Goal: Task Accomplishment & Management: Manage account settings

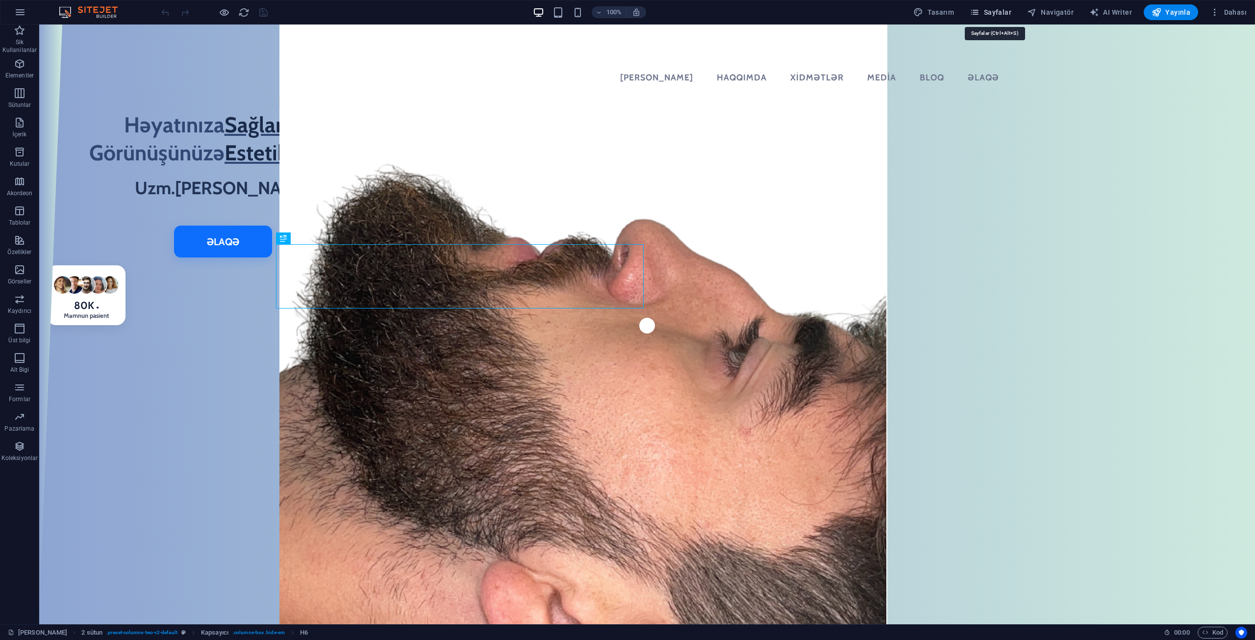
click at [1008, 7] on span "Sayfalar" at bounding box center [991, 12] width 42 height 10
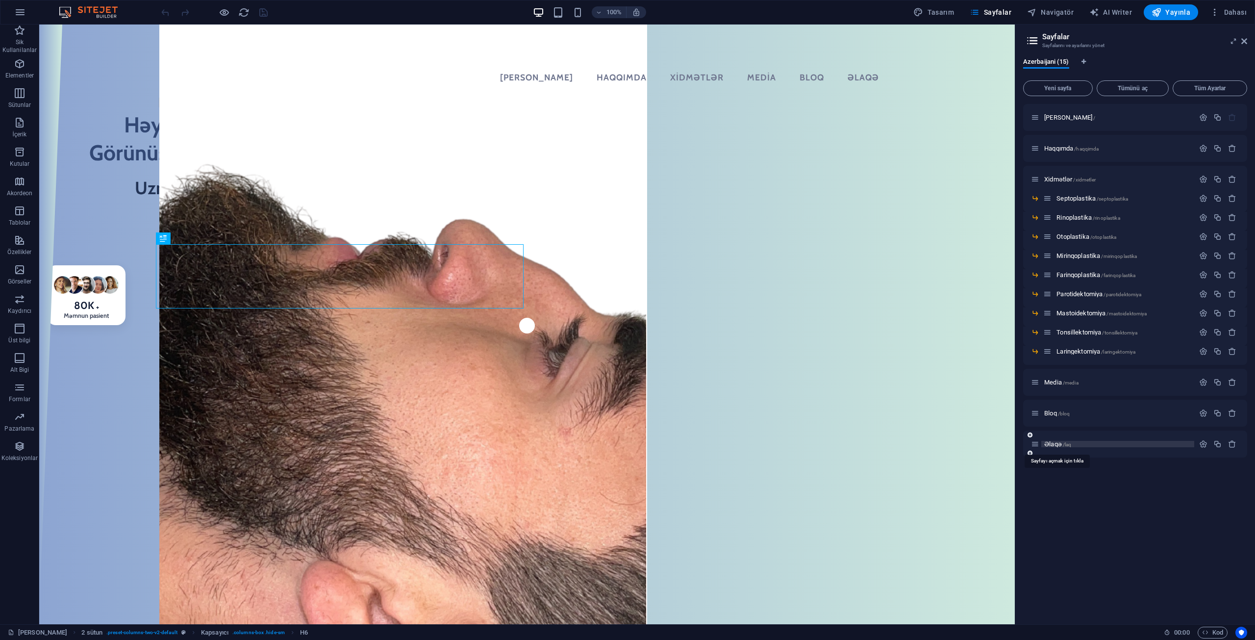
click at [1070, 443] on span "/laq" at bounding box center [1067, 444] width 9 height 5
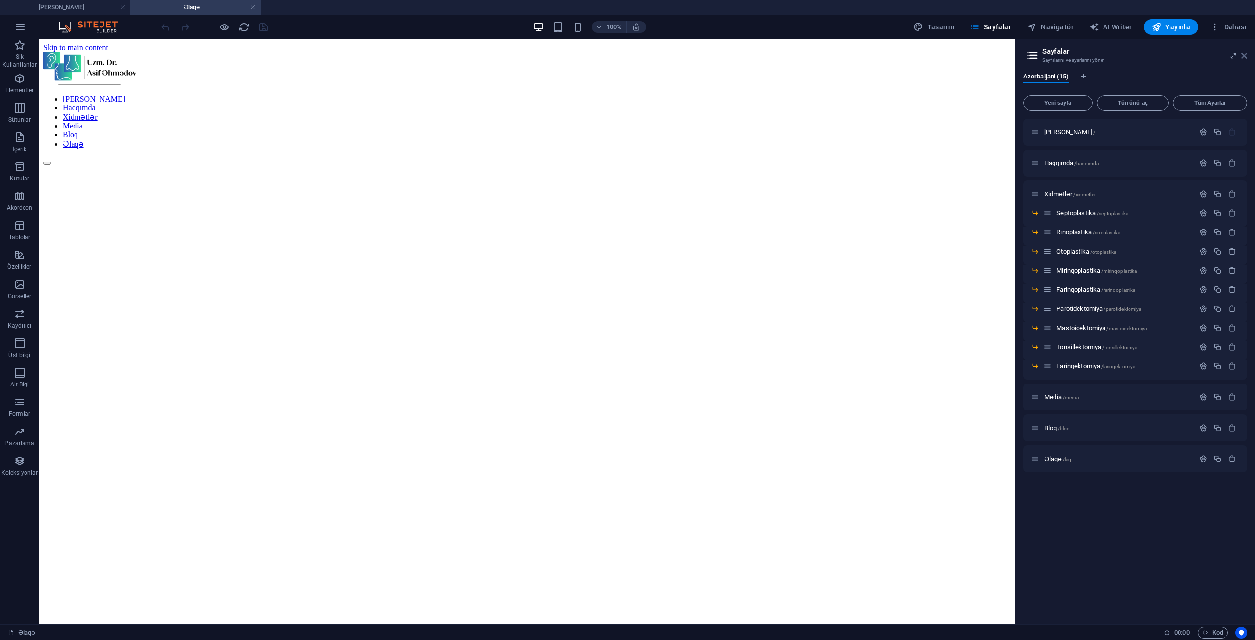
click at [1246, 56] on icon at bounding box center [1244, 56] width 6 height 8
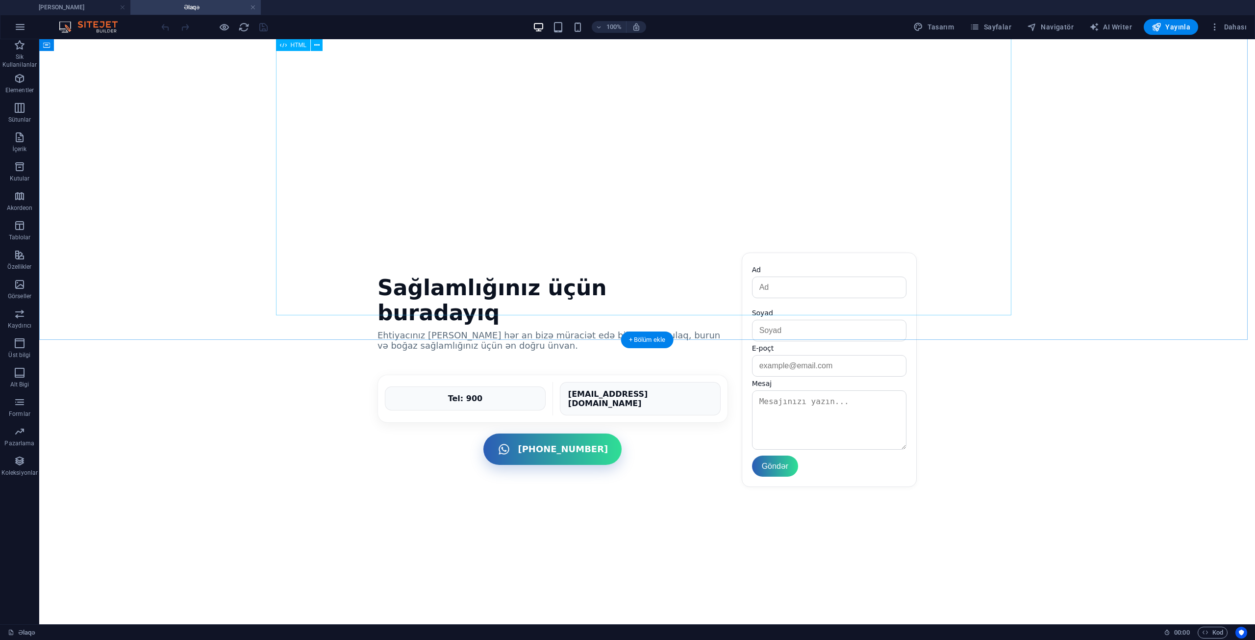
scroll to position [686, 0]
click at [14, 103] on icon "button" at bounding box center [20, 108] width 12 height 12
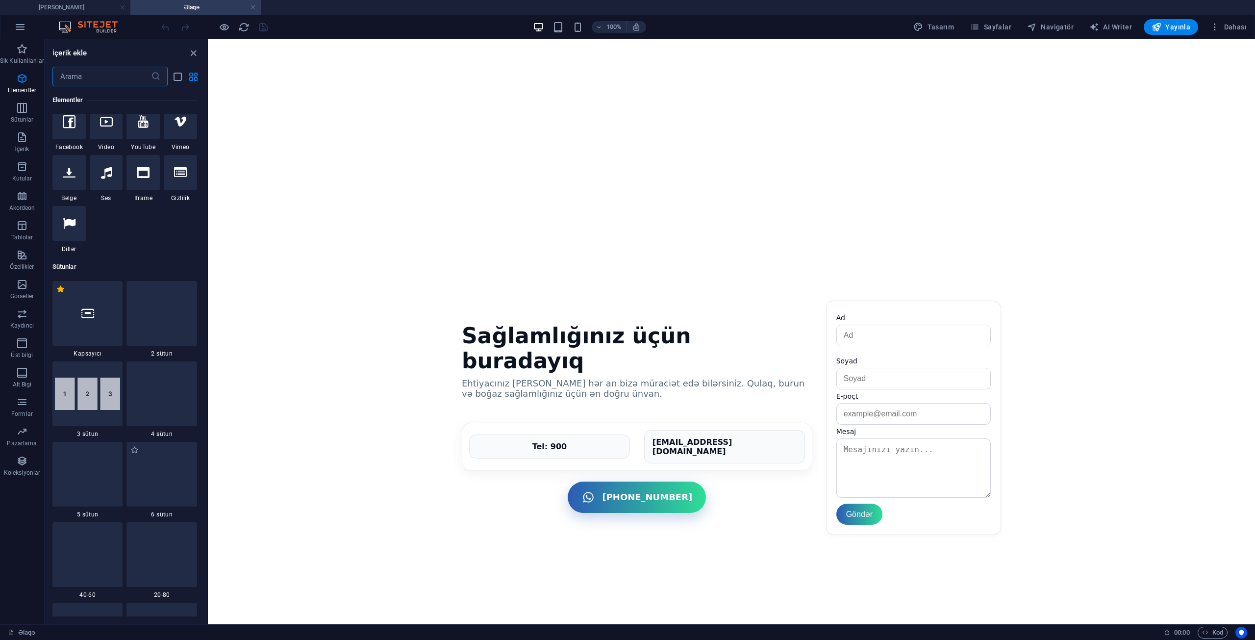
scroll to position [240, 0]
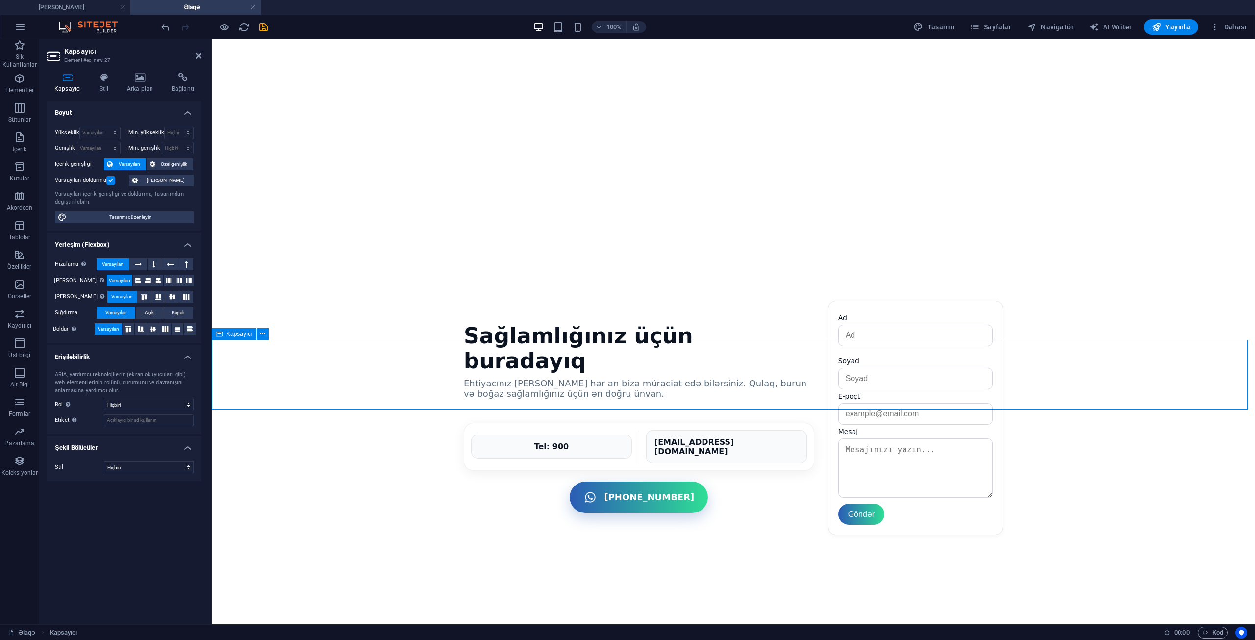
click at [100, 80] on icon at bounding box center [104, 78] width 24 height 10
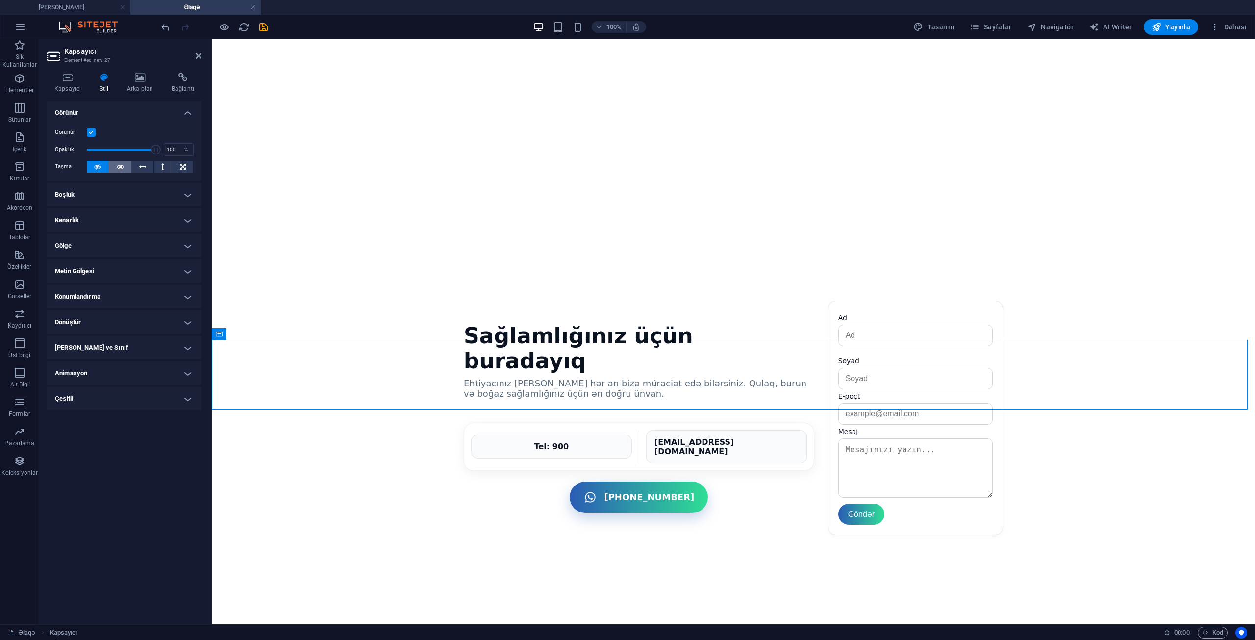
click at [125, 171] on button at bounding box center [120, 167] width 22 height 12
click at [139, 168] on icon at bounding box center [142, 167] width 7 height 12
click at [100, 168] on icon at bounding box center [97, 167] width 7 height 12
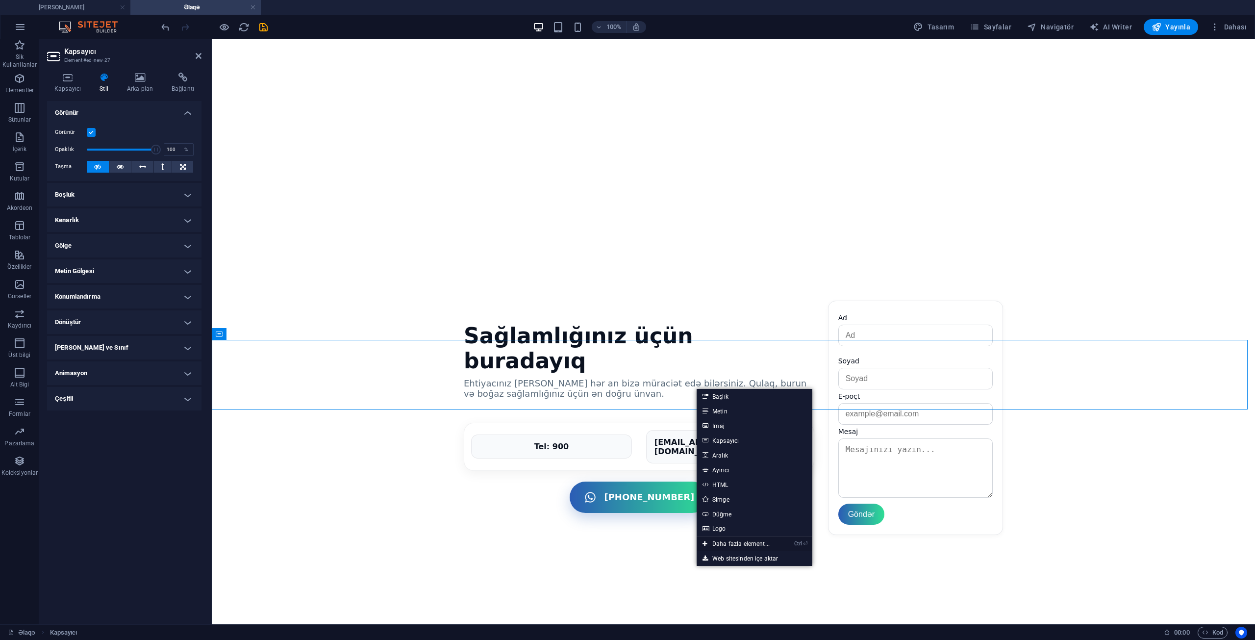
click at [731, 541] on link "Ctrl ⏎ Daha fazla element..." at bounding box center [736, 543] width 79 height 15
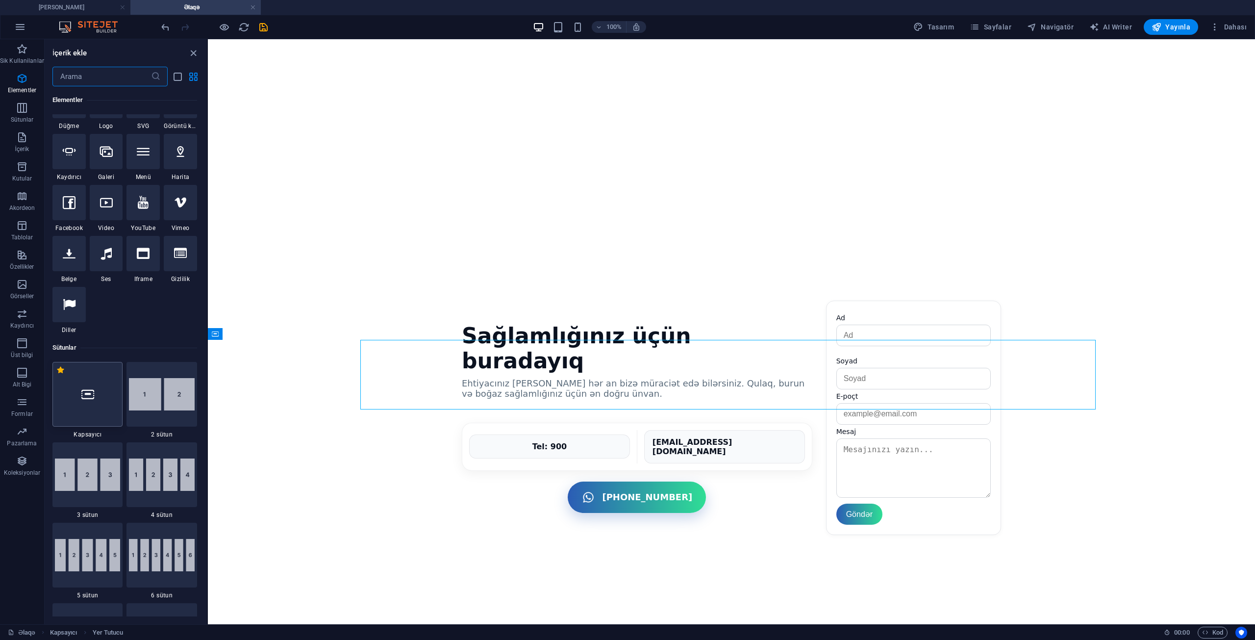
scroll to position [301, 0]
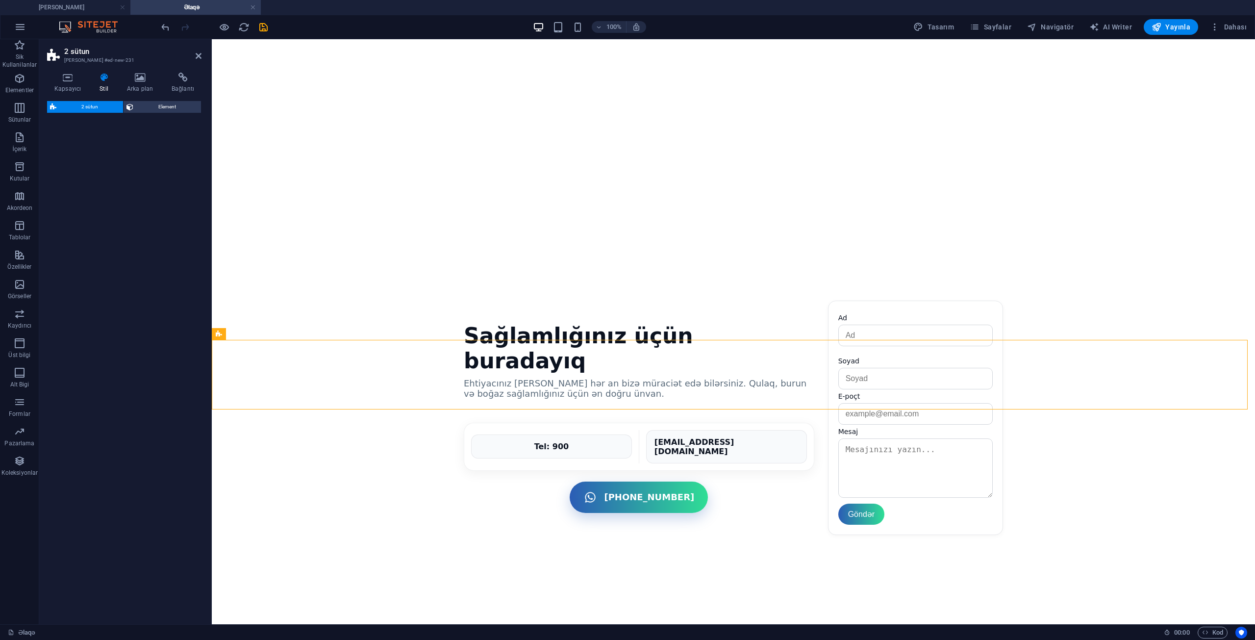
select select "rem"
select select "preset-columns-two-v2-default"
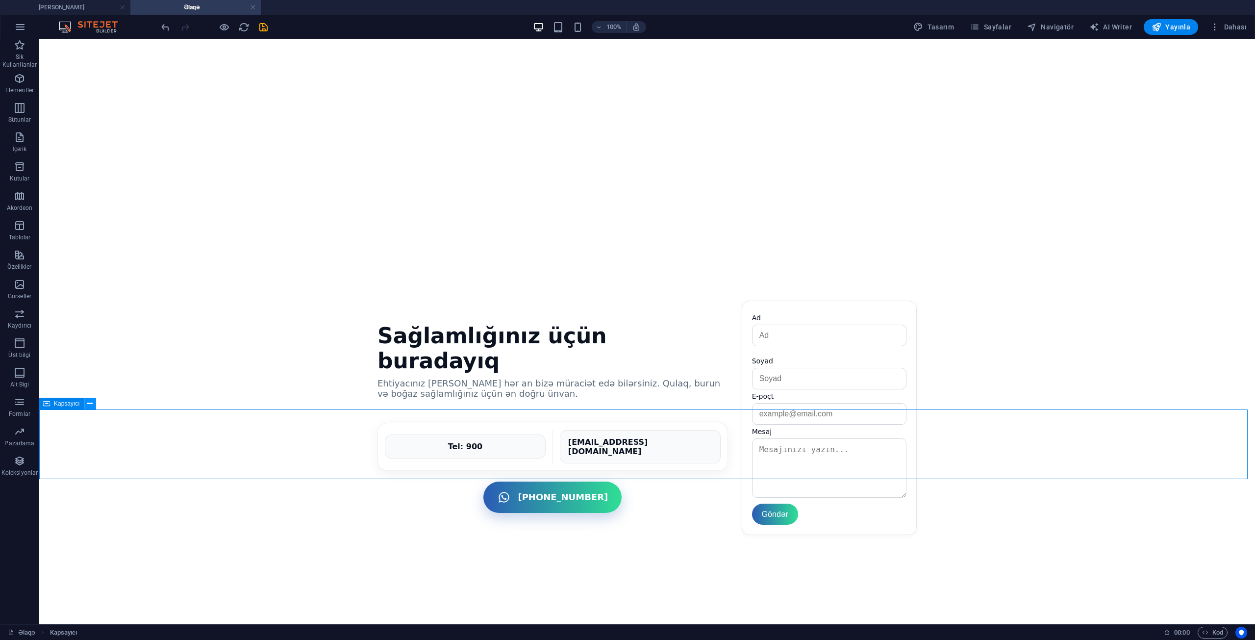
click at [94, 405] on button at bounding box center [90, 404] width 12 height 12
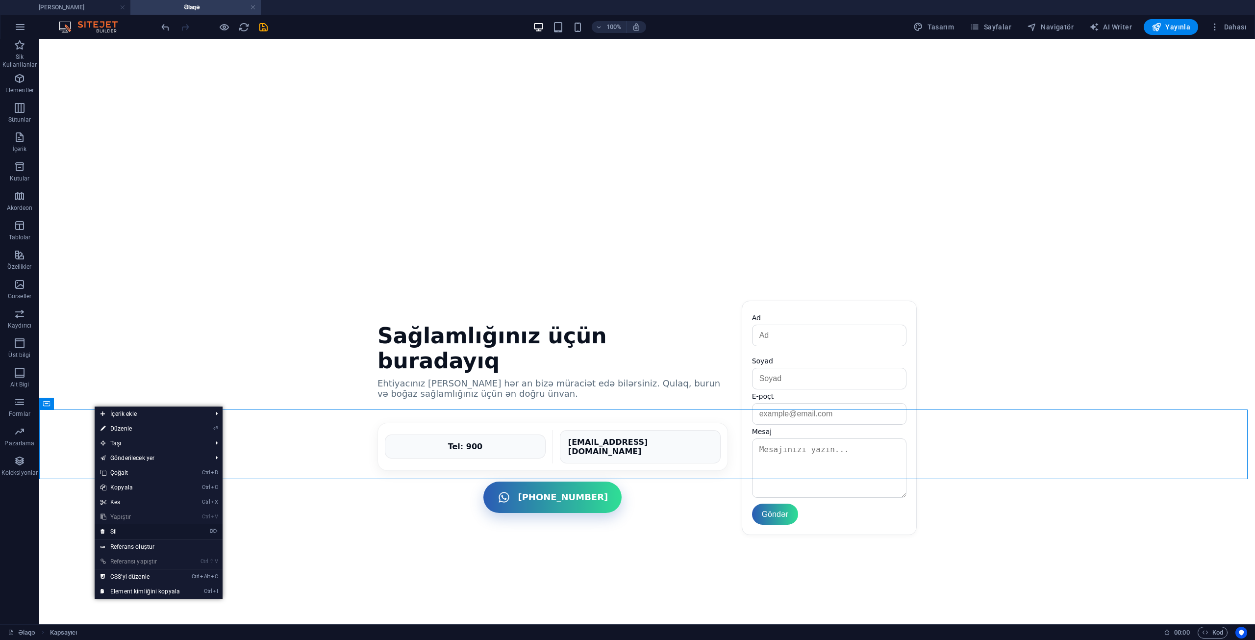
click at [127, 532] on link "⌦ Sil" at bounding box center [140, 531] width 91 height 15
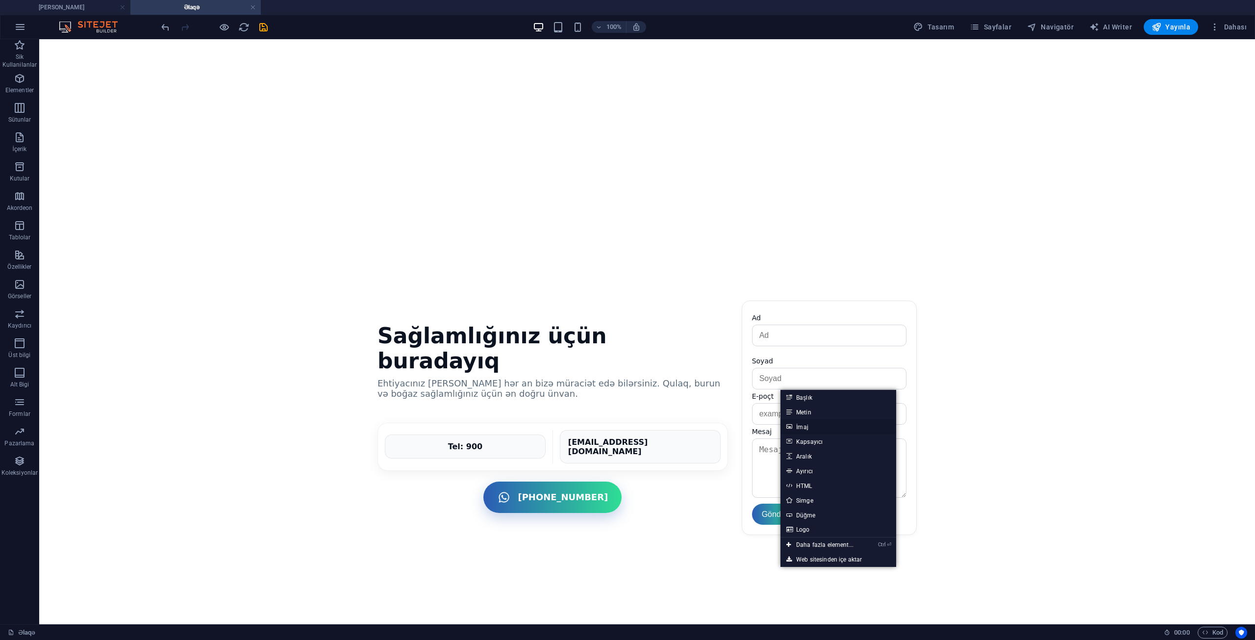
click at [814, 432] on link "İmaj" at bounding box center [838, 426] width 116 height 15
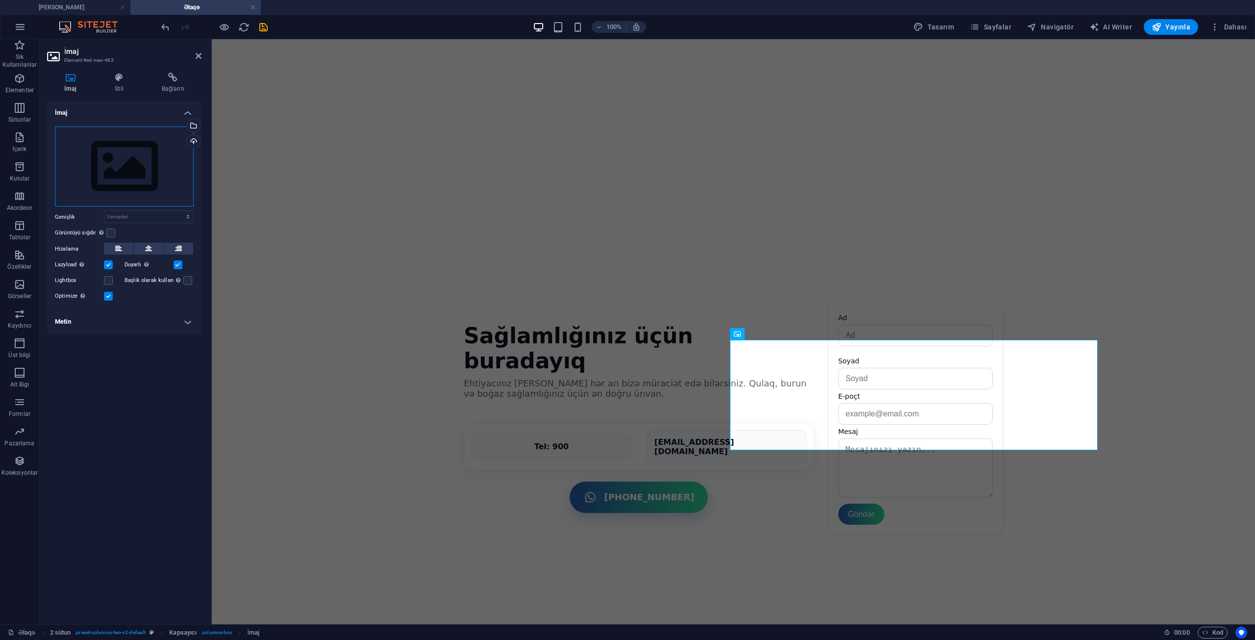
click at [126, 157] on div "Dosyaları buraya sürükleyin, dosyaları seçmek için tıklayın veya Dosyalardan ya…" at bounding box center [124, 166] width 139 height 80
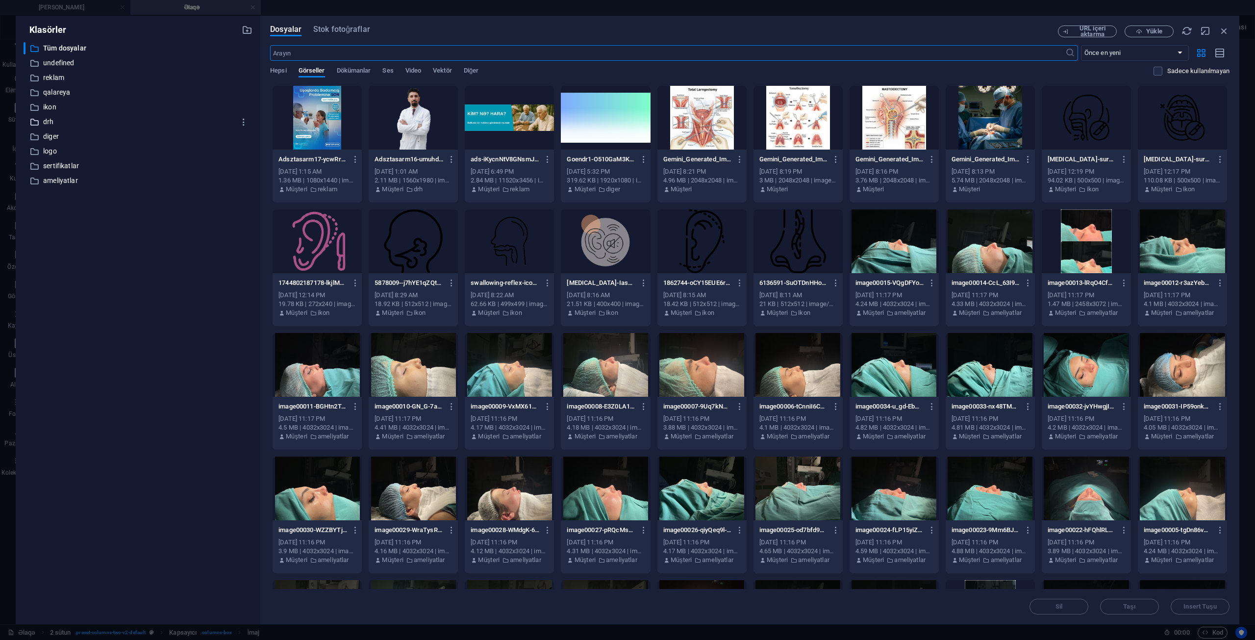
click at [55, 120] on p "drh" at bounding box center [138, 121] width 191 height 11
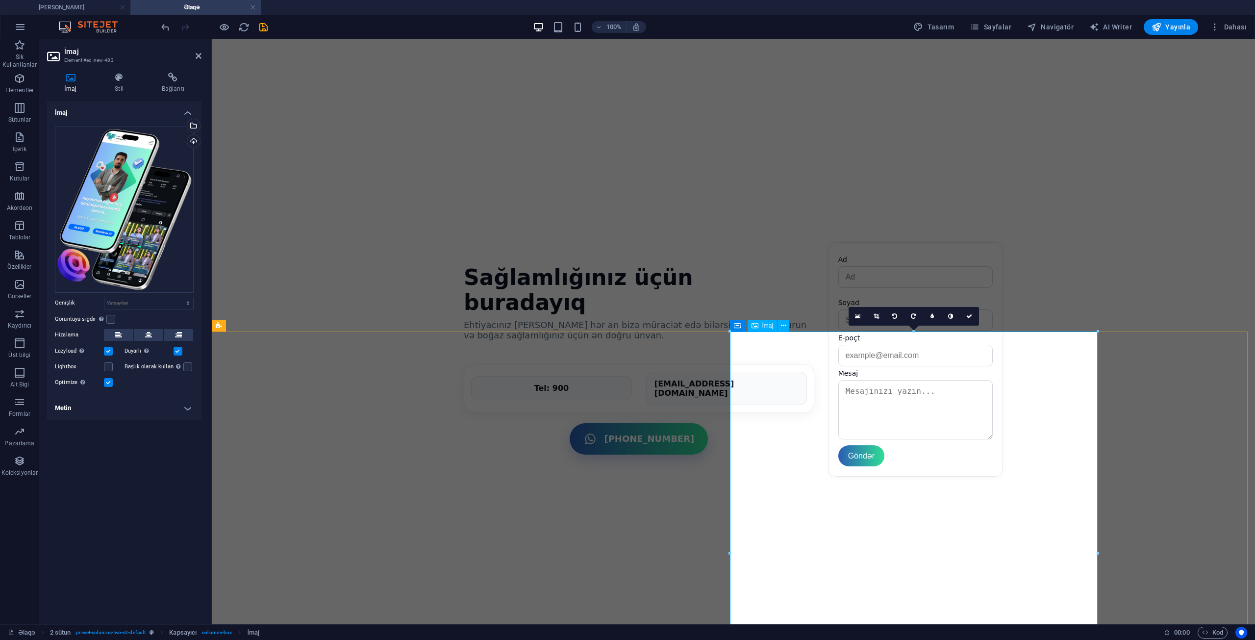
scroll to position [882, 0]
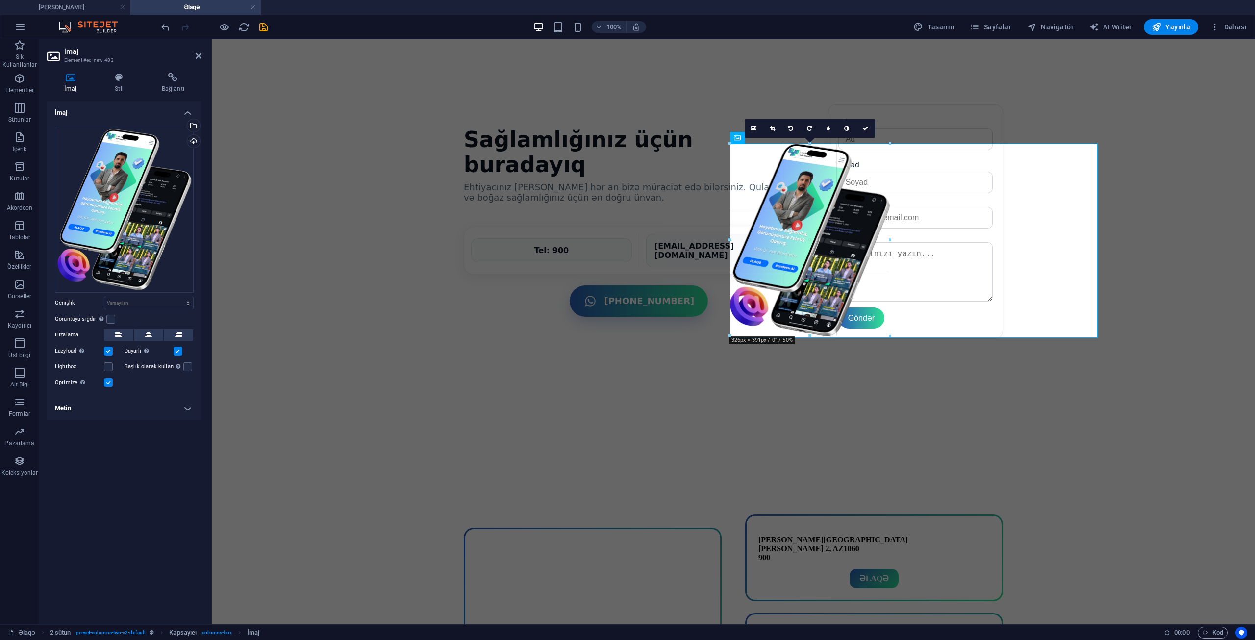
drag, startPoint x: 918, startPoint y: 587, endPoint x: 881, endPoint y: 336, distance: 253.7
type input "327"
select select "px"
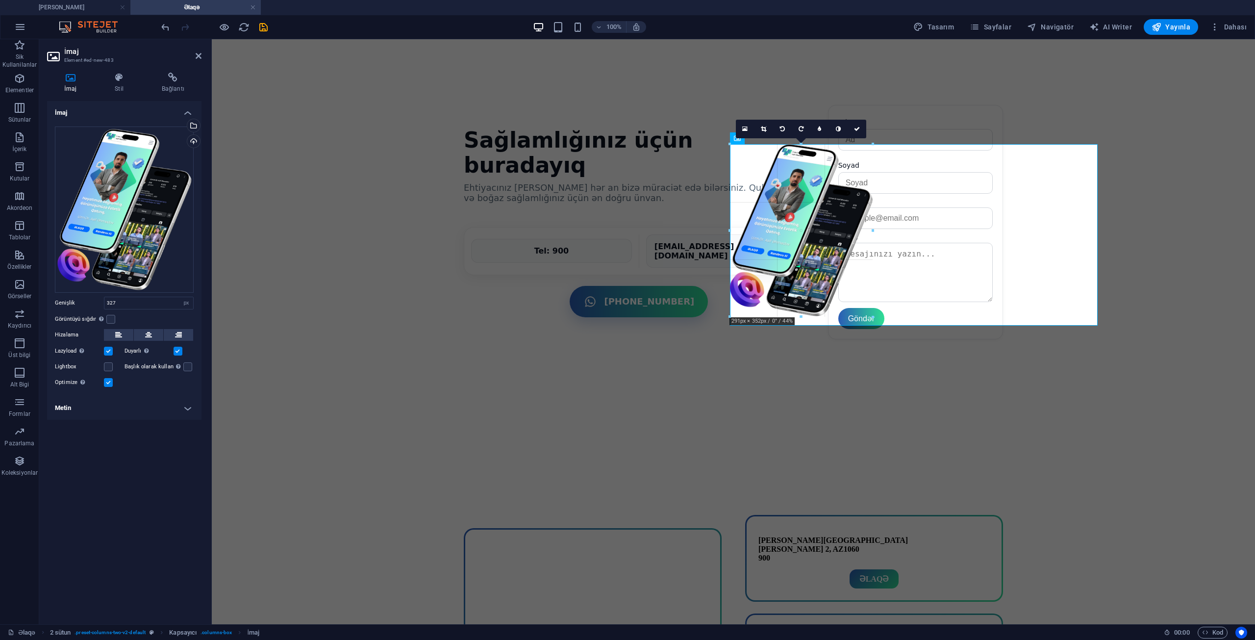
drag, startPoint x: 891, startPoint y: 336, endPoint x: 872, endPoint y: 299, distance: 42.1
type input "291"
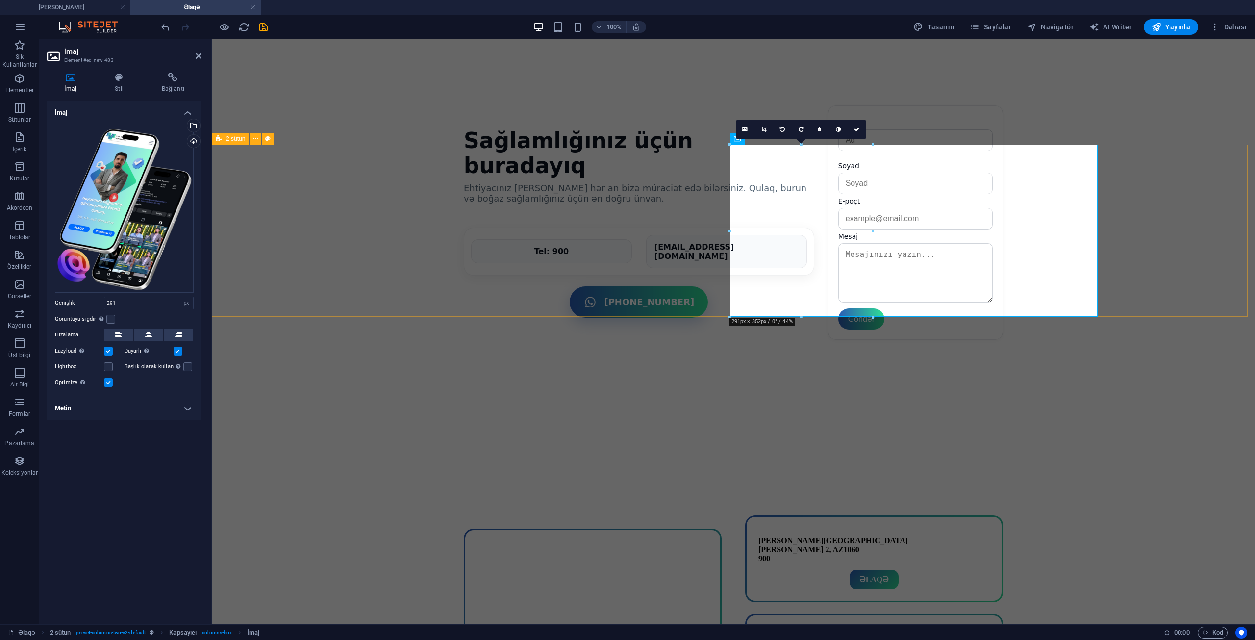
scroll to position [881, 0]
click at [174, 334] on button at bounding box center [178, 335] width 29 height 12
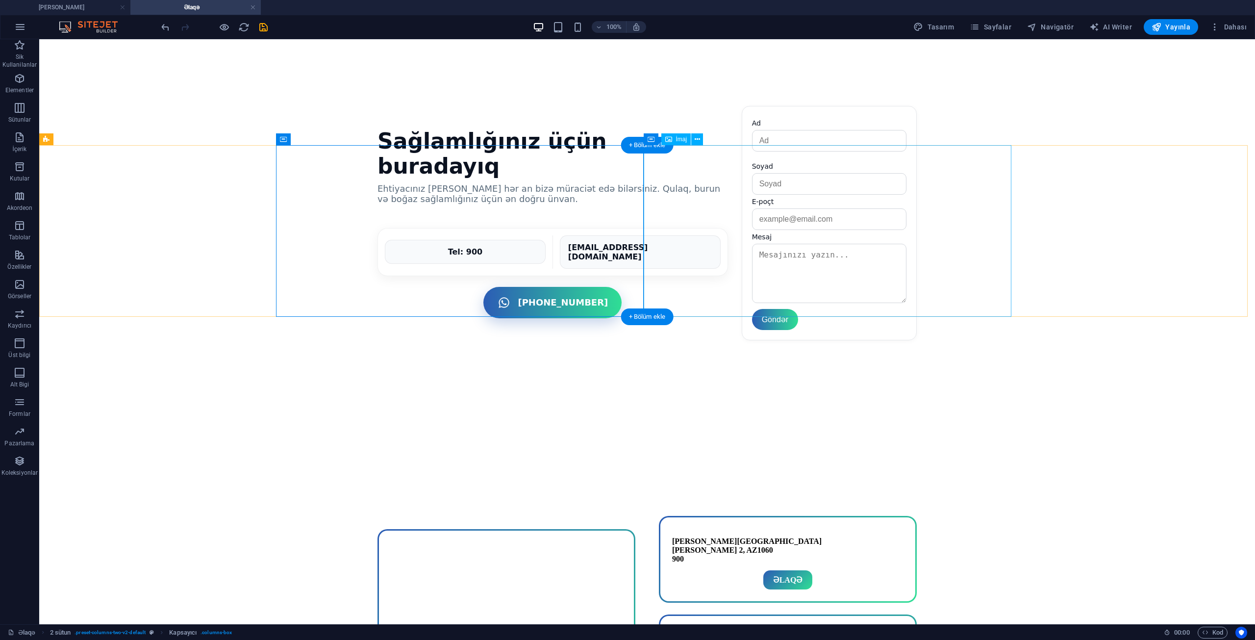
select select "px"
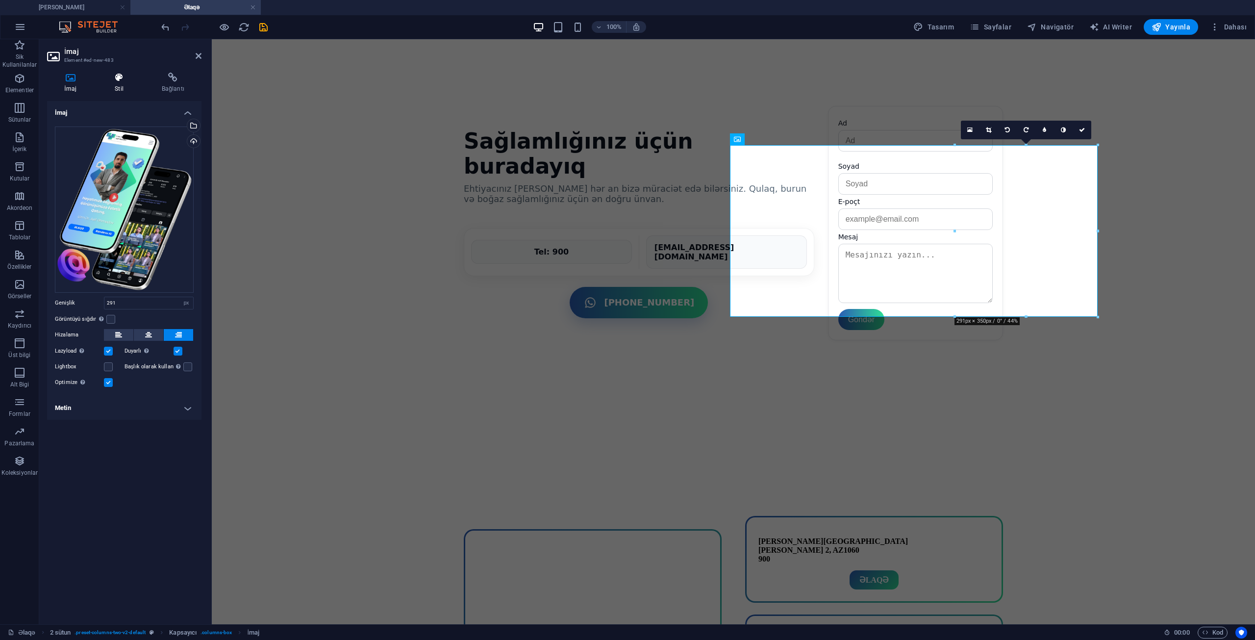
click at [117, 78] on icon at bounding box center [119, 78] width 43 height 10
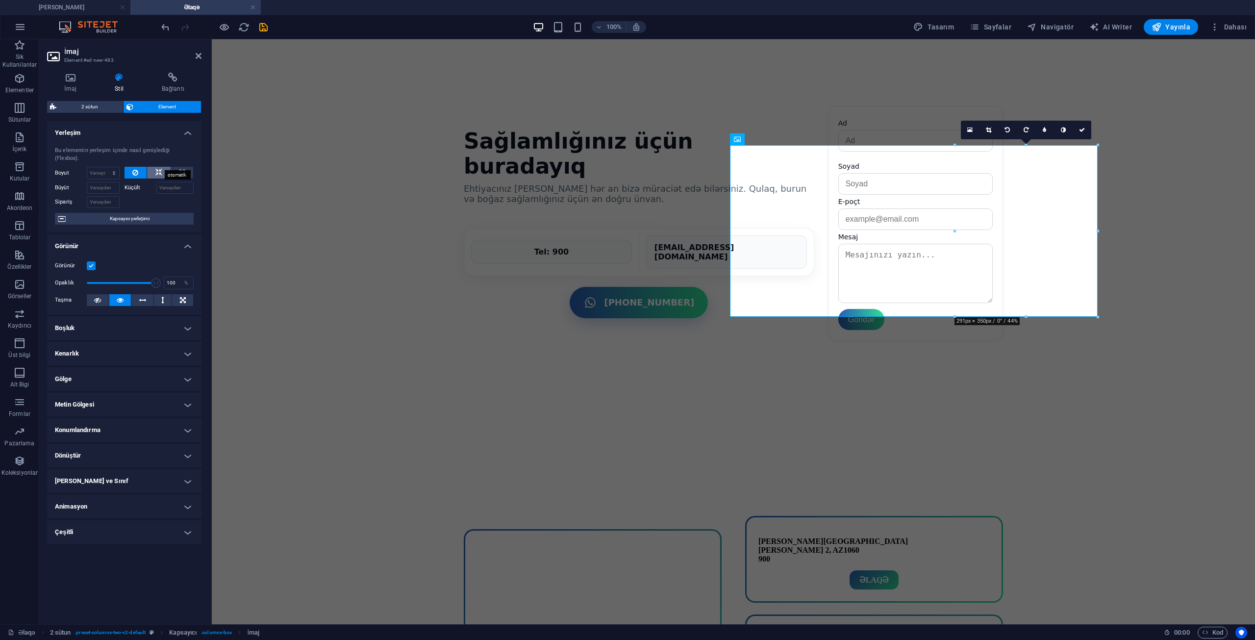
click at [157, 167] on icon at bounding box center [158, 173] width 7 height 12
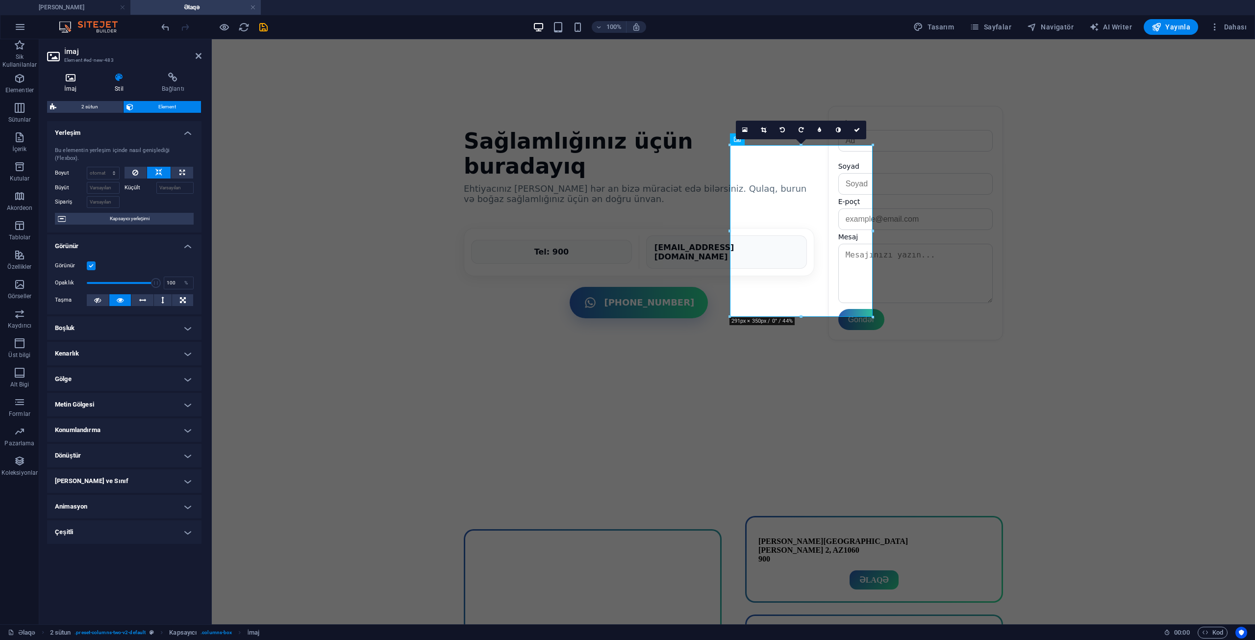
click at [64, 85] on h4 "İmaj" at bounding box center [72, 83] width 50 height 21
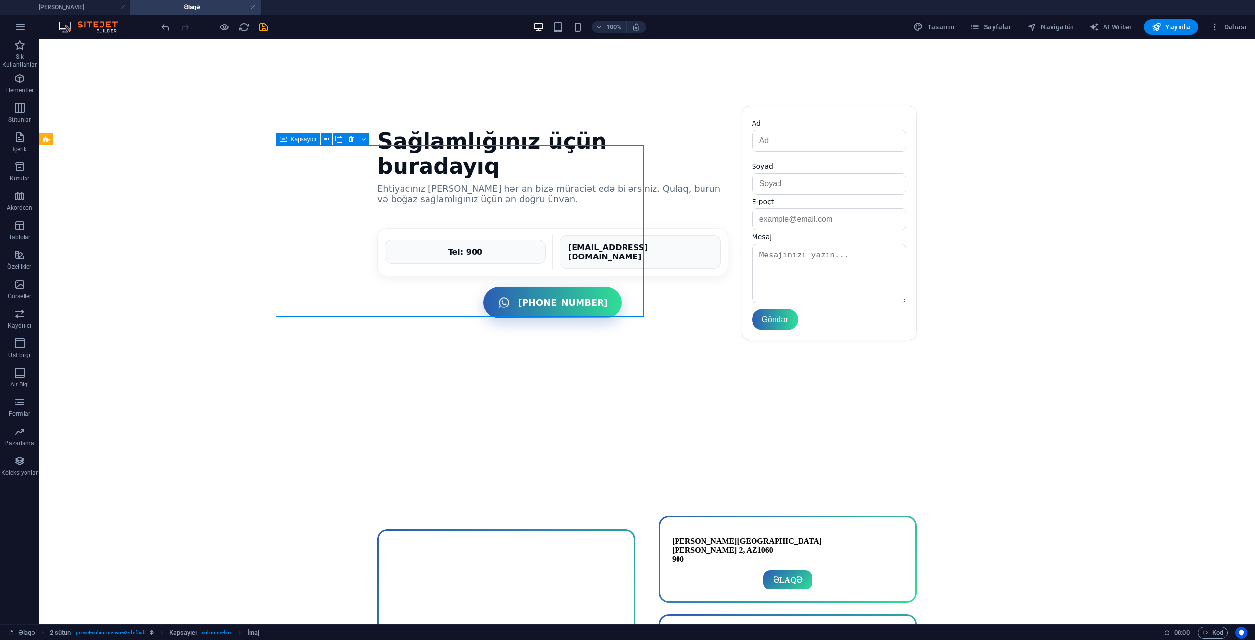
drag, startPoint x: 418, startPoint y: 238, endPoint x: 589, endPoint y: 238, distance: 171.6
select select "rem"
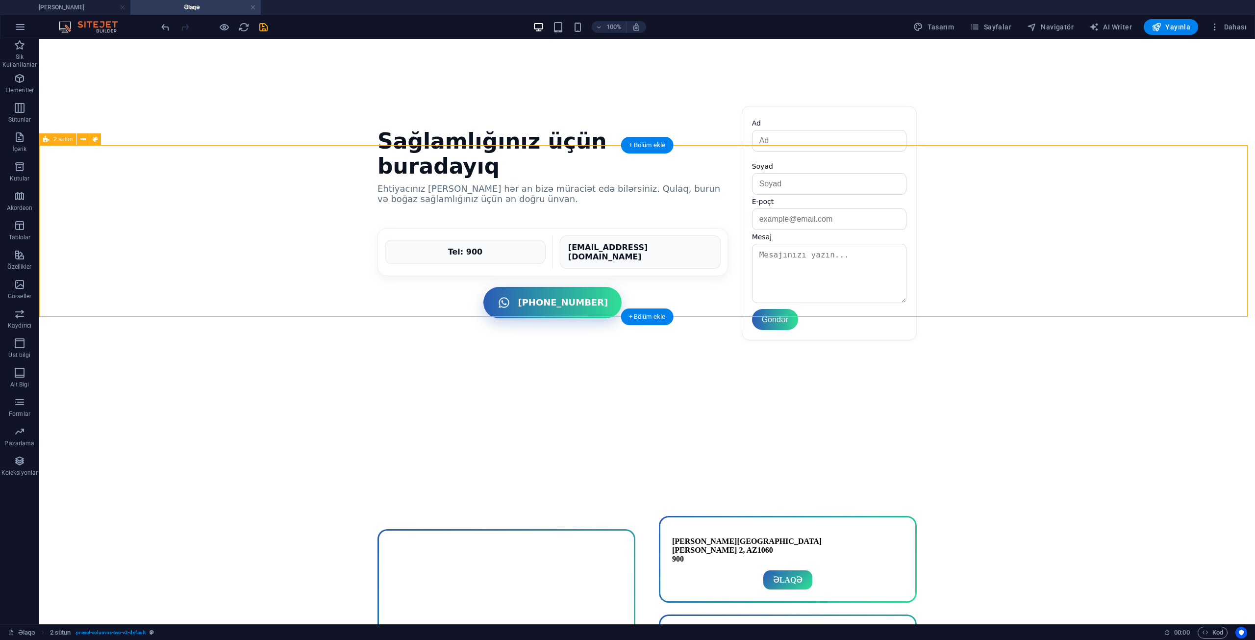
select select "preset-columns-two-v2-default"
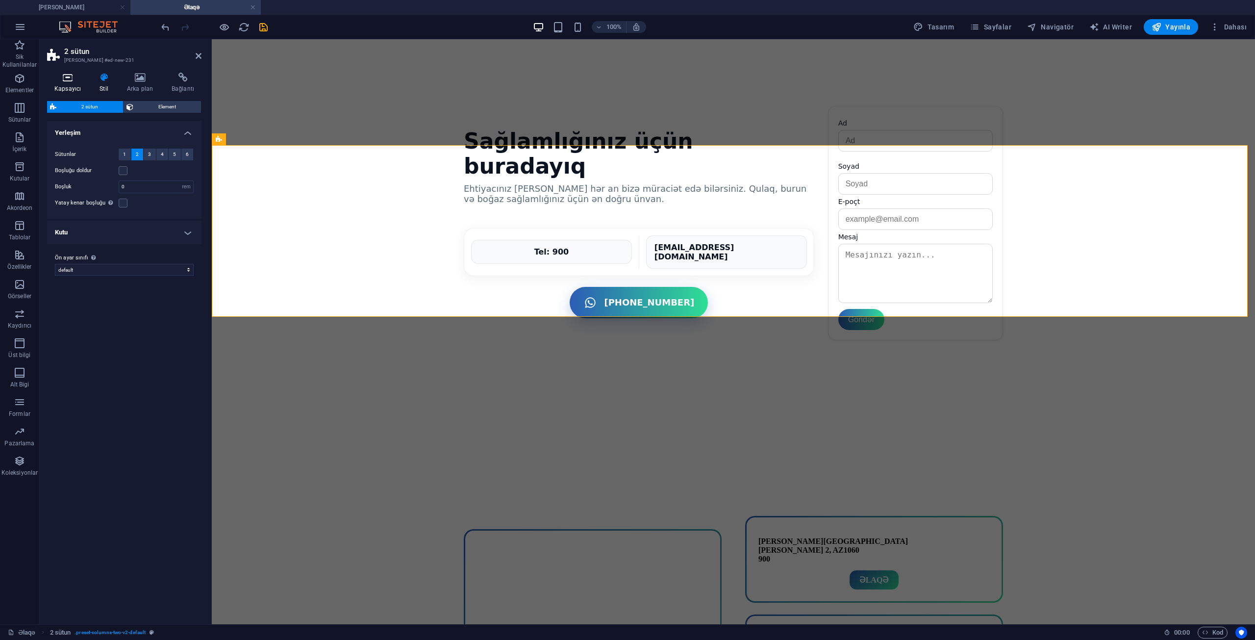
click at [78, 83] on h4 "Kapsayıcı" at bounding box center [69, 83] width 45 height 21
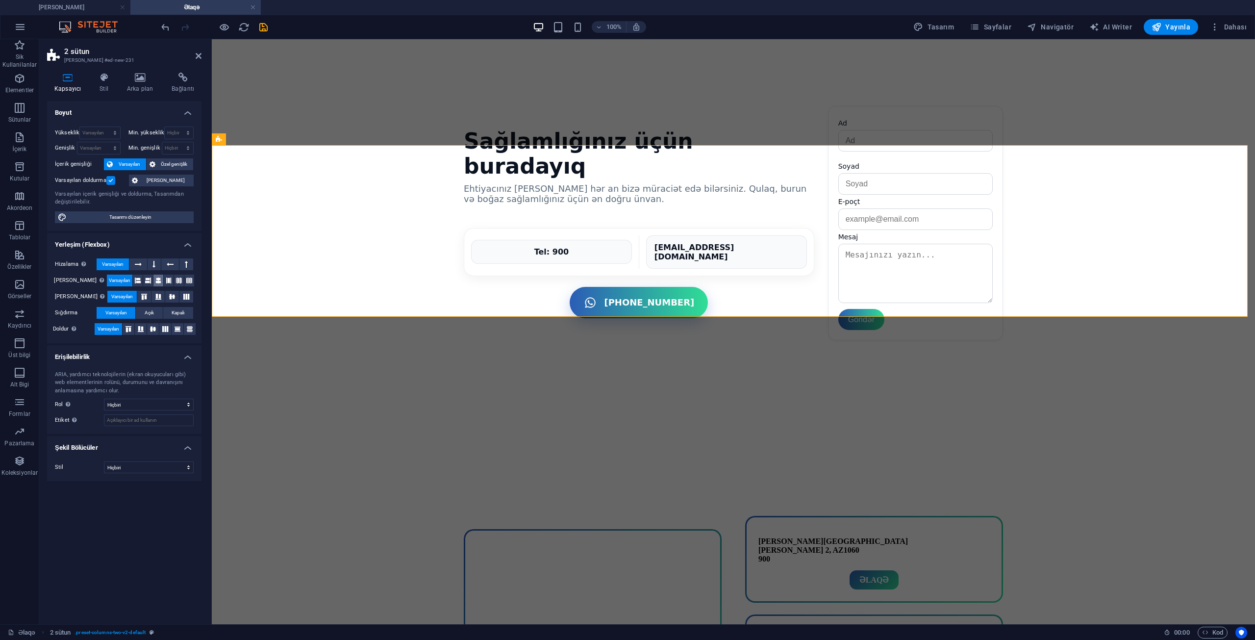
click at [155, 278] on icon at bounding box center [158, 281] width 6 height 12
click at [152, 326] on icon at bounding box center [153, 329] width 12 height 6
click at [169, 293] on button at bounding box center [172, 297] width 14 height 12
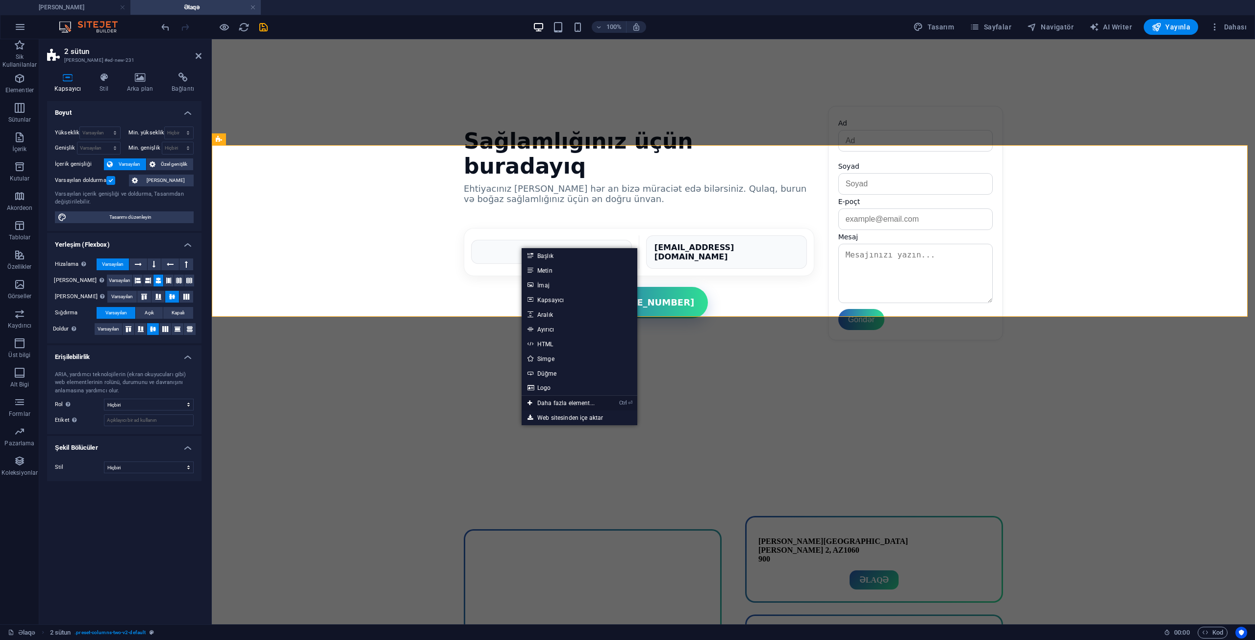
click at [546, 401] on link "Ctrl ⏎ Daha fazla element..." at bounding box center [561, 403] width 79 height 15
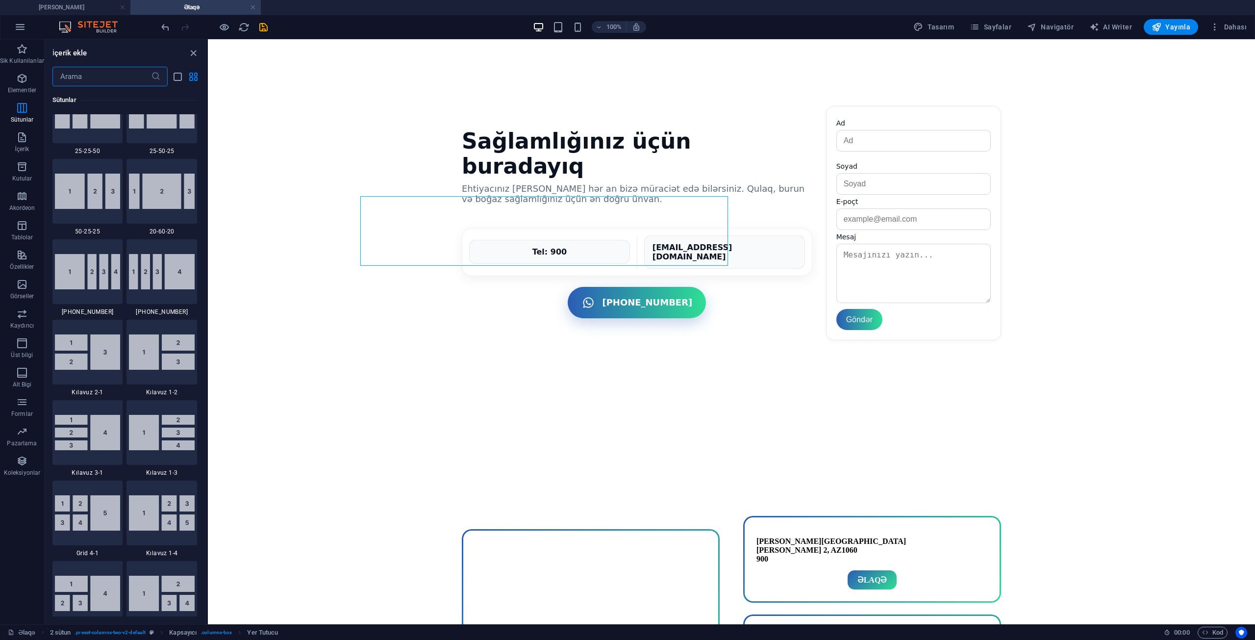
scroll to position [1183, 0]
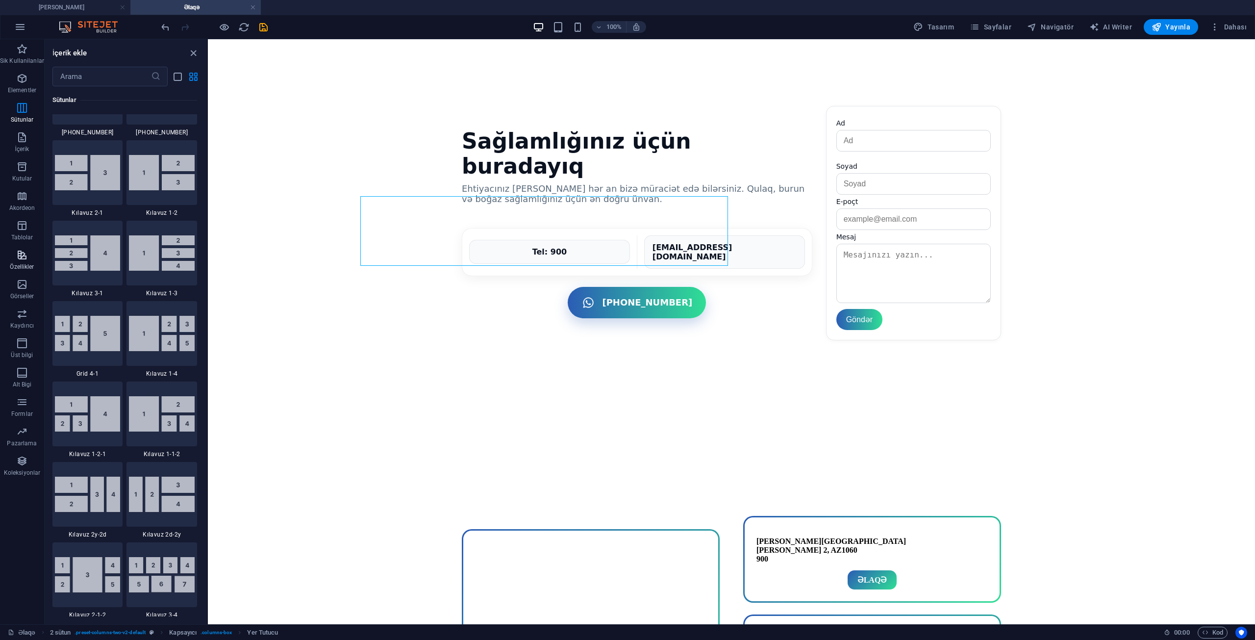
click at [18, 270] on span "Özellikler" at bounding box center [22, 261] width 44 height 24
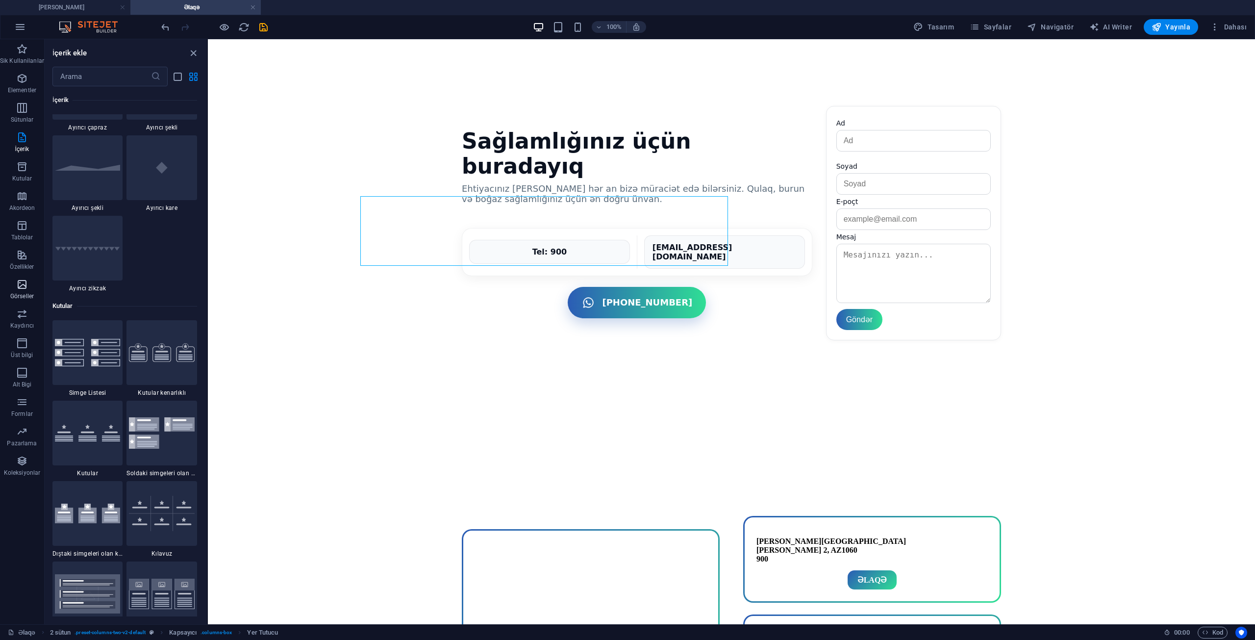
click at [22, 282] on icon "button" at bounding box center [22, 284] width 12 height 12
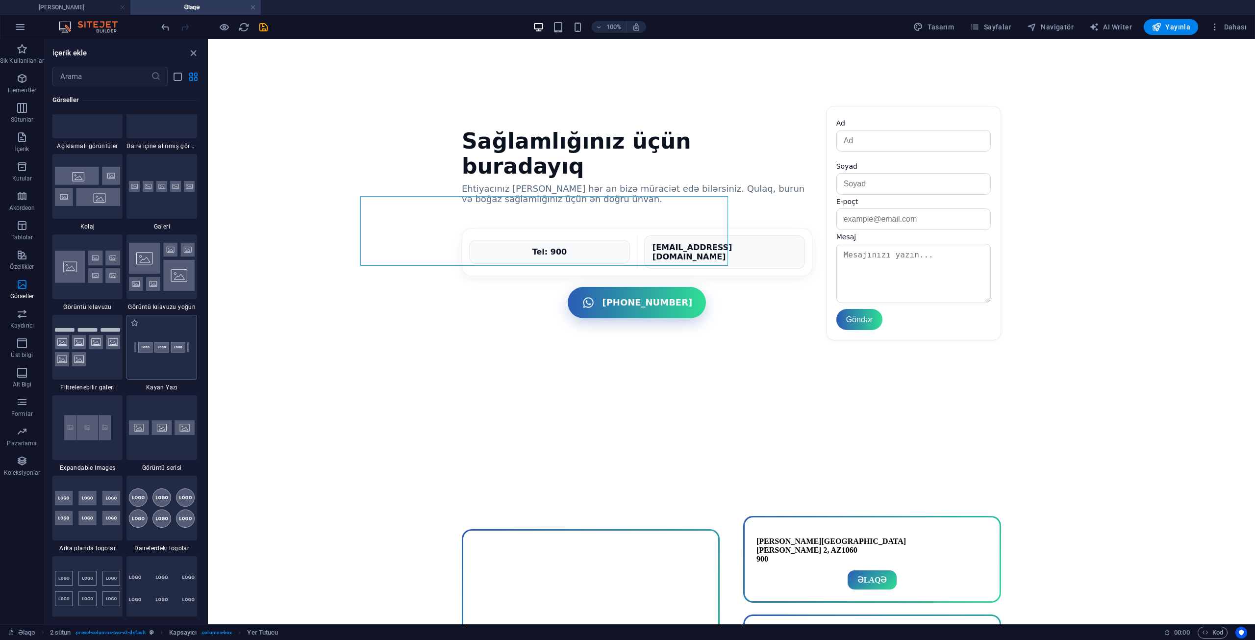
scroll to position [5069, 0]
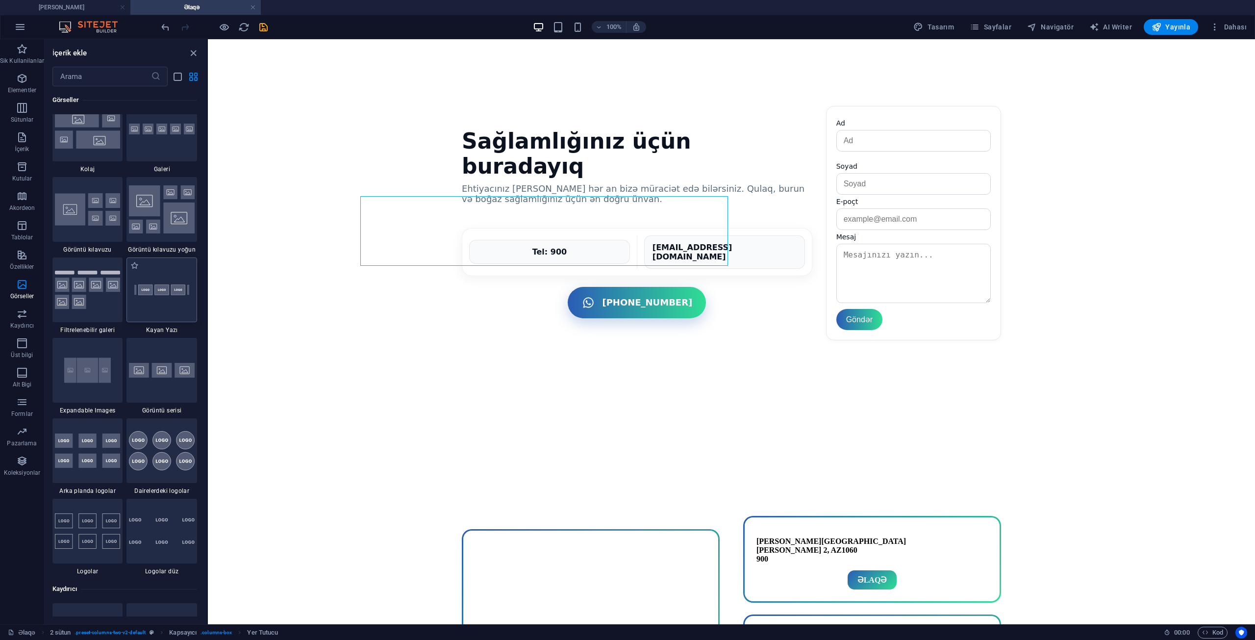
click at [162, 299] on img at bounding box center [162, 290] width 66 height 44
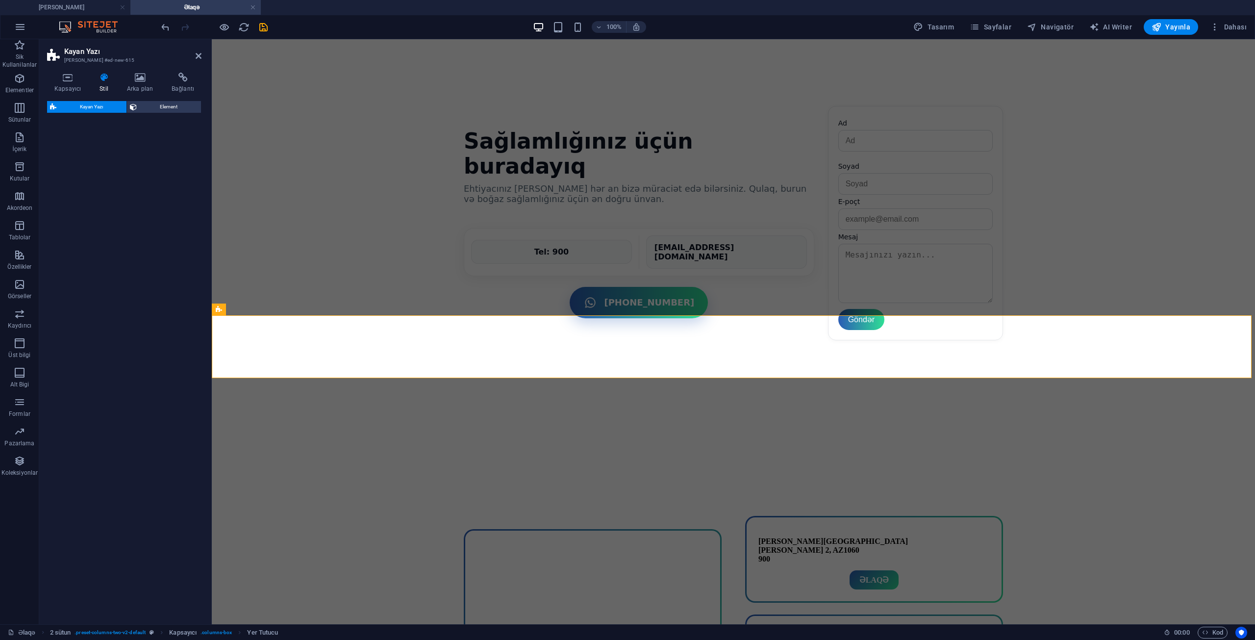
scroll to position [882, 0]
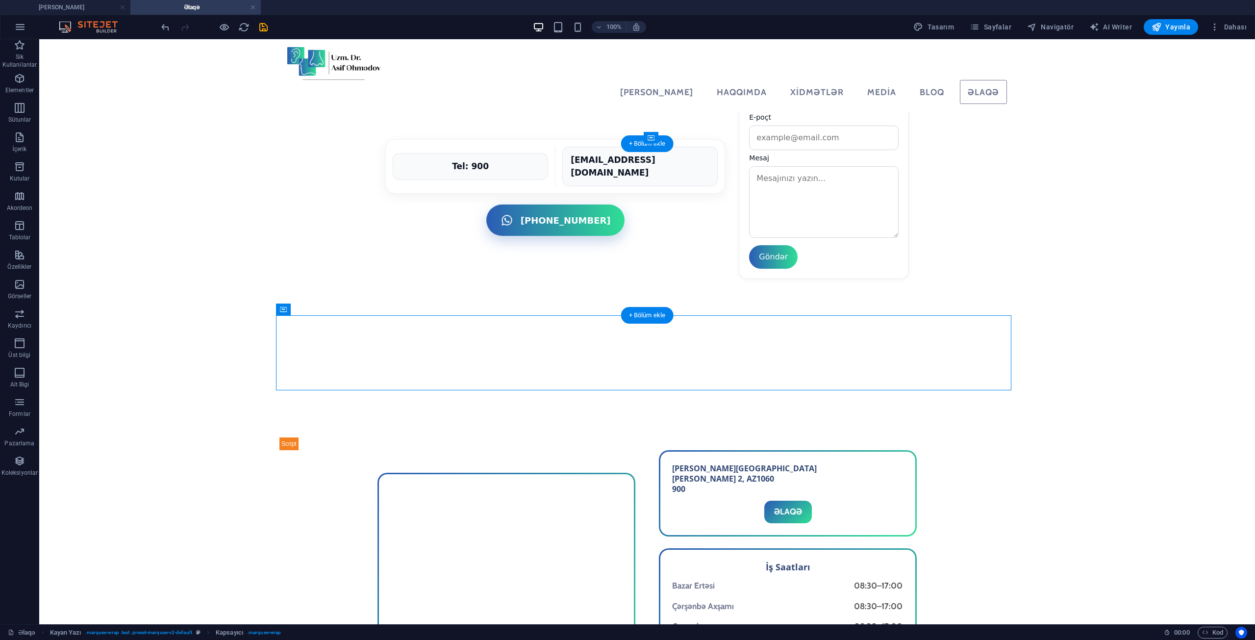
drag, startPoint x: 417, startPoint y: 353, endPoint x: 454, endPoint y: 231, distance: 127.6
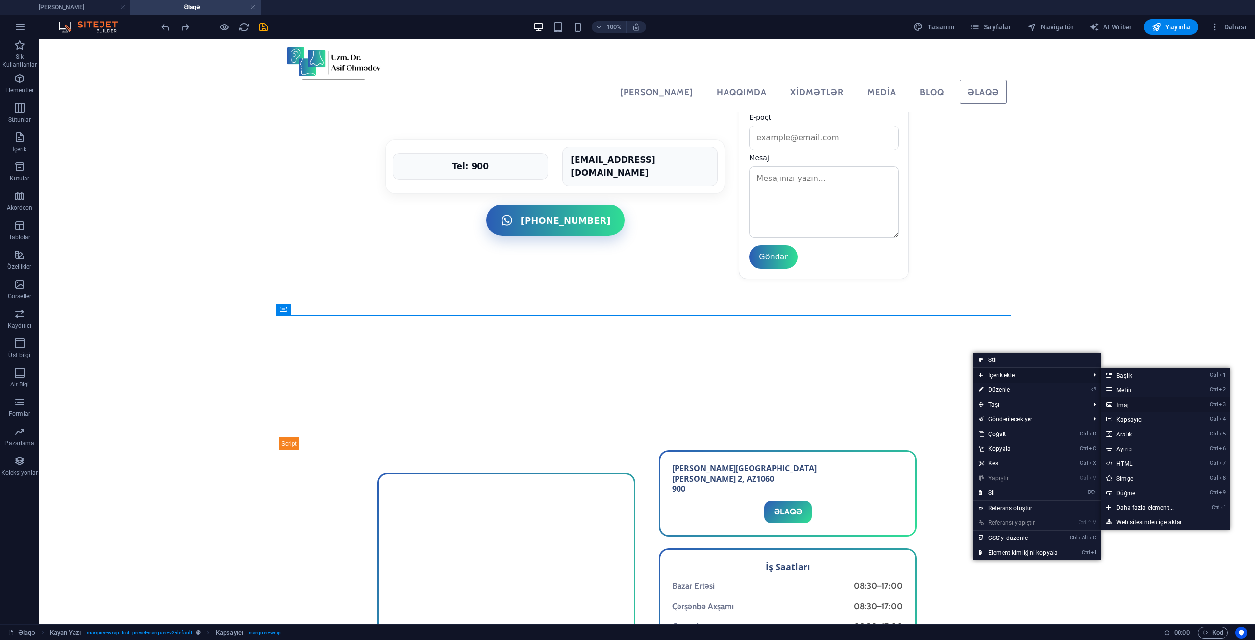
click at [1138, 400] on link "Ctrl 3 İmaj" at bounding box center [1147, 404] width 93 height 15
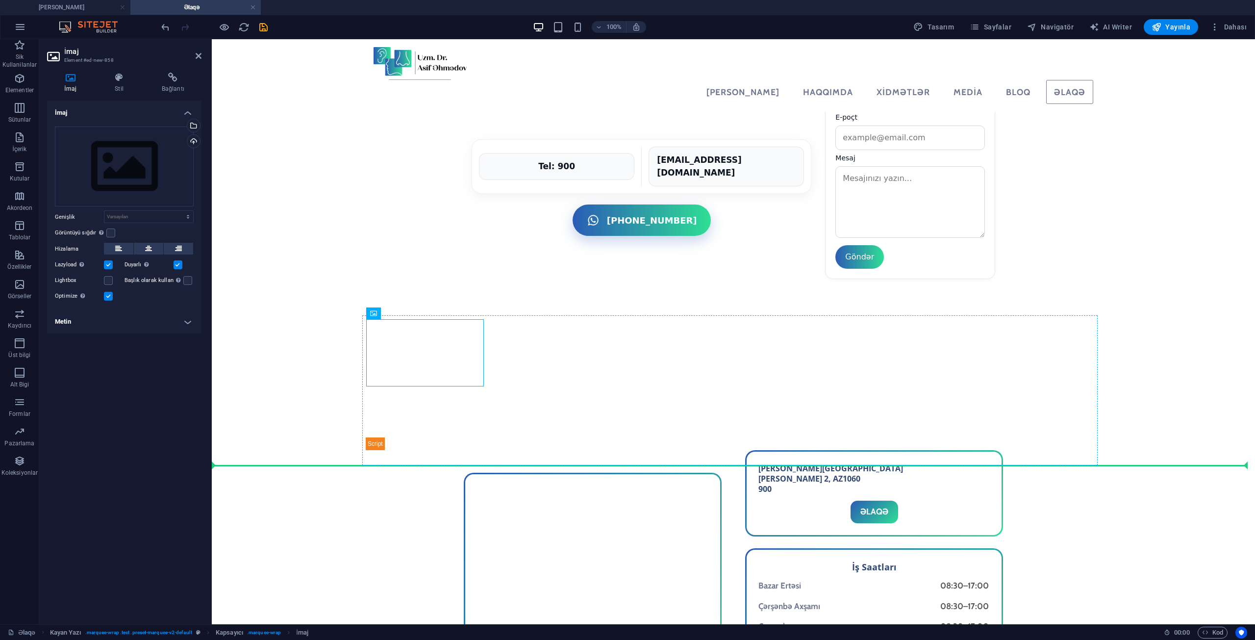
drag, startPoint x: 394, startPoint y: 345, endPoint x: 1007, endPoint y: 411, distance: 616.8
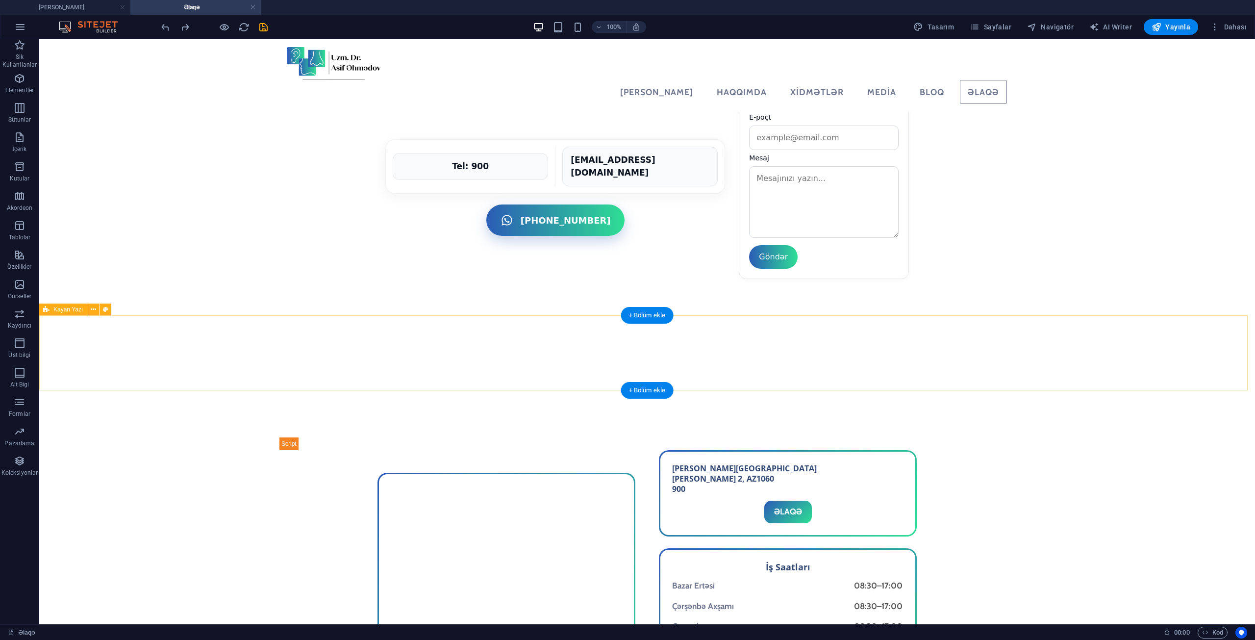
click at [88, 310] on button at bounding box center [93, 309] width 12 height 12
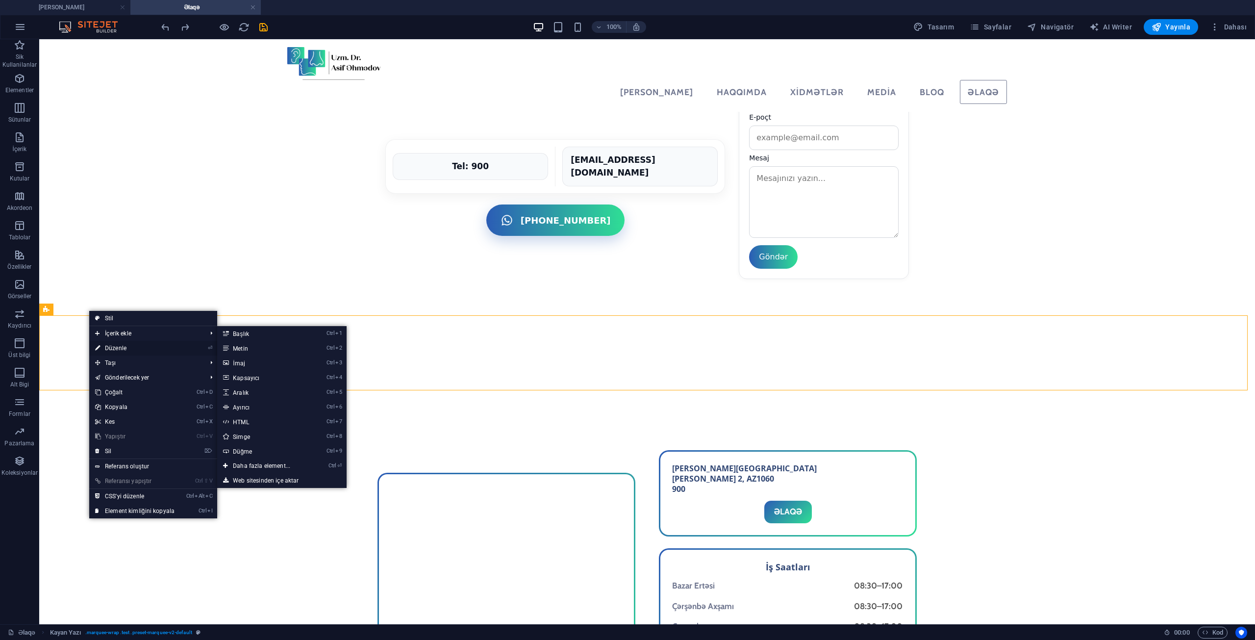
click at [127, 344] on link "⏎ Düzenle" at bounding box center [134, 348] width 91 height 15
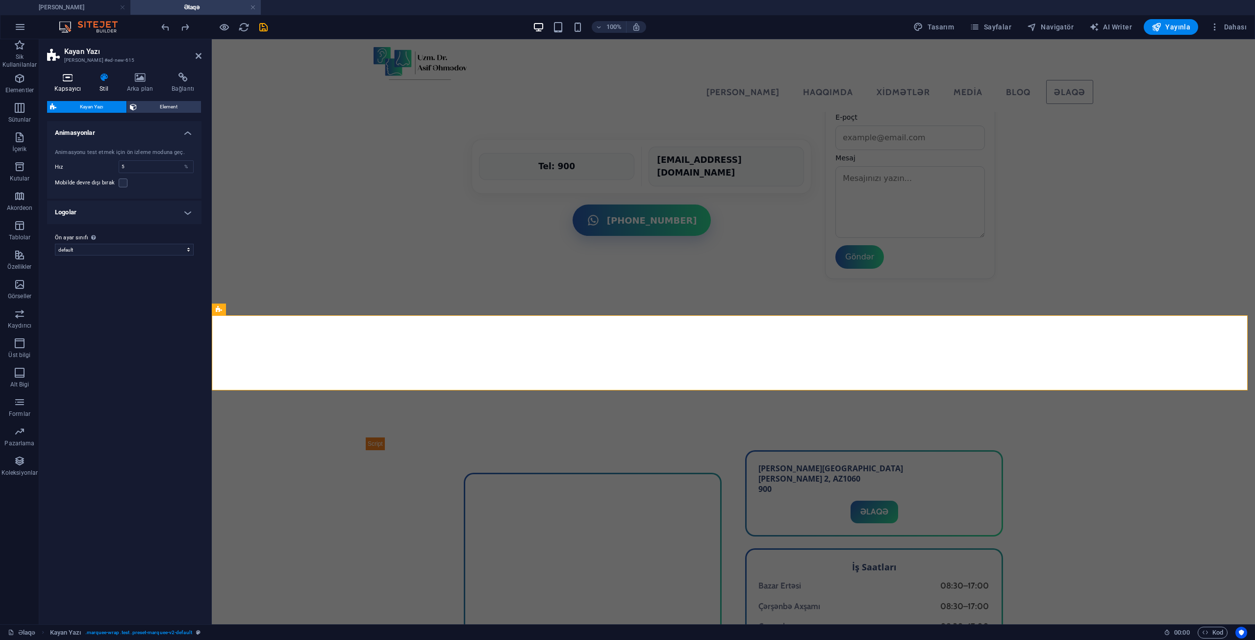
click at [72, 79] on icon at bounding box center [67, 78] width 41 height 10
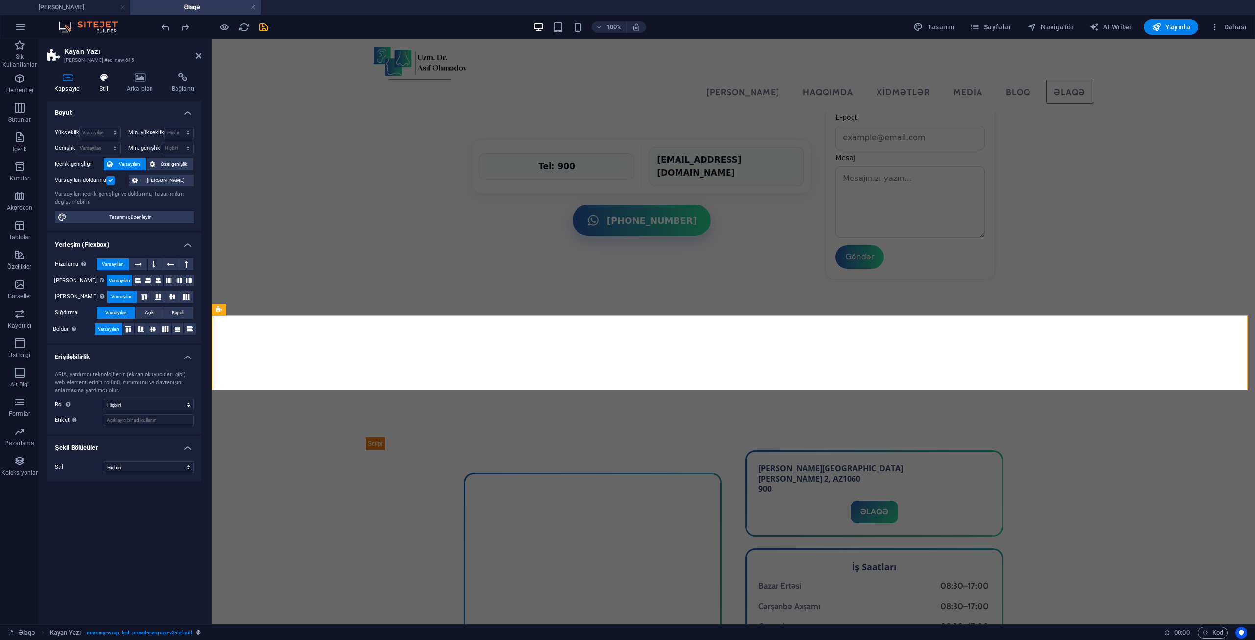
click at [103, 88] on h4 "Stil" at bounding box center [105, 83] width 27 height 21
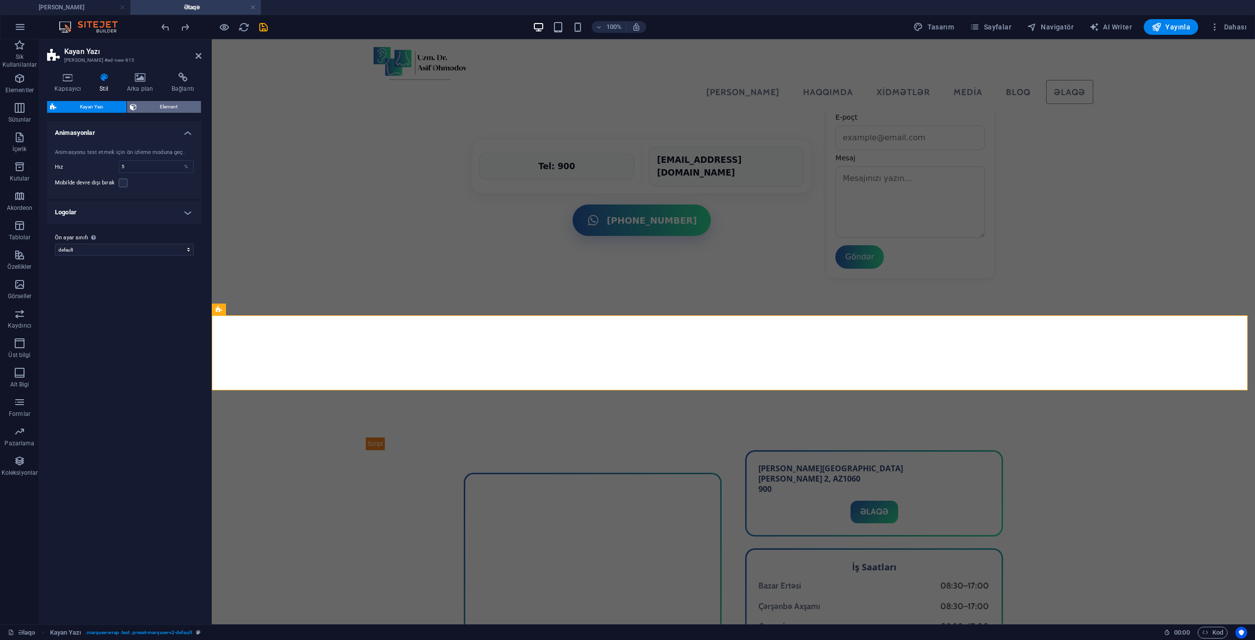
click at [157, 104] on span "Element" at bounding box center [169, 107] width 59 height 12
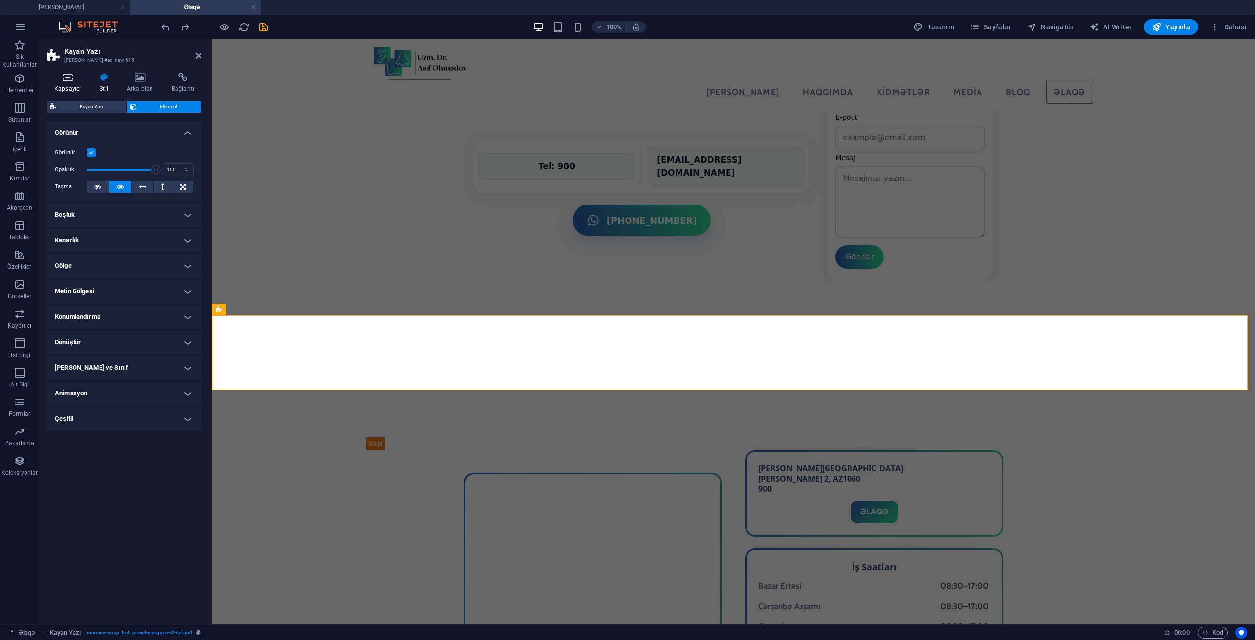
click at [61, 75] on icon at bounding box center [67, 78] width 41 height 10
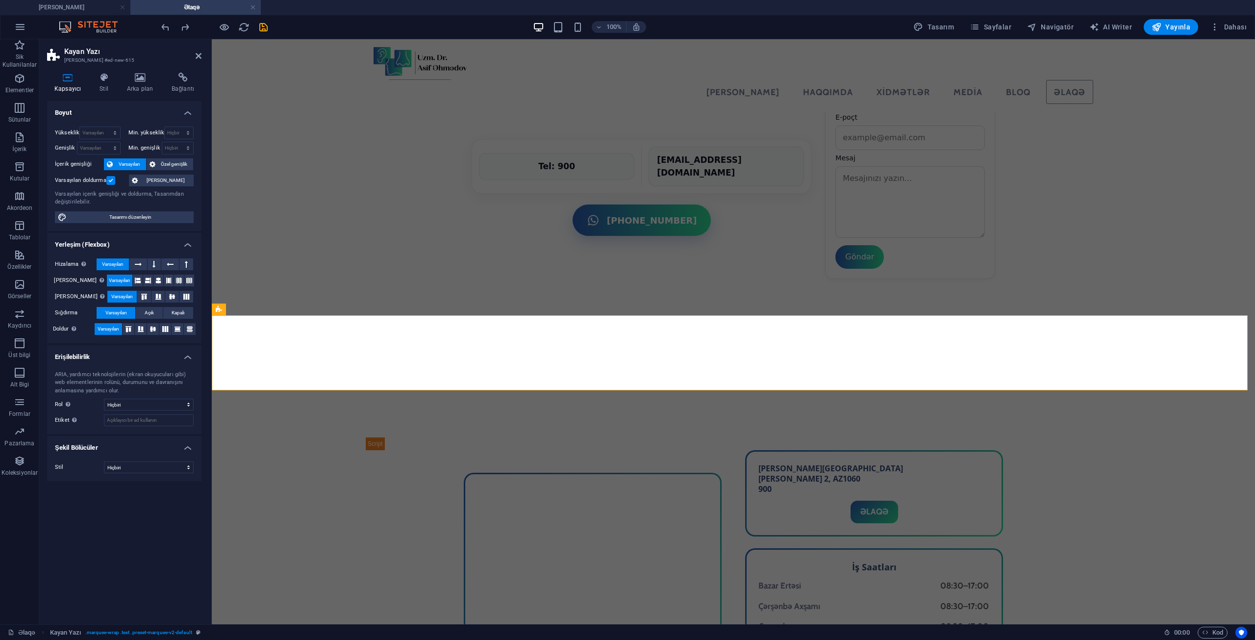
click at [107, 177] on label at bounding box center [110, 180] width 9 height 9
click at [0, 0] on input "Varsayılan doldurma" at bounding box center [0, 0] width 0 height 0
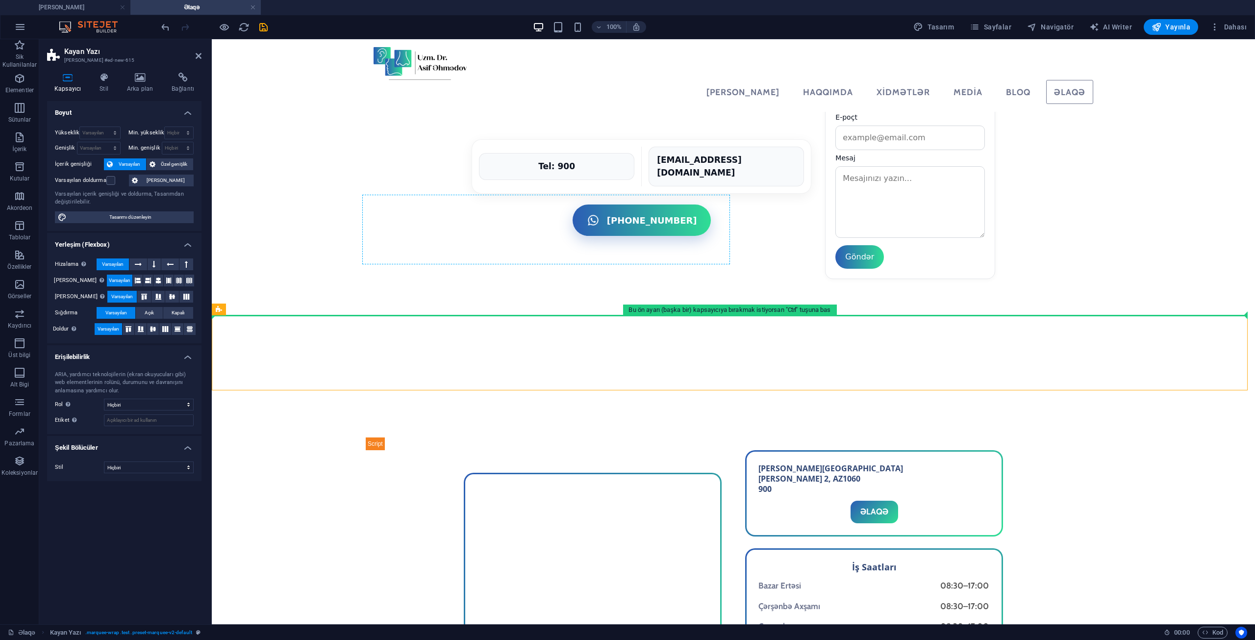
drag, startPoint x: 299, startPoint y: 351, endPoint x: 484, endPoint y: 233, distance: 220.2
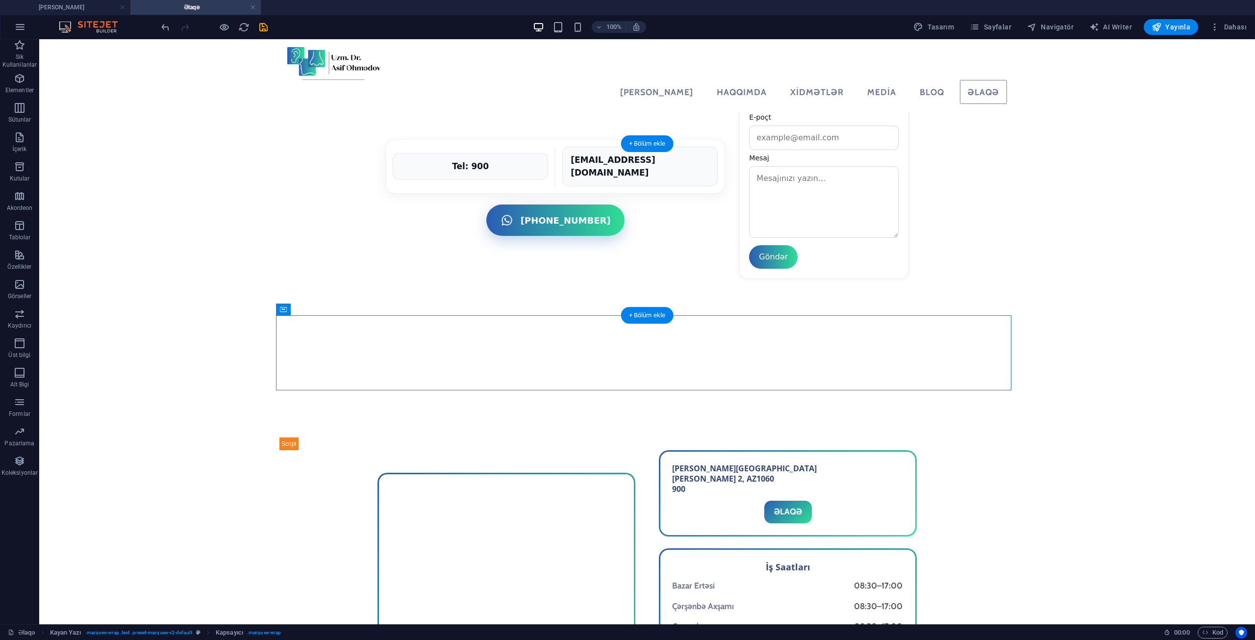
drag, startPoint x: 405, startPoint y: 350, endPoint x: 446, endPoint y: 242, distance: 115.3
click at [262, 27] on icon "save" at bounding box center [263, 27] width 11 height 11
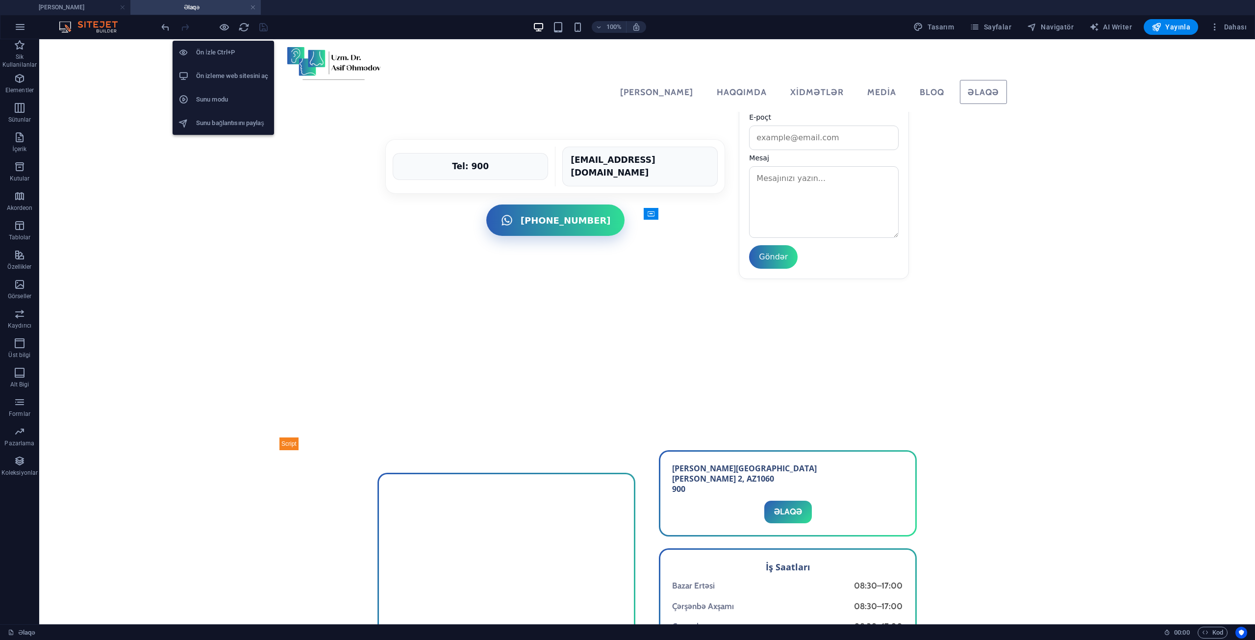
click at [230, 73] on h6 "Ön izleme web sitesini aç" at bounding box center [232, 76] width 72 height 12
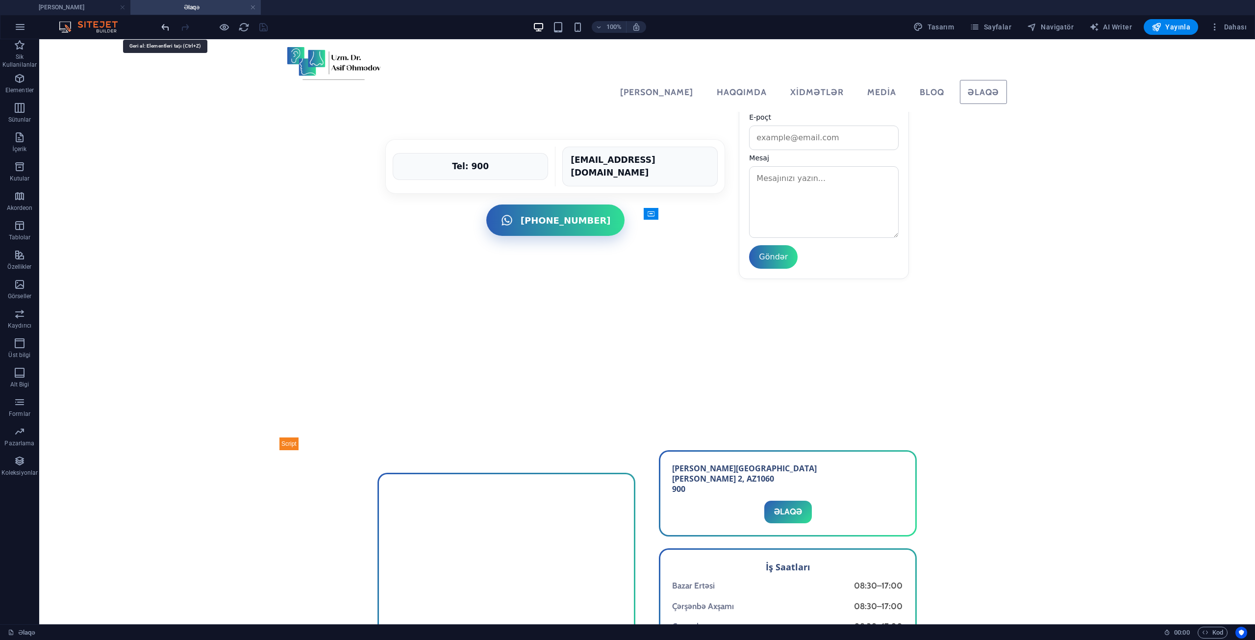
click at [165, 26] on icon "undo" at bounding box center [165, 27] width 11 height 11
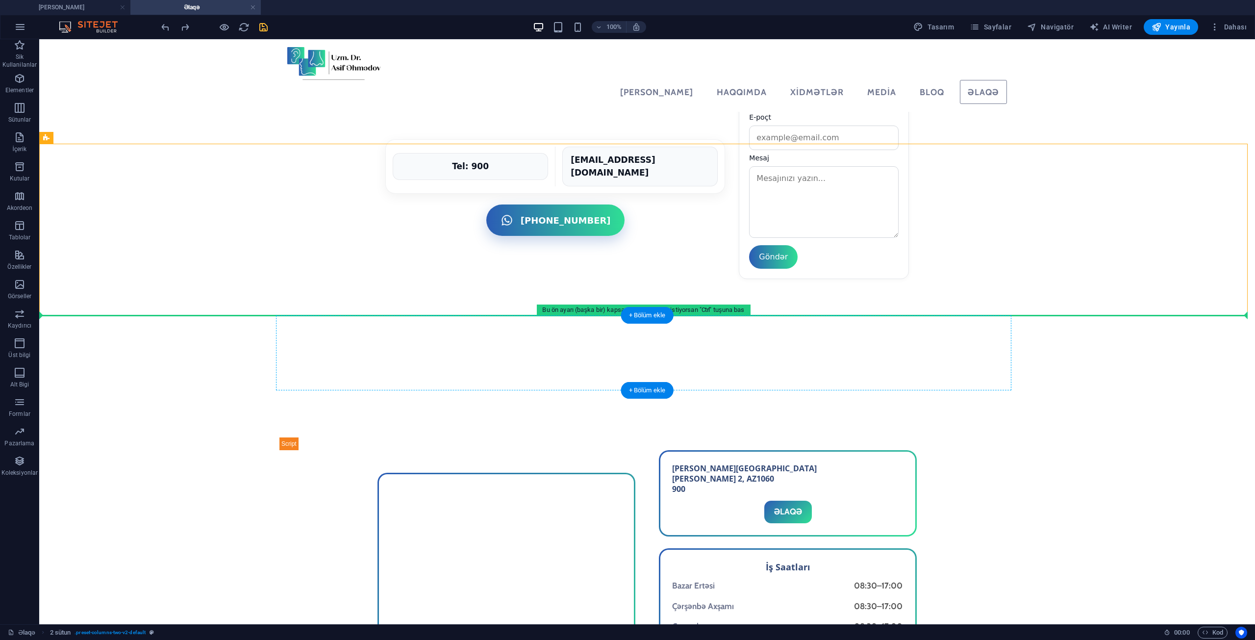
drag, startPoint x: 713, startPoint y: 263, endPoint x: 1004, endPoint y: 351, distance: 304.0
drag, startPoint x: 707, startPoint y: 201, endPoint x: 915, endPoint y: 347, distance: 253.5
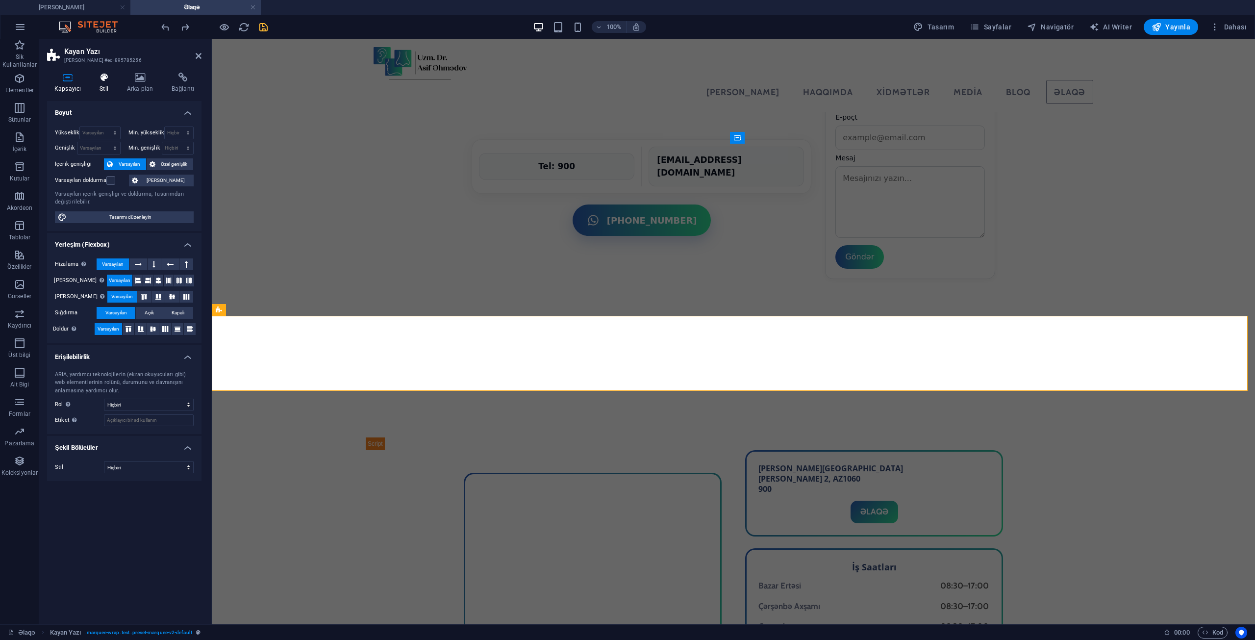
click at [95, 88] on h4 "Stil" at bounding box center [105, 83] width 27 height 21
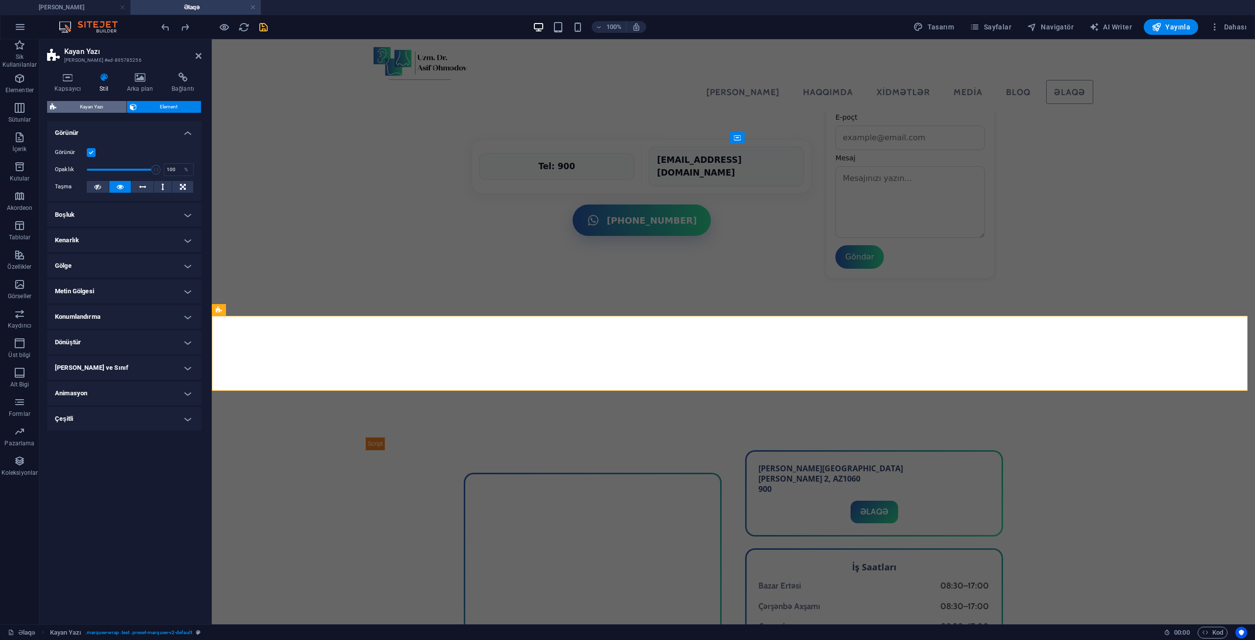
click at [94, 112] on span "Kayan Yazı" at bounding box center [91, 107] width 64 height 12
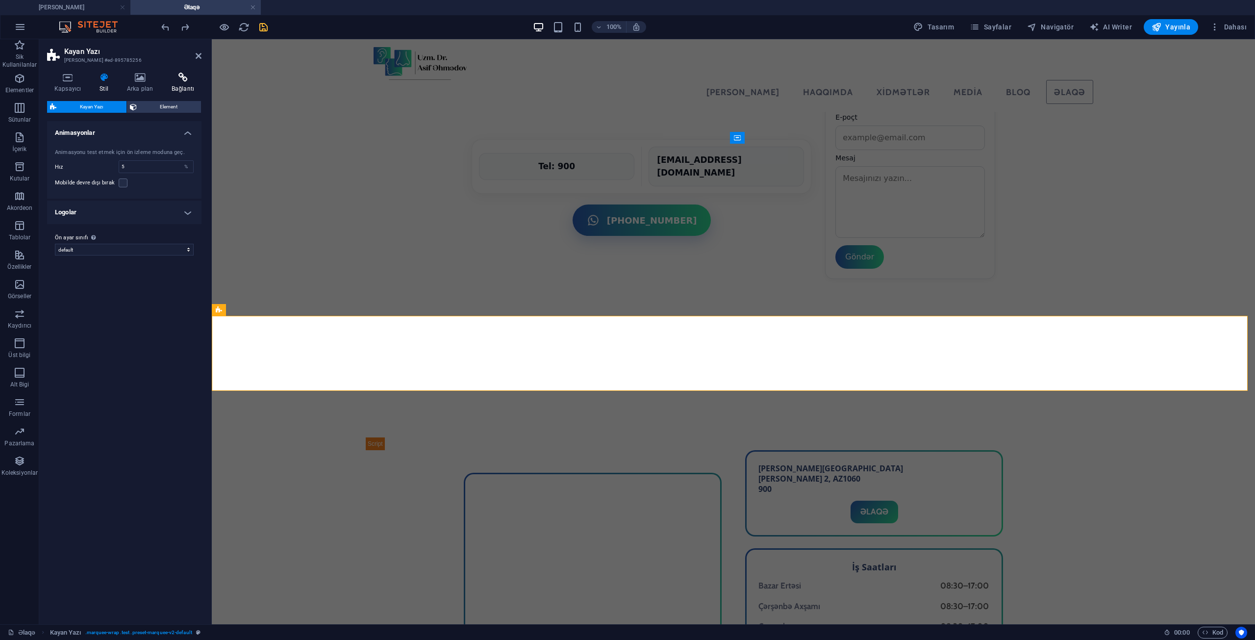
click at [168, 78] on icon at bounding box center [182, 78] width 37 height 10
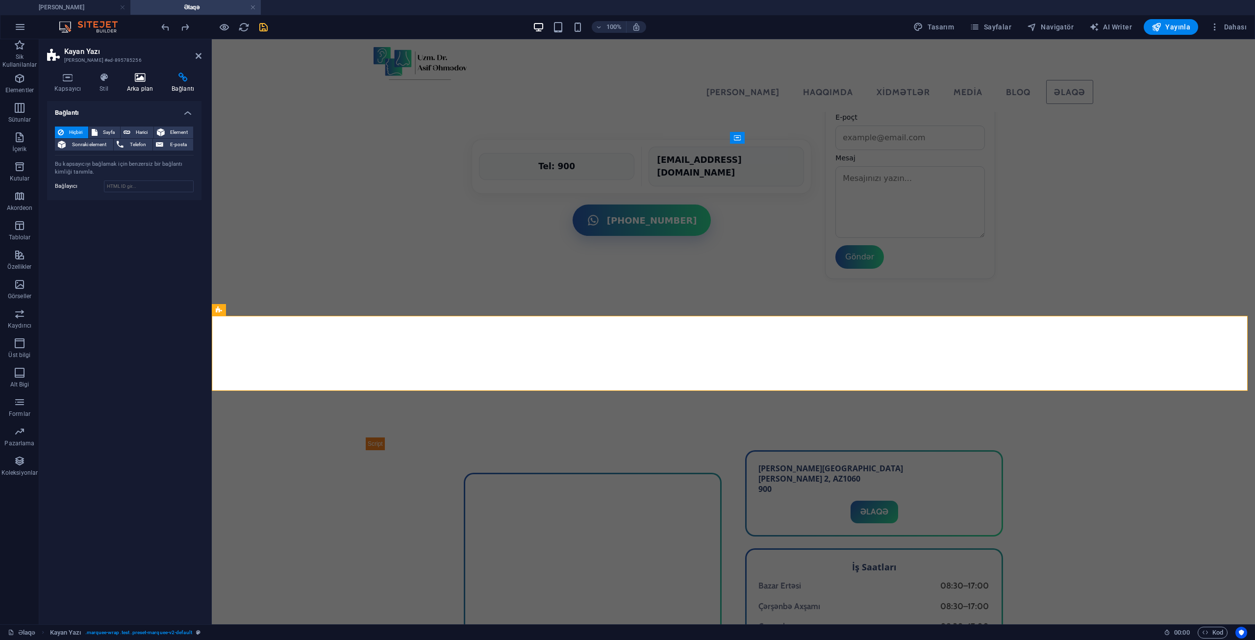
click at [145, 78] on icon at bounding box center [140, 78] width 41 height 10
click at [65, 78] on icon at bounding box center [67, 78] width 41 height 10
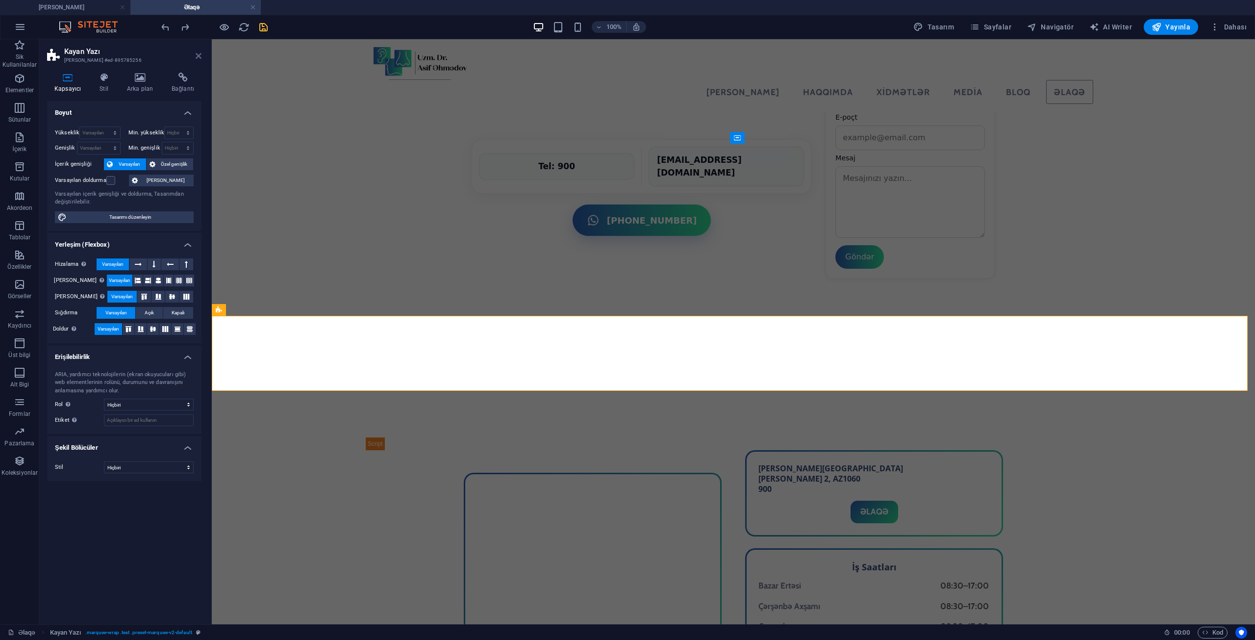
click at [200, 55] on icon at bounding box center [199, 56] width 6 height 8
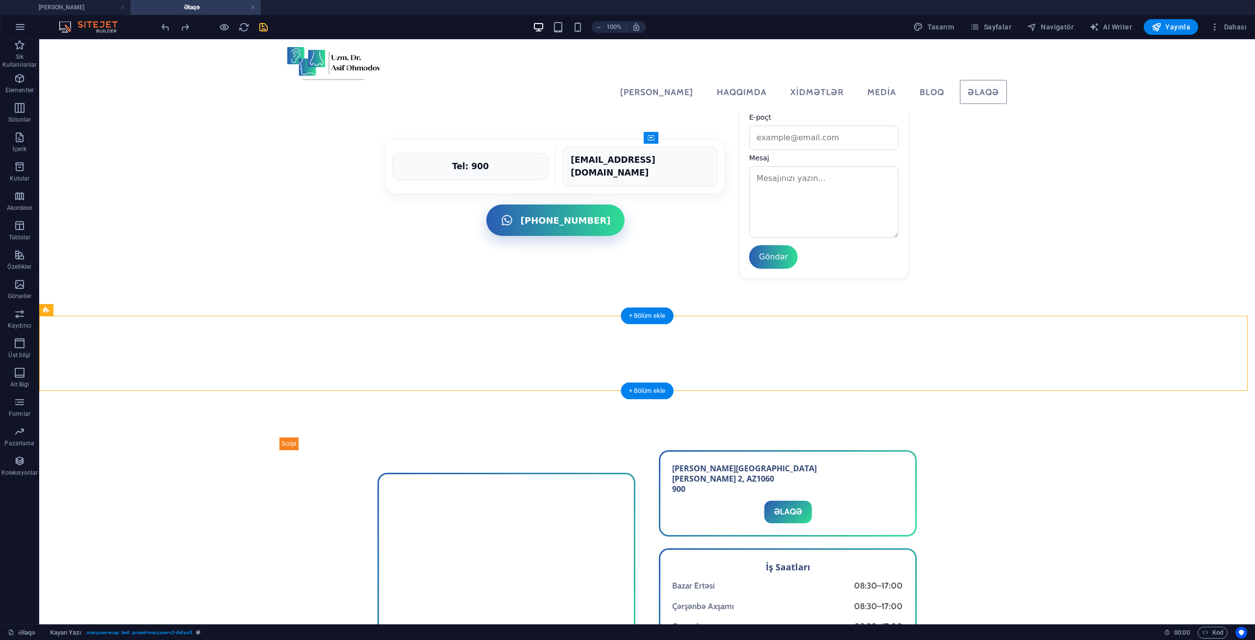
drag, startPoint x: 106, startPoint y: 351, endPoint x: 321, endPoint y: 331, distance: 215.6
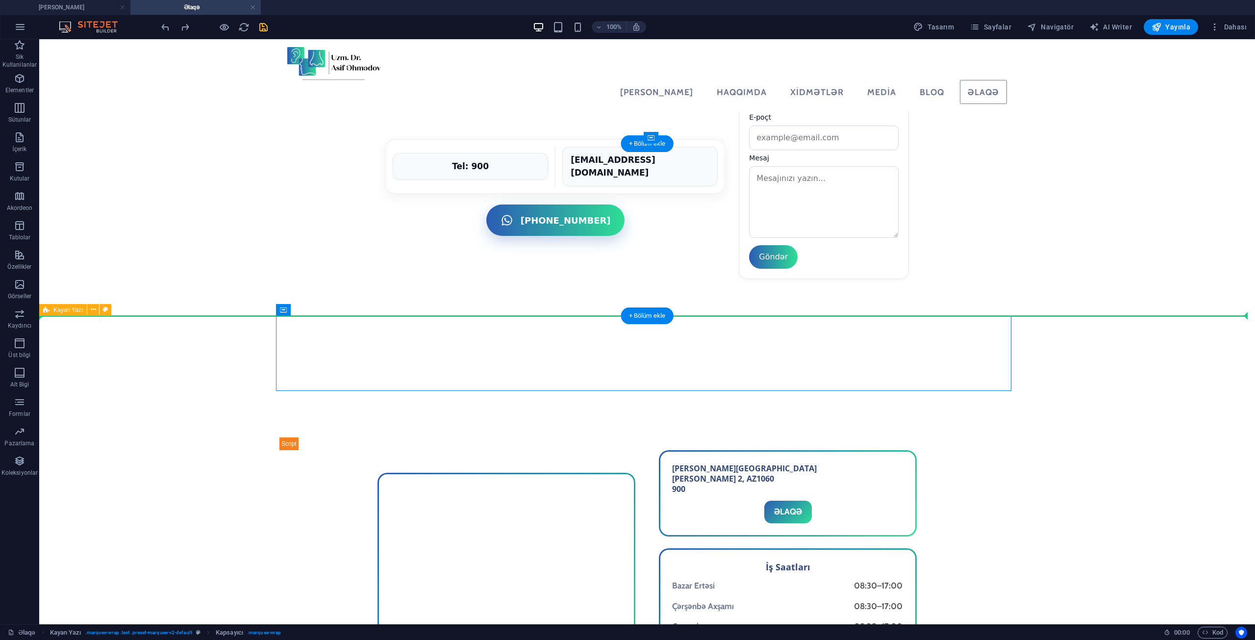
drag, startPoint x: 325, startPoint y: 348, endPoint x: 446, endPoint y: 281, distance: 138.5
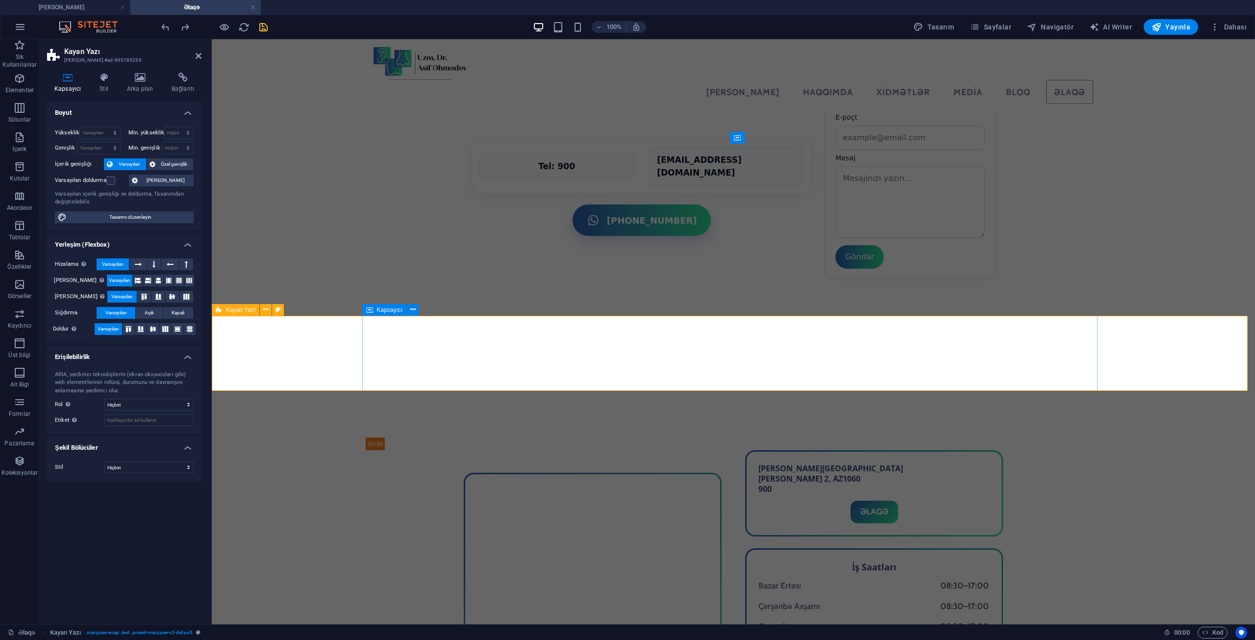
select select "marquee"
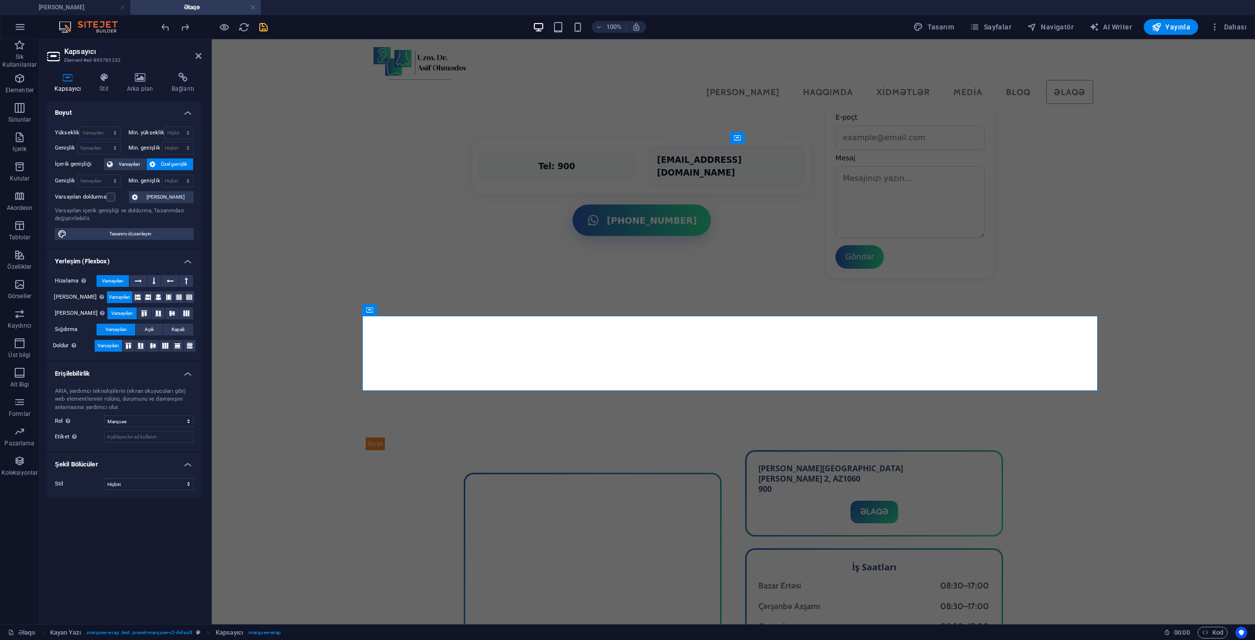
click at [116, 93] on div "Kapsayıcı Stil Arka plan Bağlantı Boyut Yükseklik Varsayılan px rem % vh vw Min…" at bounding box center [124, 345] width 154 height 544
click at [103, 83] on h4 "Stil" at bounding box center [105, 83] width 27 height 21
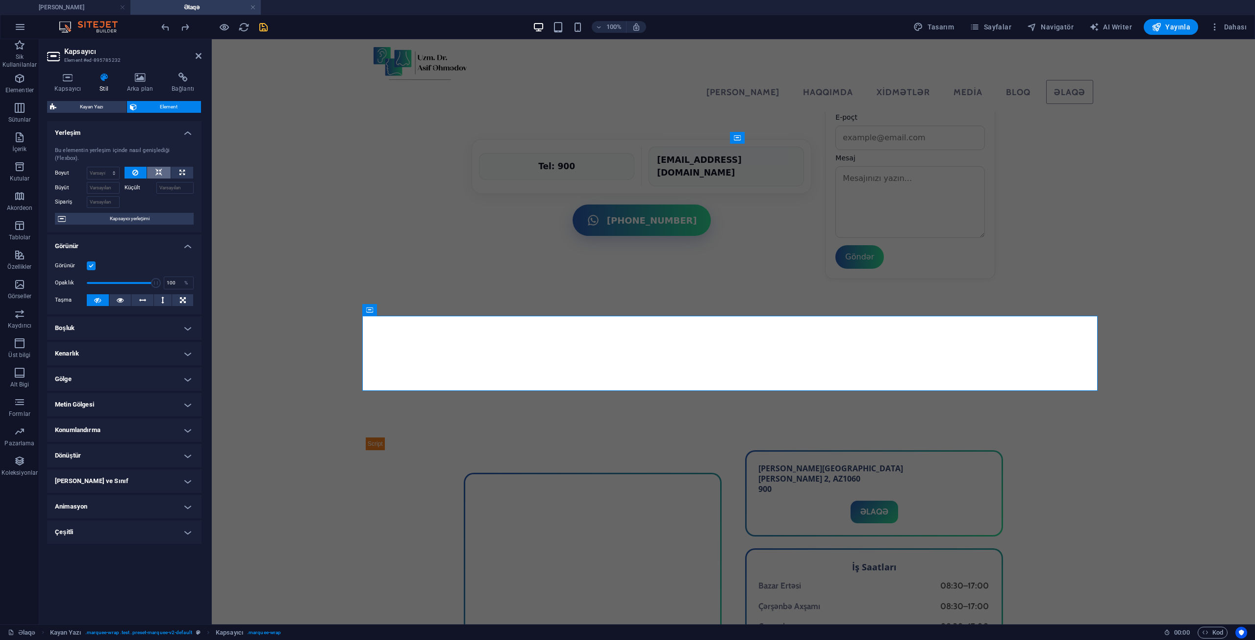
click at [158, 167] on icon at bounding box center [158, 173] width 7 height 12
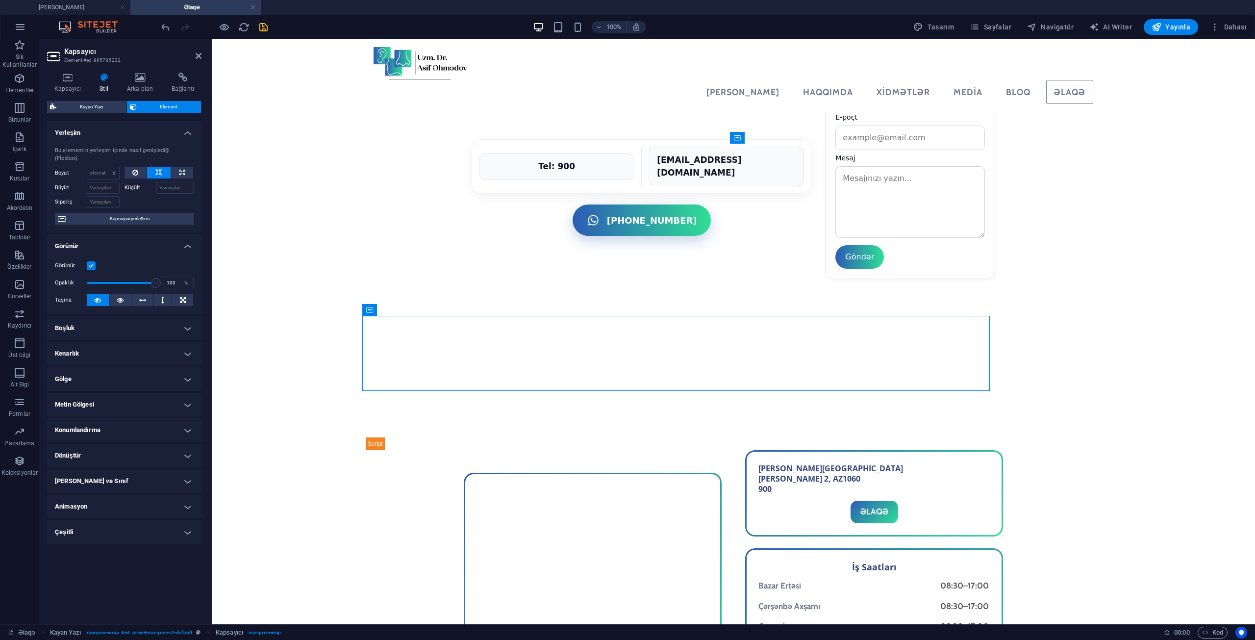
drag, startPoint x: 582, startPoint y: 348, endPoint x: 450, endPoint y: 228, distance: 179.1
click at [408, 307] on button at bounding box center [413, 310] width 12 height 12
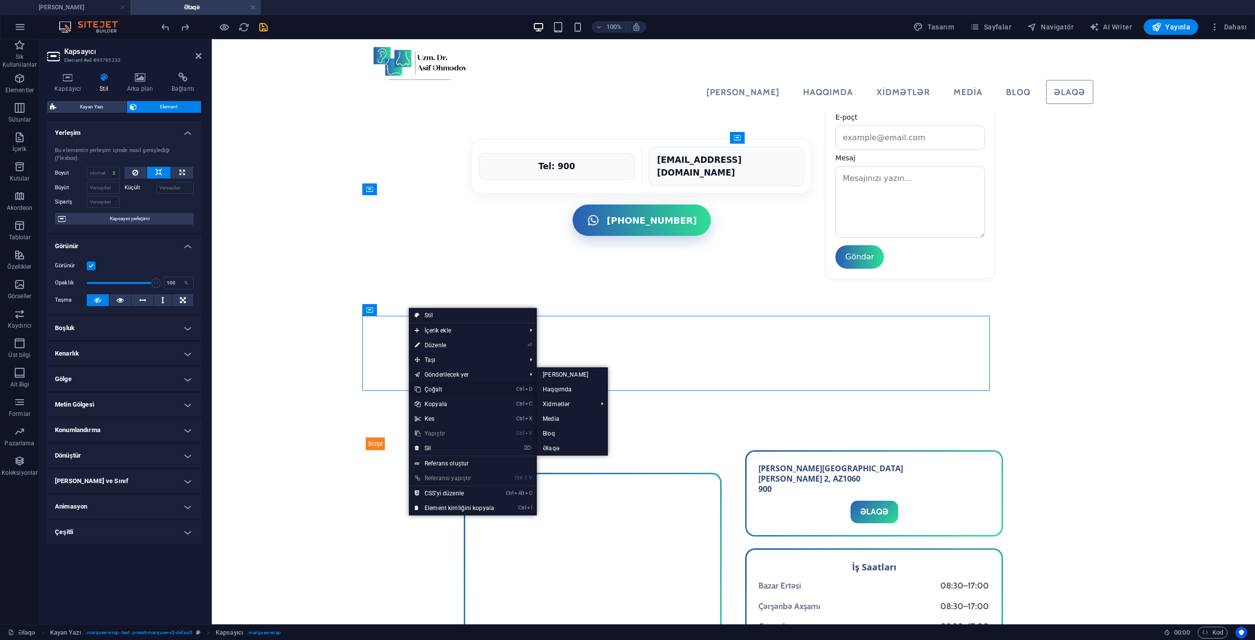
click at [437, 385] on link "Ctrl D Çoğalt" at bounding box center [454, 389] width 91 height 15
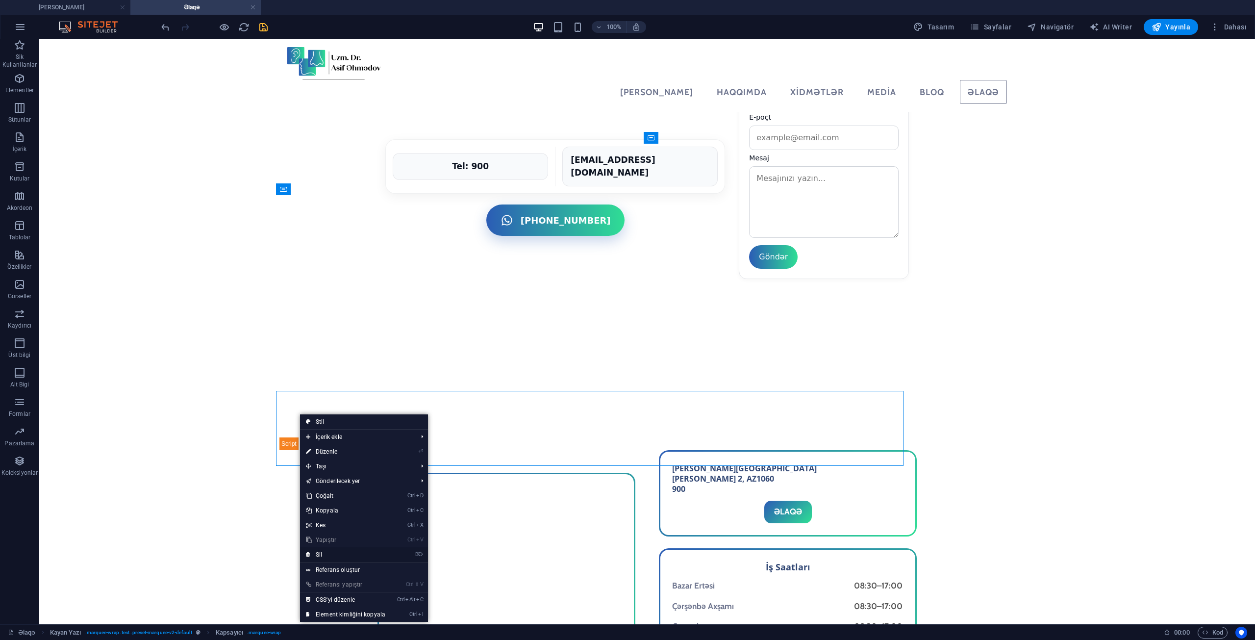
click at [329, 548] on link "⌦ Sil" at bounding box center [345, 554] width 91 height 15
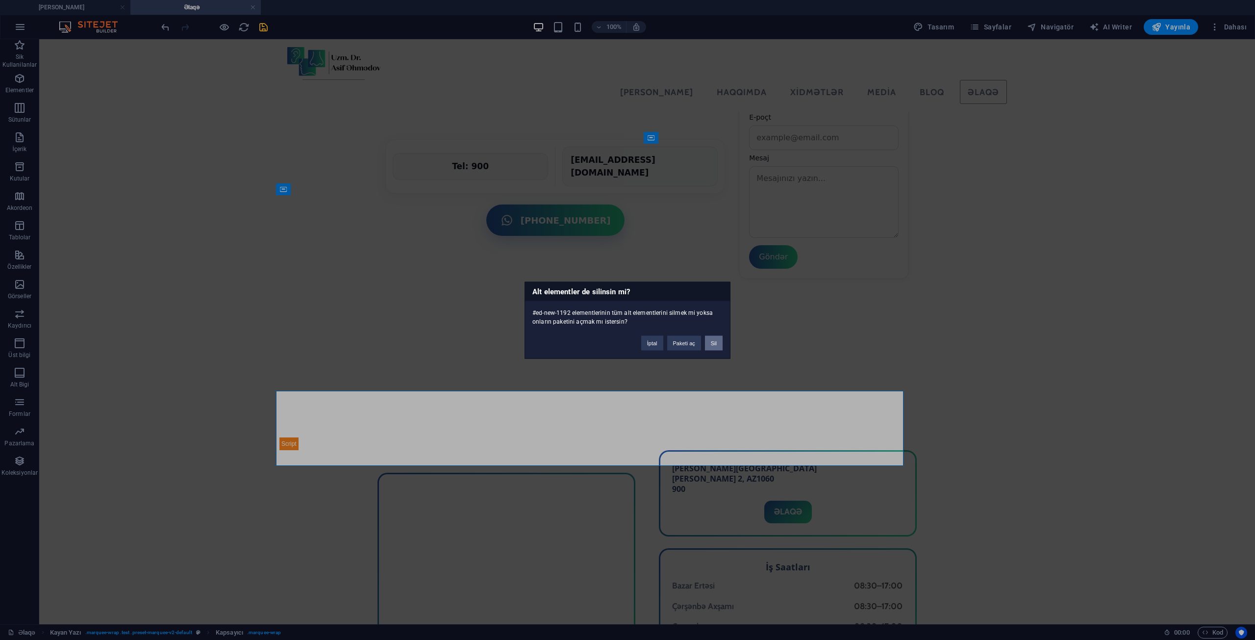
click at [709, 342] on button "Sil" at bounding box center [714, 342] width 18 height 15
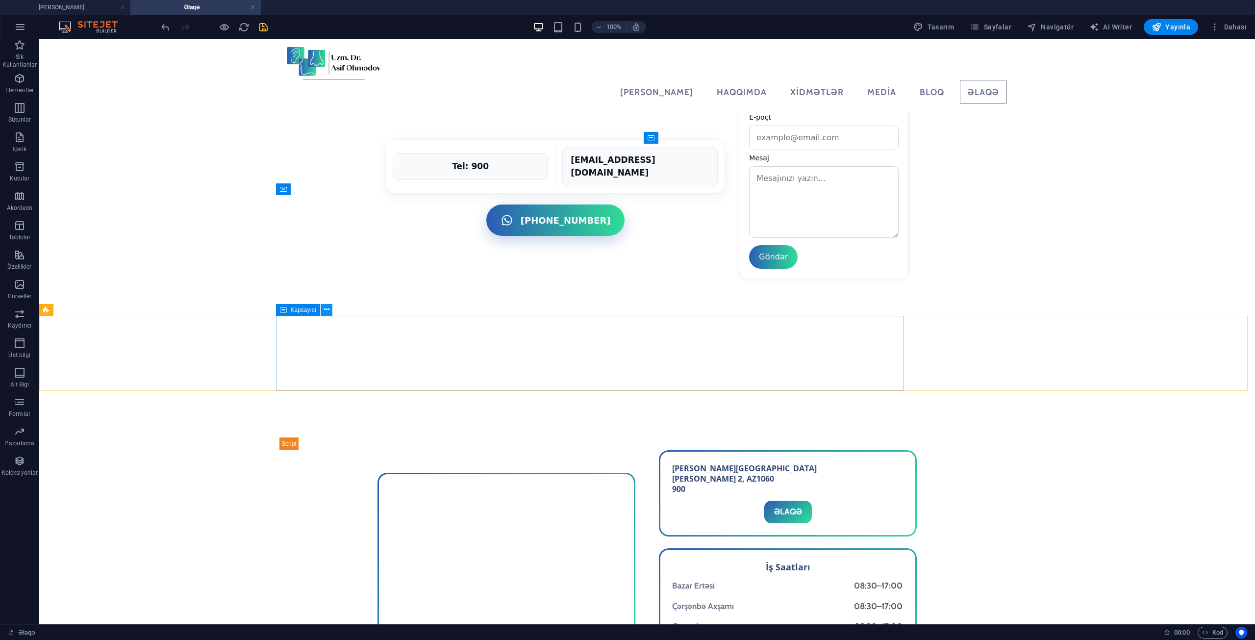
click at [325, 310] on icon at bounding box center [326, 309] width 5 height 10
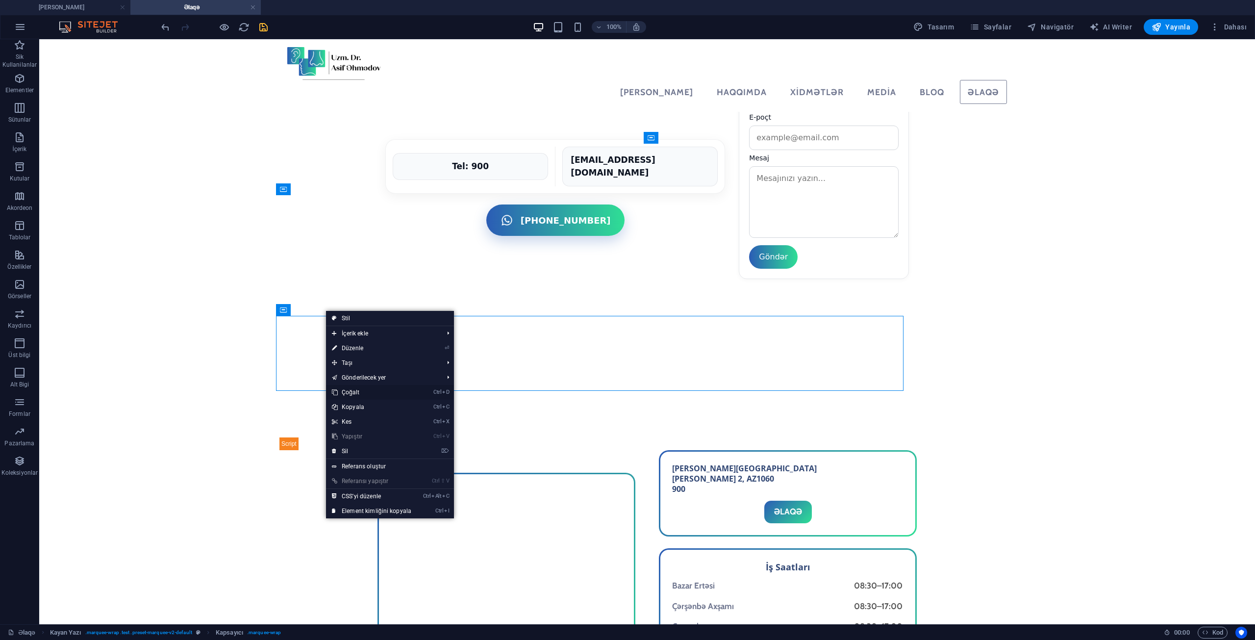
click at [373, 396] on link "Ctrl D Çoğalt" at bounding box center [371, 392] width 91 height 15
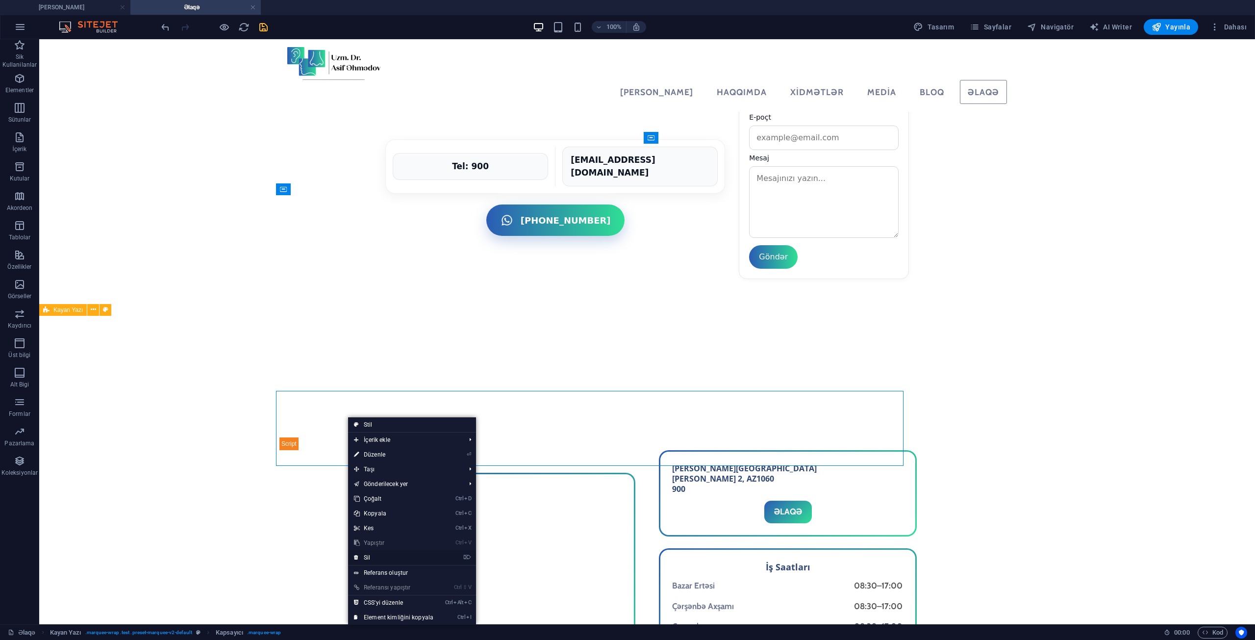
click at [386, 553] on link "⌦ Sil" at bounding box center [393, 557] width 91 height 15
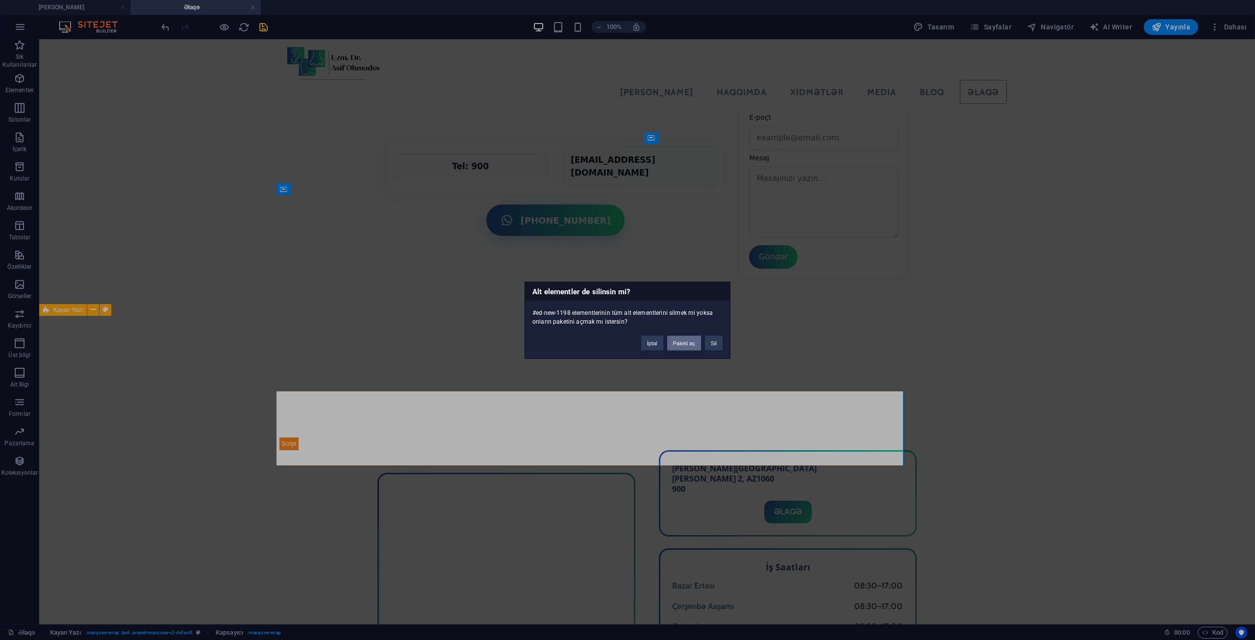
click at [677, 343] on button "Paketi aç" at bounding box center [684, 342] width 34 height 15
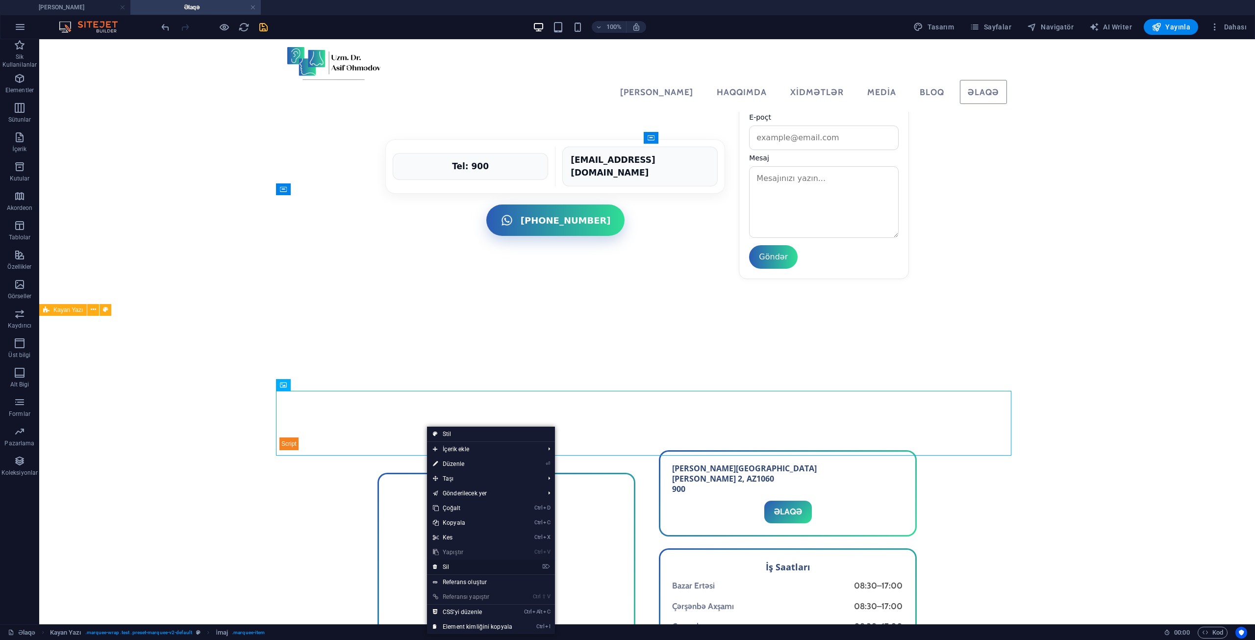
click at [455, 565] on link "⌦ Sil" at bounding box center [472, 566] width 91 height 15
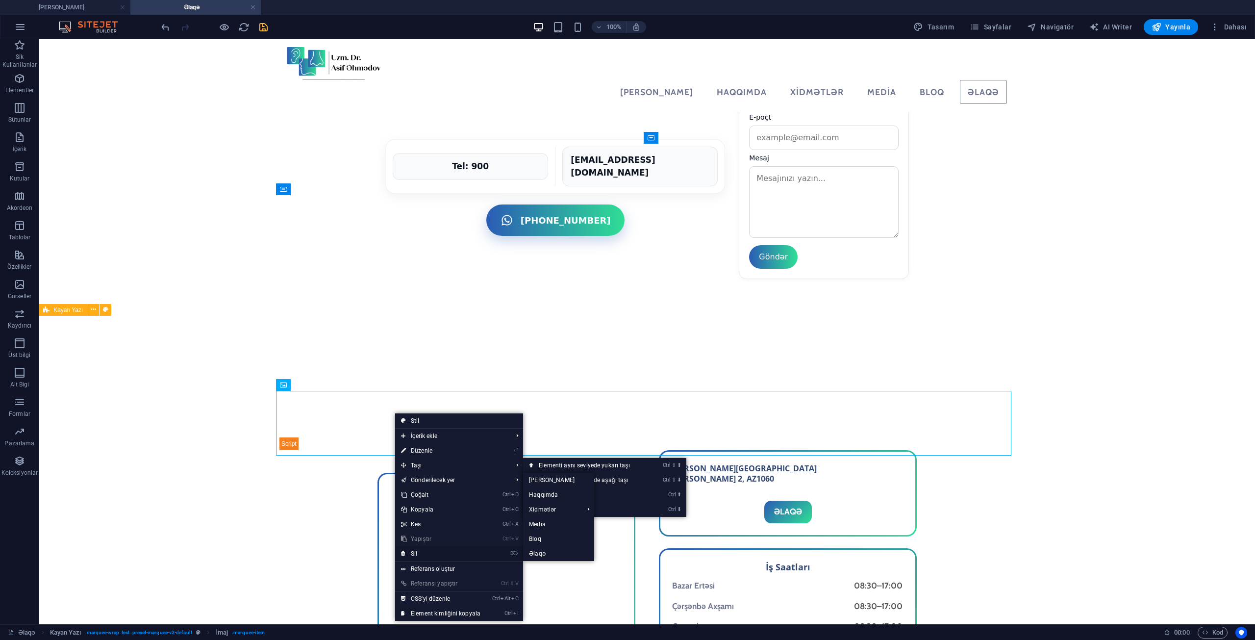
click at [422, 555] on link "⌦ Sil" at bounding box center [440, 553] width 91 height 15
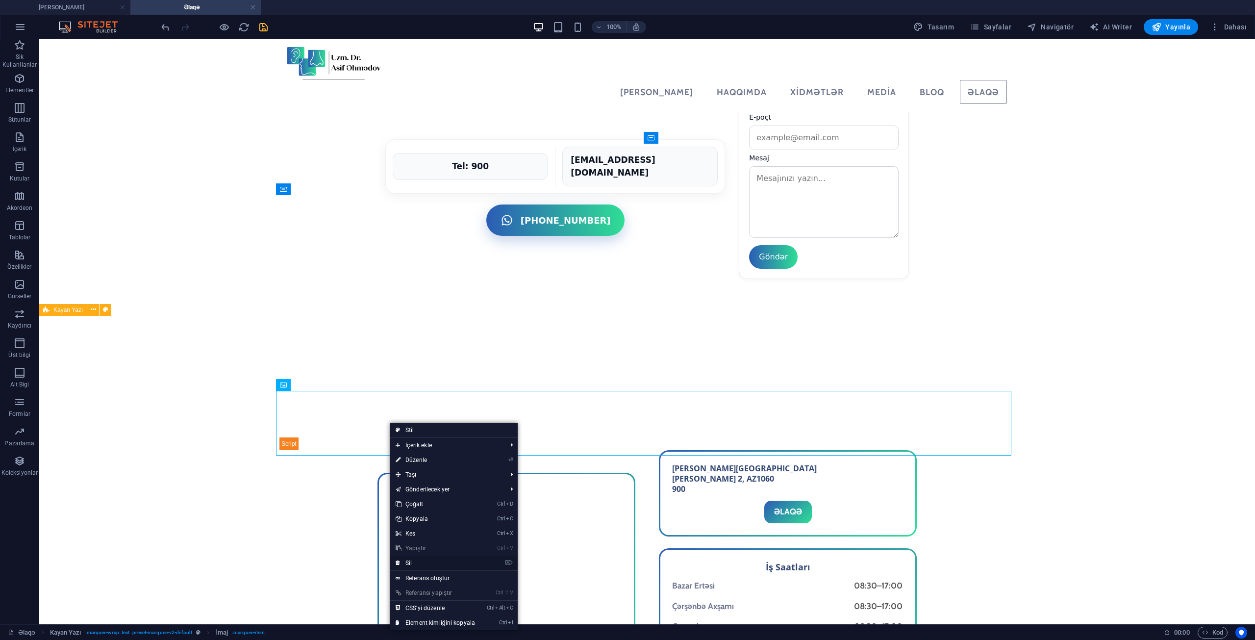
drag, startPoint x: 416, startPoint y: 558, endPoint x: 352, endPoint y: 416, distance: 155.6
click at [416, 558] on link "⌦ Sil" at bounding box center [435, 562] width 91 height 15
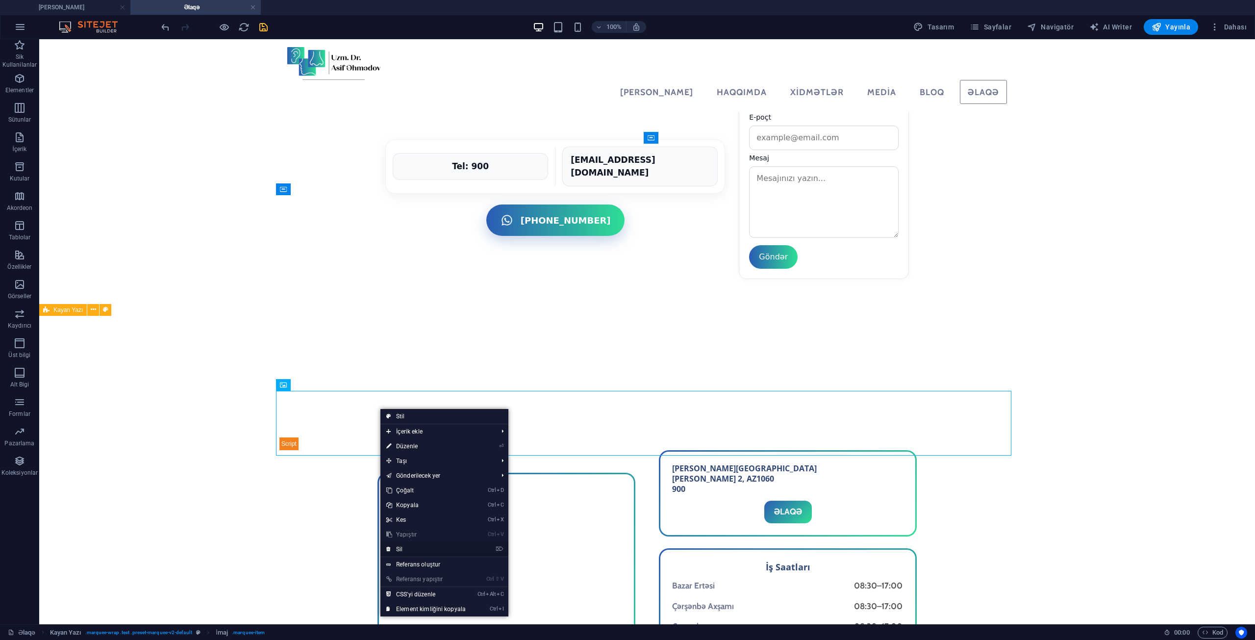
click at [411, 546] on link "⌦ Sil" at bounding box center [425, 549] width 91 height 15
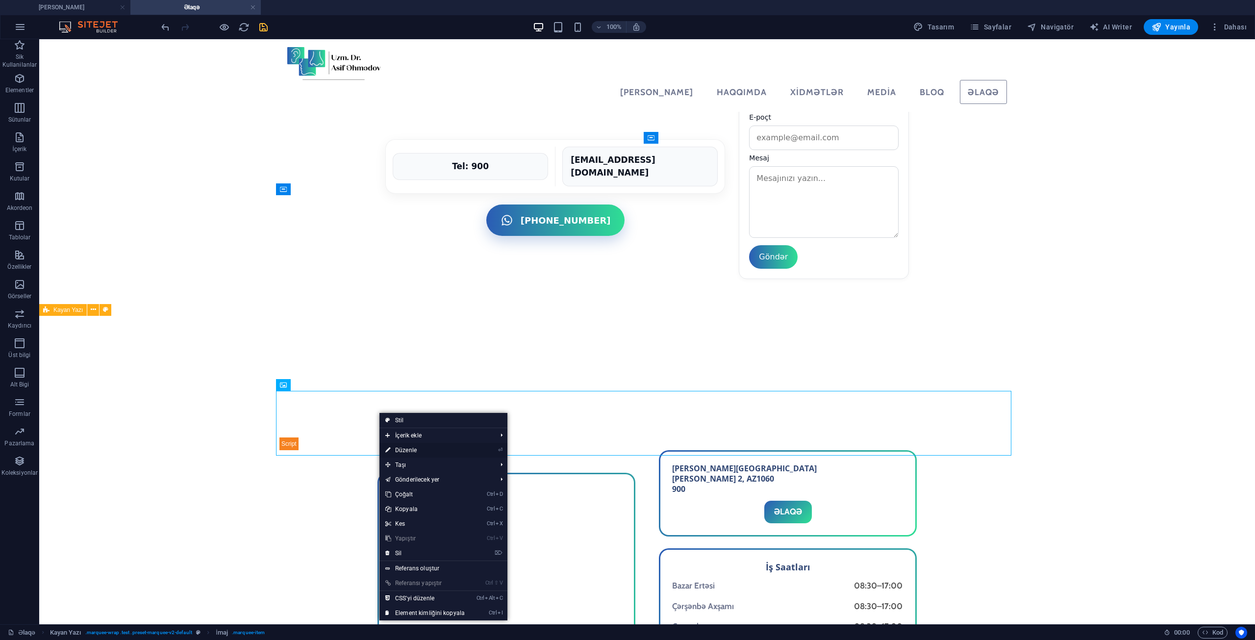
click at [409, 446] on link "⏎ Düzenle" at bounding box center [424, 450] width 91 height 15
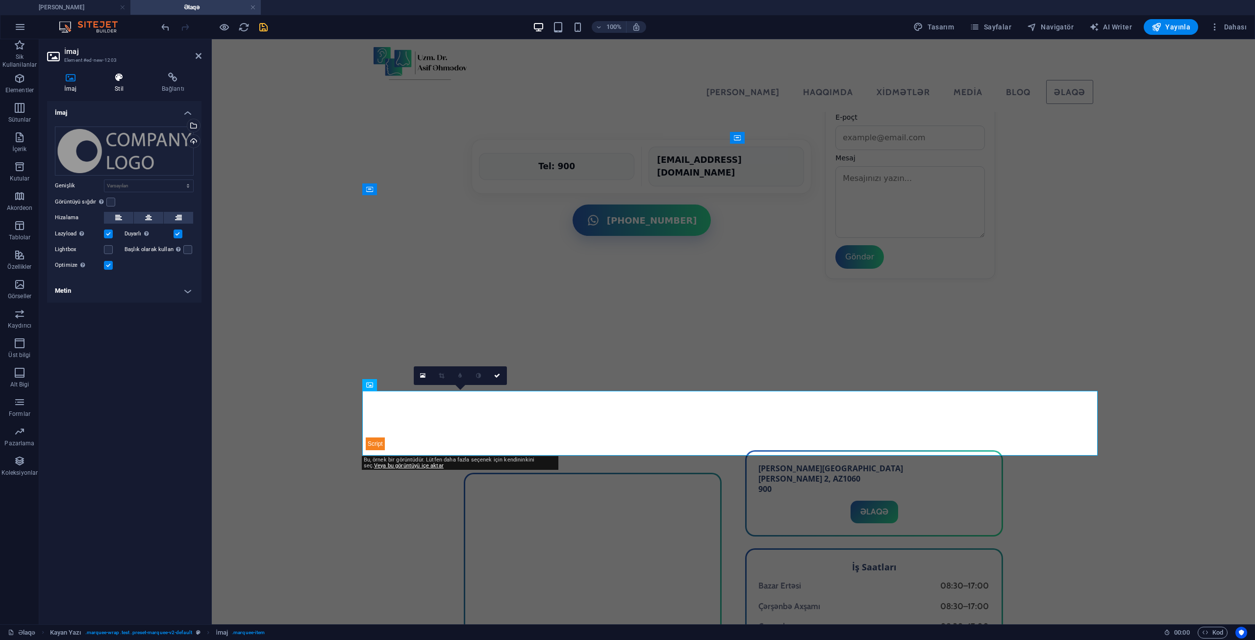
click at [131, 80] on icon at bounding box center [119, 78] width 43 height 10
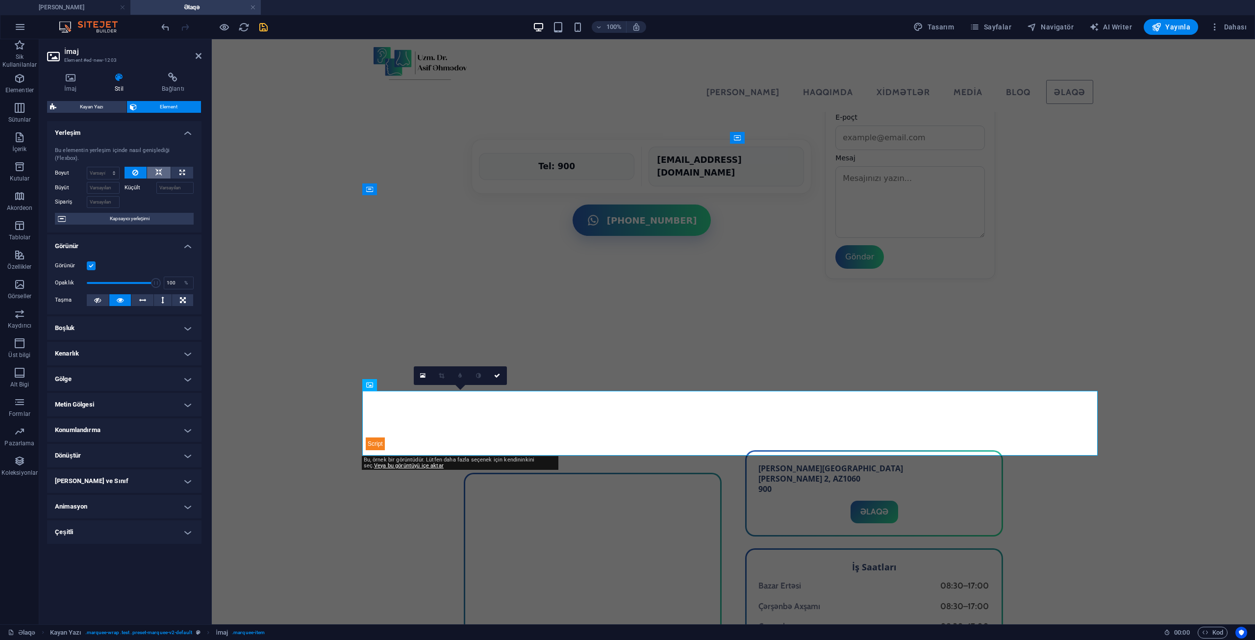
click at [164, 167] on button at bounding box center [159, 173] width 24 height 12
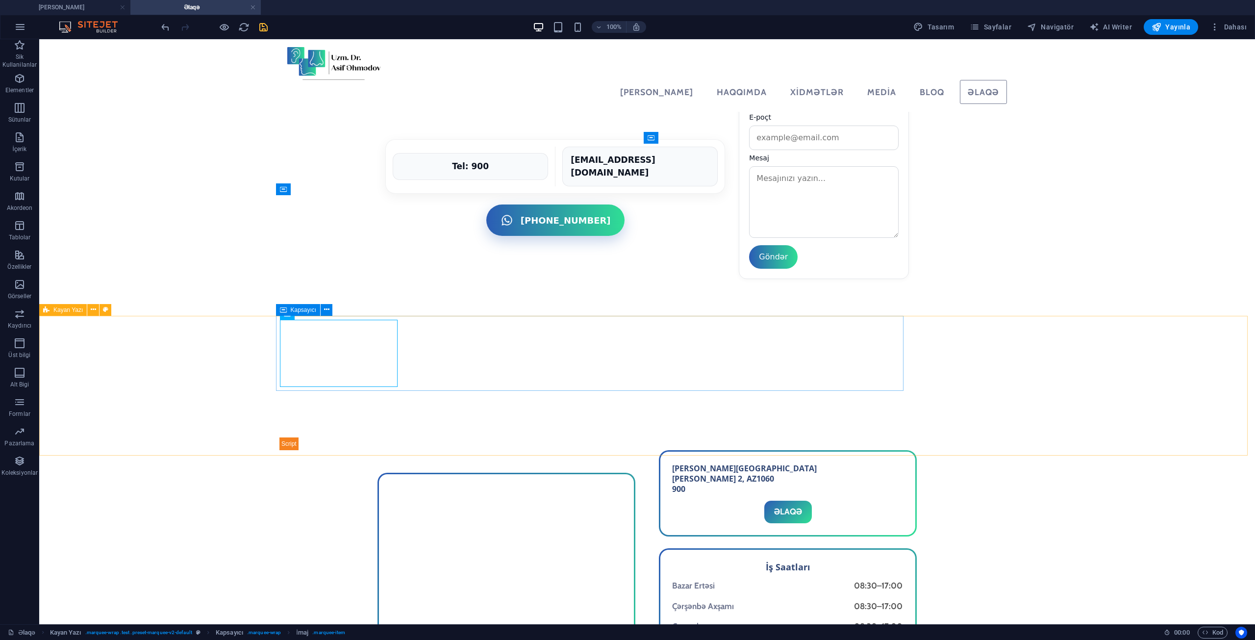
click at [284, 309] on icon at bounding box center [283, 310] width 7 height 12
click at [321, 310] on button at bounding box center [327, 310] width 12 height 12
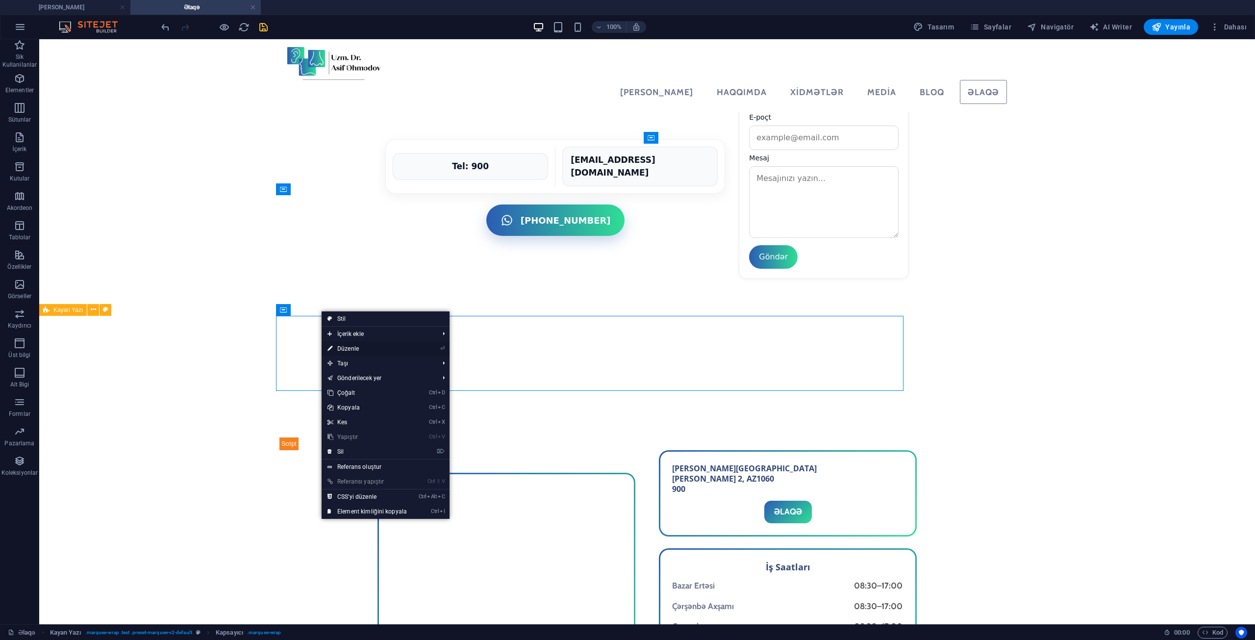
click at [356, 344] on link "⏎ Düzenle" at bounding box center [367, 348] width 91 height 15
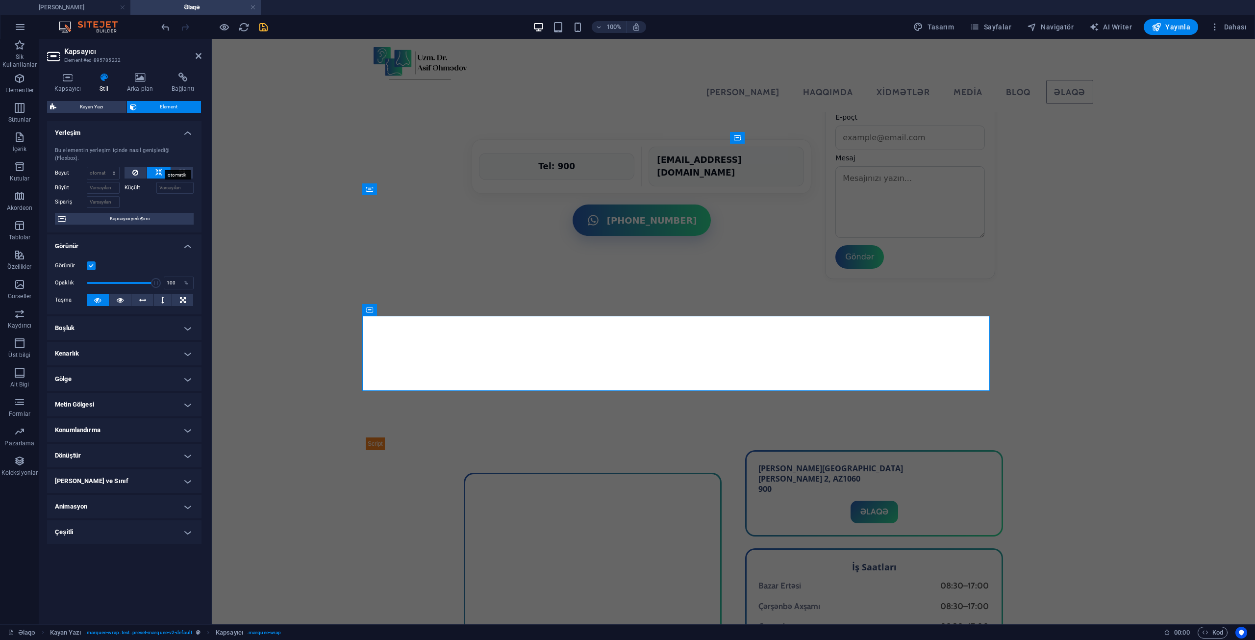
click at [156, 167] on icon at bounding box center [158, 173] width 7 height 12
click at [135, 167] on icon at bounding box center [135, 173] width 6 height 12
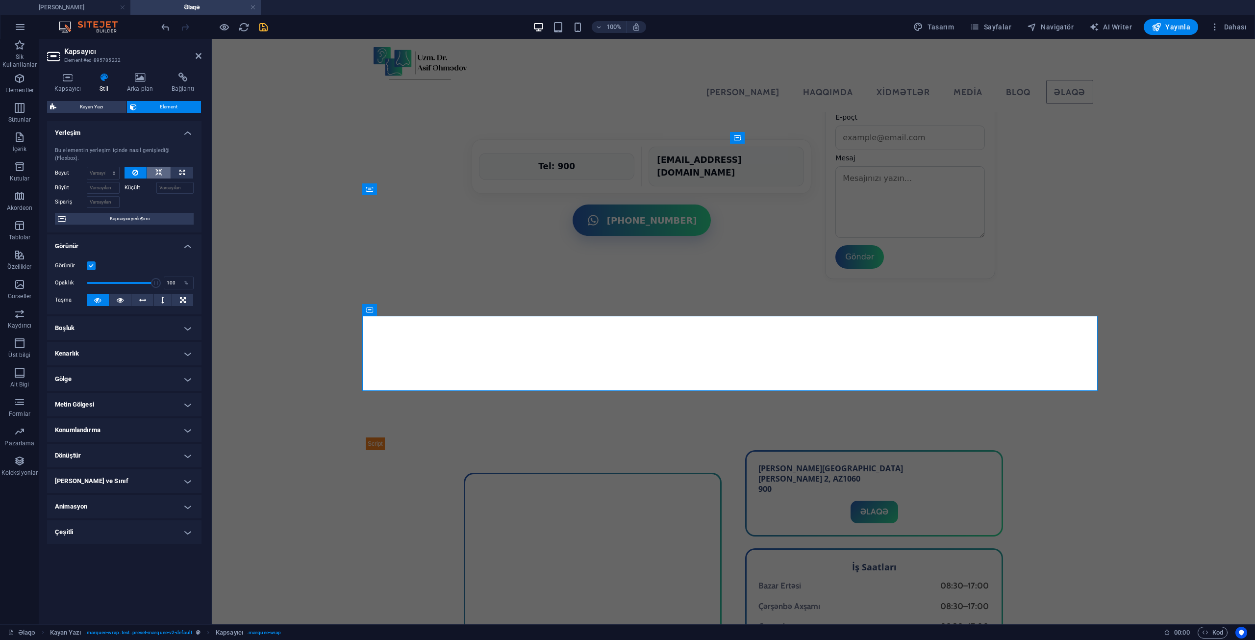
click at [165, 167] on button at bounding box center [159, 173] width 24 height 12
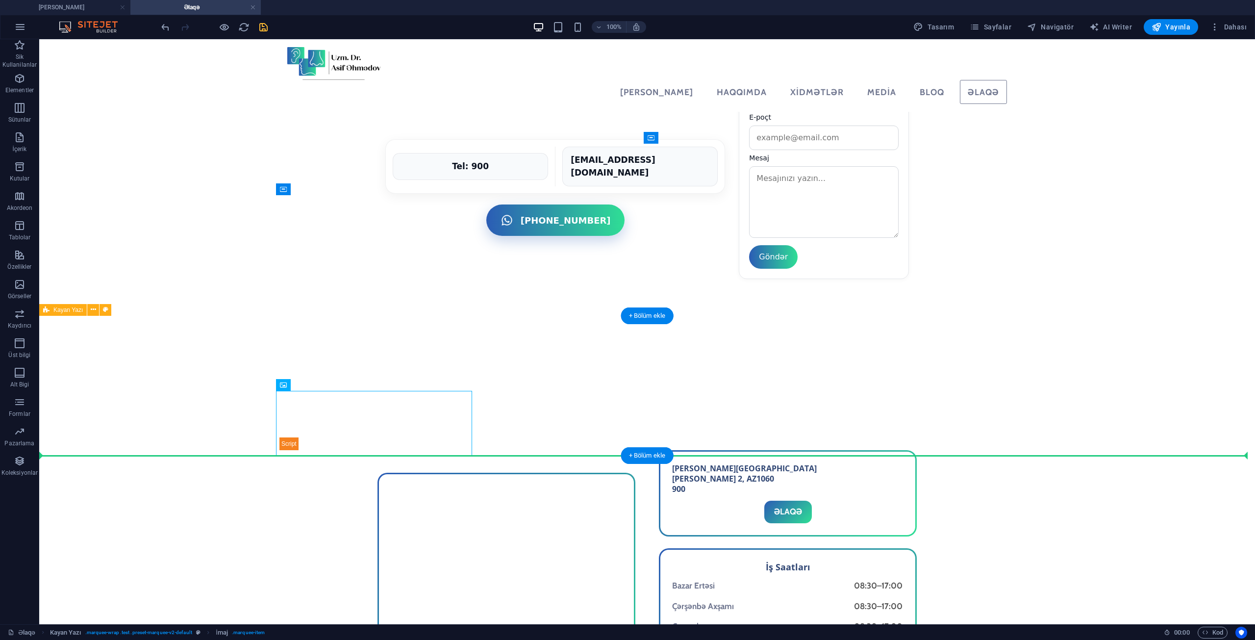
drag, startPoint x: 217, startPoint y: 411, endPoint x: 498, endPoint y: 403, distance: 281.0
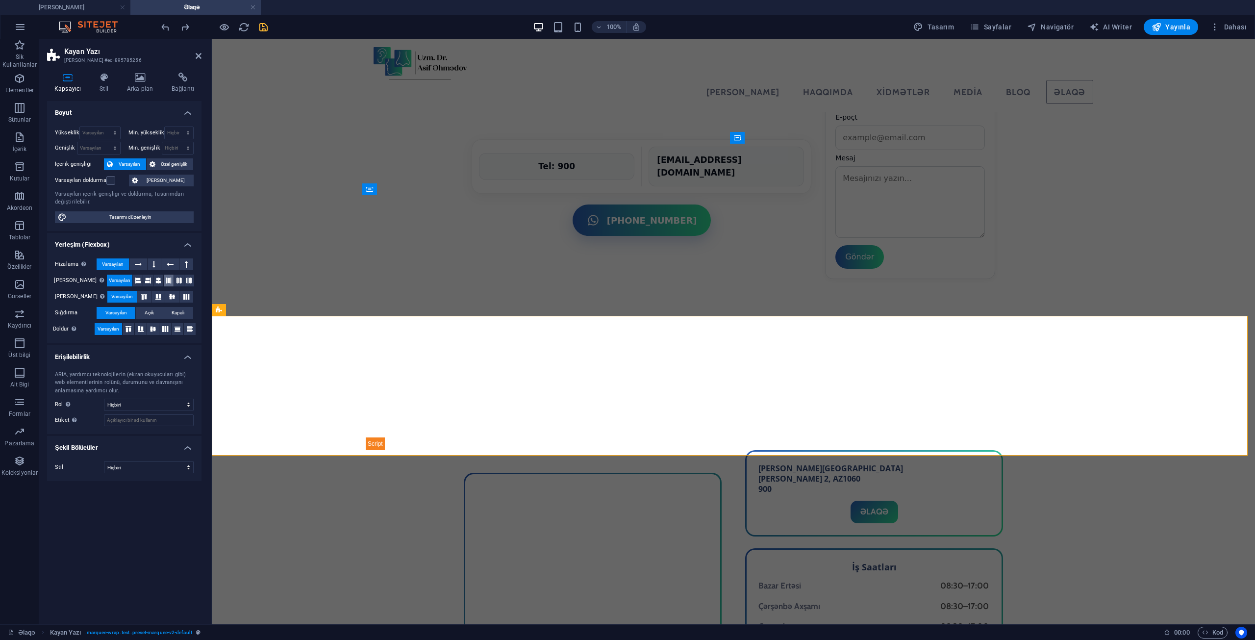
click at [164, 281] on button at bounding box center [169, 281] width 10 height 12
click at [155, 279] on icon at bounding box center [158, 281] width 6 height 12
click at [154, 327] on icon at bounding box center [153, 329] width 12 height 6
click at [154, 314] on span "Açık" at bounding box center [149, 313] width 9 height 12
click at [186, 313] on button "Kapalı" at bounding box center [178, 313] width 30 height 12
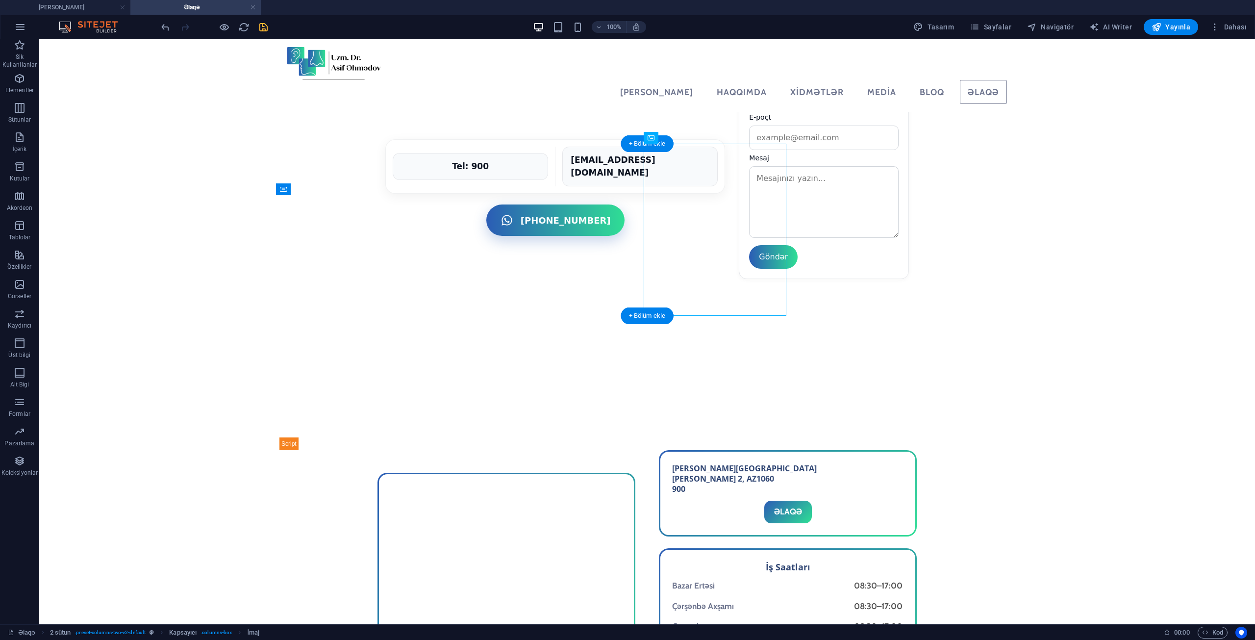
click at [893, 305] on icon at bounding box center [895, 309] width 5 height 10
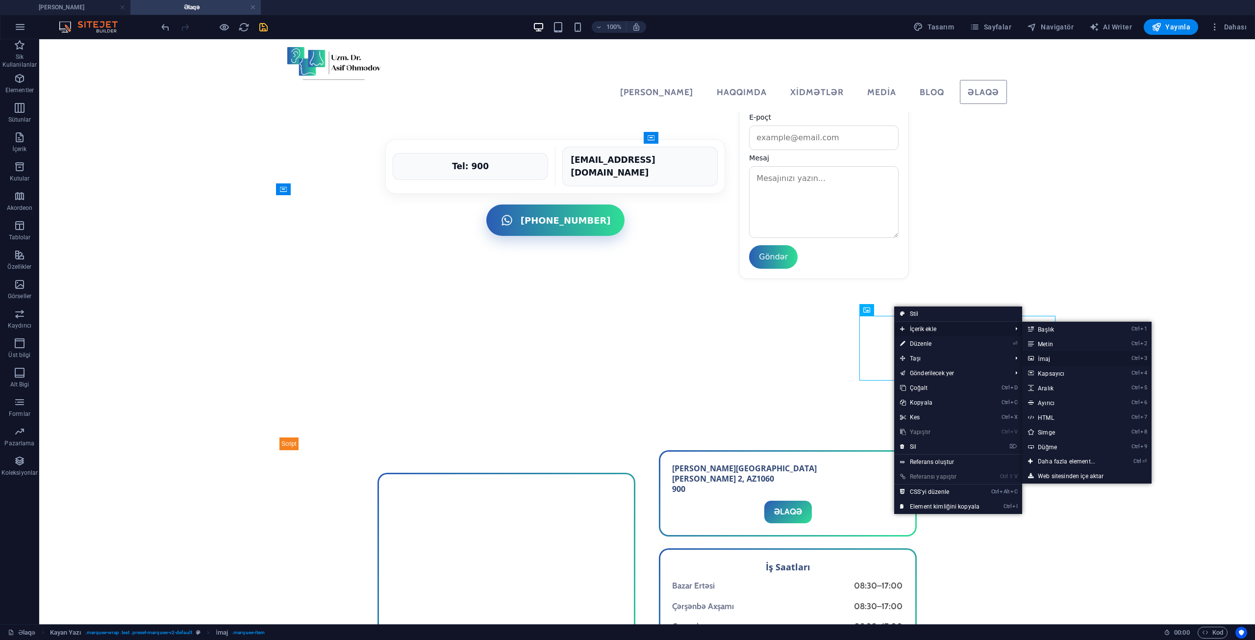
click at [1054, 361] on link "Ctrl 3 İmaj" at bounding box center [1068, 358] width 93 height 15
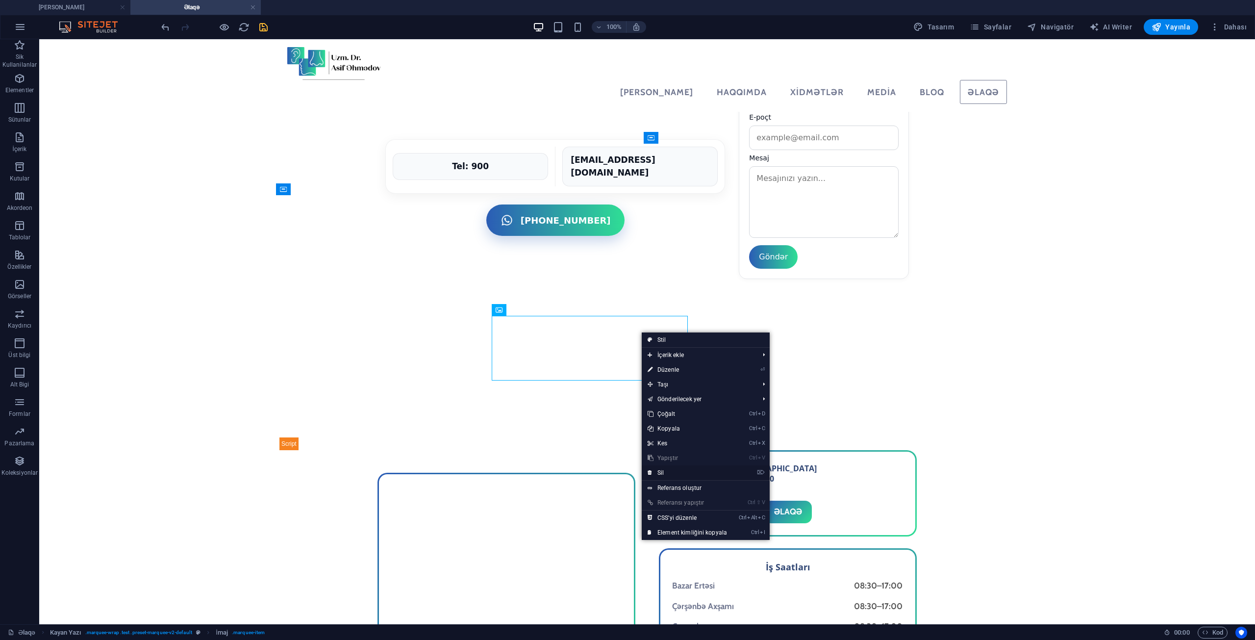
click at [691, 478] on link "⌦ Sil" at bounding box center [687, 472] width 91 height 15
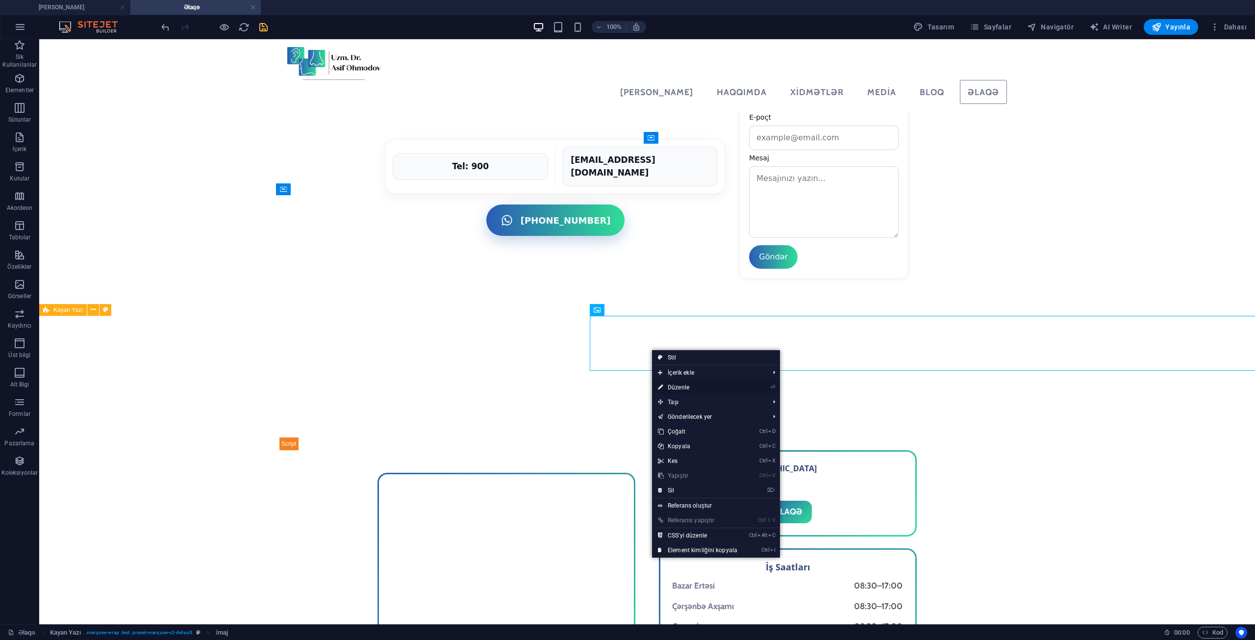
click at [692, 383] on link "⏎ Düzenle" at bounding box center [697, 387] width 91 height 15
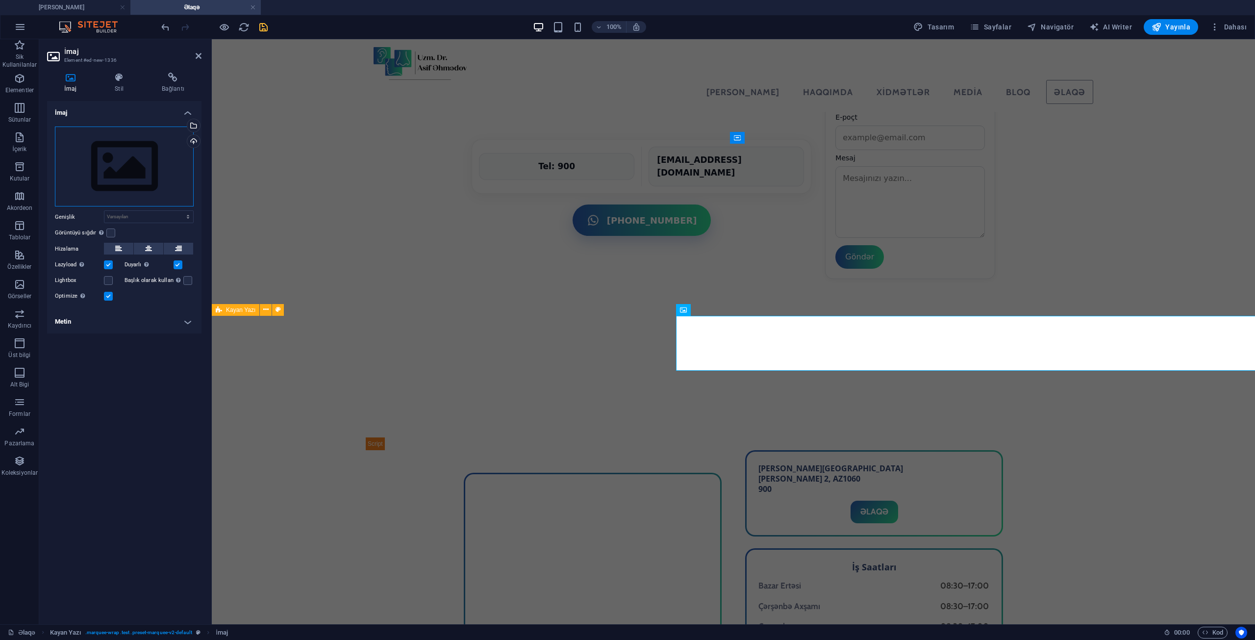
click at [137, 155] on div "Dosyaları buraya sürükleyin, dosyaları seçmek için tıklayın veya Dosyalardan ya…" at bounding box center [124, 166] width 139 height 80
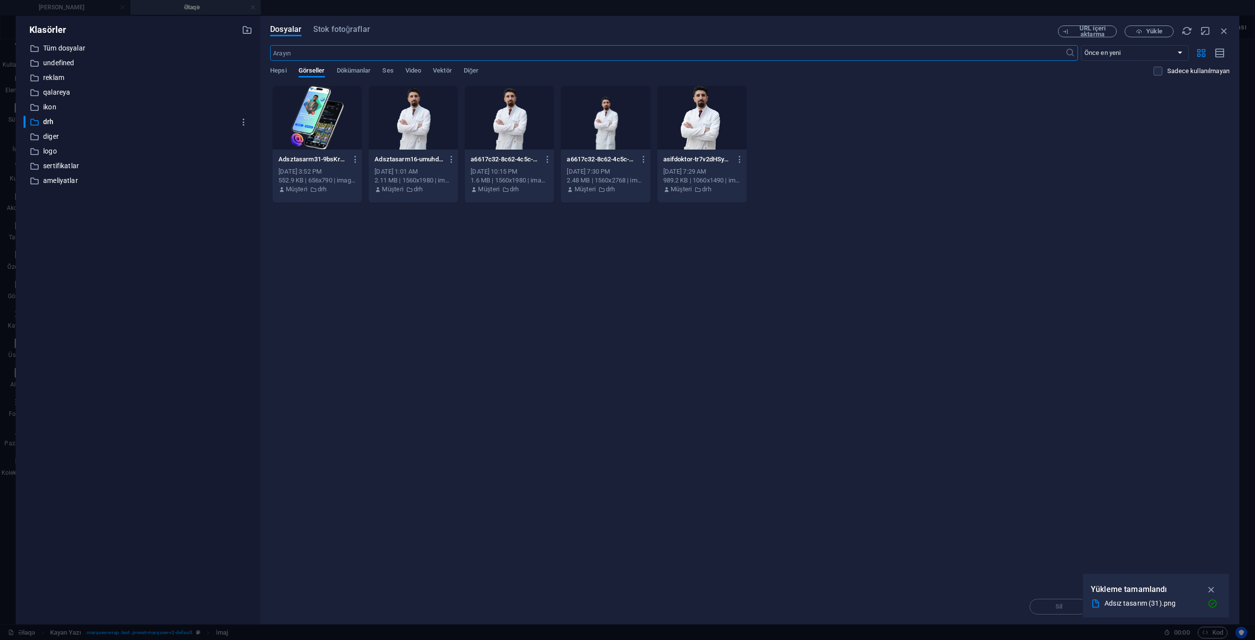
click at [317, 109] on div at bounding box center [317, 118] width 89 height 64
click at [317, 109] on div "1" at bounding box center [317, 118] width 89 height 64
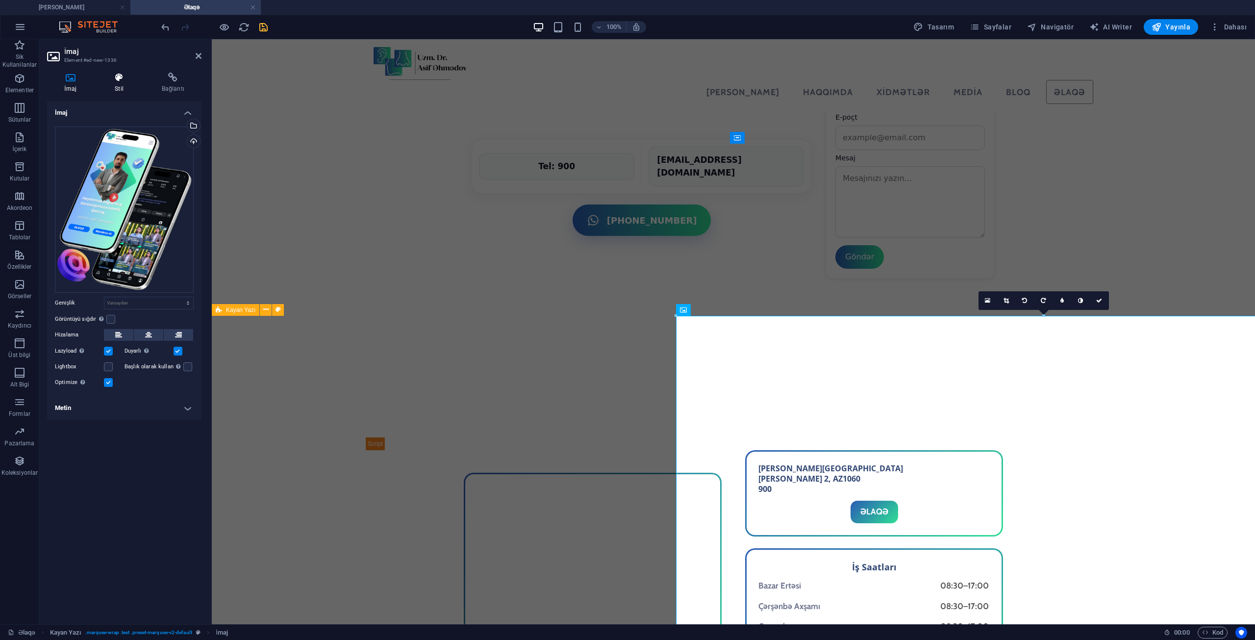
click at [122, 83] on h4 "Stil" at bounding box center [121, 83] width 47 height 21
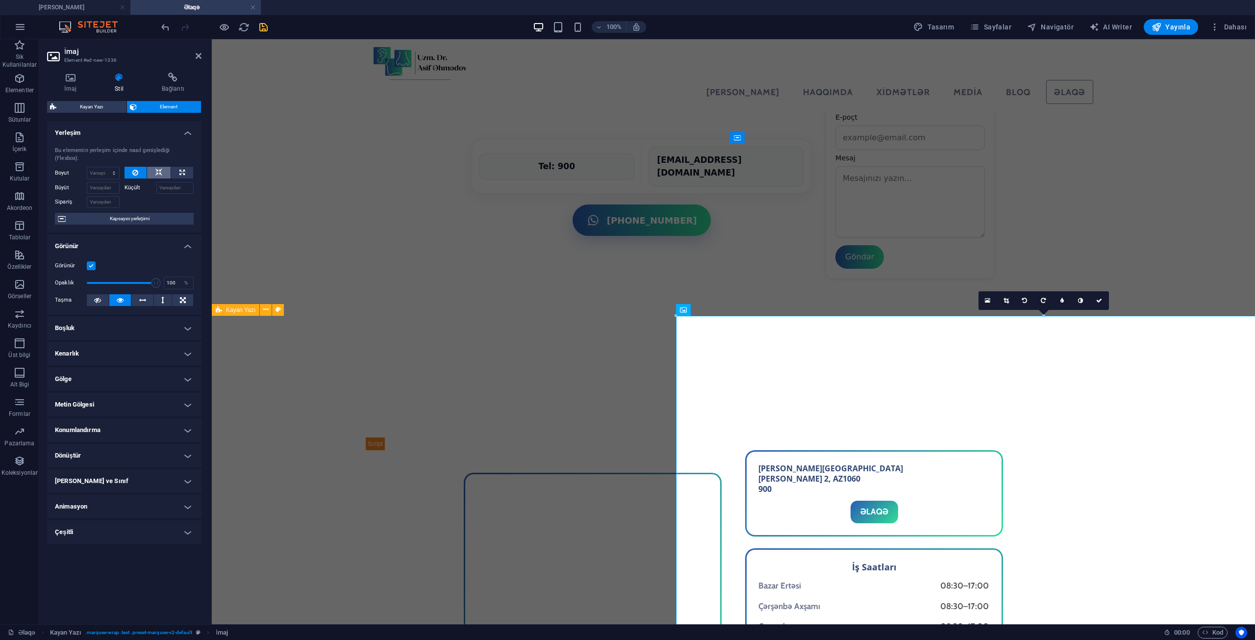
click at [159, 167] on icon at bounding box center [158, 173] width 7 height 12
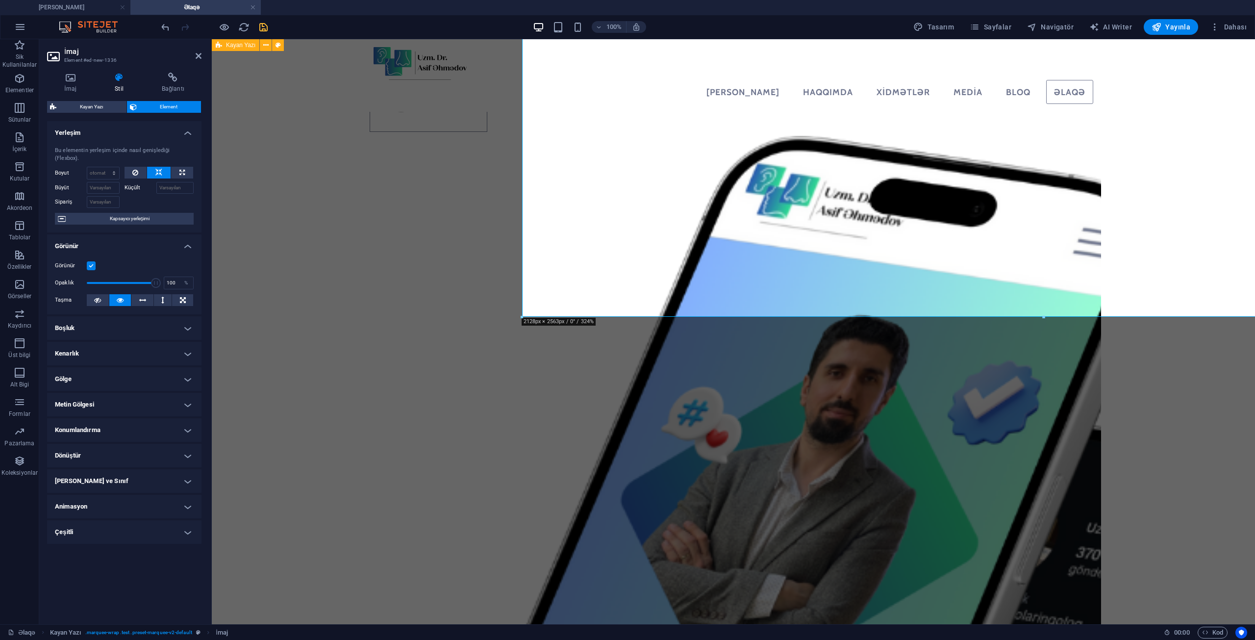
scroll to position [1656, 0]
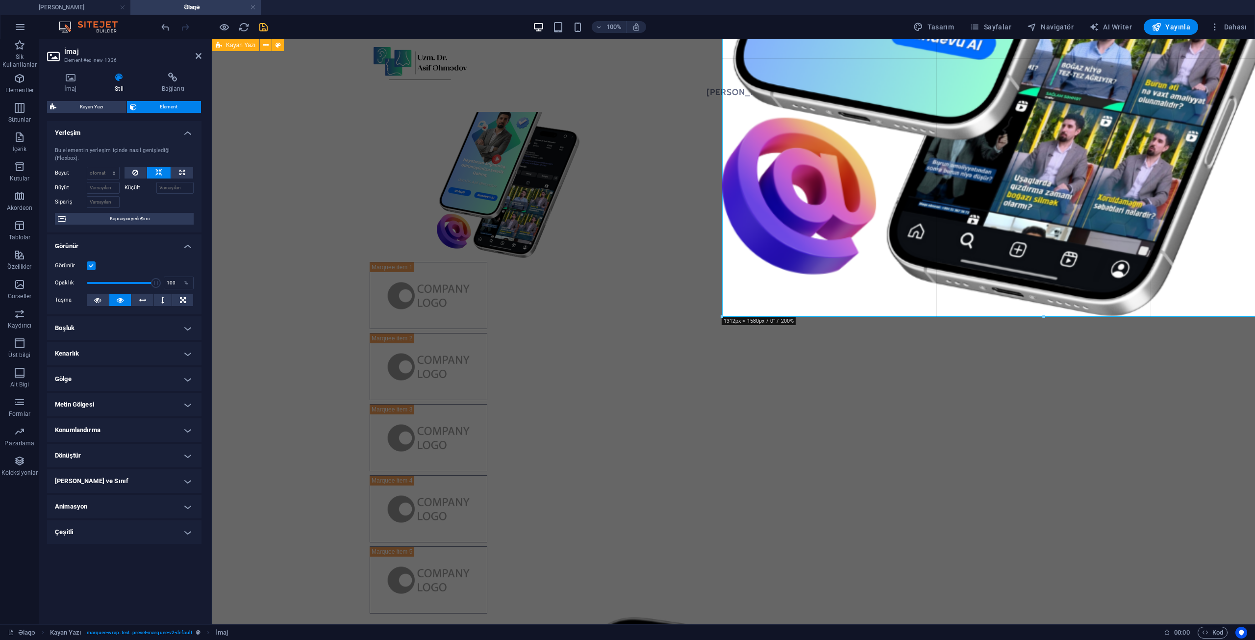
drag, startPoint x: 1009, startPoint y: 318, endPoint x: 682, endPoint y: 51, distance: 421.6
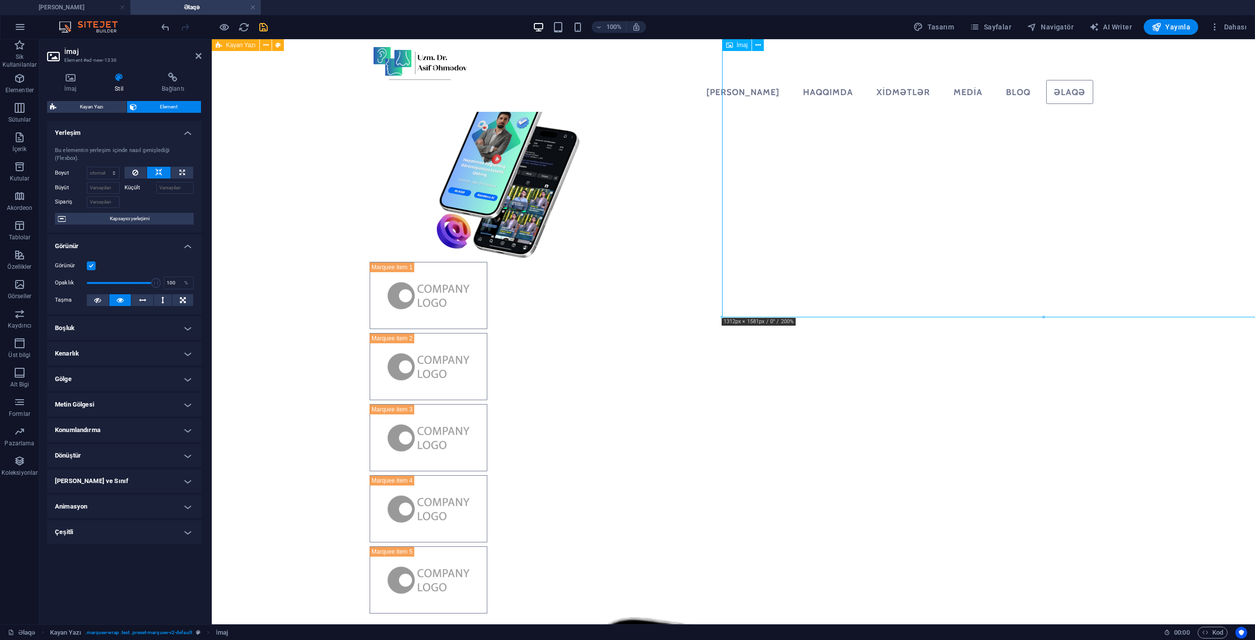
drag, startPoint x: 1256, startPoint y: 354, endPoint x: 1012, endPoint y: 109, distance: 345.3
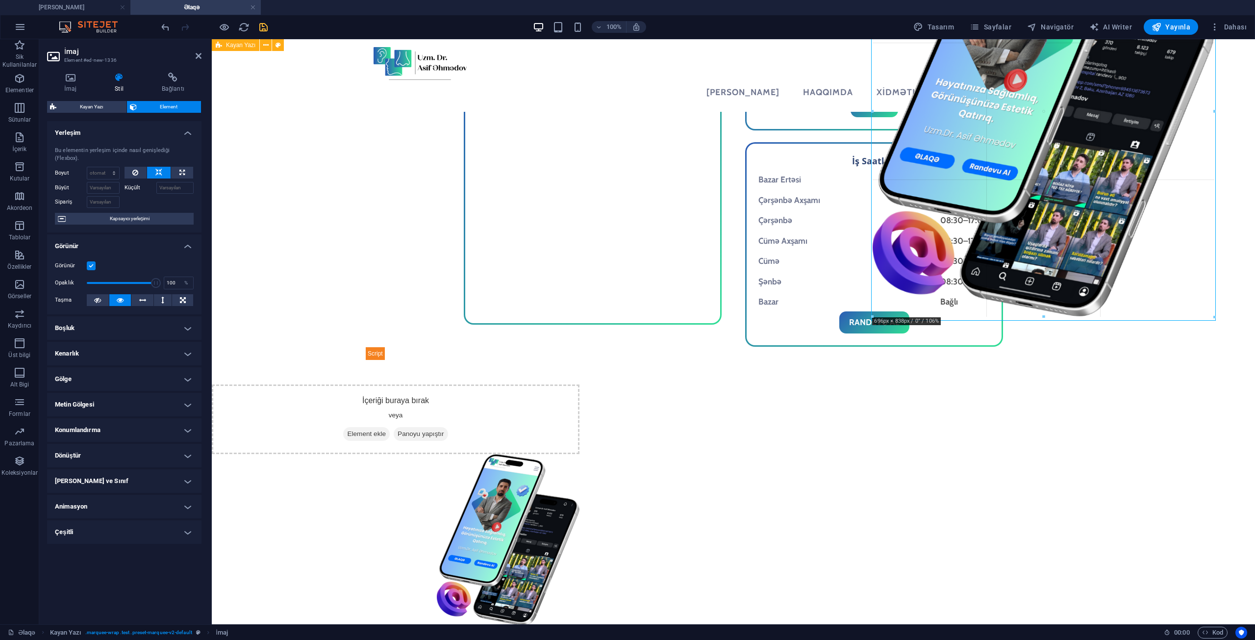
drag, startPoint x: 1042, startPoint y: 423, endPoint x: 993, endPoint y: 48, distance: 377.8
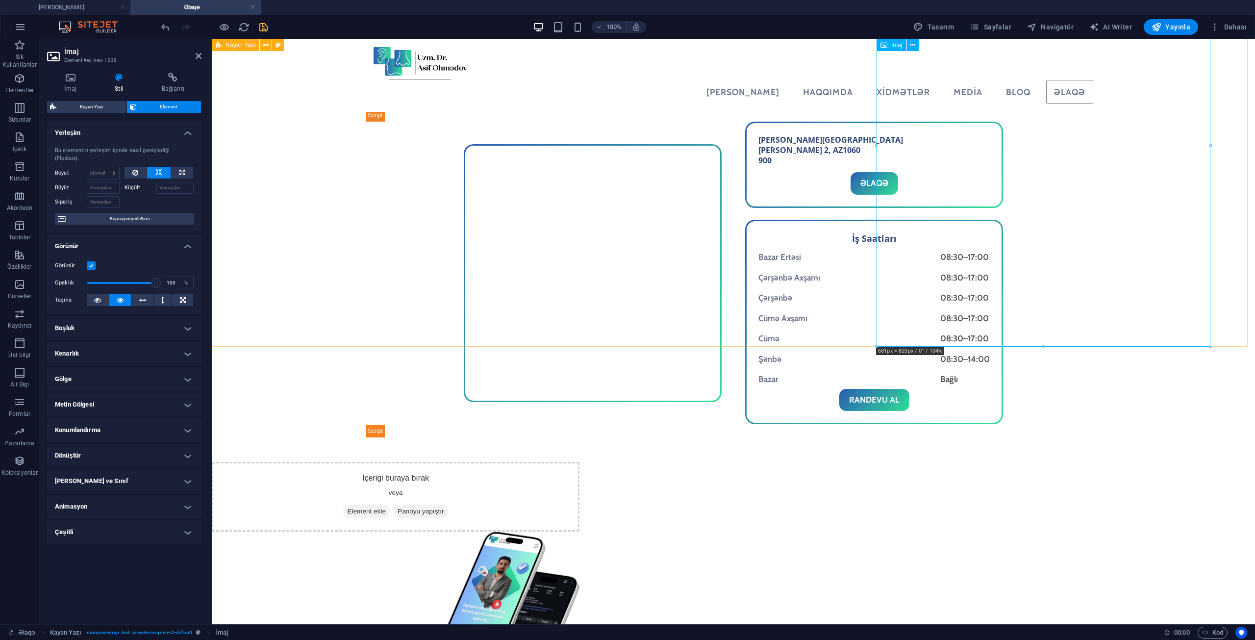
scroll to position [1087, 0]
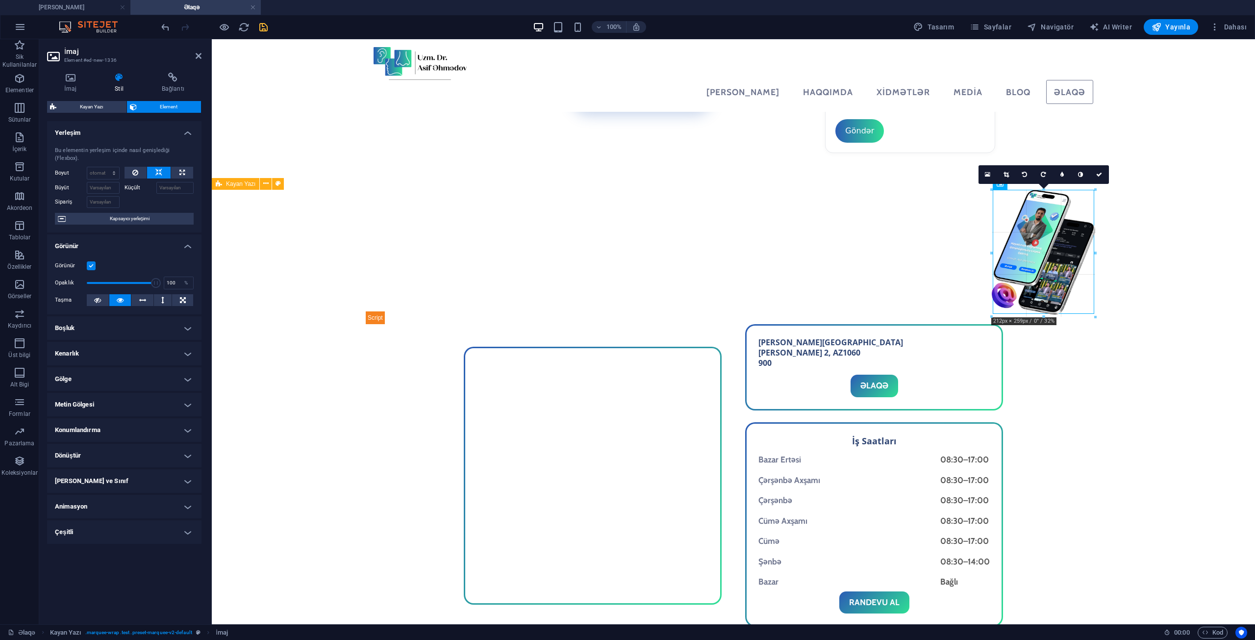
drag, startPoint x: 1047, startPoint y: 513, endPoint x: 805, endPoint y: 199, distance: 397.1
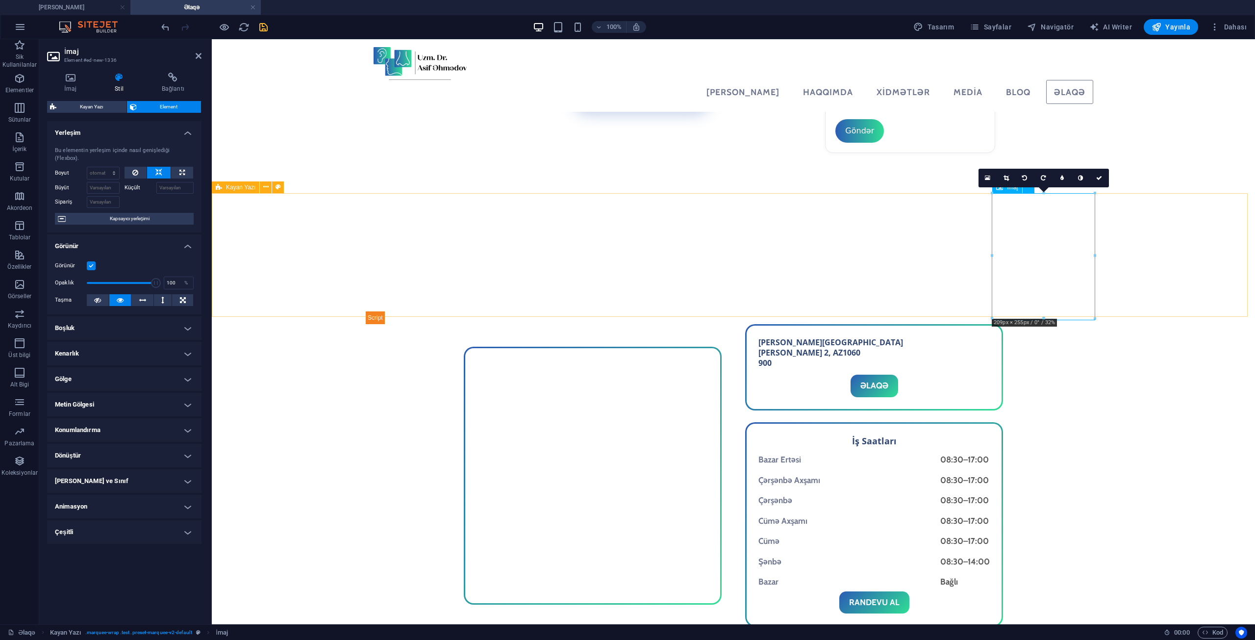
scroll to position [1005, 0]
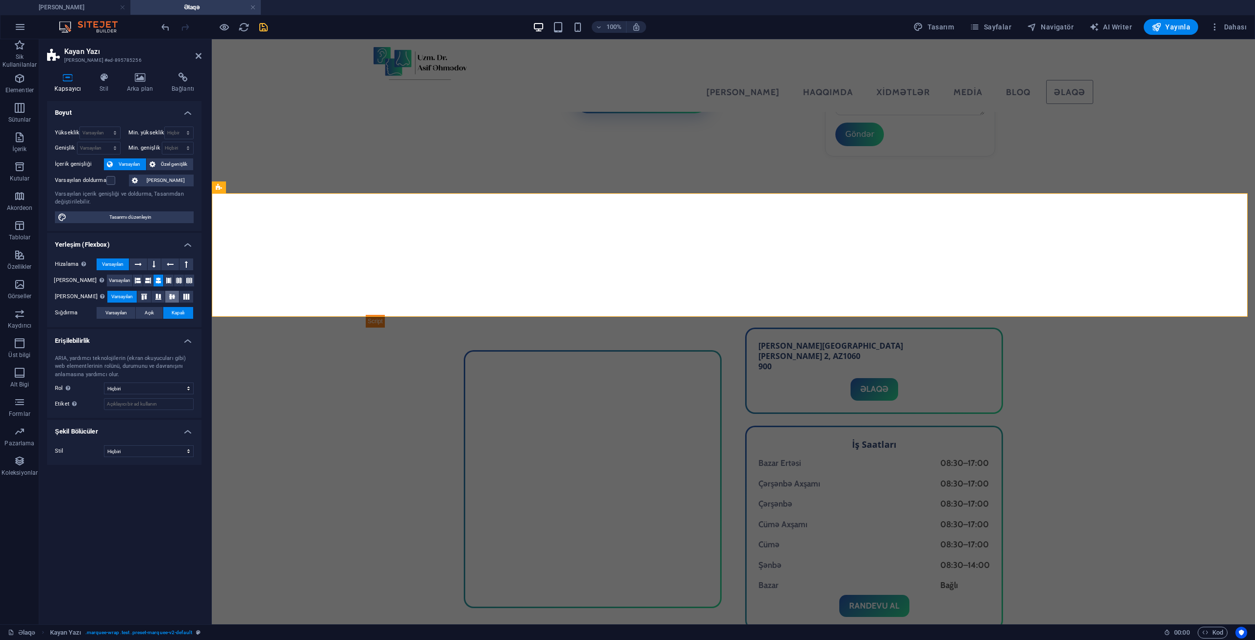
click at [166, 299] on icon at bounding box center [172, 297] width 12 height 6
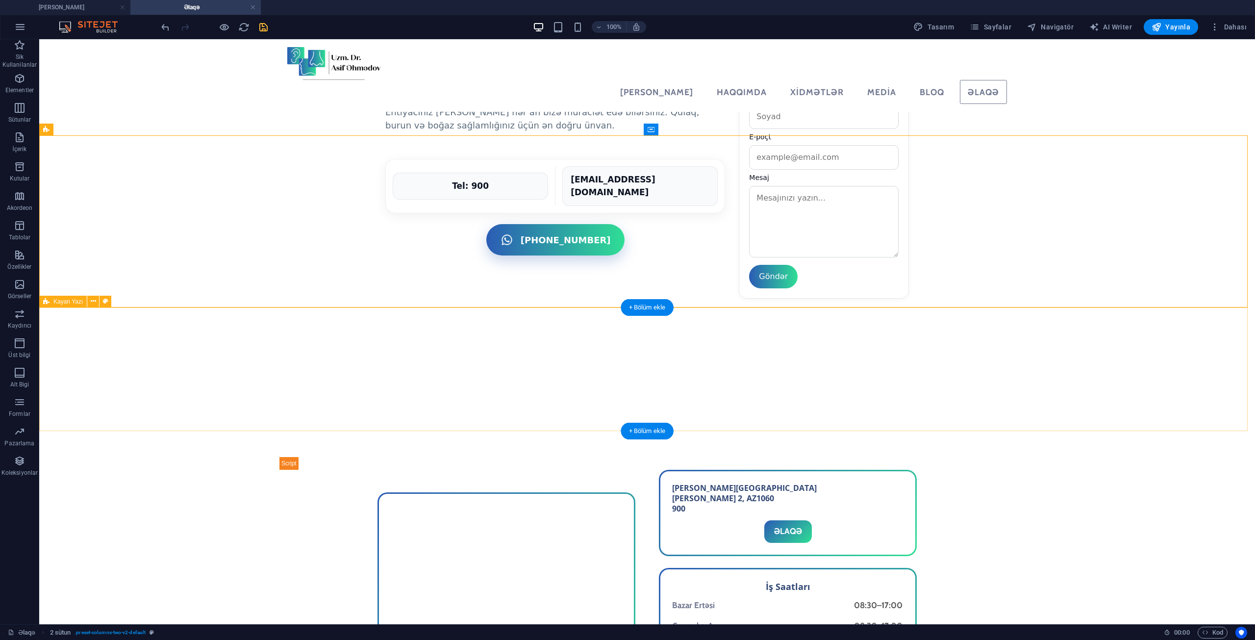
scroll to position [858, 0]
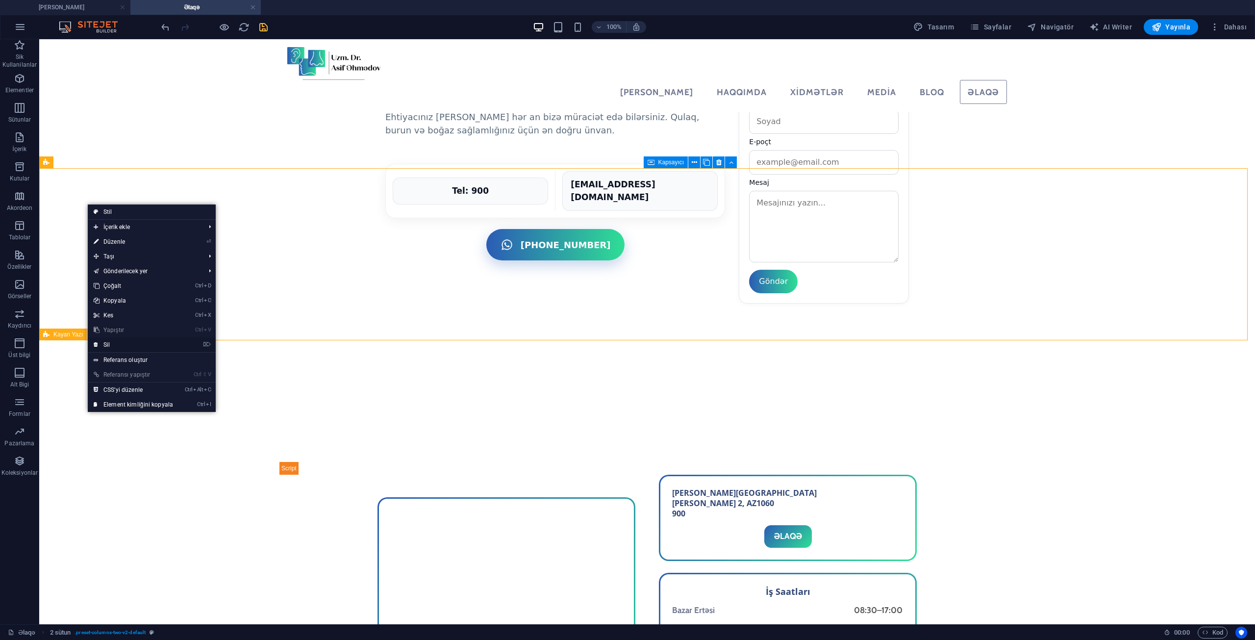
click at [135, 342] on link "⌦ Sil" at bounding box center [133, 344] width 91 height 15
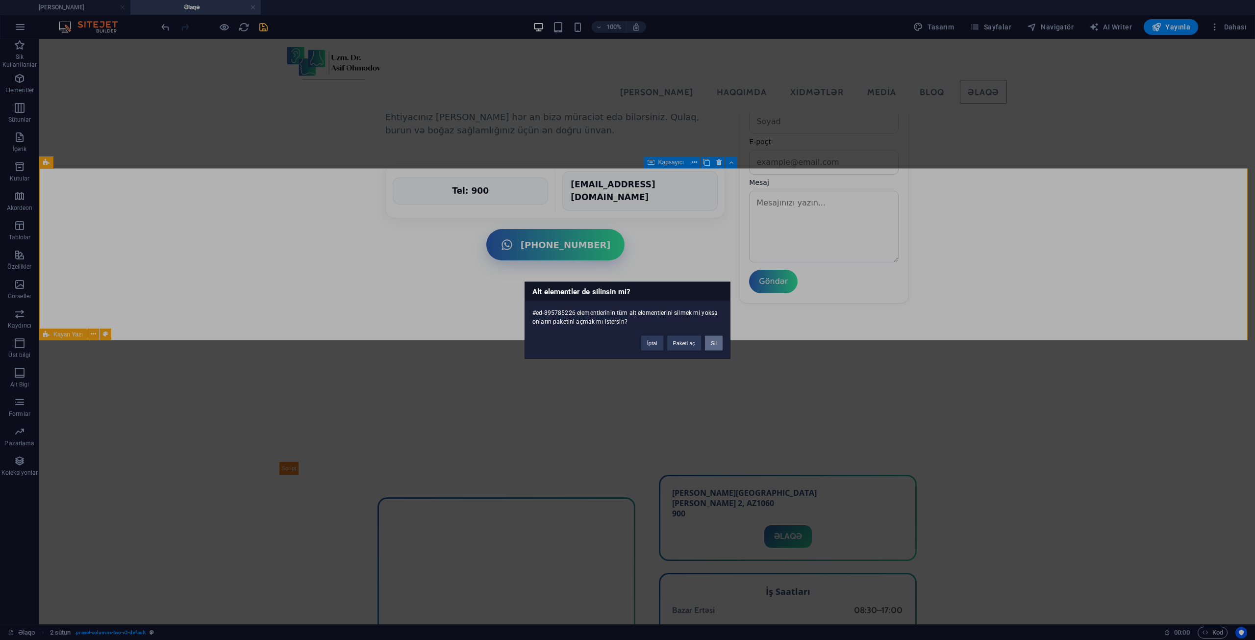
click at [712, 342] on button "Sil" at bounding box center [714, 342] width 18 height 15
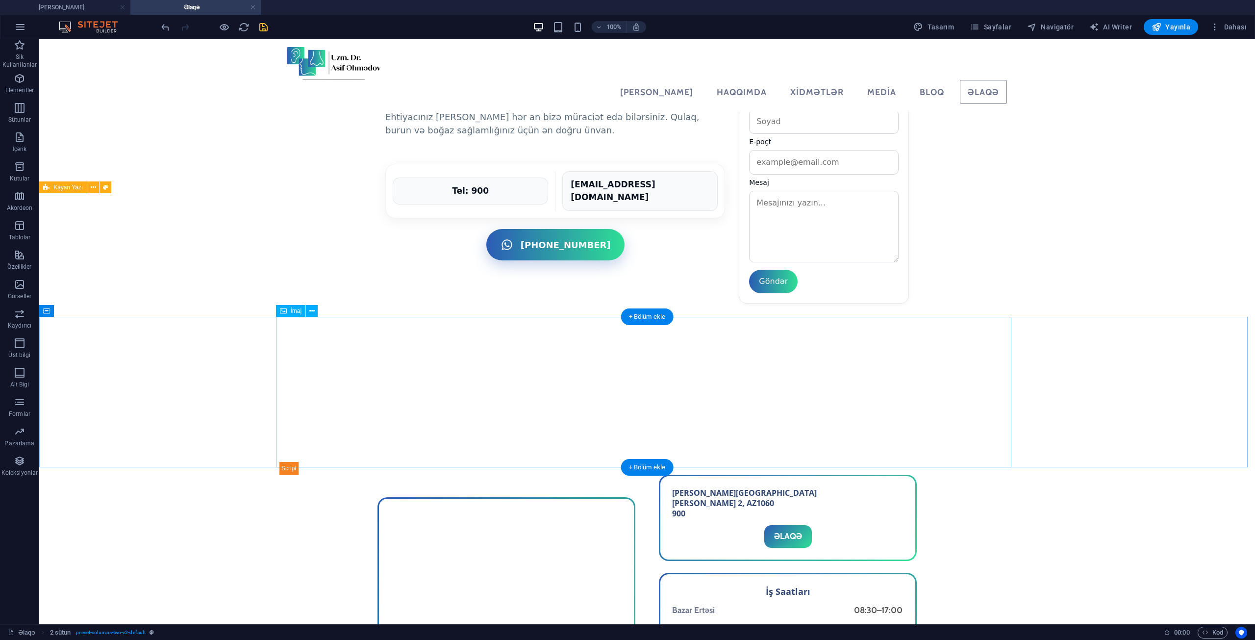
scroll to position [833, 0]
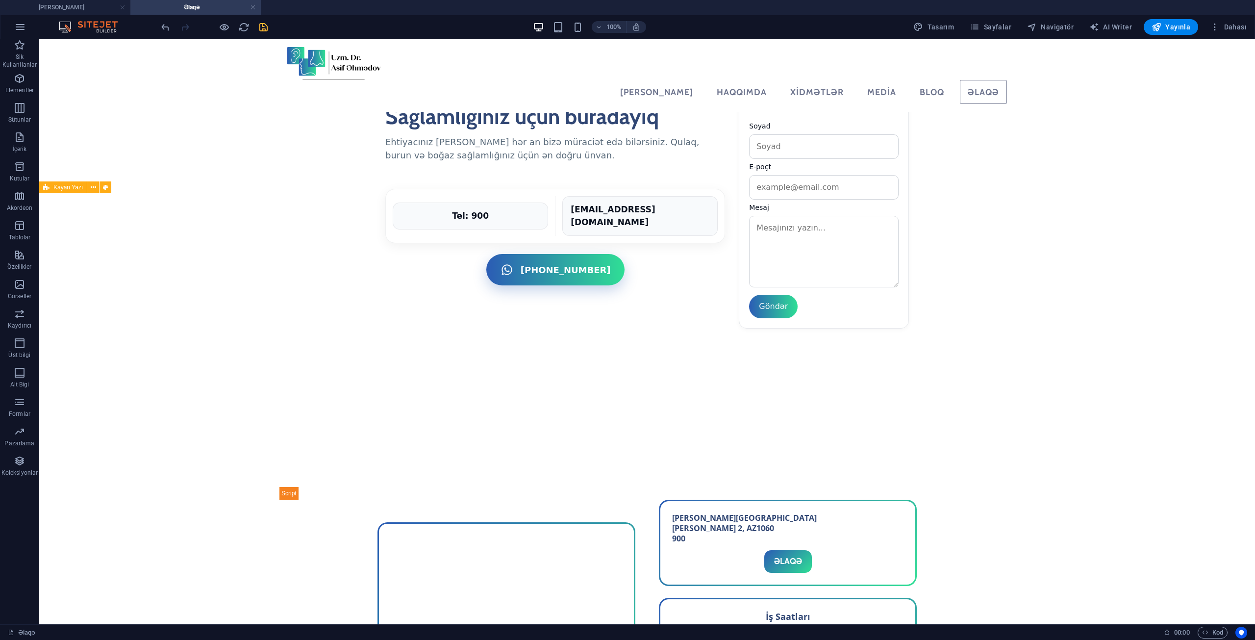
click at [274, 27] on div "100% Tasarım [PERSON_NAME] AI Writer Yayınla Dahası" at bounding box center [704, 27] width 1091 height 16
click at [267, 28] on icon "save" at bounding box center [263, 27] width 11 height 11
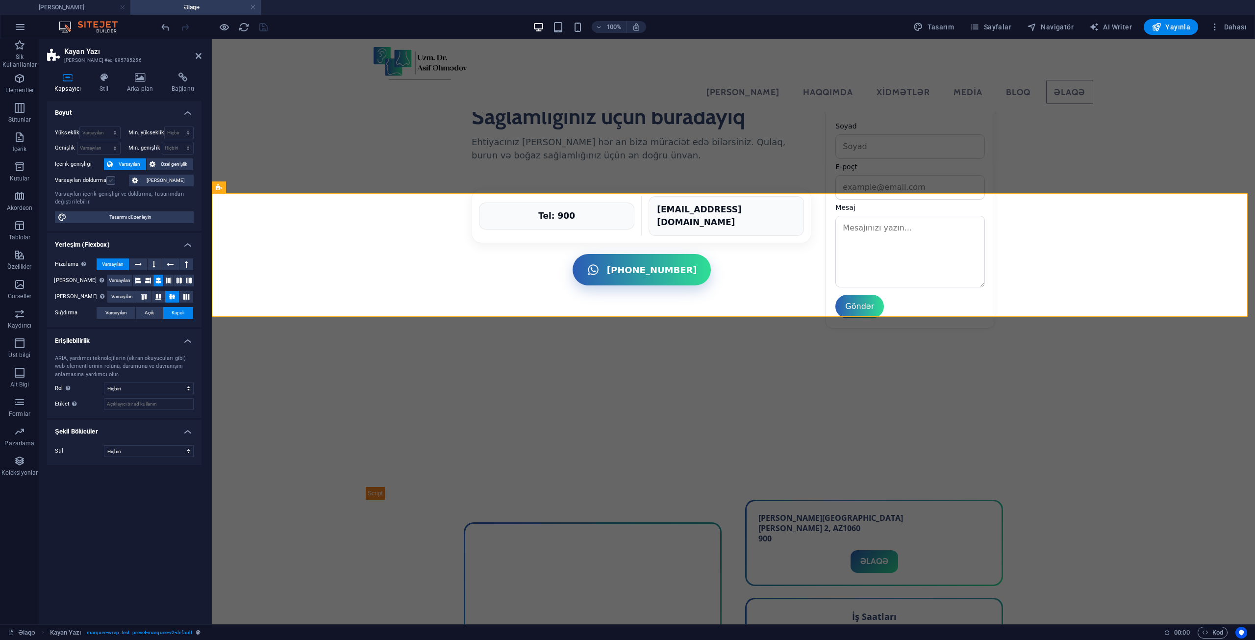
click at [111, 182] on label at bounding box center [110, 180] width 9 height 9
click at [0, 0] on input "Varsayılan doldurma" at bounding box center [0, 0] width 0 height 0
click at [263, 31] on icon "save" at bounding box center [263, 27] width 11 height 11
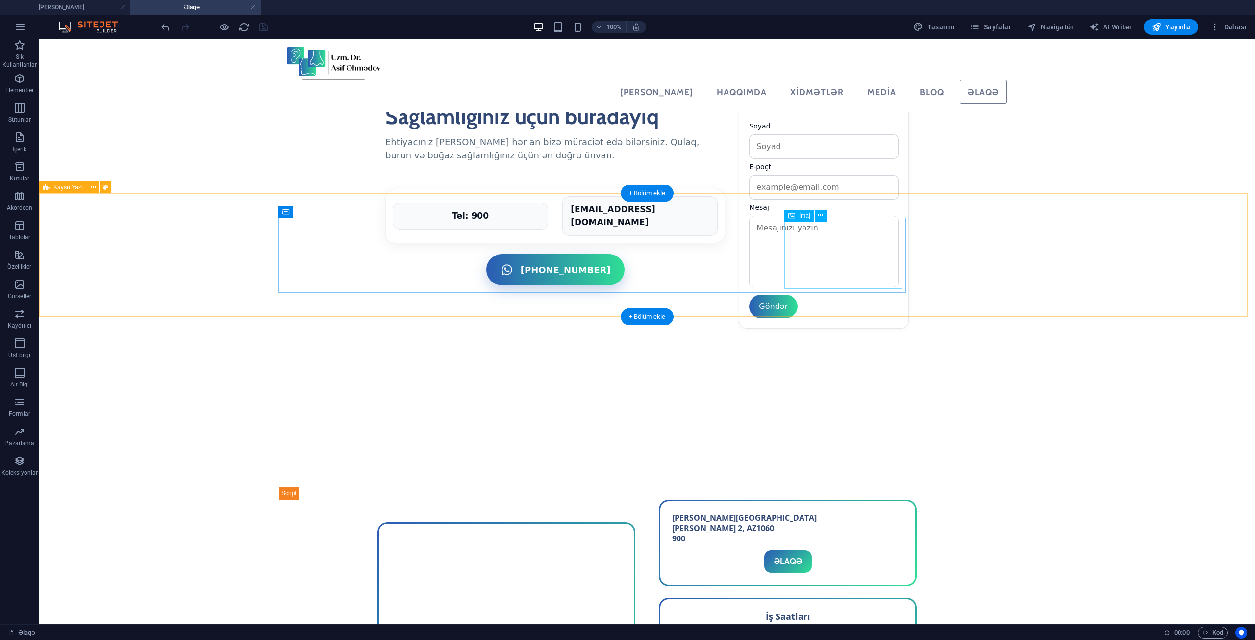
click at [324, 210] on button at bounding box center [330, 212] width 12 height 12
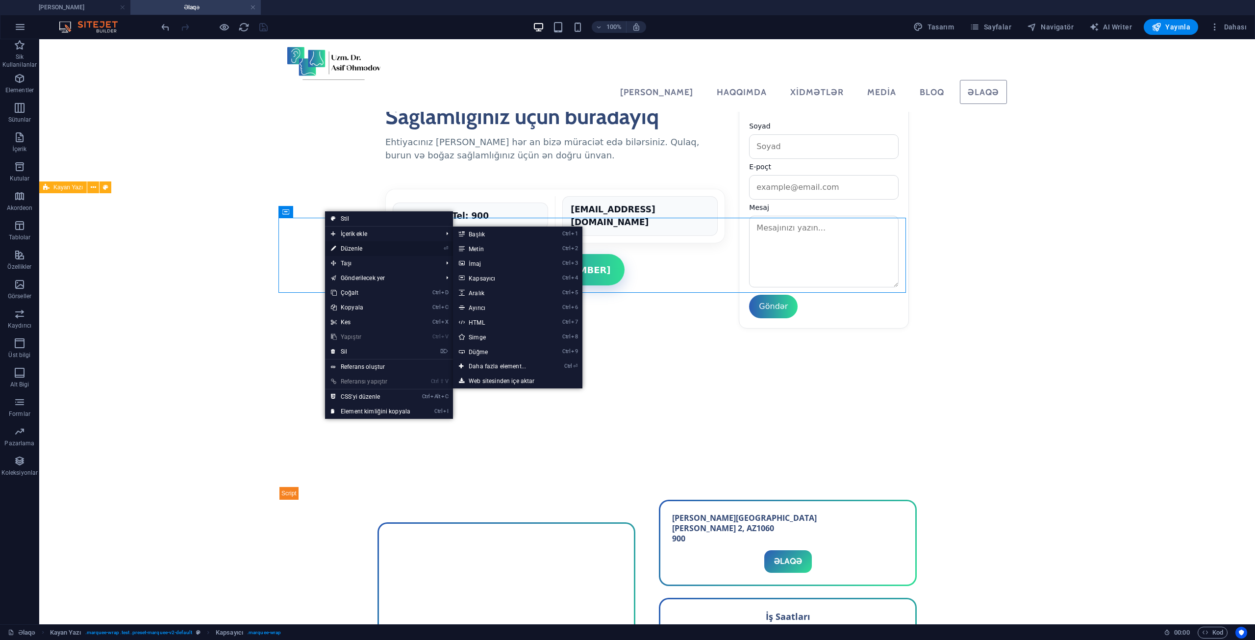
click at [367, 246] on link "⏎ Düzenle" at bounding box center [370, 248] width 91 height 15
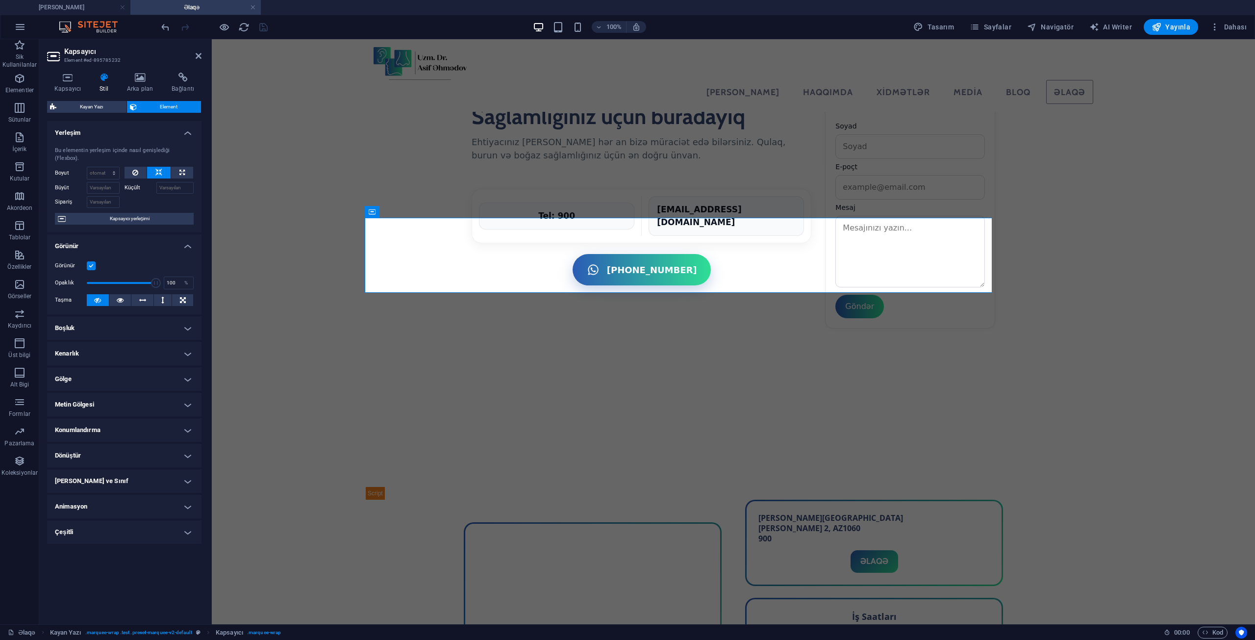
click at [170, 167] on button at bounding box center [159, 173] width 24 height 12
click at [180, 167] on icon at bounding box center [181, 173] width 5 height 12
type input "100"
select select "%"
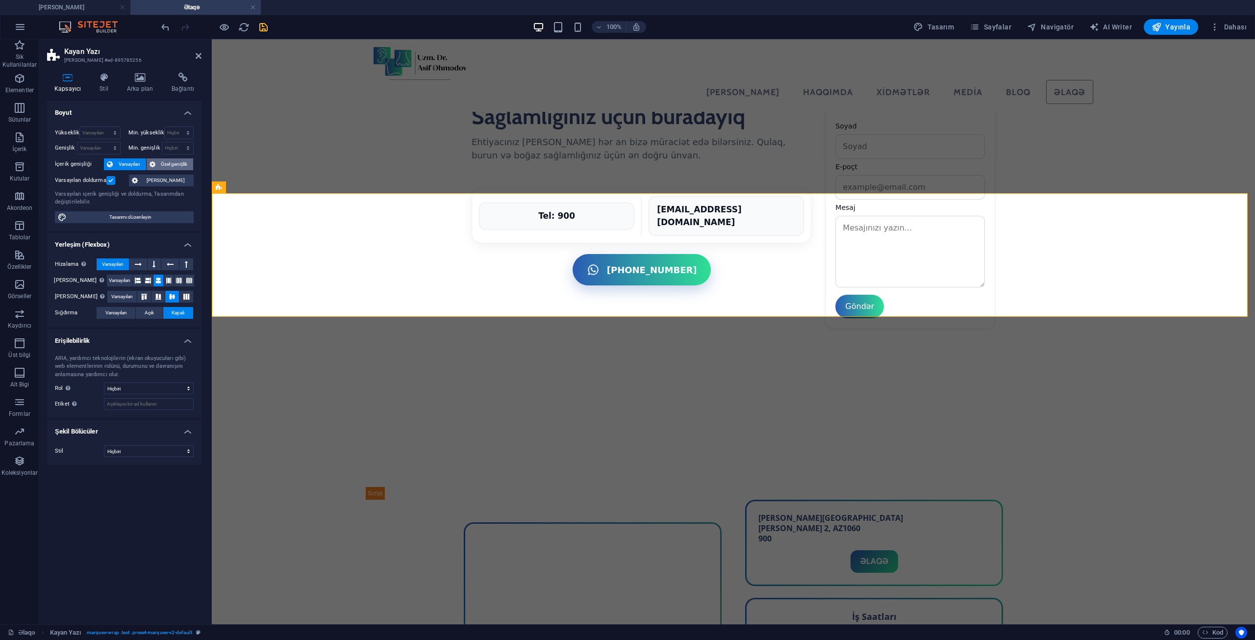
click at [151, 167] on icon at bounding box center [153, 164] width 6 height 12
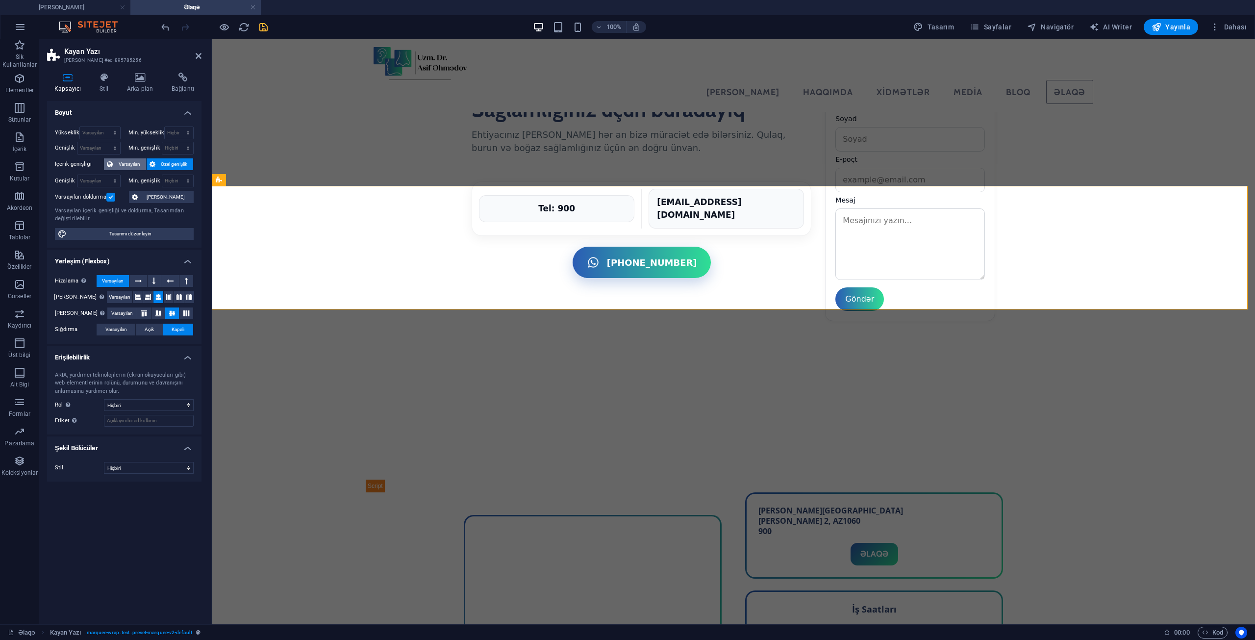
click at [136, 164] on span "Varsayılan" at bounding box center [129, 164] width 27 height 12
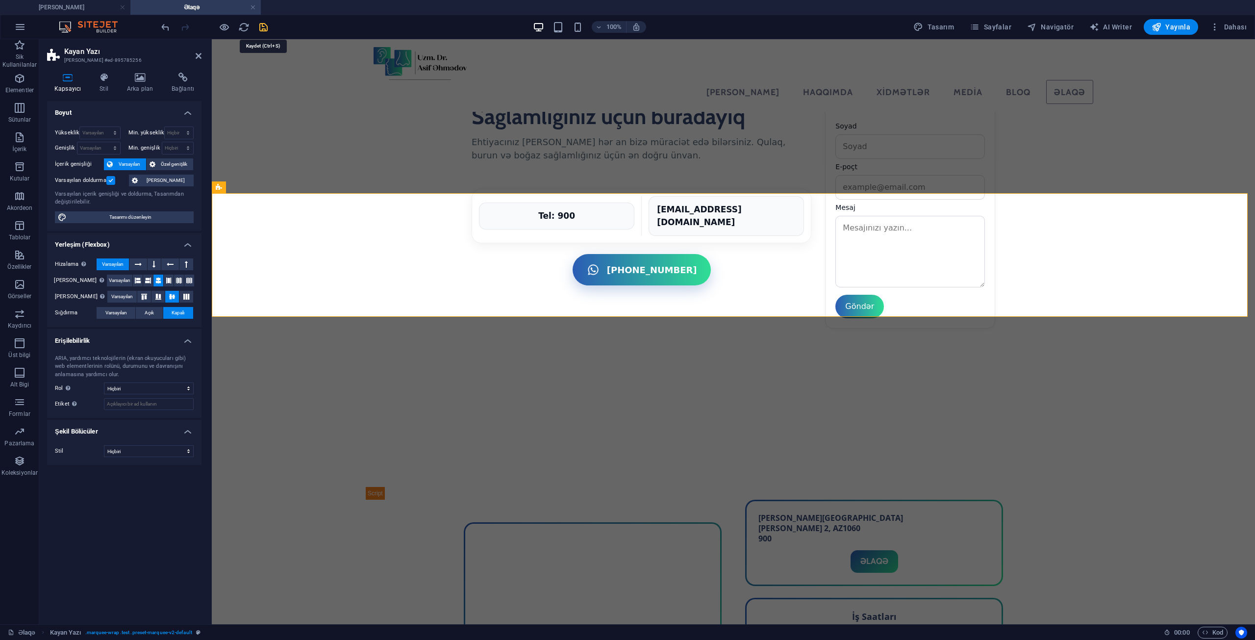
click at [264, 30] on icon "save" at bounding box center [263, 27] width 11 height 11
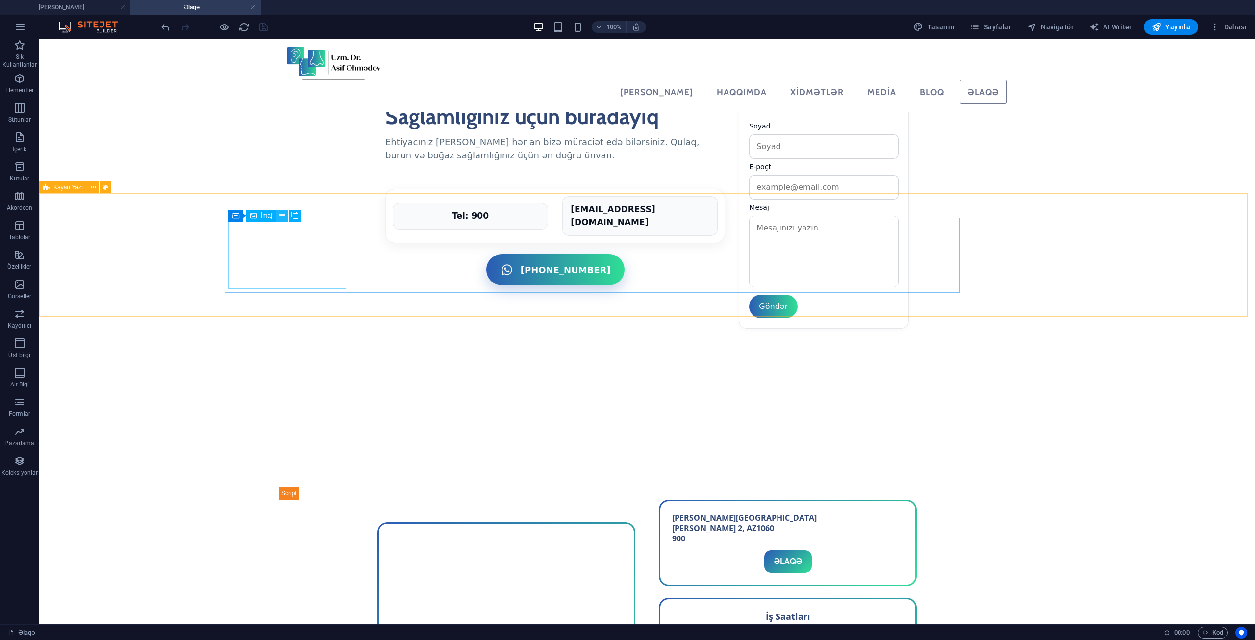
click at [283, 219] on icon at bounding box center [281, 215] width 5 height 10
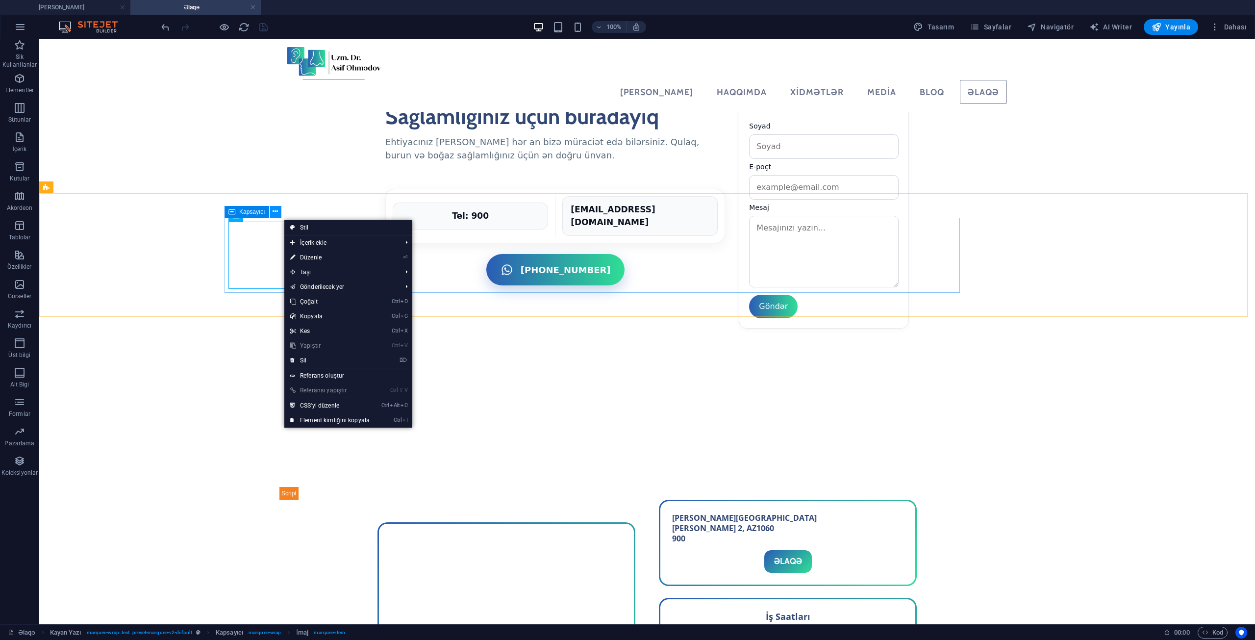
click at [270, 209] on button at bounding box center [276, 212] width 12 height 12
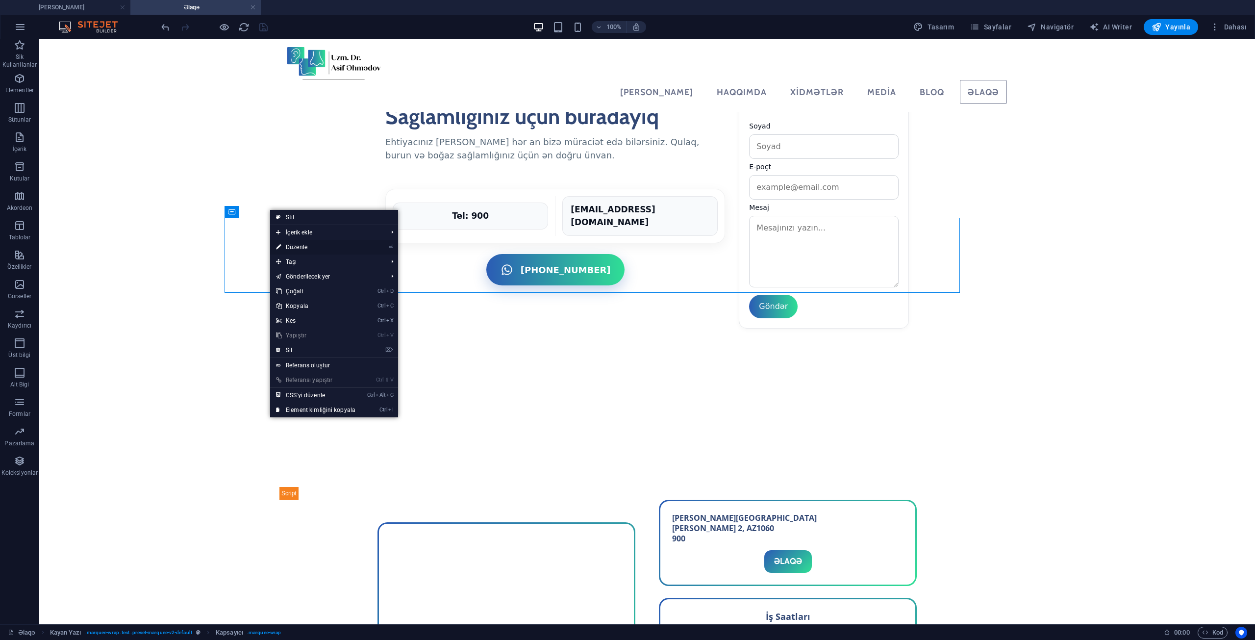
click at [304, 244] on link "⏎ Düzenle" at bounding box center [315, 247] width 91 height 15
select select "%"
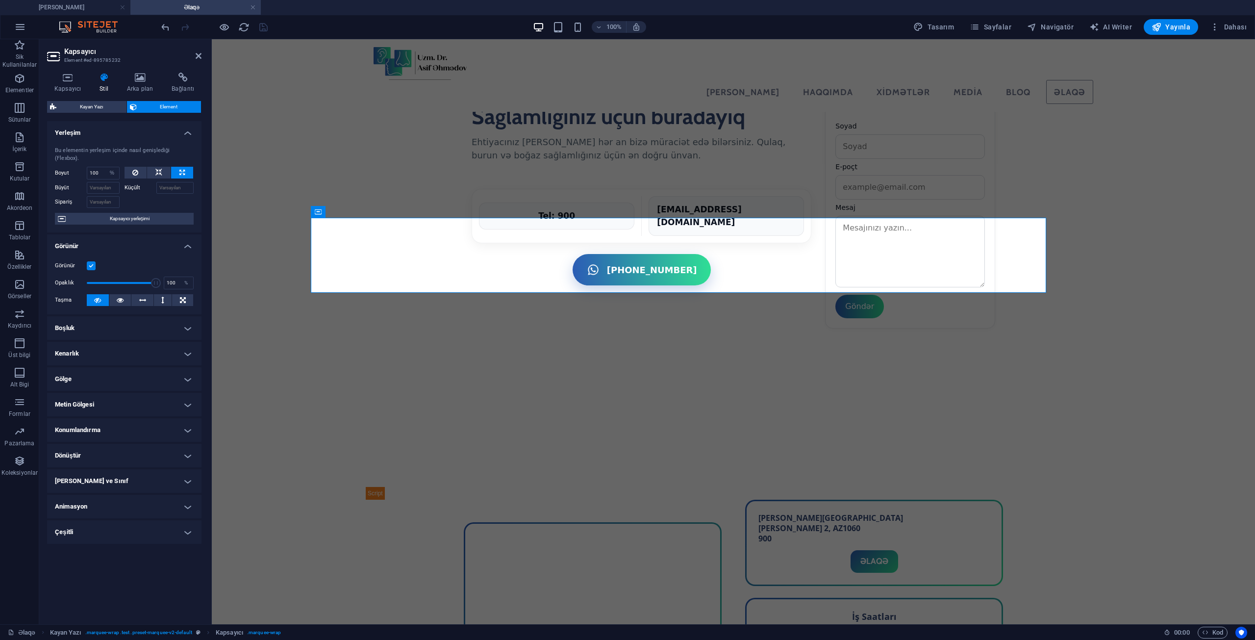
click at [166, 158] on div "Bu elementin yerleşim içinde nasıl genişlediği (Flexbox). Boyut 100 Varsayılan …" at bounding box center [124, 186] width 154 height 94
click at [159, 167] on icon at bounding box center [158, 173] width 7 height 12
select select "DISABLED_OPTION_VALUE"
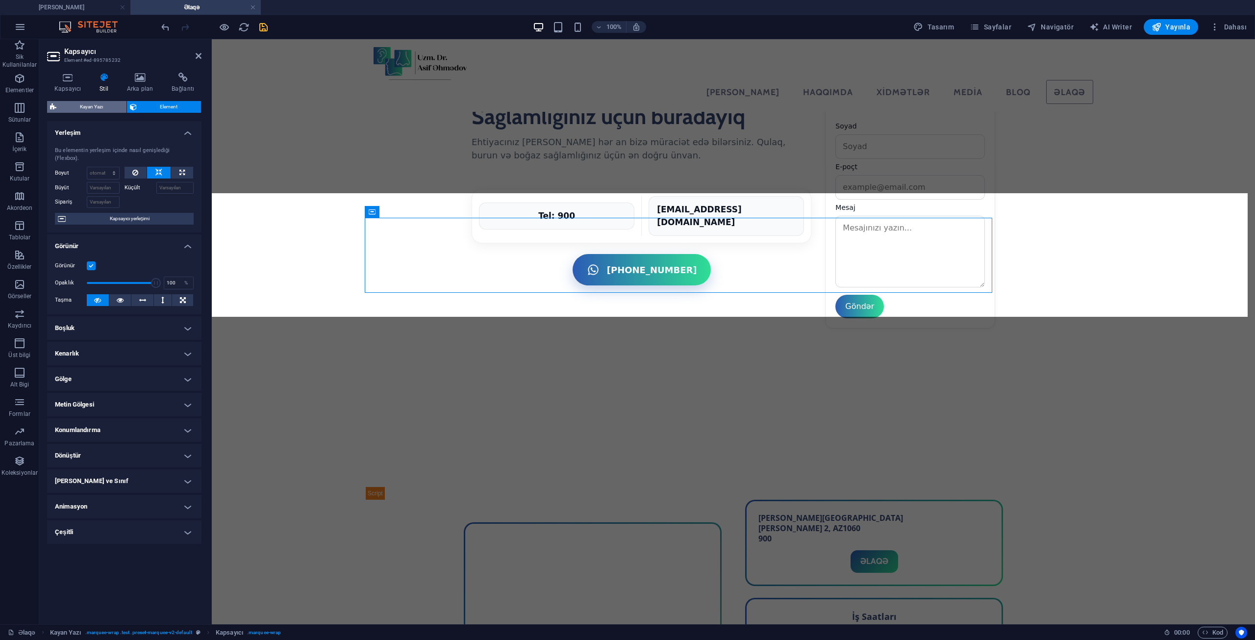
click at [108, 107] on span "Kayan Yazı" at bounding box center [91, 107] width 64 height 12
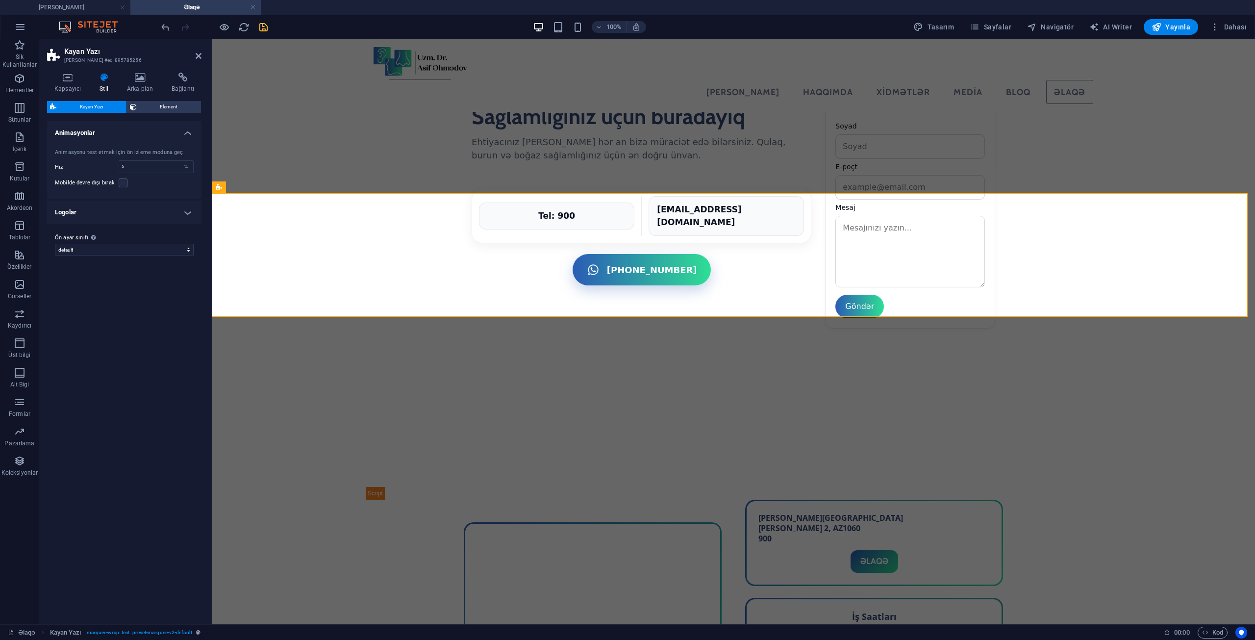
click at [125, 215] on h4 "Logolar" at bounding box center [124, 213] width 154 height 24
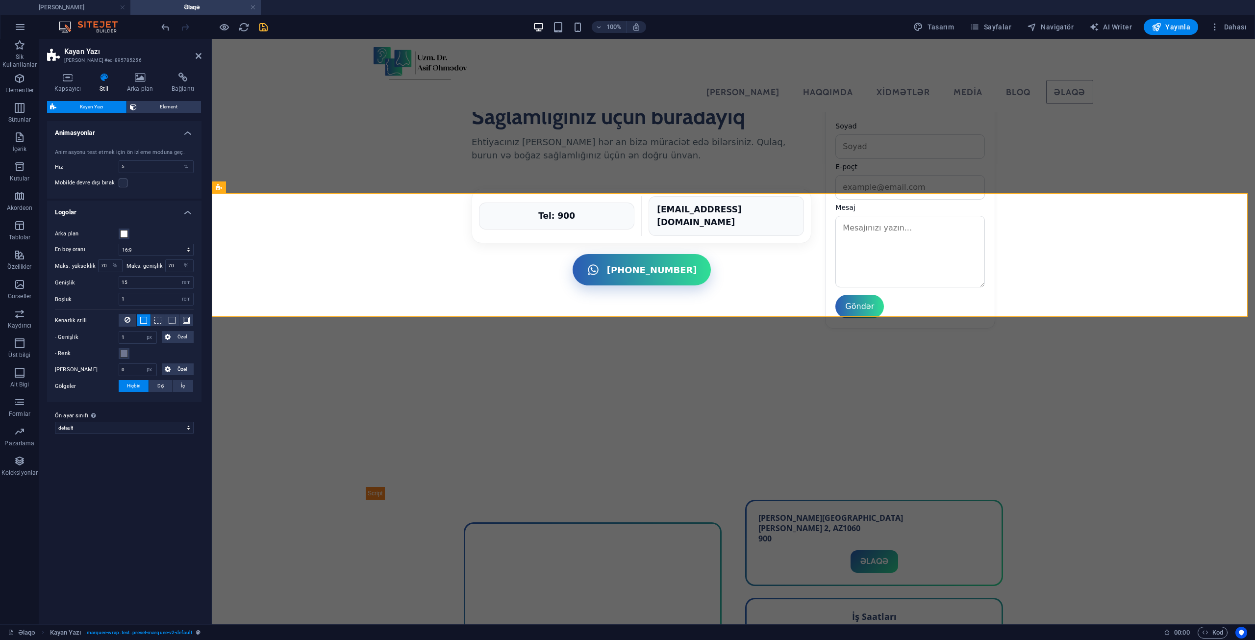
click at [126, 213] on h4 "Logolar" at bounding box center [124, 210] width 154 height 18
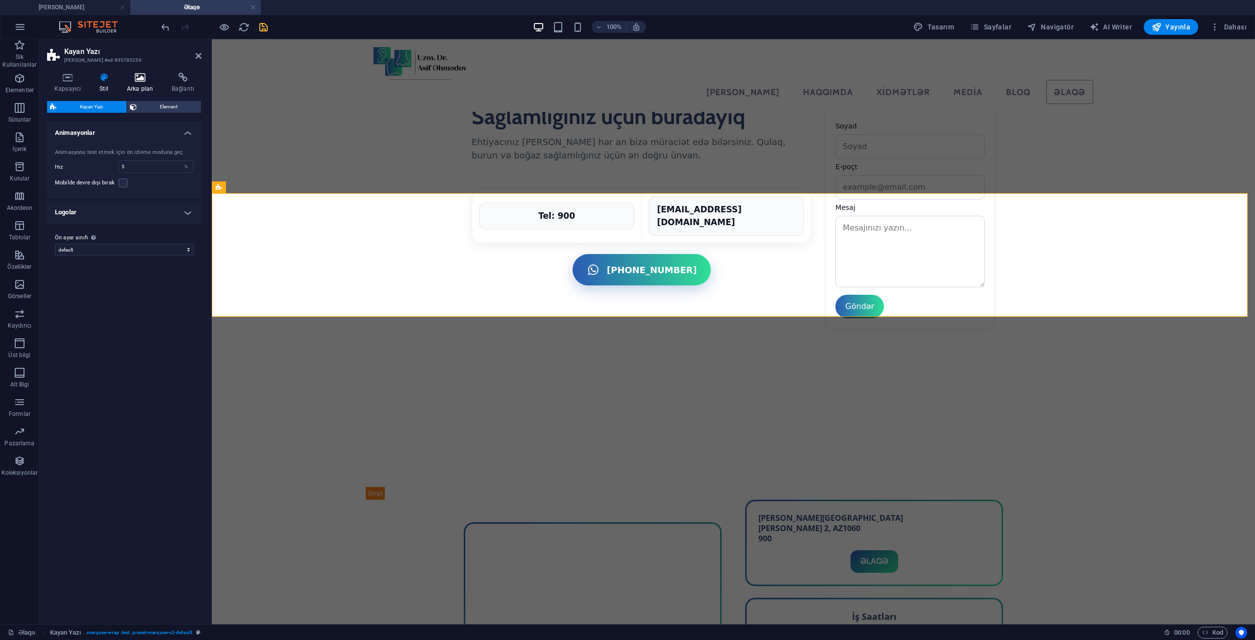
click at [134, 81] on icon at bounding box center [140, 78] width 41 height 10
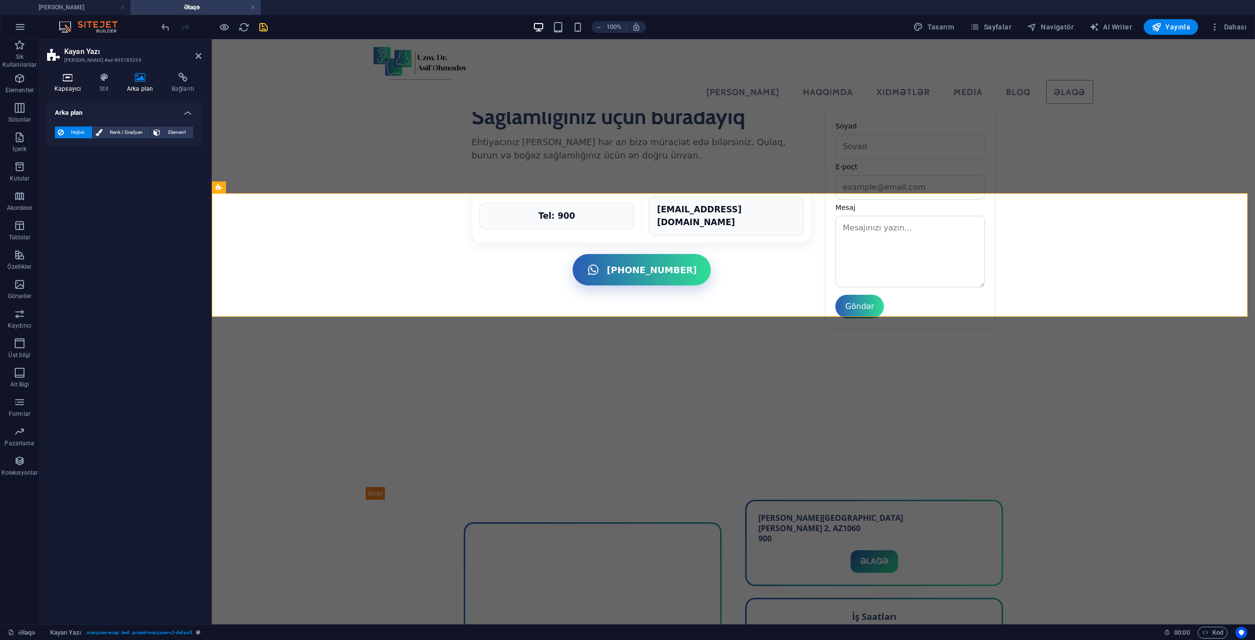
click at [78, 78] on icon at bounding box center [67, 78] width 41 height 10
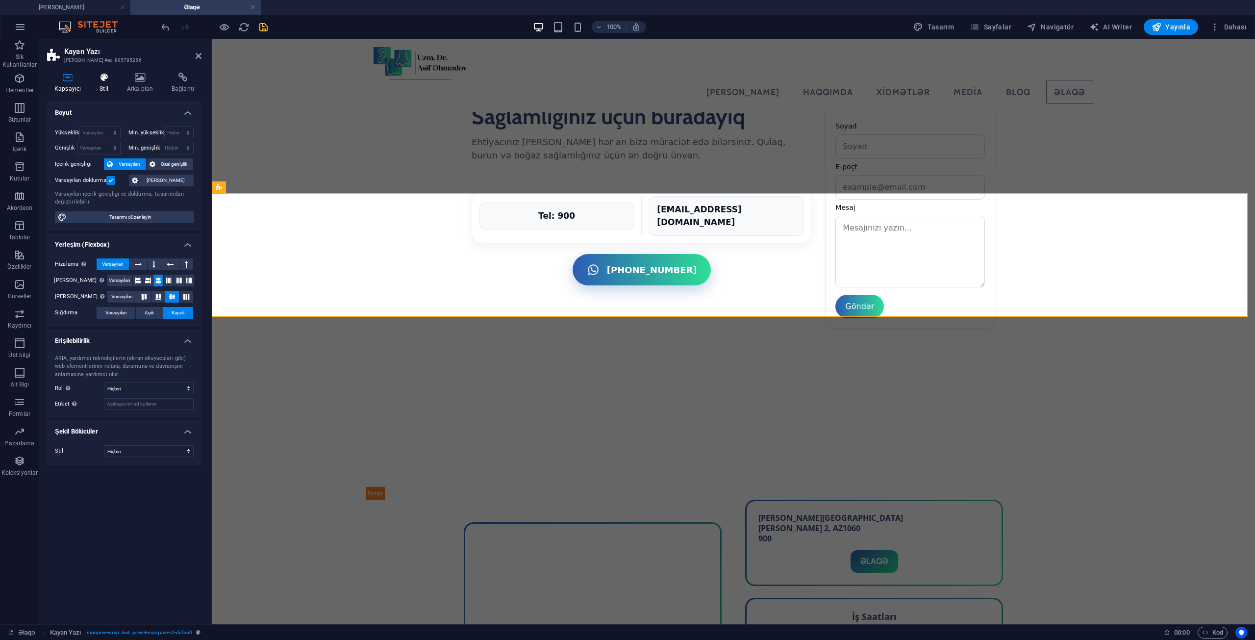
click at [102, 86] on h4 "Stil" at bounding box center [105, 83] width 27 height 21
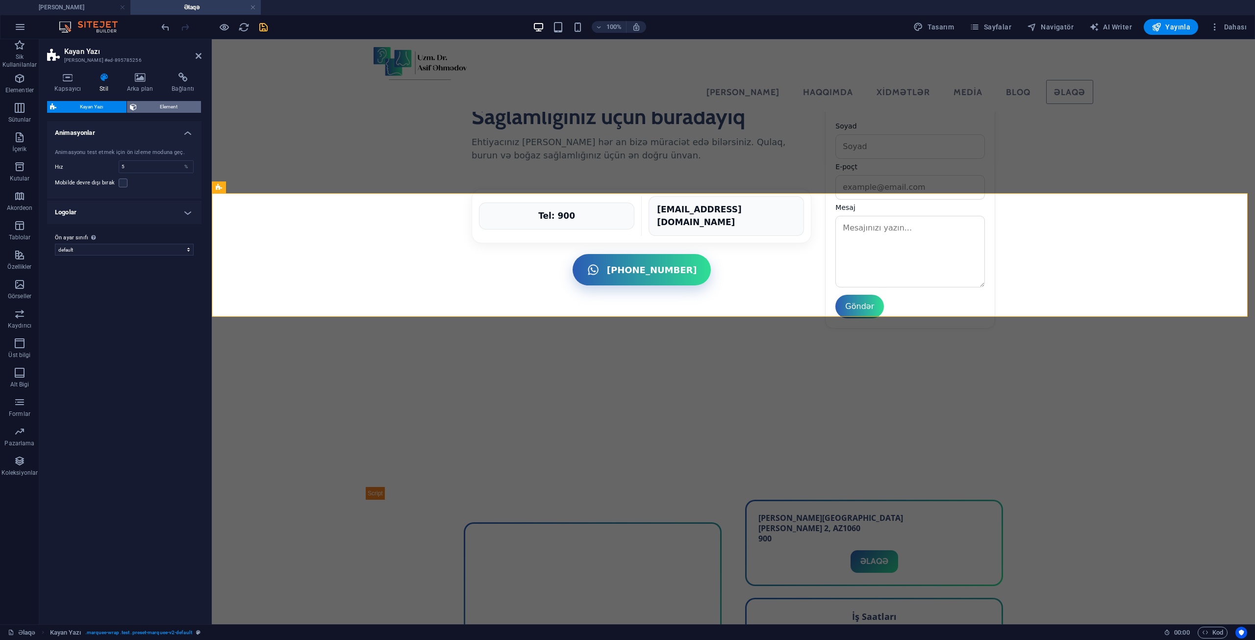
click at [146, 107] on span "Element" at bounding box center [169, 107] width 59 height 12
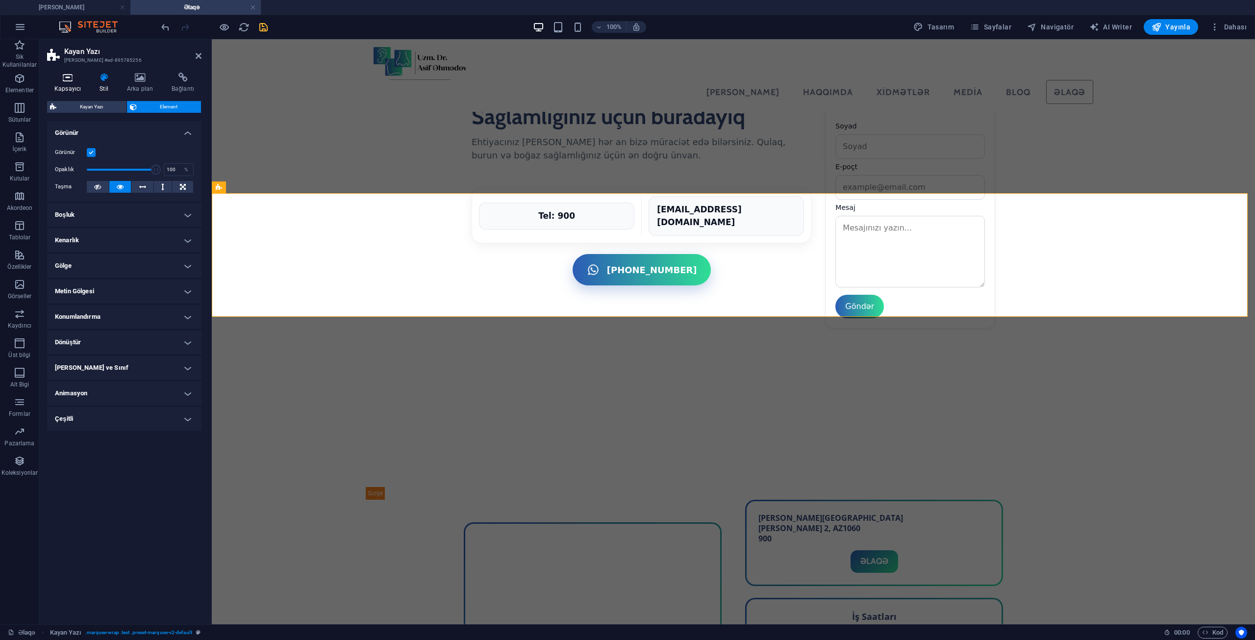
click at [74, 84] on h4 "Kapsayıcı" at bounding box center [69, 83] width 45 height 21
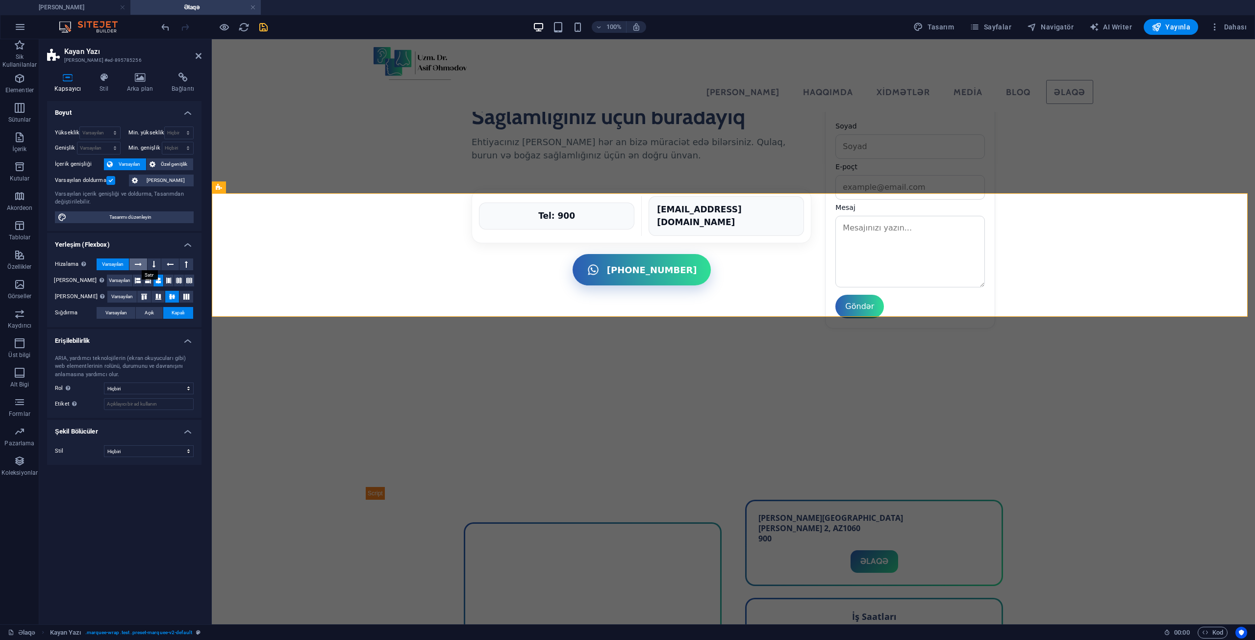
click at [143, 259] on button at bounding box center [138, 264] width 18 height 12
click at [253, 22] on div at bounding box center [214, 27] width 110 height 16
click at [254, 22] on div at bounding box center [214, 27] width 110 height 16
click at [260, 28] on icon "save" at bounding box center [263, 27] width 11 height 11
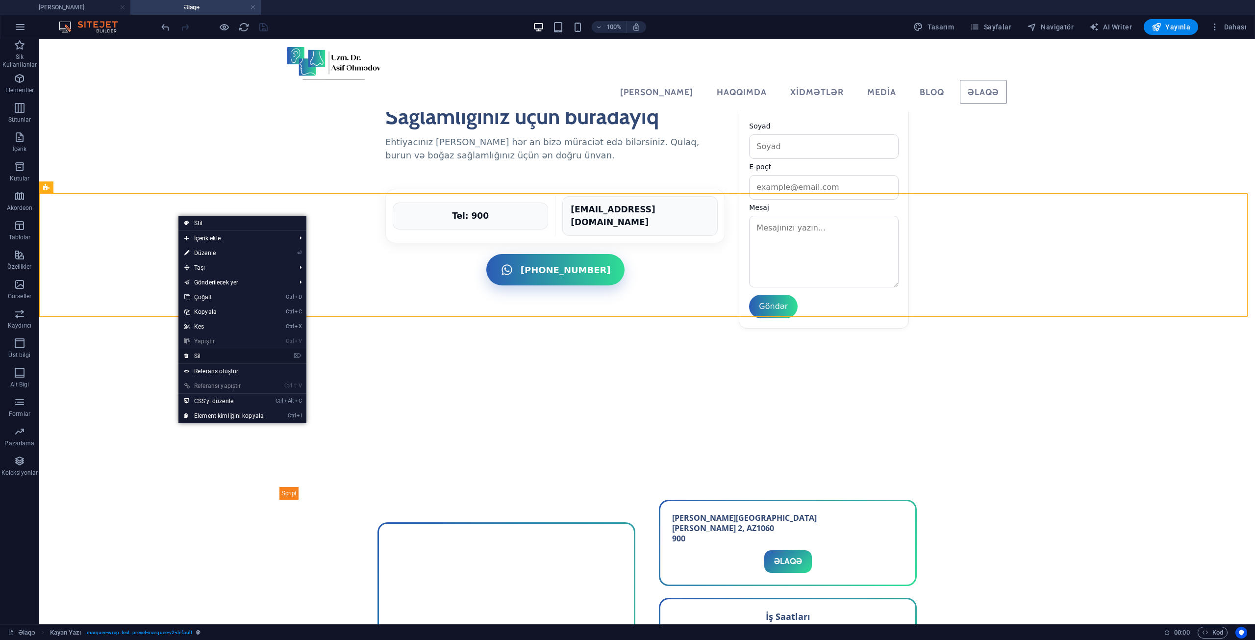
click at [213, 350] on link "⌦ Sil" at bounding box center [223, 356] width 91 height 15
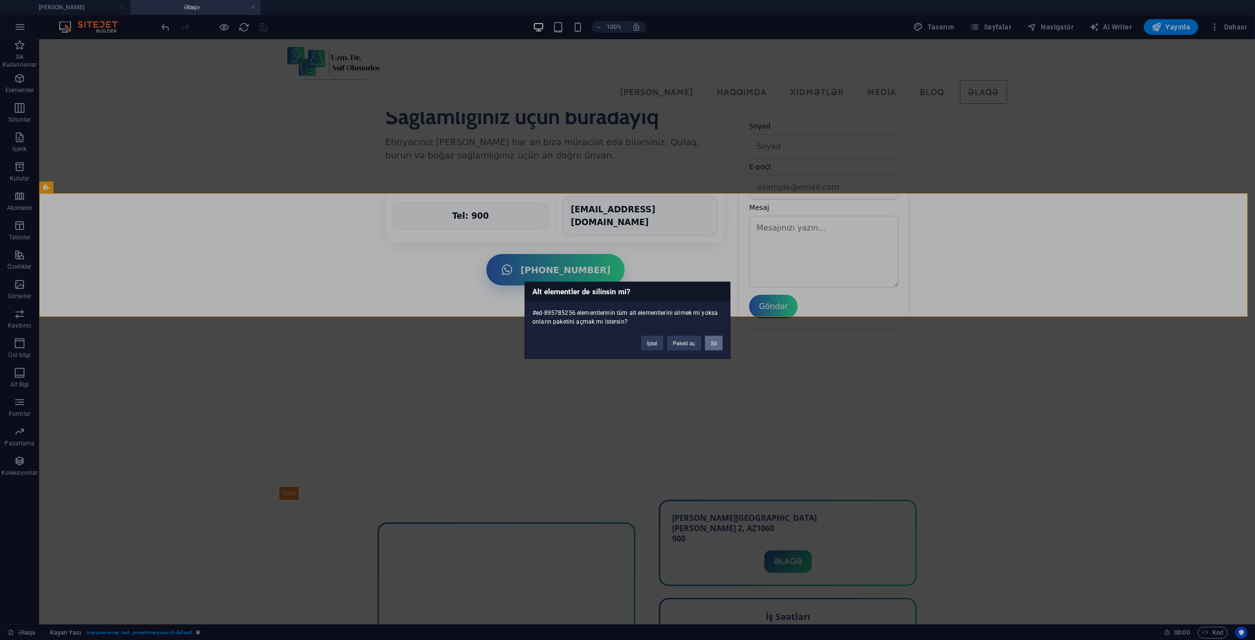
click at [711, 346] on button "Sil" at bounding box center [714, 342] width 18 height 15
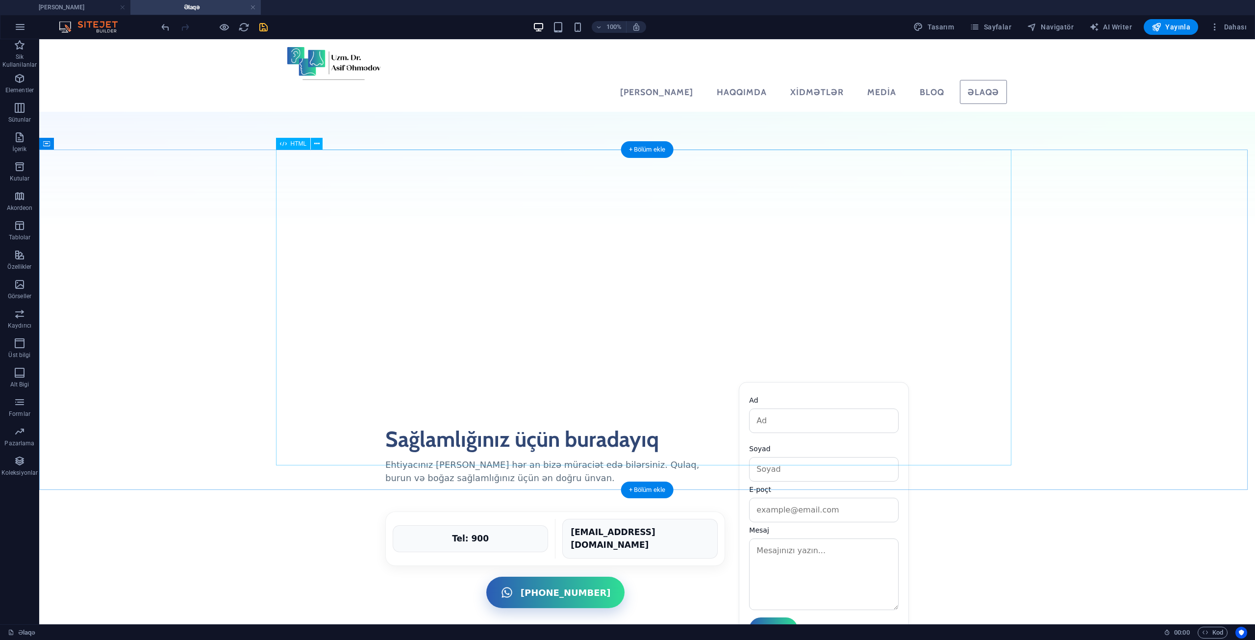
scroll to position [464, 0]
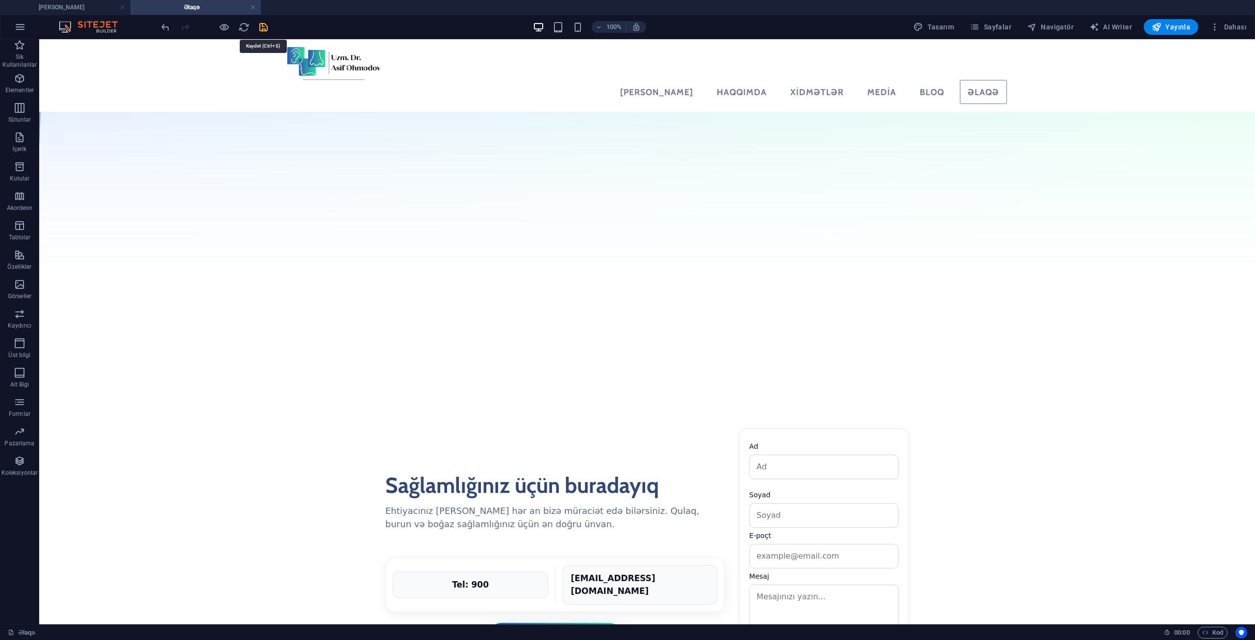
click at [259, 28] on icon "save" at bounding box center [263, 27] width 11 height 11
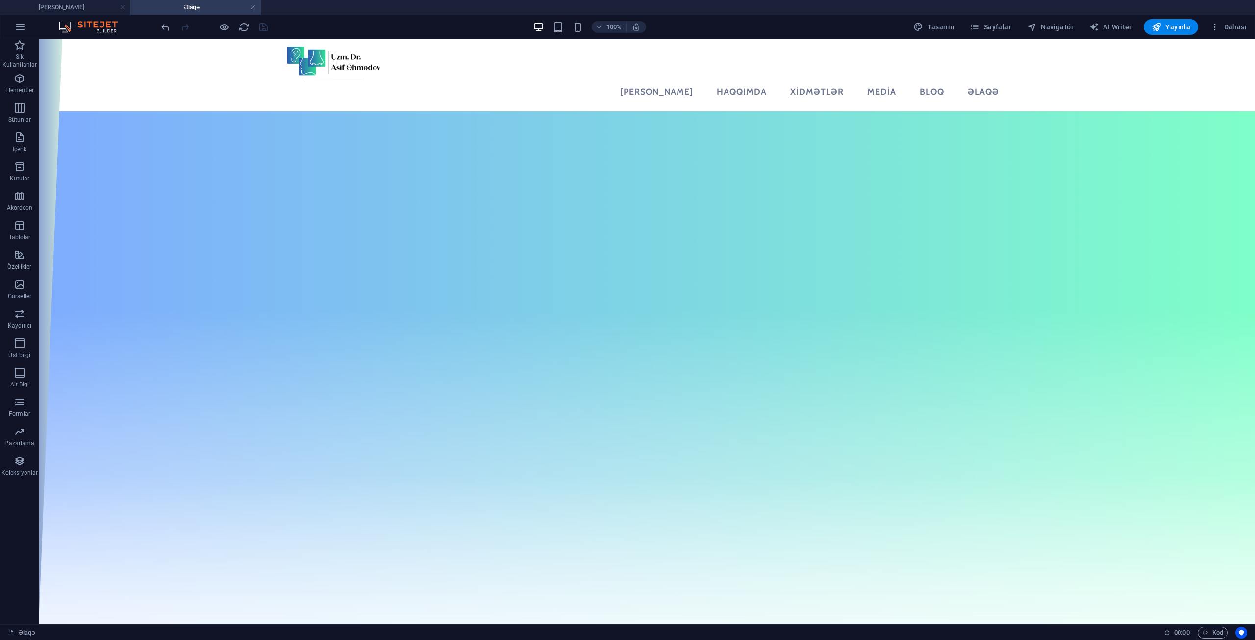
scroll to position [0, 0]
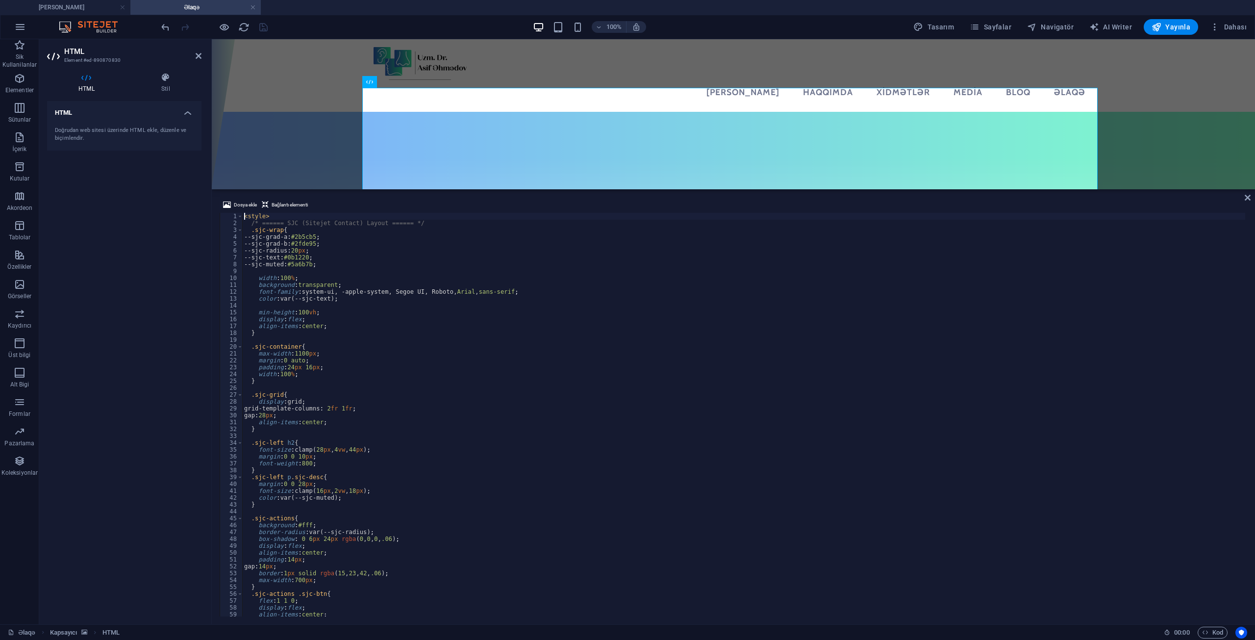
click at [269, 151] on figure at bounding box center [733, 265] width 1043 height 306
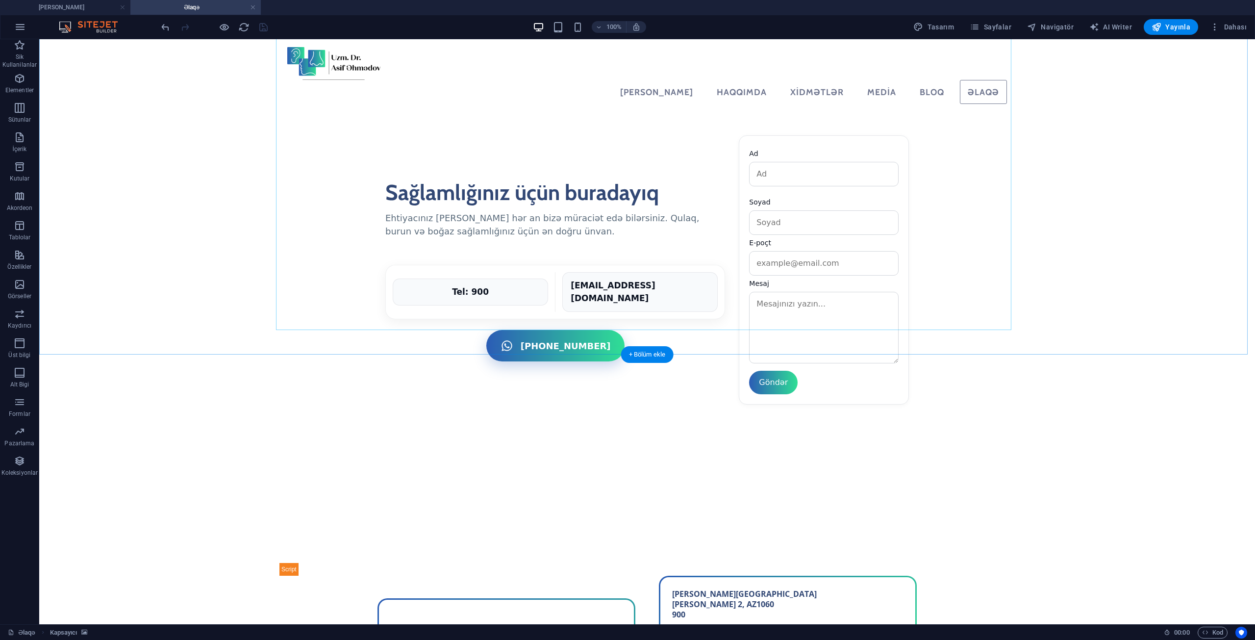
scroll to position [709, 0]
click at [10, 80] on span "Elementler" at bounding box center [19, 85] width 39 height 24
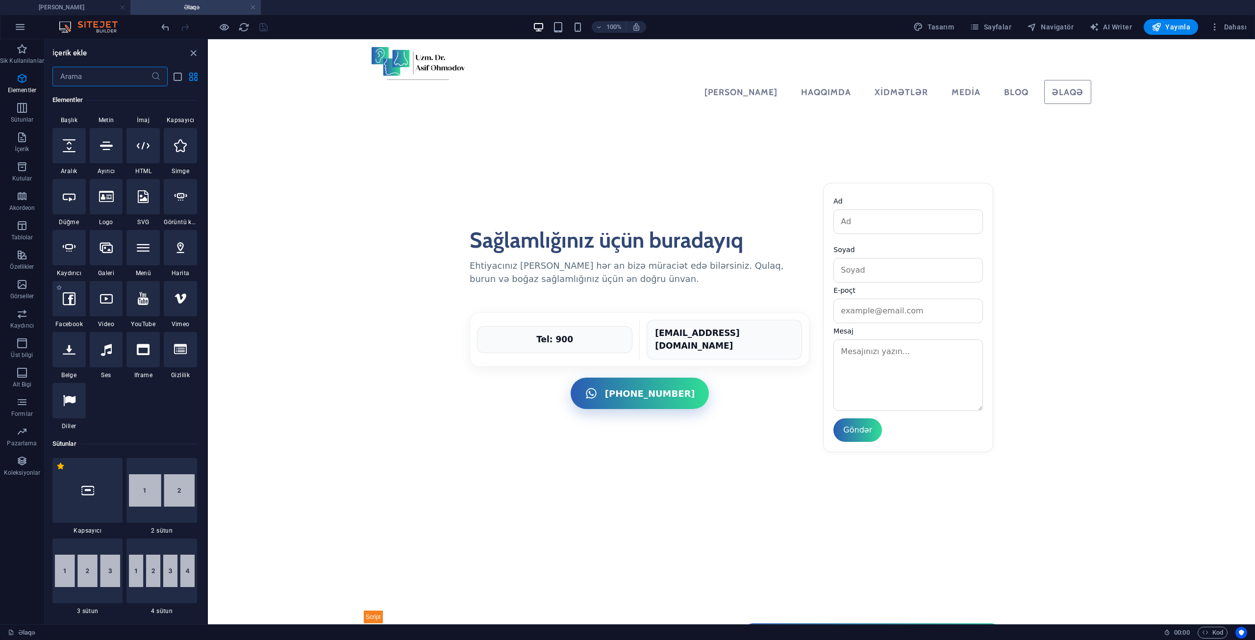
scroll to position [294, 0]
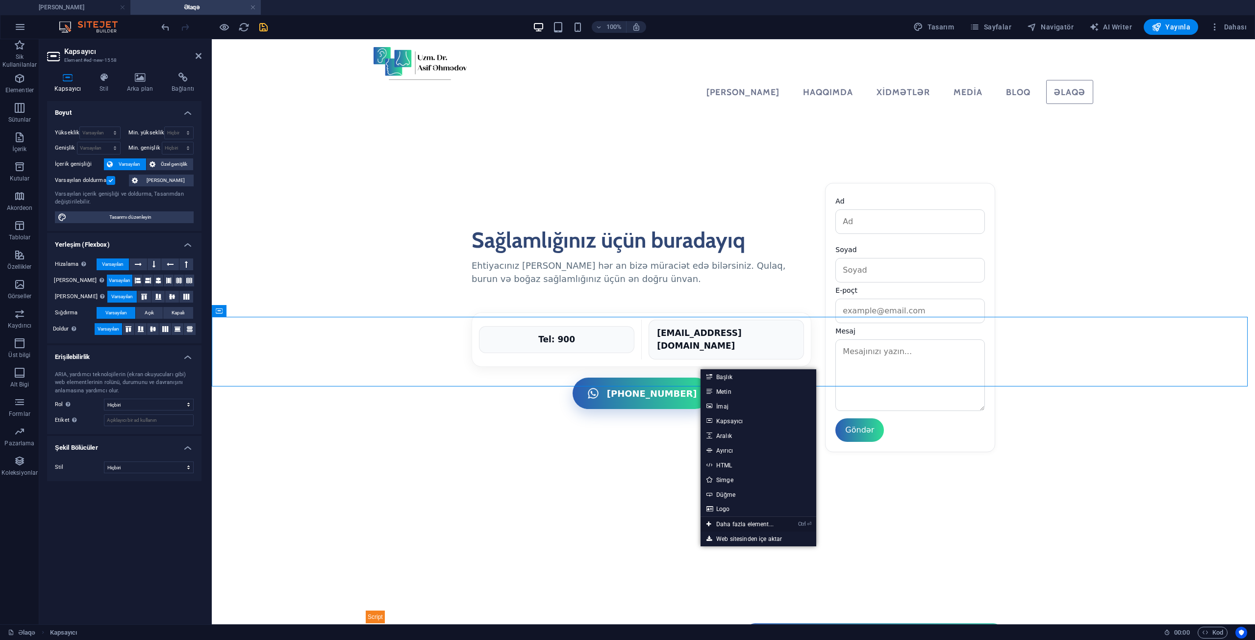
click at [735, 524] on link "Ctrl ⏎ Daha fazla element..." at bounding box center [740, 524] width 79 height 15
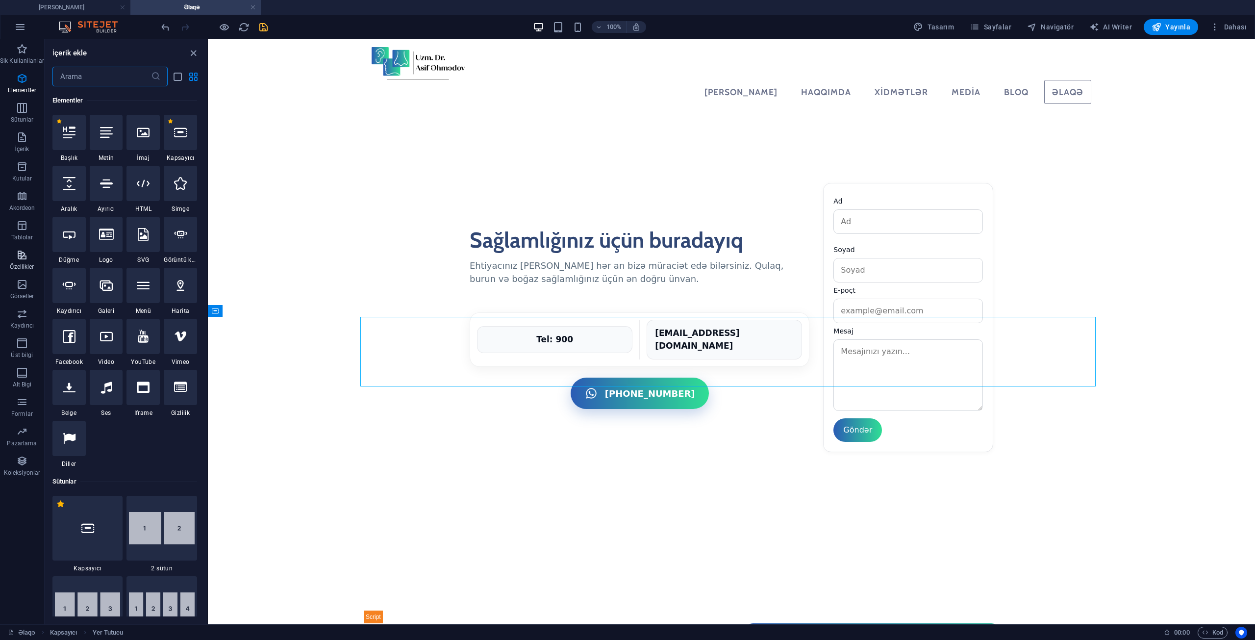
scroll to position [104, 0]
click at [167, 528] on img at bounding box center [162, 527] width 66 height 32
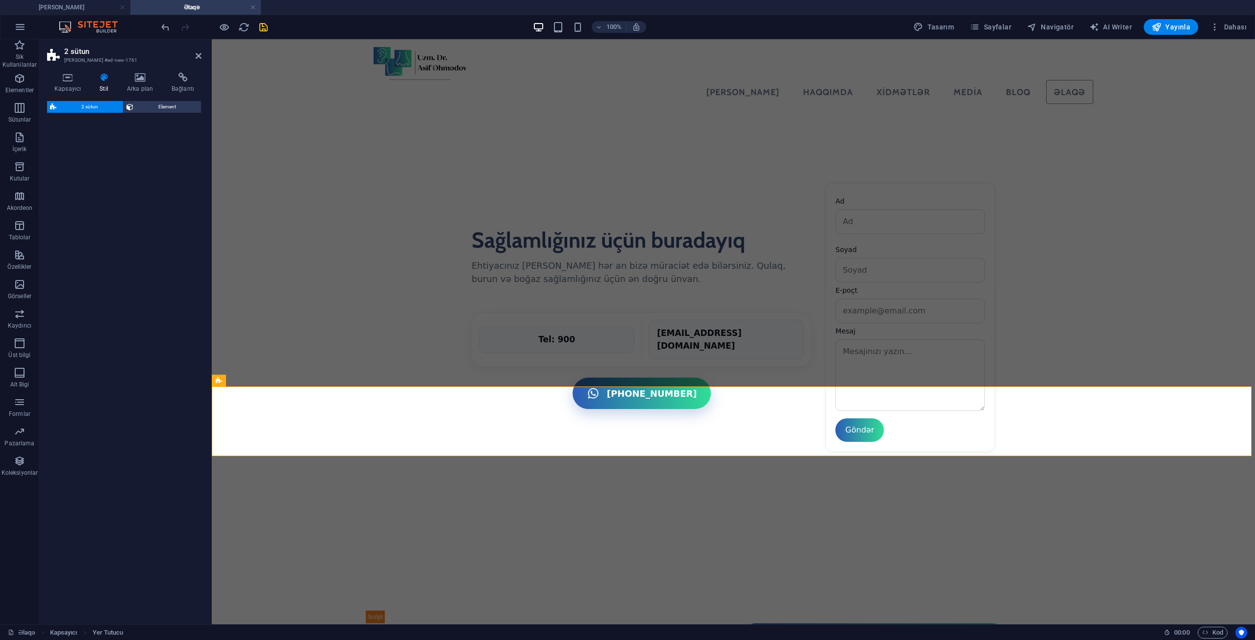
select select "rem"
select select "preset-columns-two-v2-default"
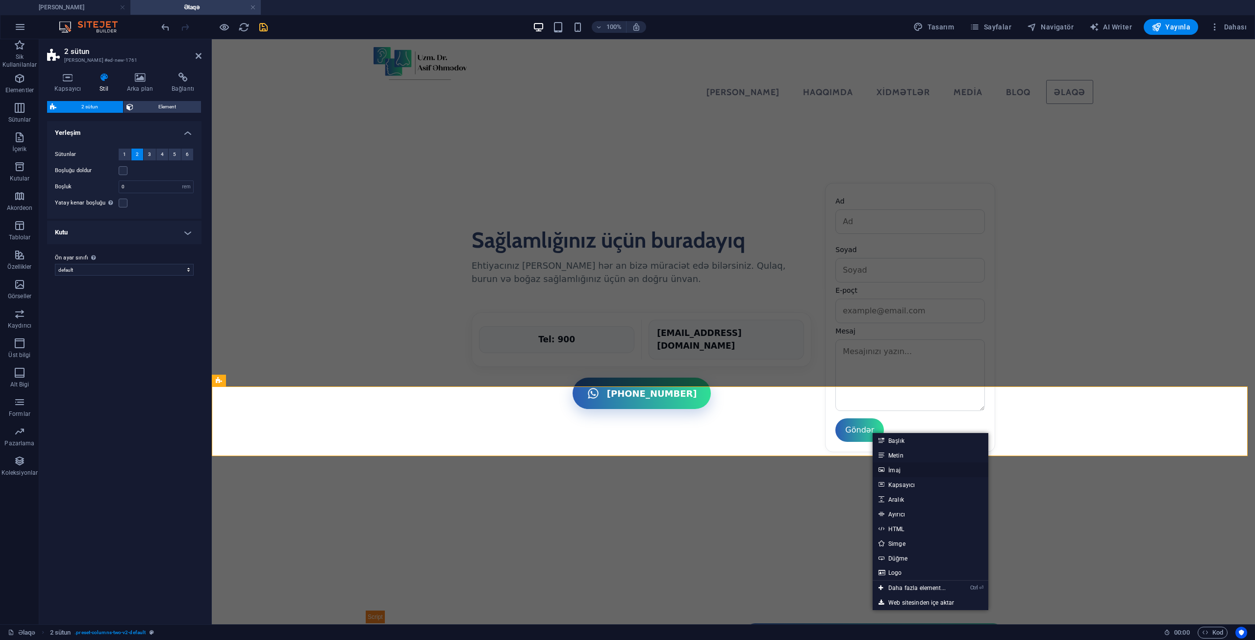
drag, startPoint x: 905, startPoint y: 474, endPoint x: 692, endPoint y: 426, distance: 219.1
click at [905, 474] on link "İmaj" at bounding box center [931, 469] width 116 height 15
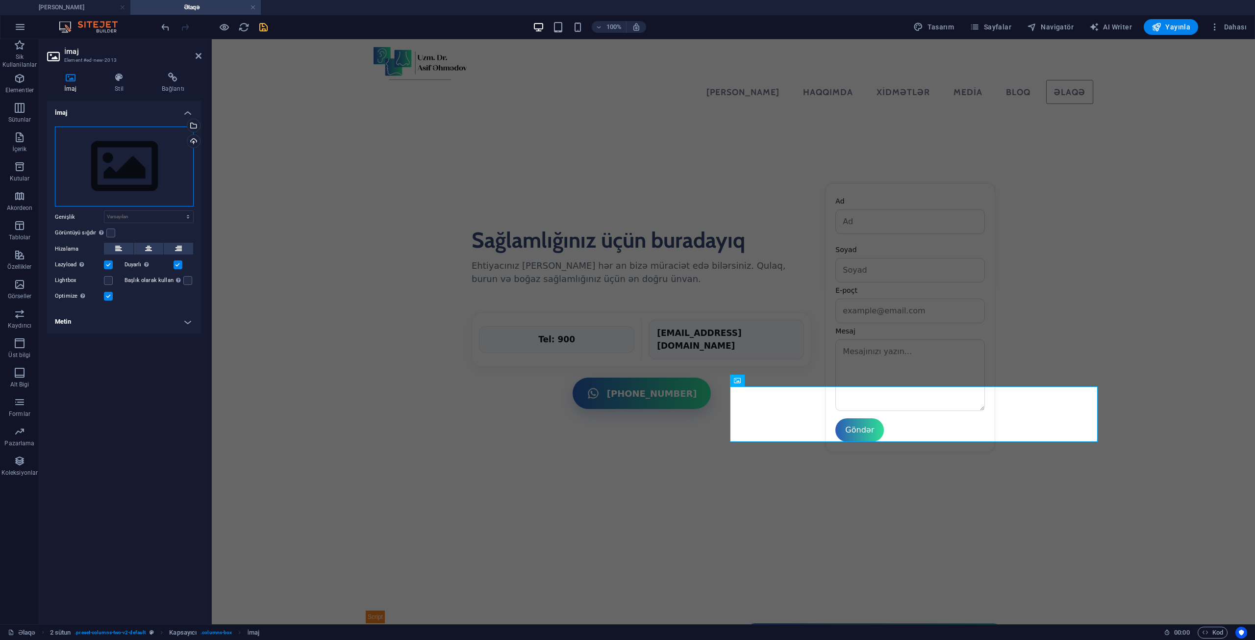
click at [143, 155] on div "Dosyaları buraya sürükleyin, dosyaları seçmek için tıklayın veya Dosyalardan ya…" at bounding box center [124, 166] width 139 height 80
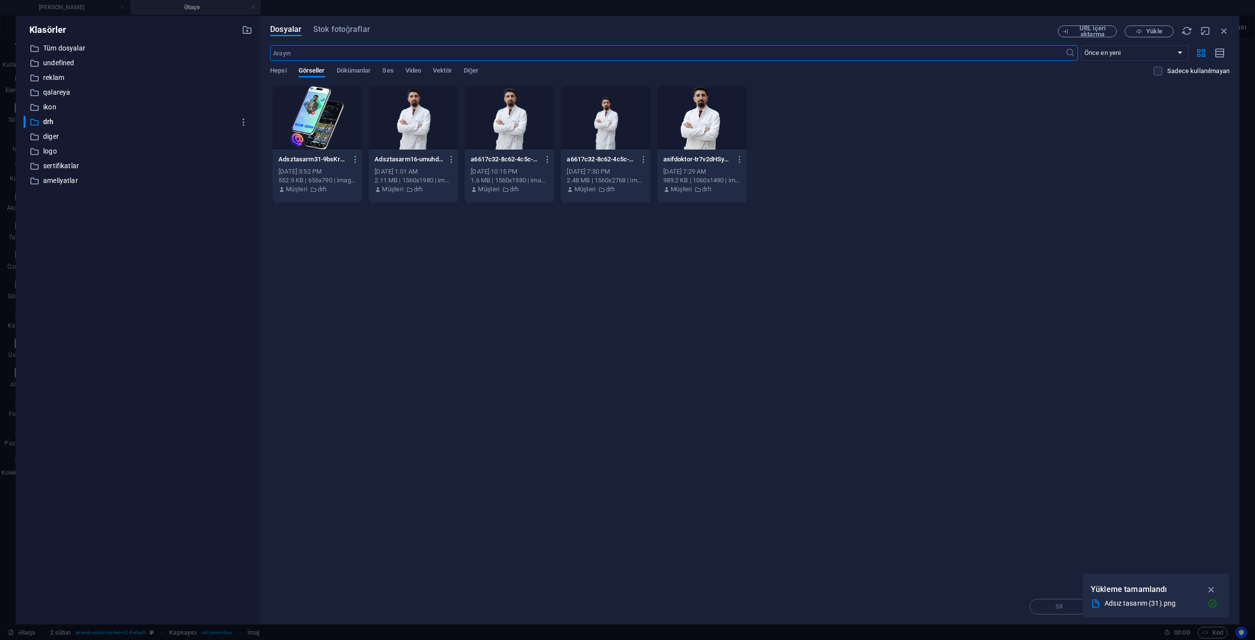
click at [321, 117] on div at bounding box center [317, 118] width 89 height 64
click at [321, 117] on div "1" at bounding box center [317, 118] width 89 height 64
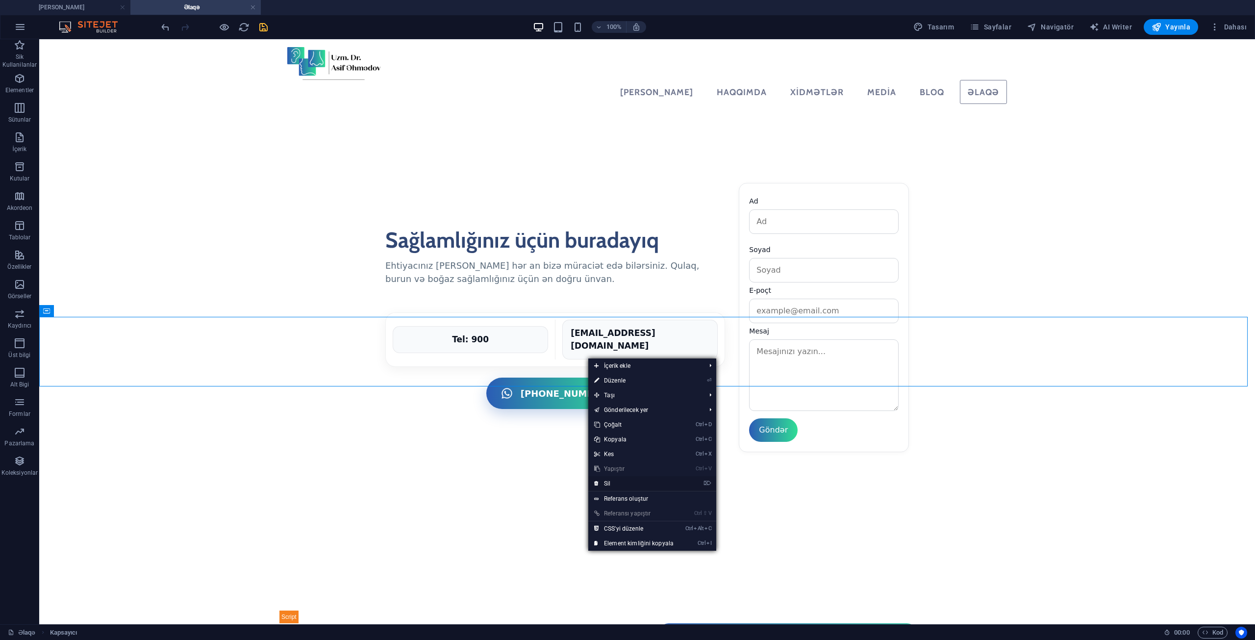
click at [616, 484] on link "⌦ Sil" at bounding box center [633, 483] width 91 height 15
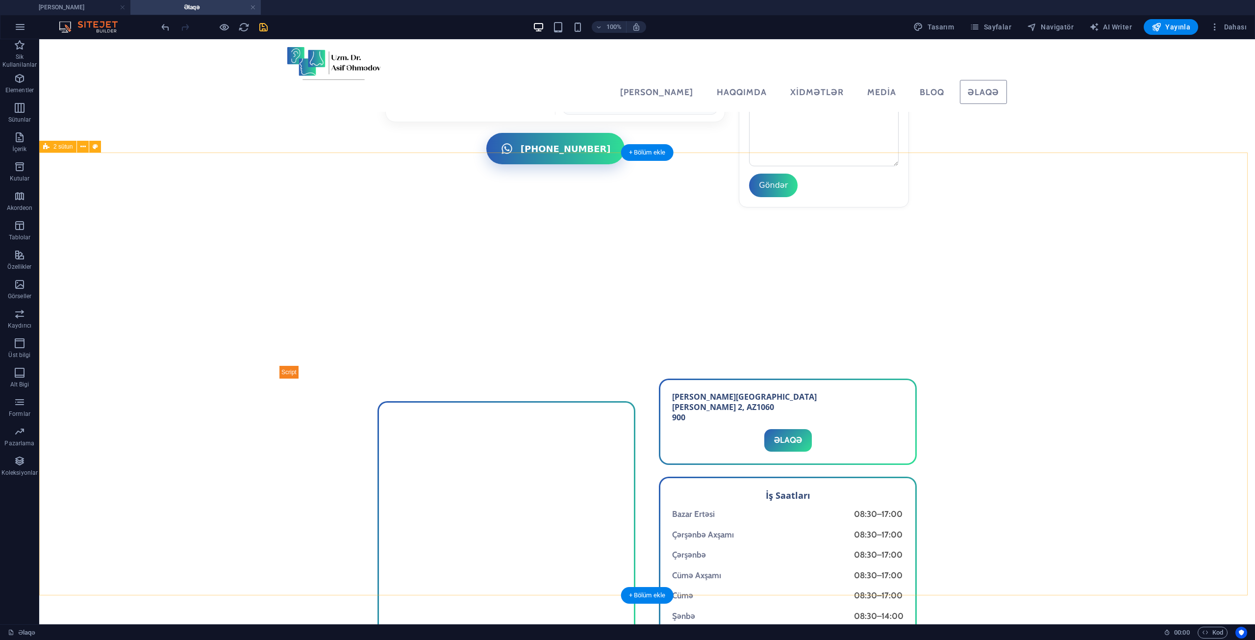
scroll to position [954, 0]
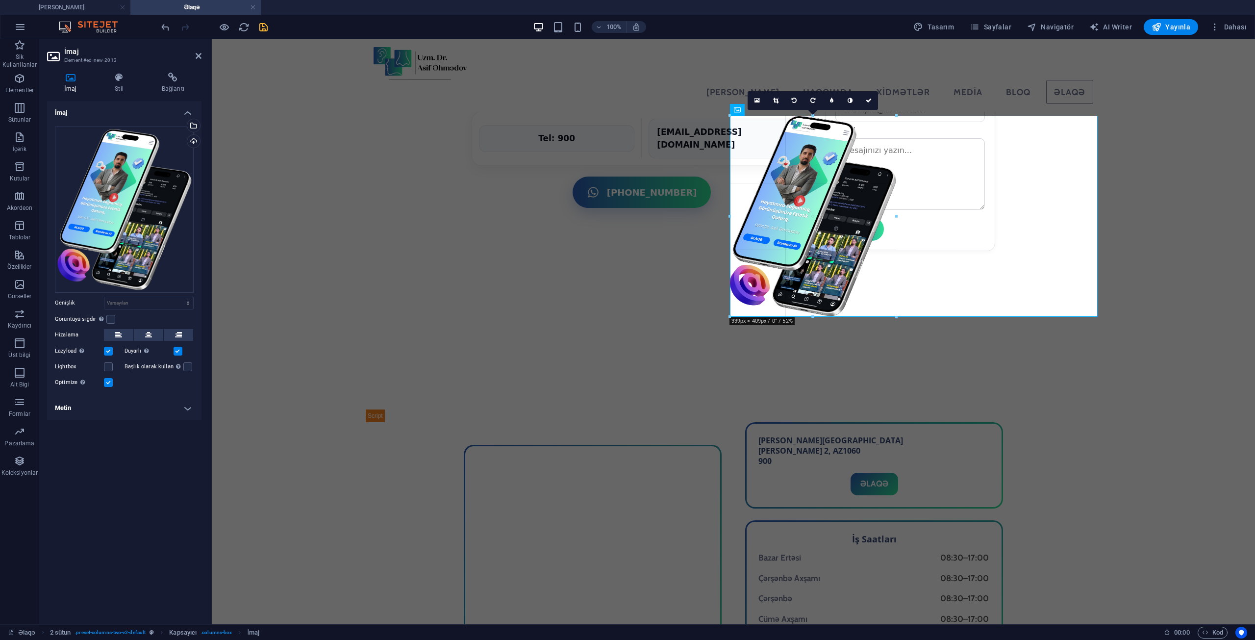
drag, startPoint x: 917, startPoint y: 513, endPoint x: 884, endPoint y: 270, distance: 245.4
type input "338"
select select "px"
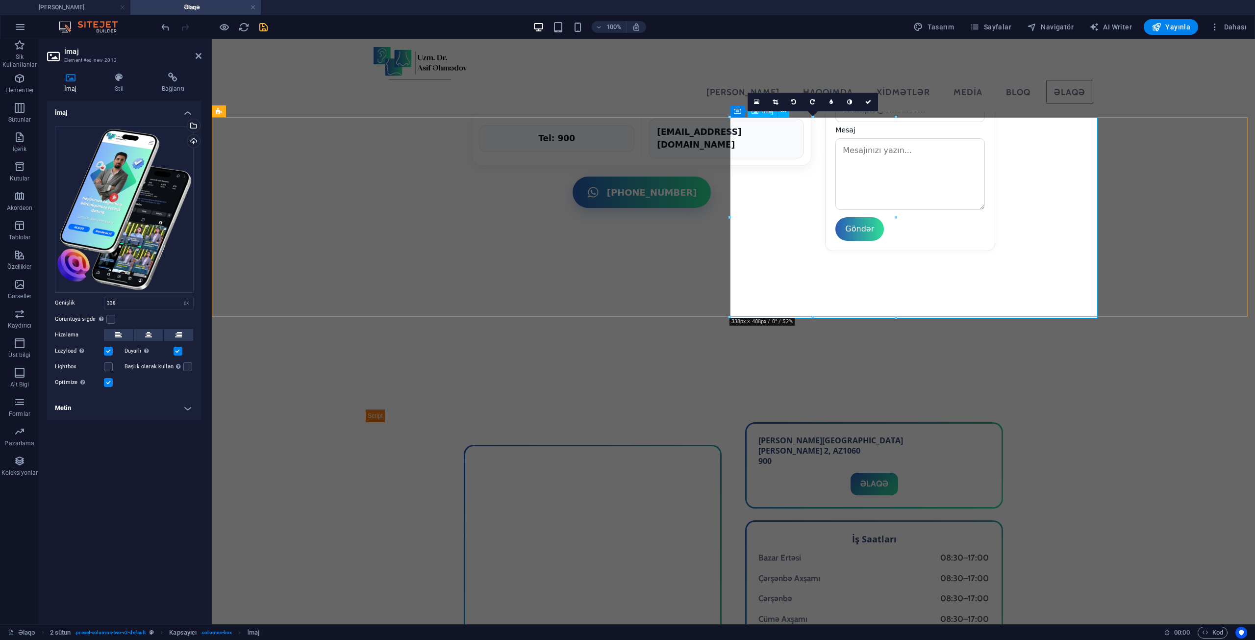
scroll to position [909, 0]
click at [189, 331] on button at bounding box center [178, 335] width 29 height 12
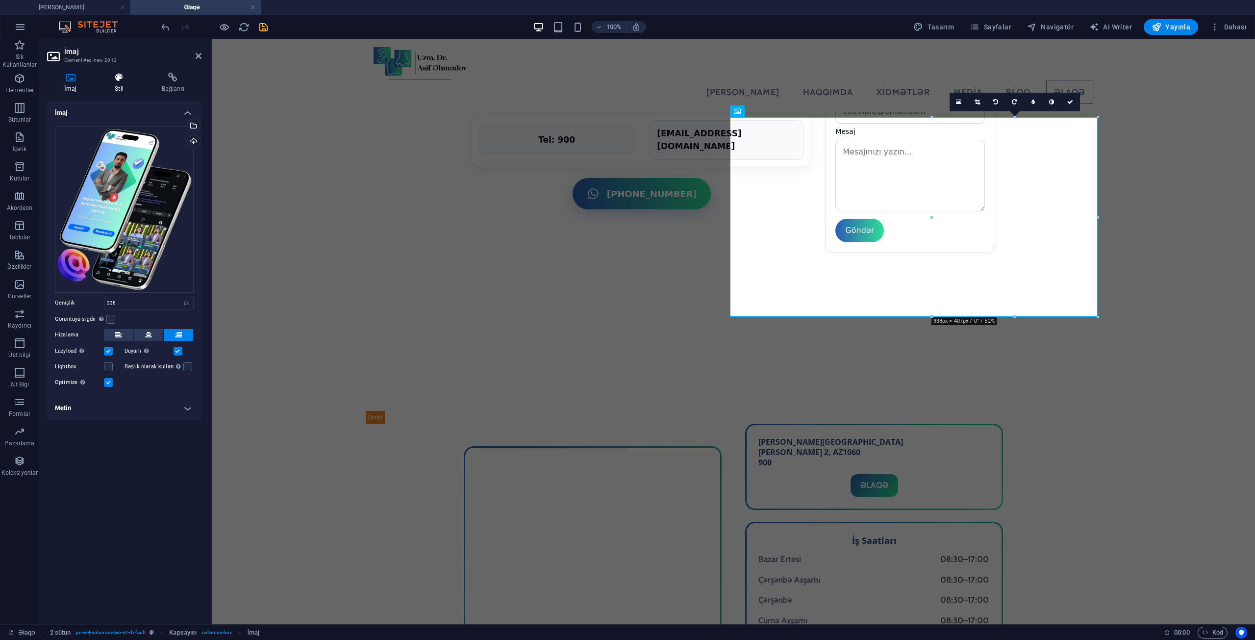
click at [108, 76] on icon at bounding box center [119, 78] width 43 height 10
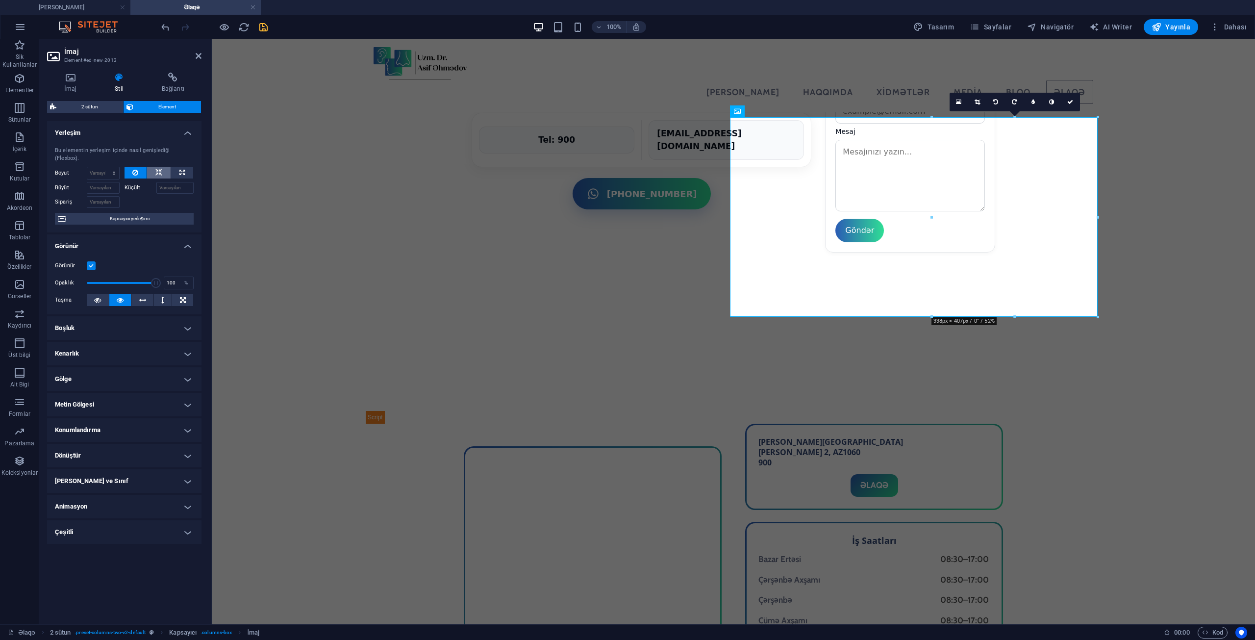
click at [158, 167] on icon at bounding box center [158, 173] width 7 height 12
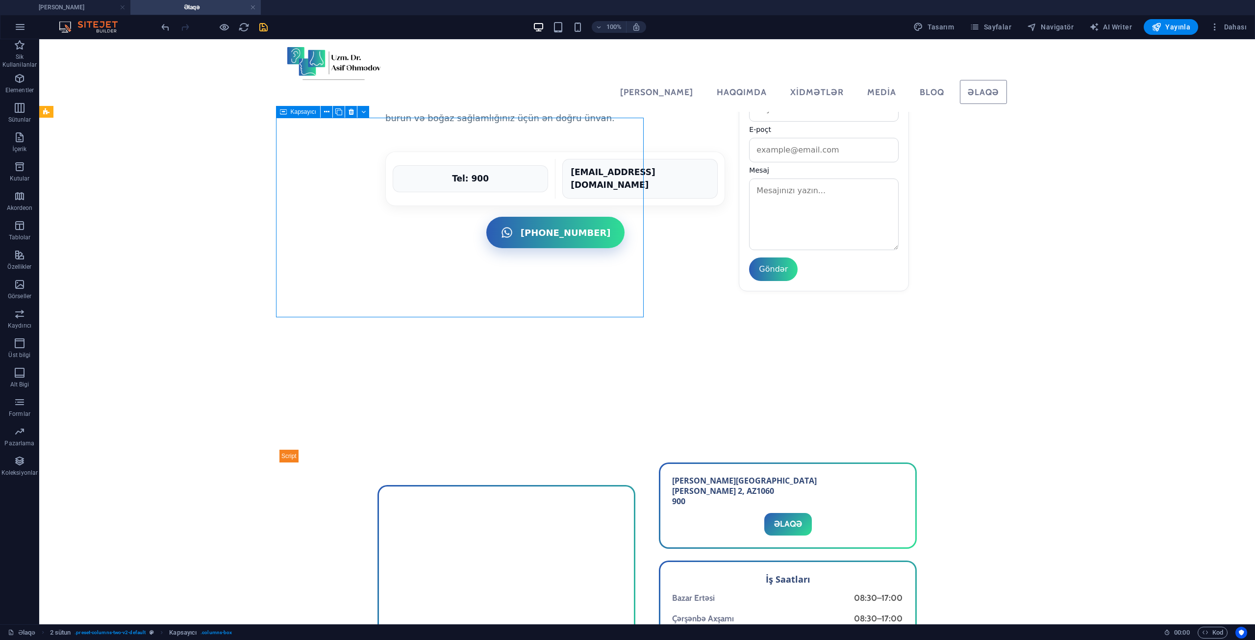
scroll to position [811, 0]
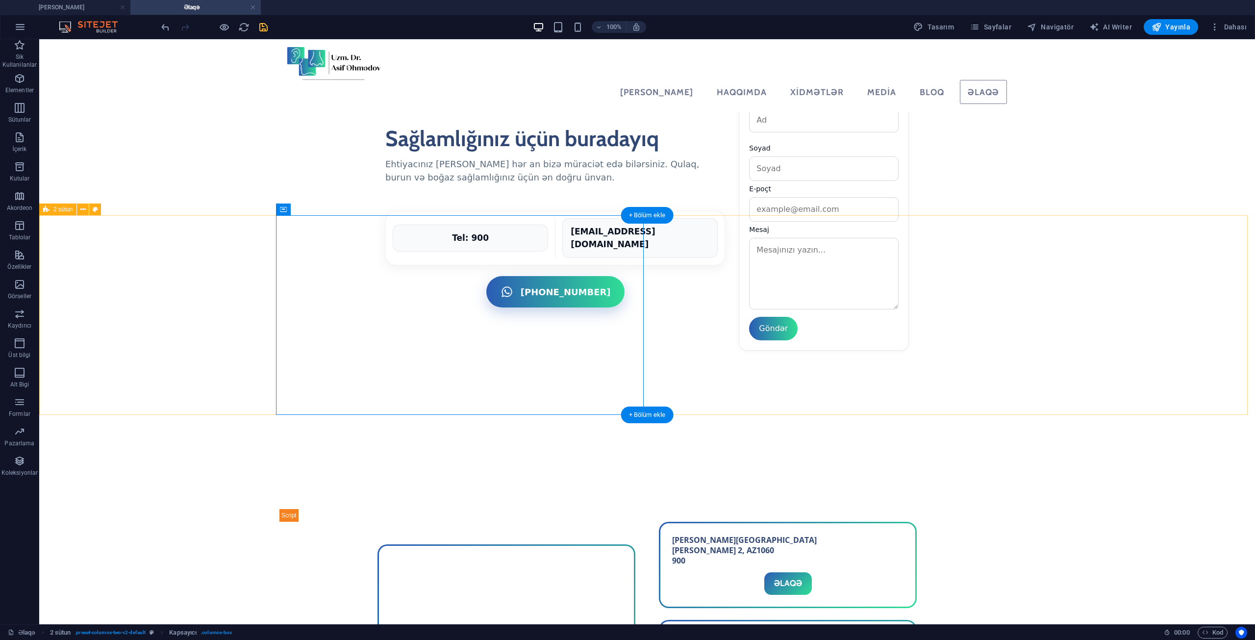
select select "rem"
select select "preset-columns-two-v2-default"
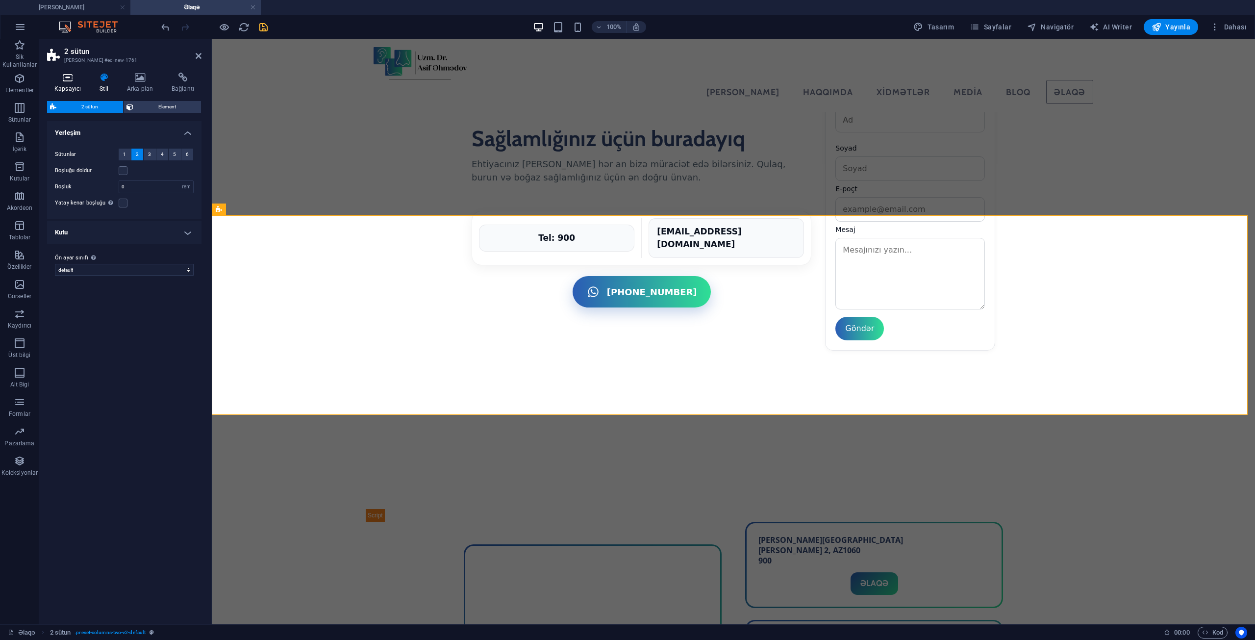
click at [79, 75] on icon at bounding box center [67, 78] width 41 height 10
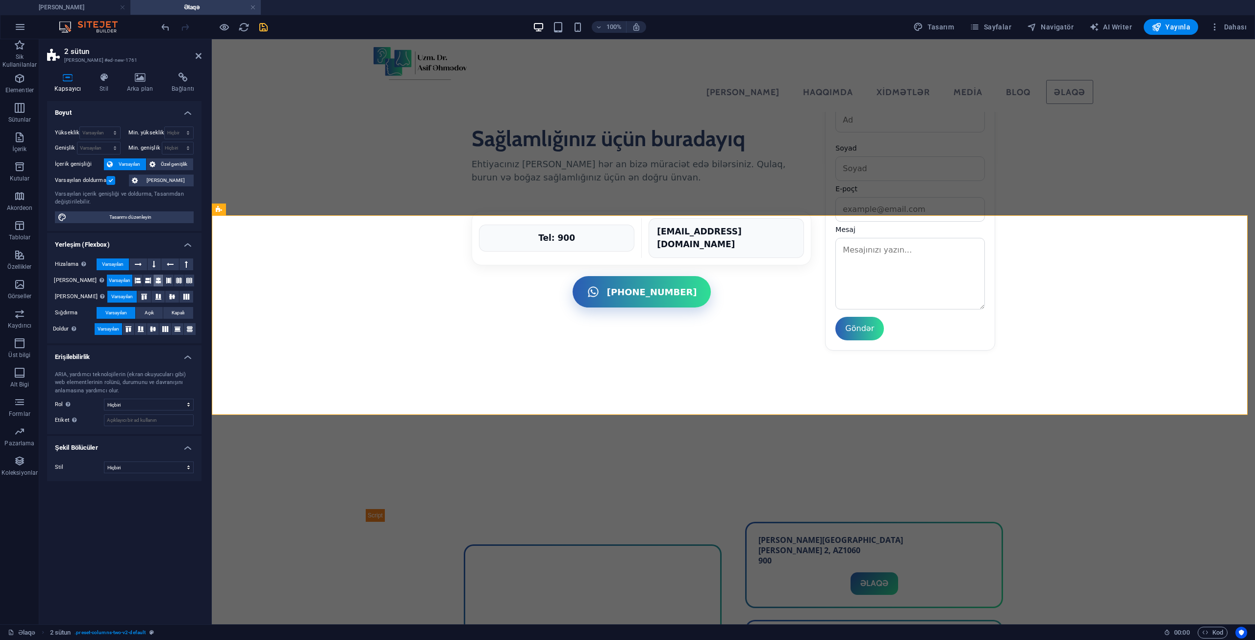
click at [153, 277] on button at bounding box center [158, 281] width 10 height 12
click at [166, 297] on icon at bounding box center [172, 297] width 12 height 6
click at [156, 330] on icon at bounding box center [153, 329] width 12 height 6
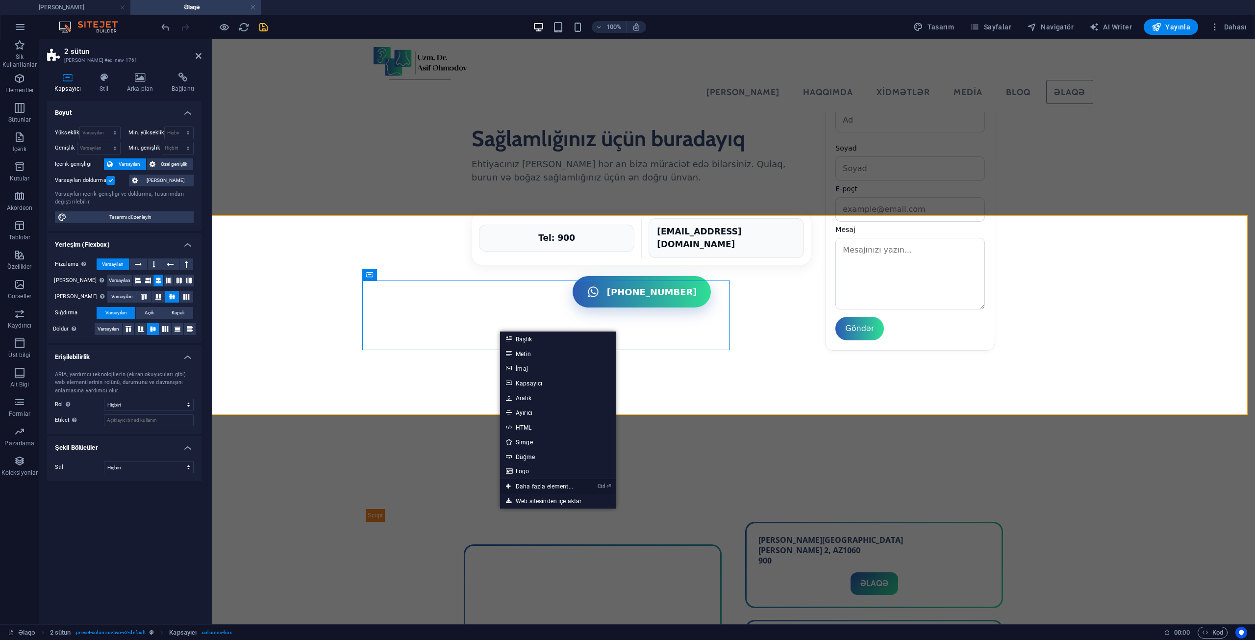
click at [541, 481] on link "Ctrl ⏎ Daha fazla element..." at bounding box center [539, 486] width 79 height 15
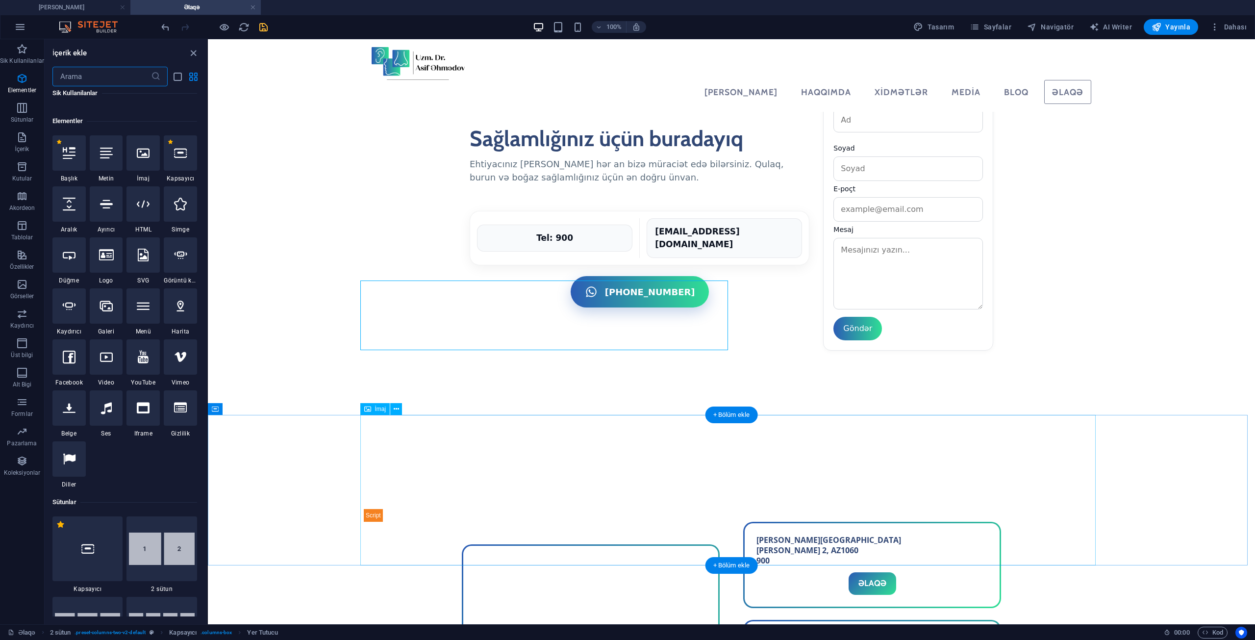
scroll to position [104, 0]
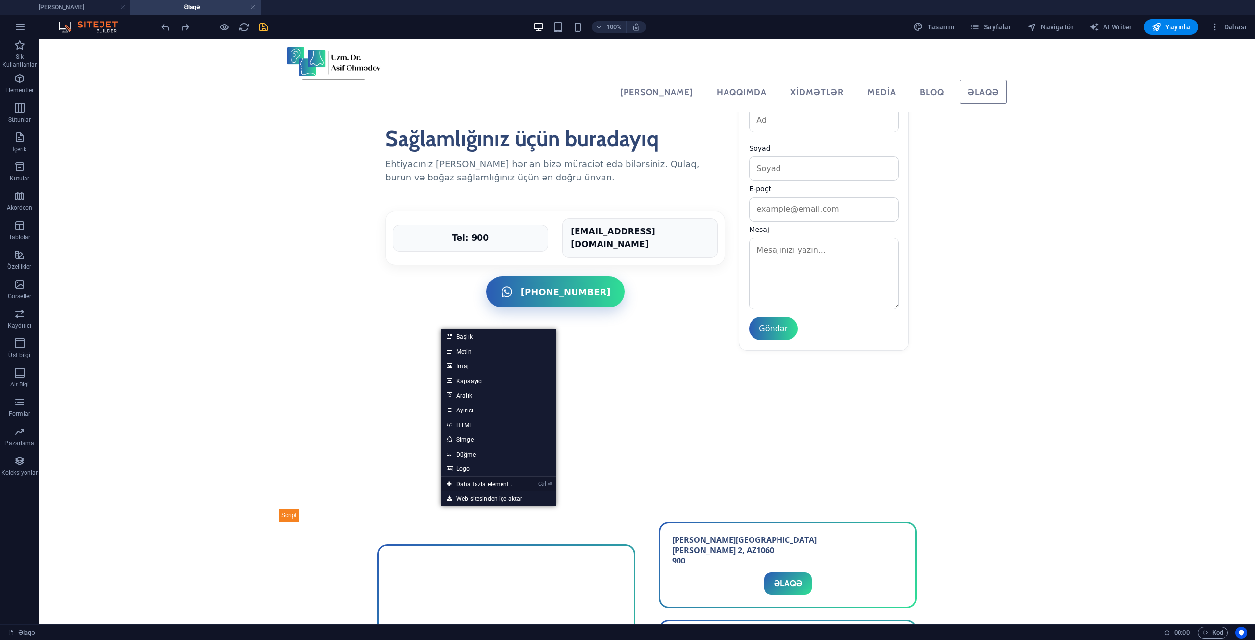
click at [465, 477] on link "Ctrl ⏎ Daha fazla element..." at bounding box center [480, 483] width 79 height 15
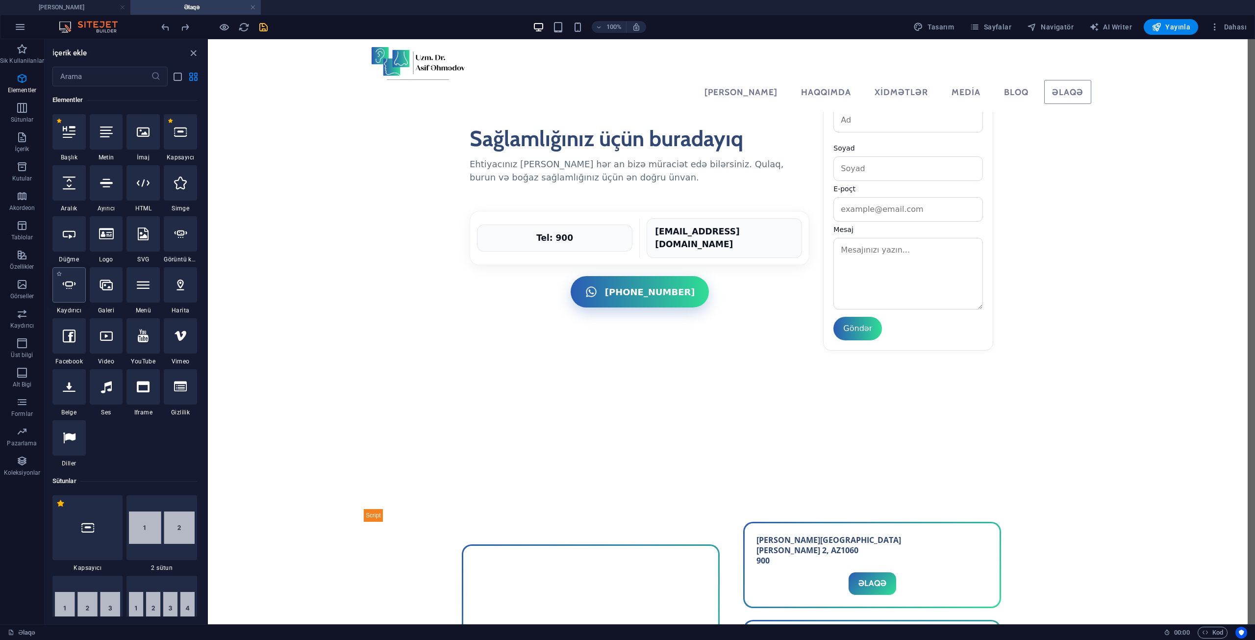
select select "ms"
select select "s"
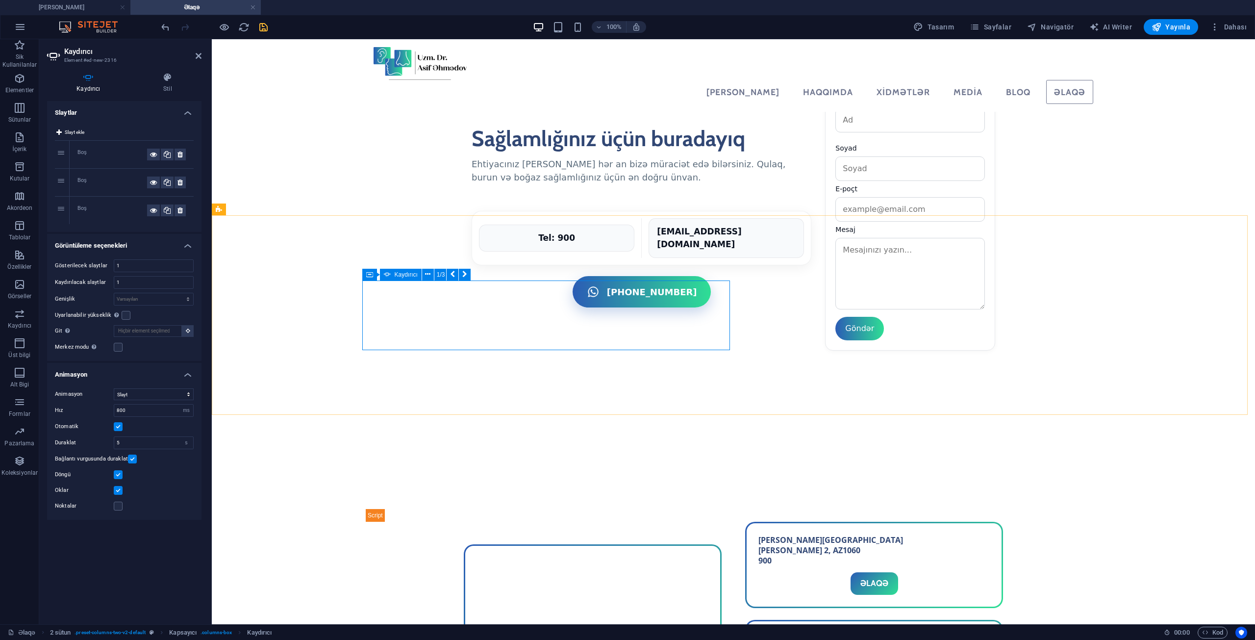
drag, startPoint x: 119, startPoint y: 413, endPoint x: 113, endPoint y: 413, distance: 5.9
click at [113, 413] on div "Hız 800 s ms" at bounding box center [124, 410] width 139 height 13
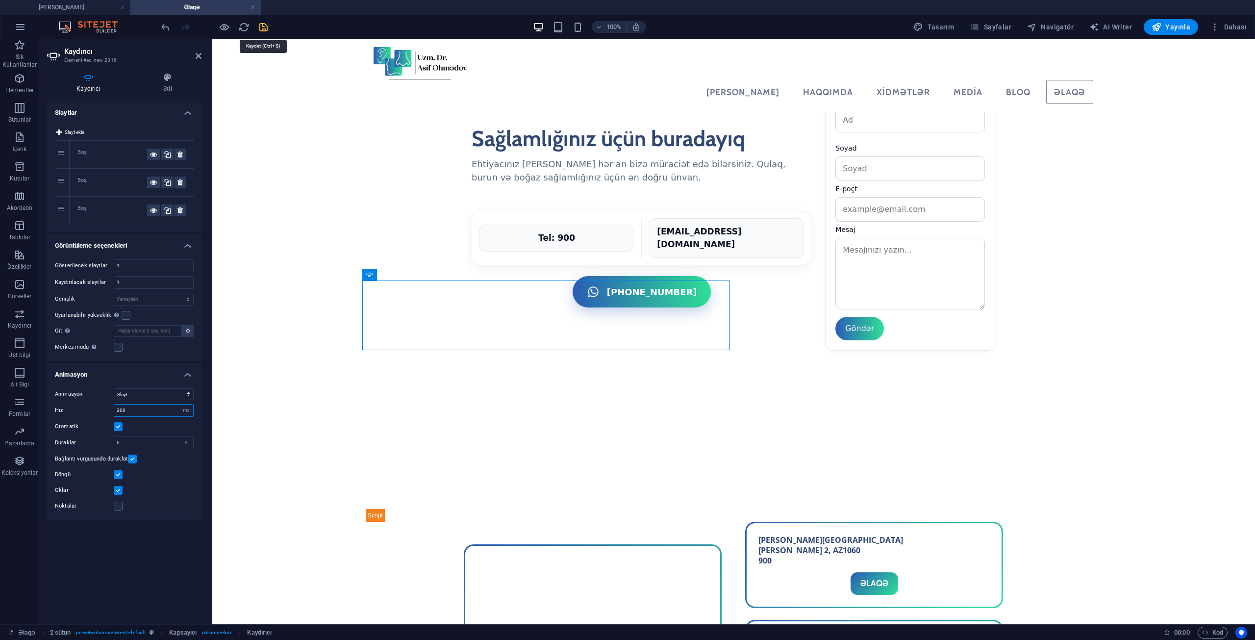
type input "300"
click at [269, 25] on div "100% Tasarım [PERSON_NAME] AI Writer Yayınla Dahası" at bounding box center [704, 27] width 1091 height 16
click at [260, 25] on icon "save" at bounding box center [263, 27] width 11 height 11
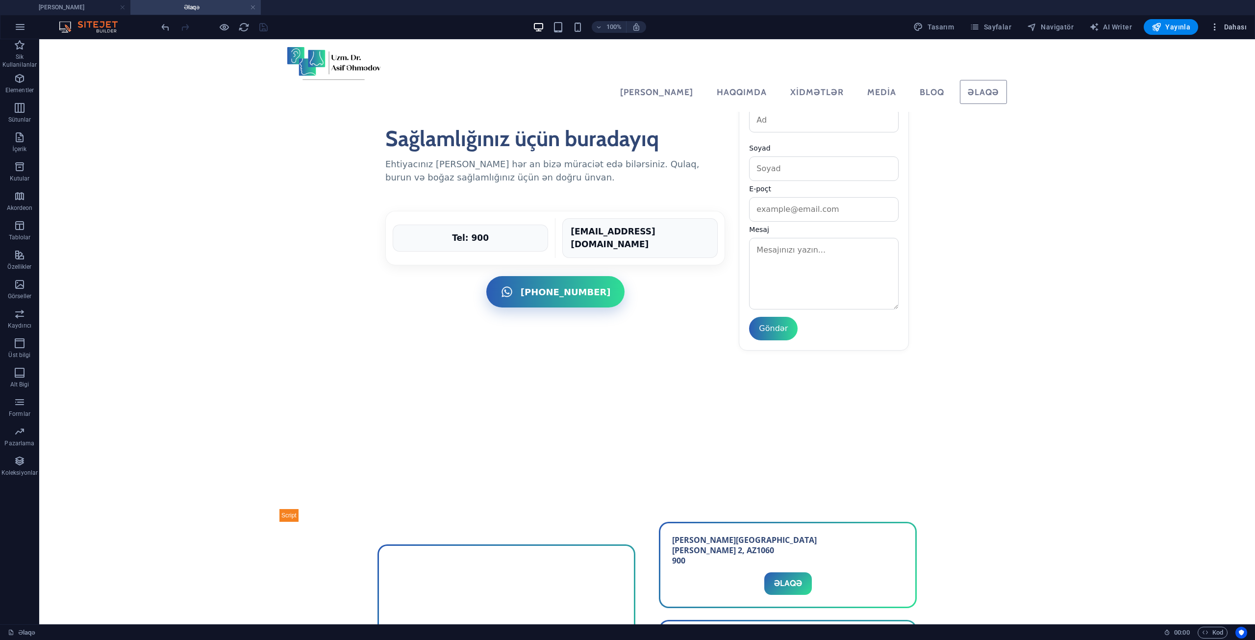
click at [1241, 22] on span "Dahası" at bounding box center [1228, 27] width 37 height 10
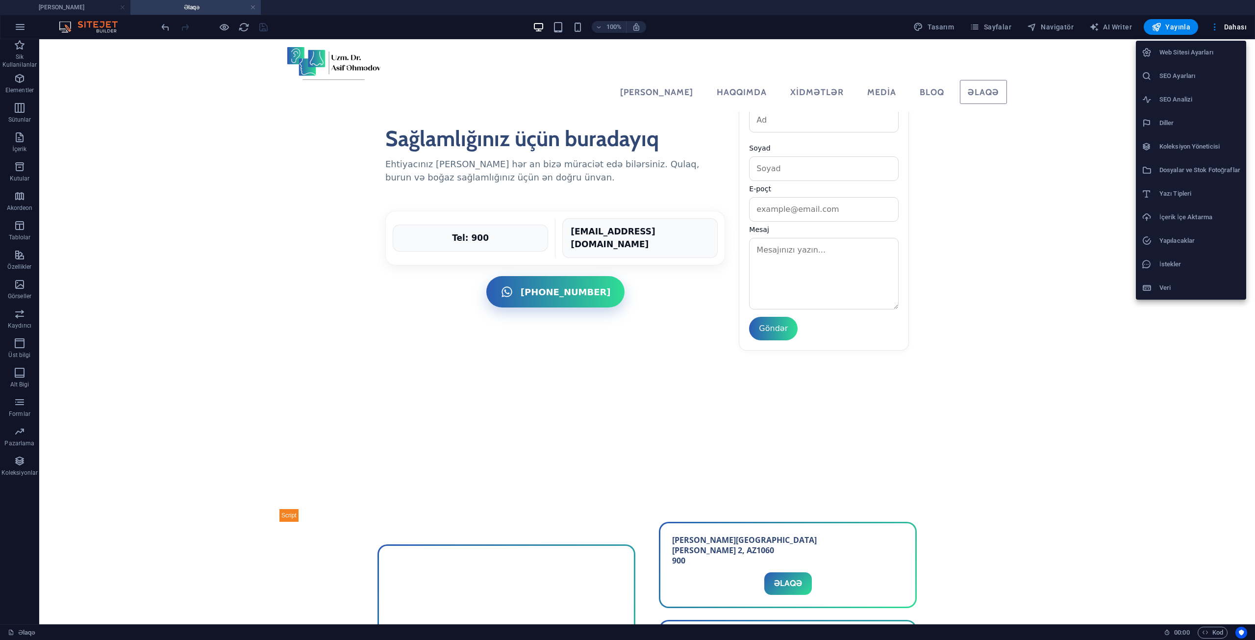
click at [1216, 71] on h6 "SEO Ayarları" at bounding box center [1199, 76] width 81 height 12
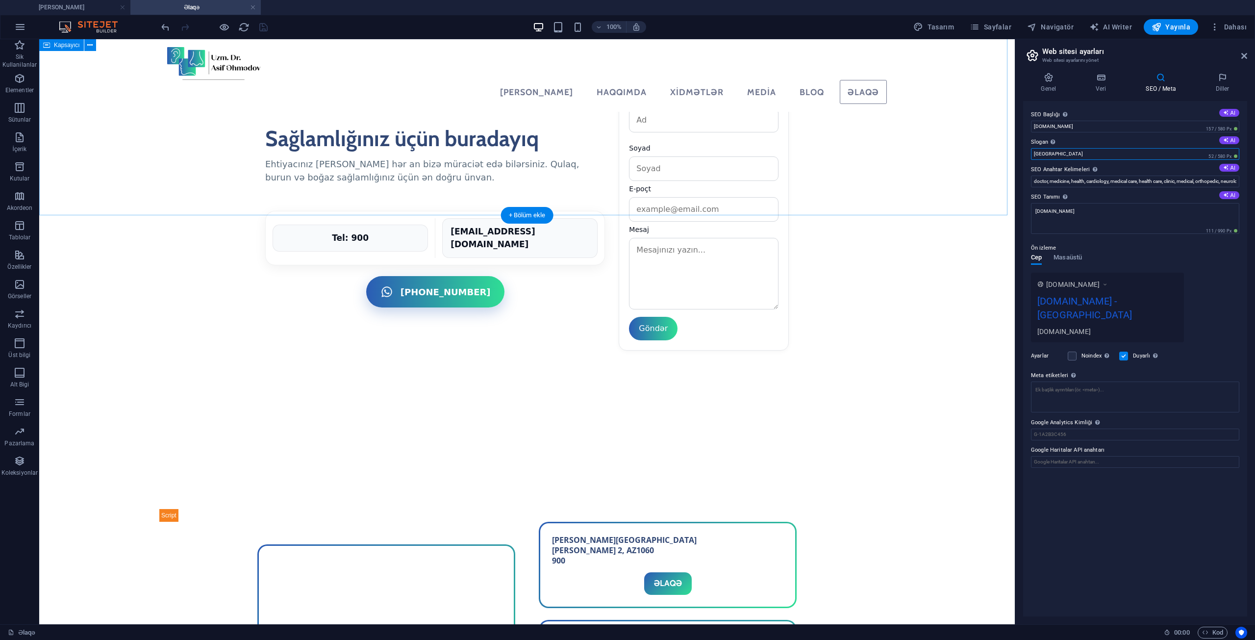
drag, startPoint x: 1123, startPoint y: 194, endPoint x: 972, endPoint y: 162, distance: 153.8
click at [1051, 156] on input "[GEOGRAPHIC_DATA]" at bounding box center [1135, 154] width 208 height 12
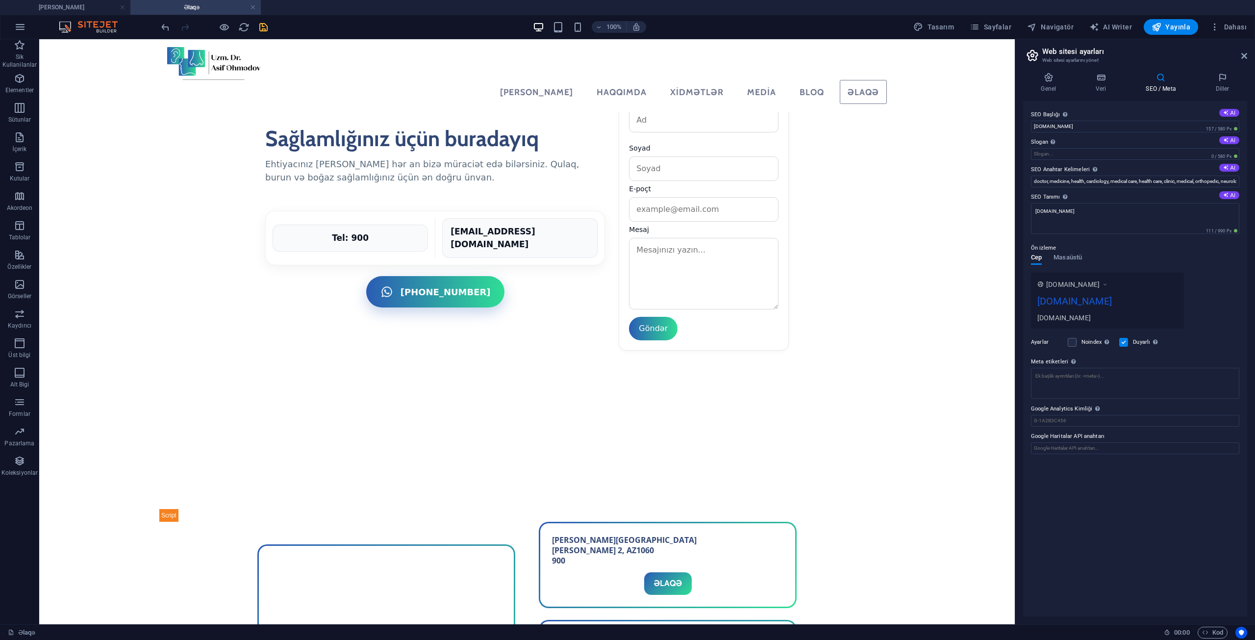
click at [1217, 270] on div "Ön izleme Cep Masaüstü [DOMAIN_NAME] [DOMAIN_NAME] [DOMAIN_NAME]" at bounding box center [1135, 281] width 208 height 94
click at [264, 27] on icon "save" at bounding box center [263, 27] width 11 height 11
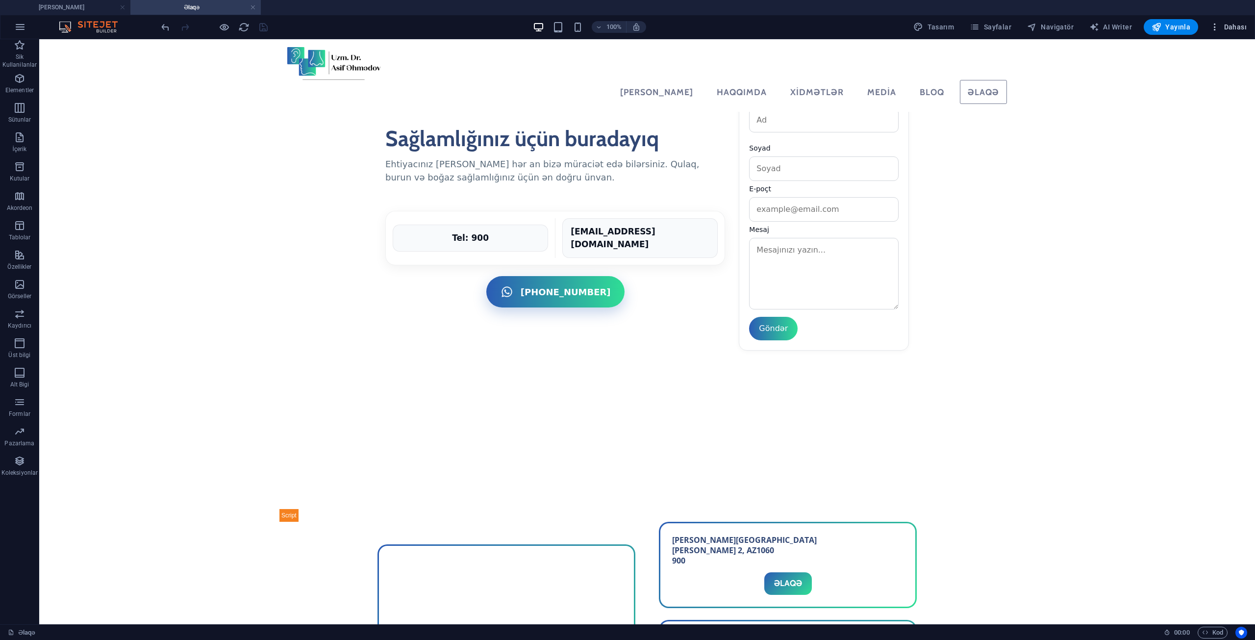
click at [1224, 23] on span "Dahası" at bounding box center [1228, 27] width 37 height 10
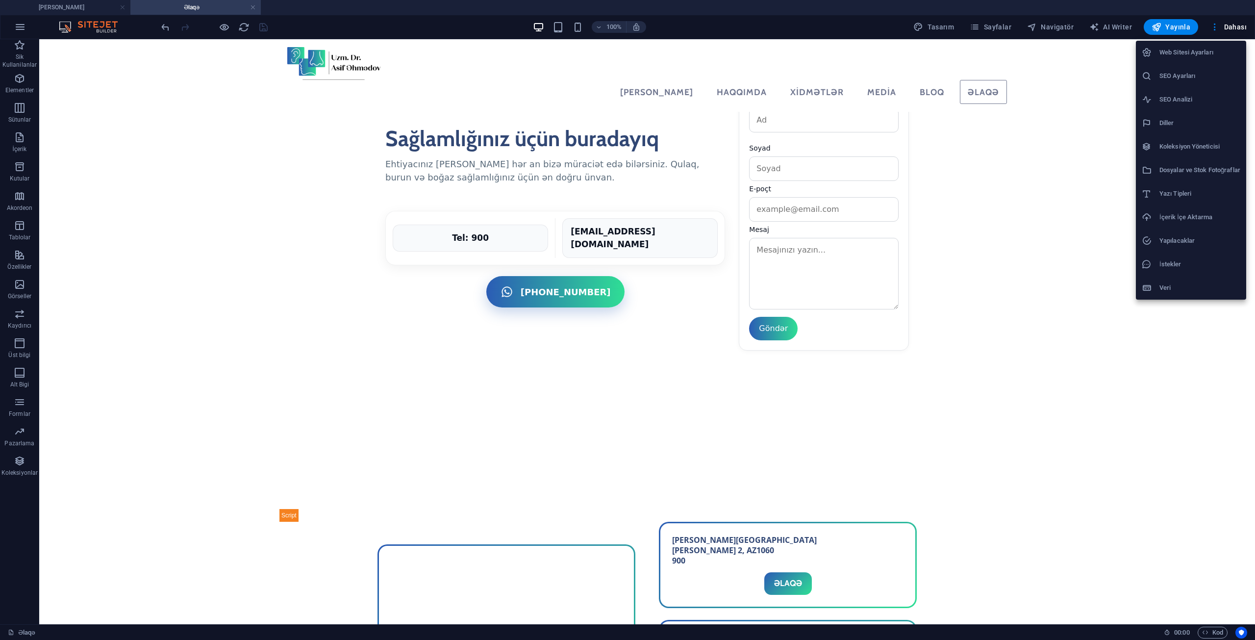
click at [1181, 81] on h6 "SEO Ayarları" at bounding box center [1199, 76] width 81 height 12
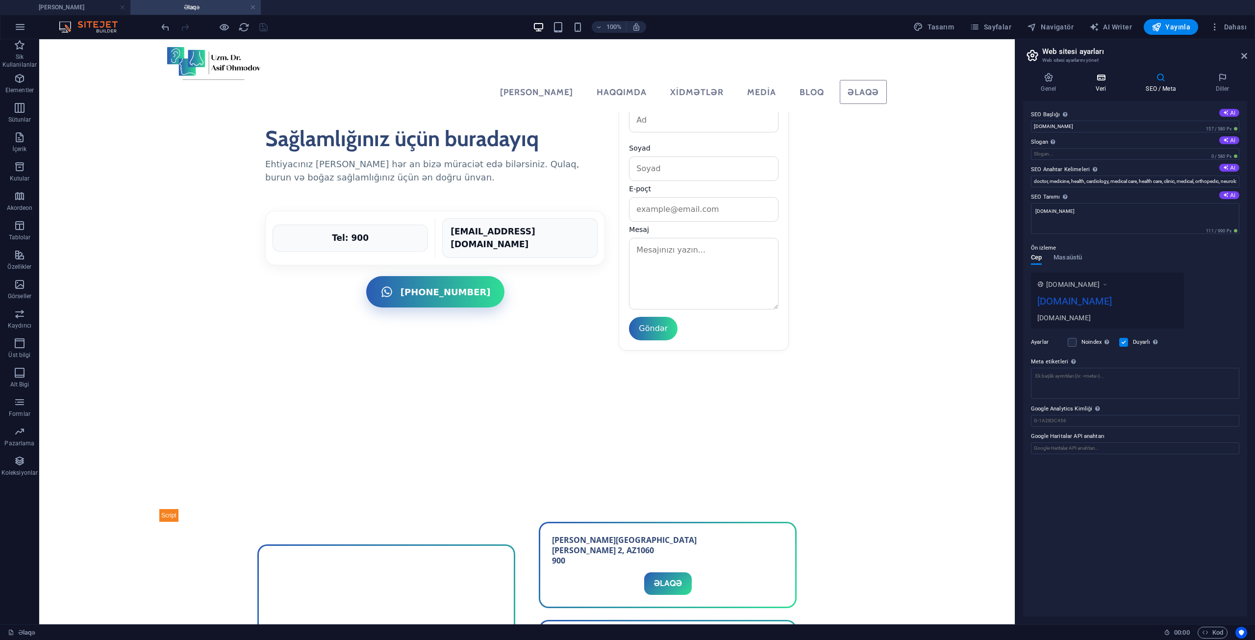
click at [1086, 82] on icon at bounding box center [1101, 78] width 46 height 10
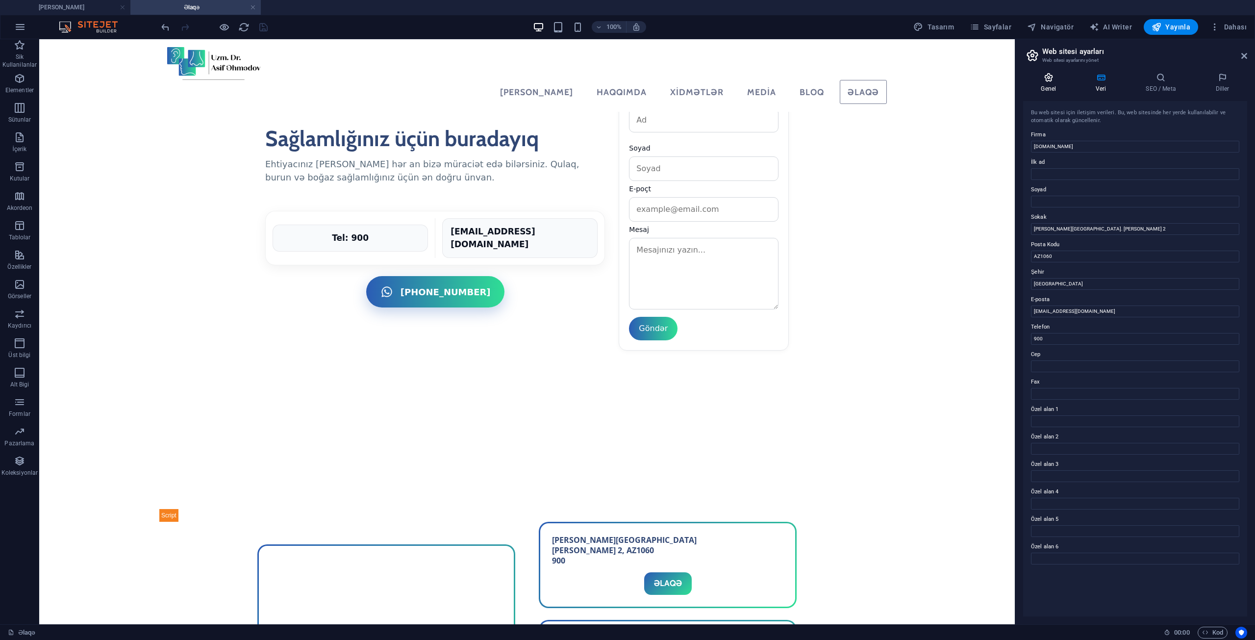
click at [1046, 85] on h4 "Genel" at bounding box center [1050, 83] width 55 height 21
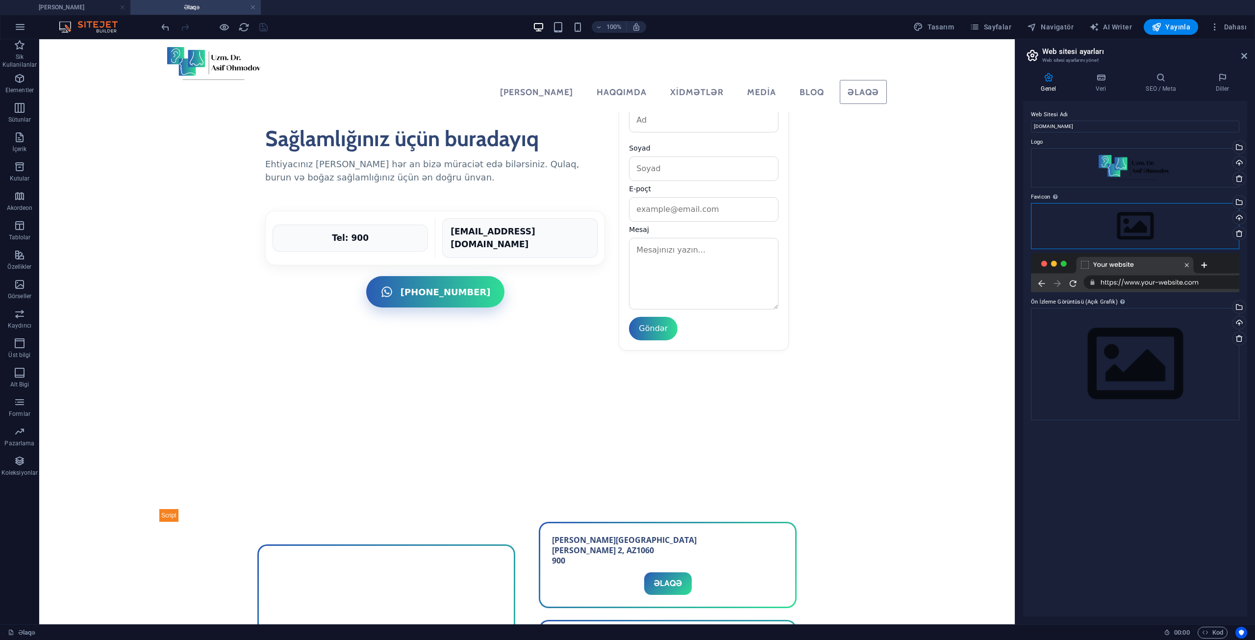
click at [1093, 228] on div "Dosyaları buraya sürükleyin, dosyaları seçmek için tıklayın veya Dosyalardan ya…" at bounding box center [1135, 226] width 208 height 46
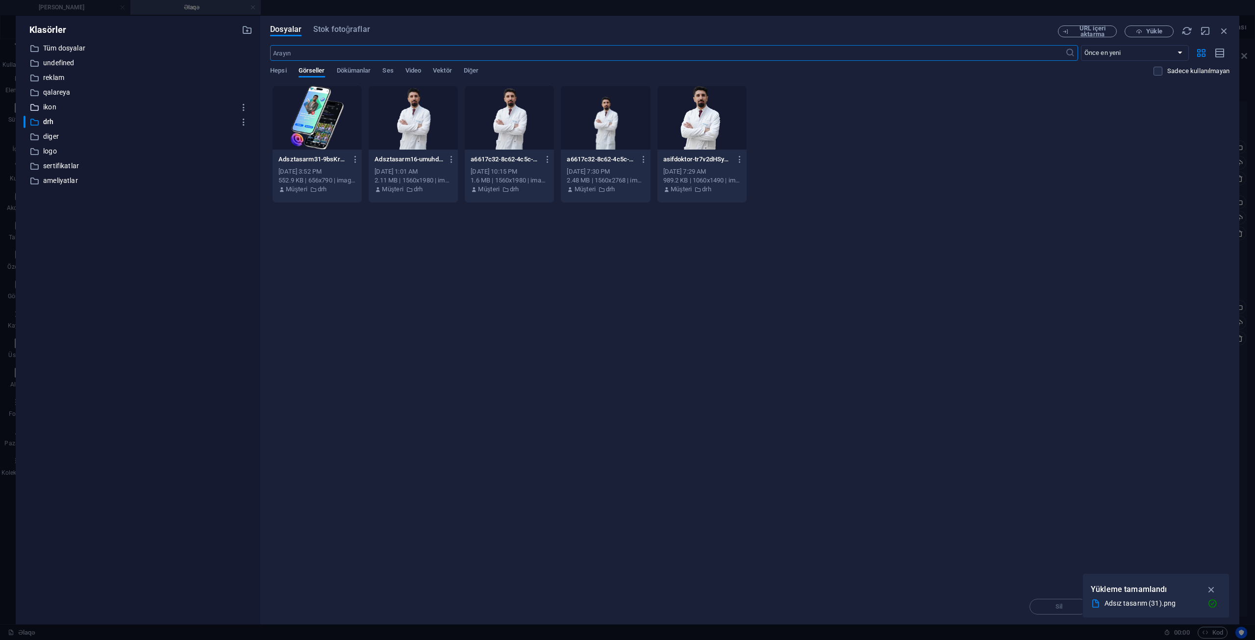
click at [55, 107] on p "ikon" at bounding box center [138, 106] width 191 height 11
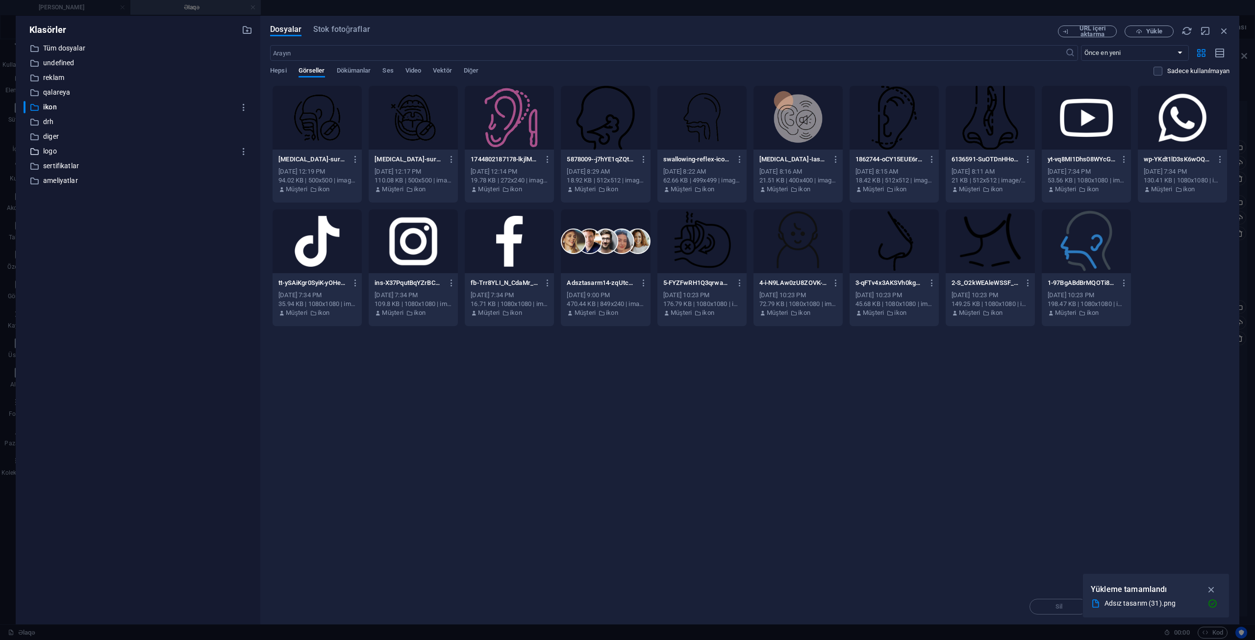
click at [59, 147] on p "logo" at bounding box center [138, 151] width 191 height 11
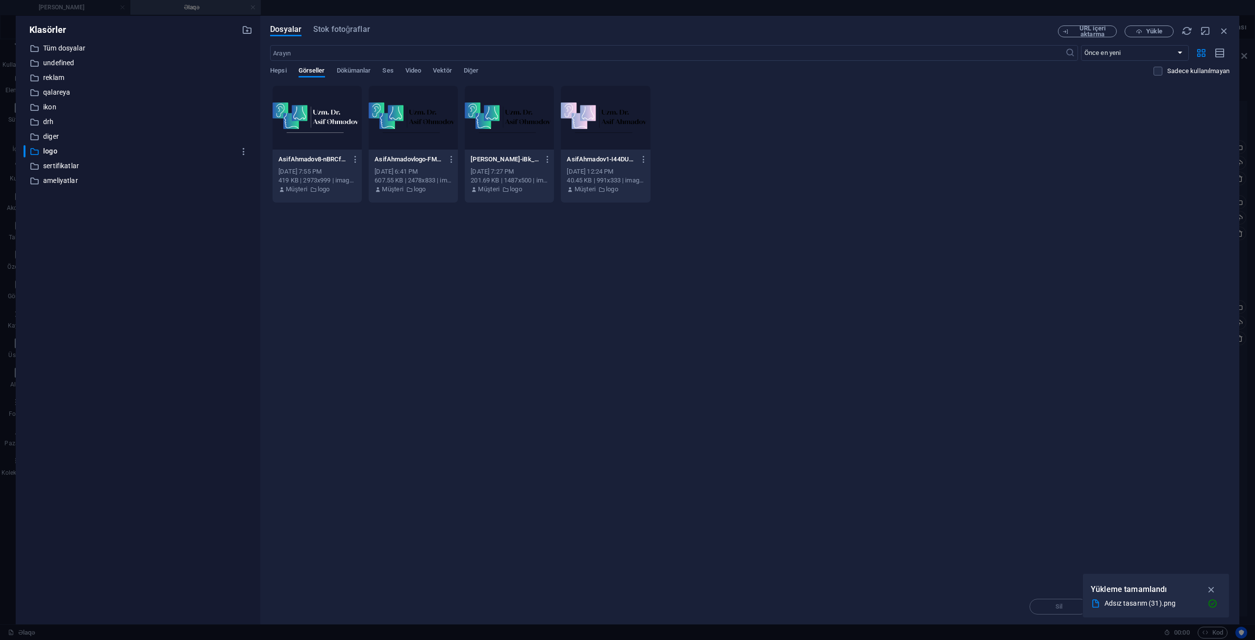
click at [345, 112] on div at bounding box center [317, 118] width 89 height 64
click at [345, 112] on div "1" at bounding box center [317, 118] width 89 height 64
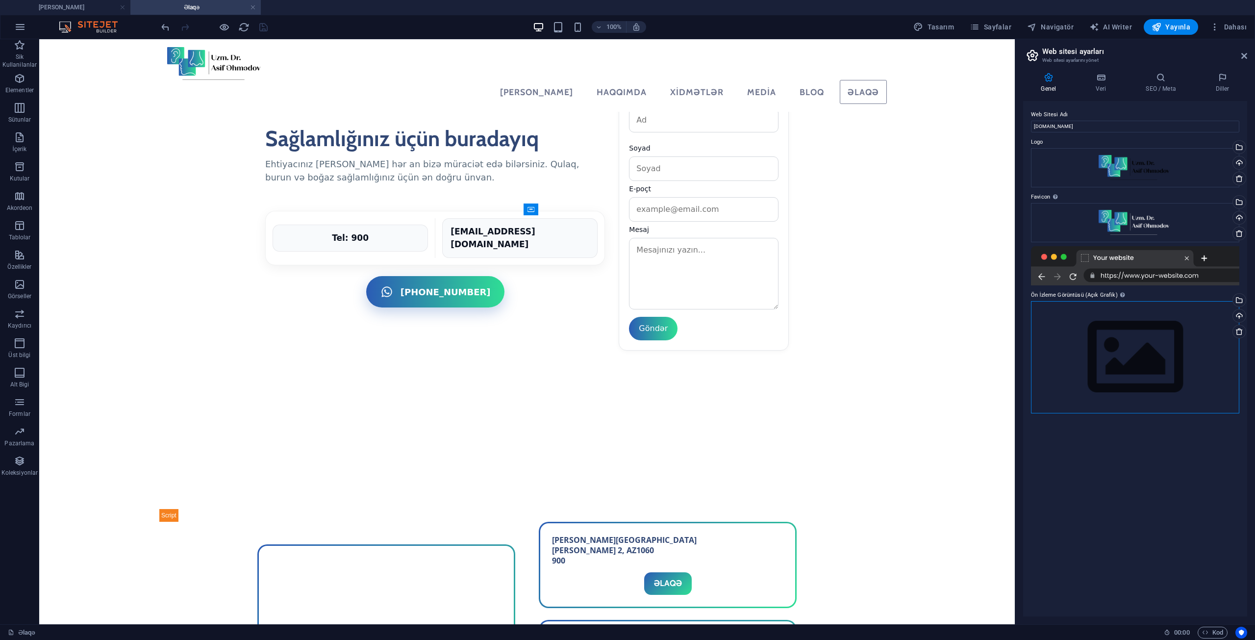
click at [1150, 336] on div "Dosyaları buraya sürükleyin, dosyaları seçmek için tıklayın veya Dosyalardan ya…" at bounding box center [1135, 357] width 208 height 112
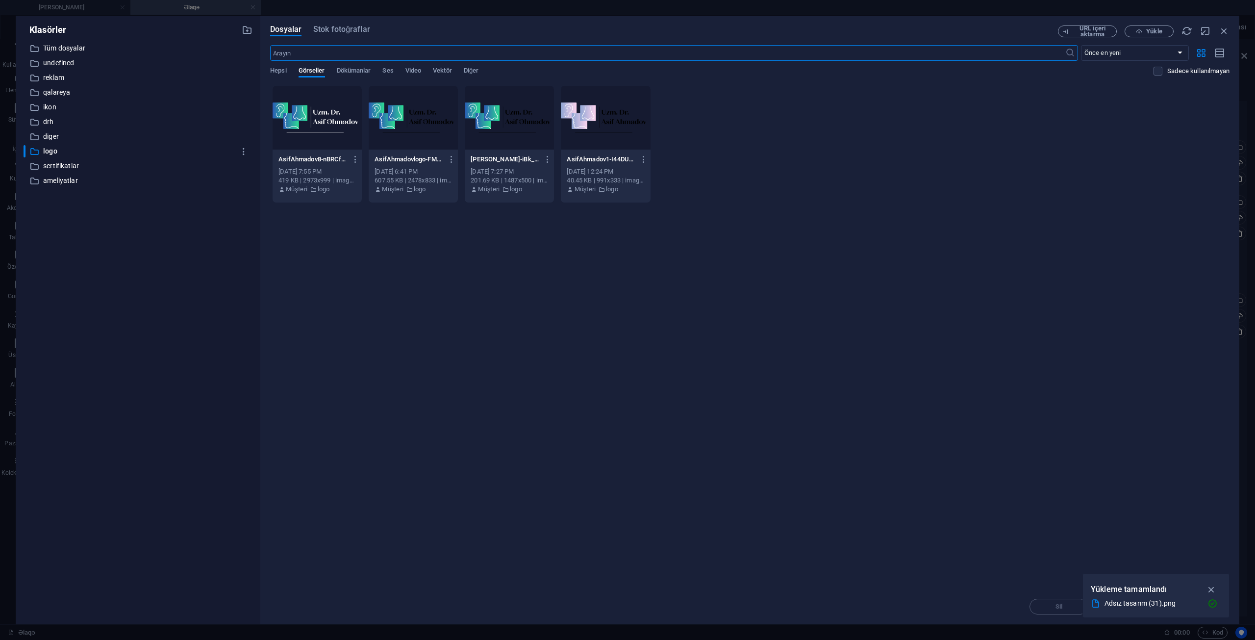
click at [298, 103] on div at bounding box center [317, 118] width 89 height 64
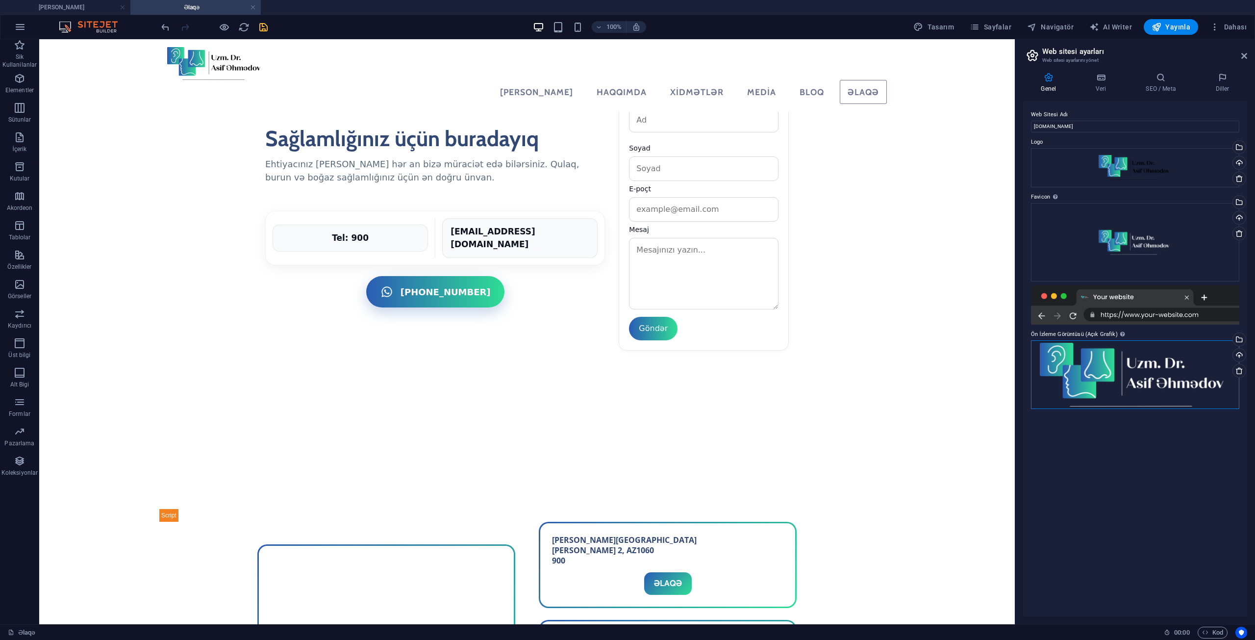
click at [1153, 375] on div "Dosyaları buraya sürükleyin, dosyaları seçmek için tıklayın veya Dosyalardan ya…" at bounding box center [1135, 374] width 208 height 69
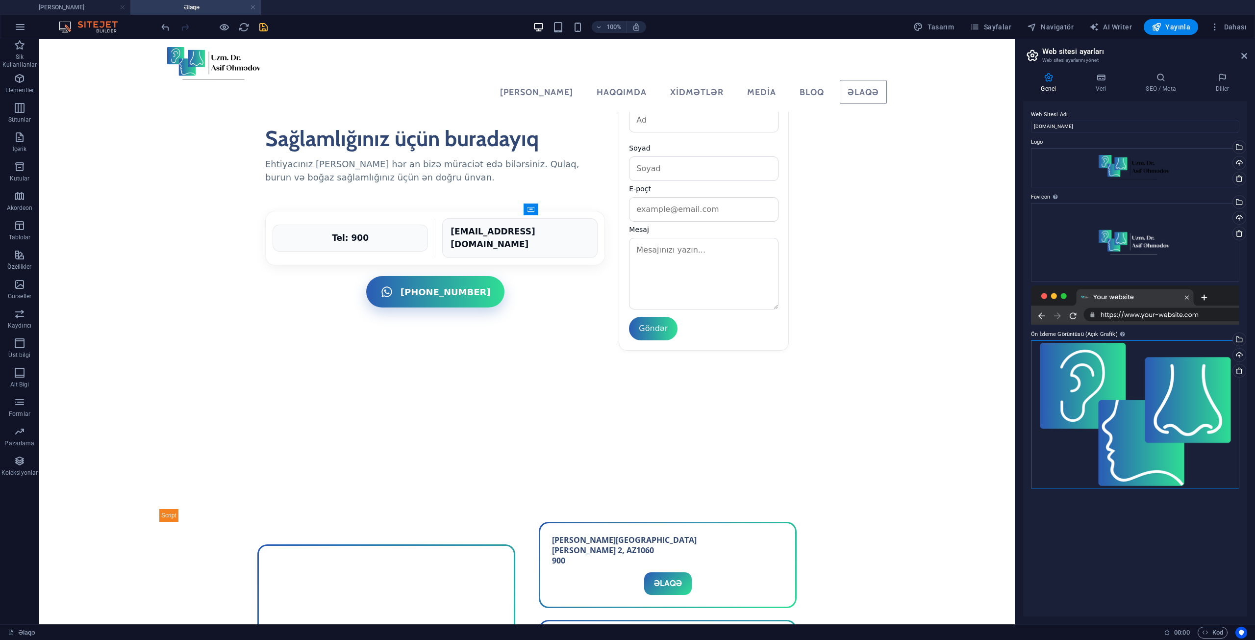
click at [1149, 481] on div "Dosyaları buraya sürükleyin, dosyaları seçmek için tıklayın veya Dosyalardan ya…" at bounding box center [1135, 414] width 208 height 148
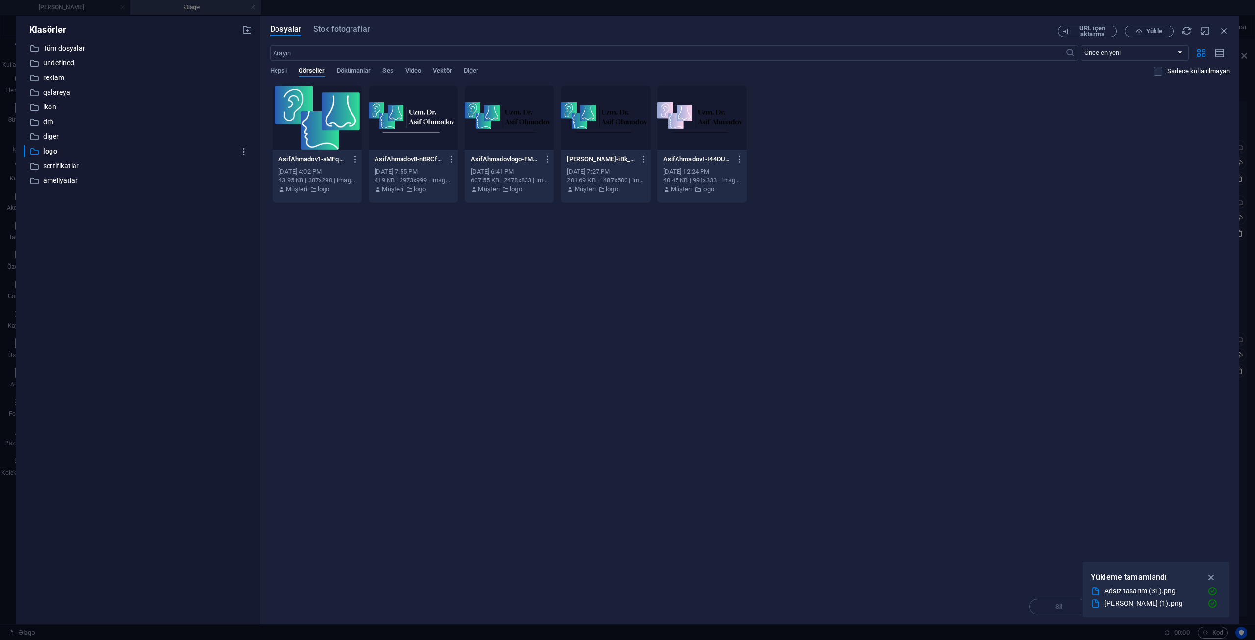
click at [324, 123] on div at bounding box center [317, 118] width 89 height 64
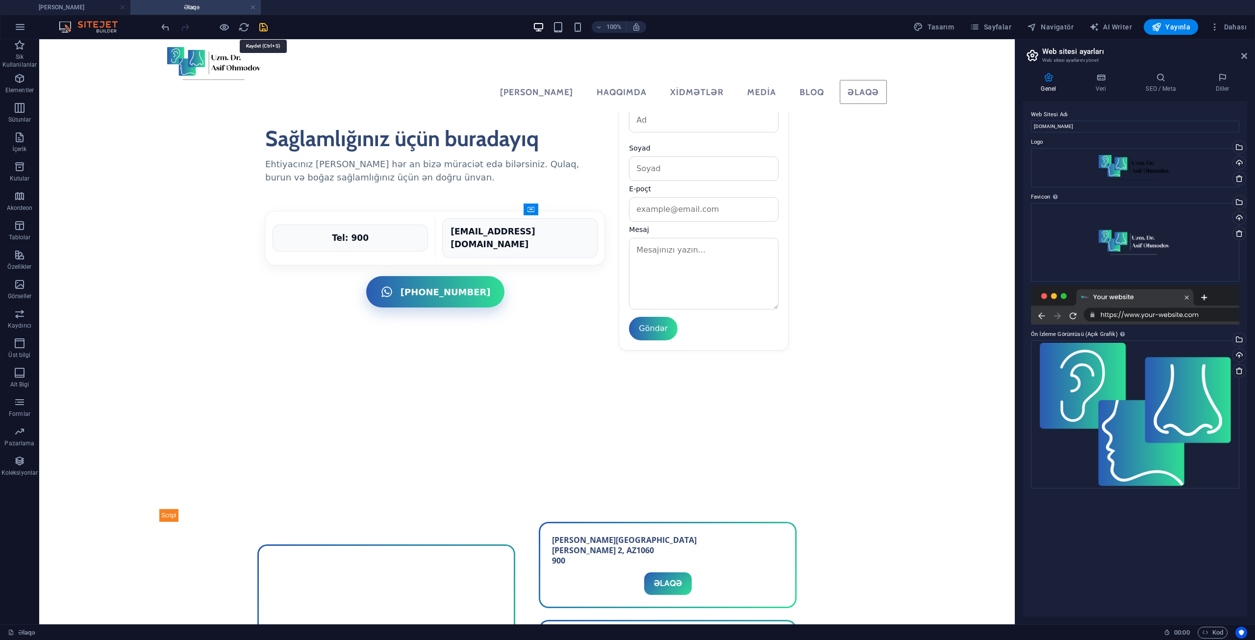
click at [264, 25] on icon "save" at bounding box center [263, 27] width 11 height 11
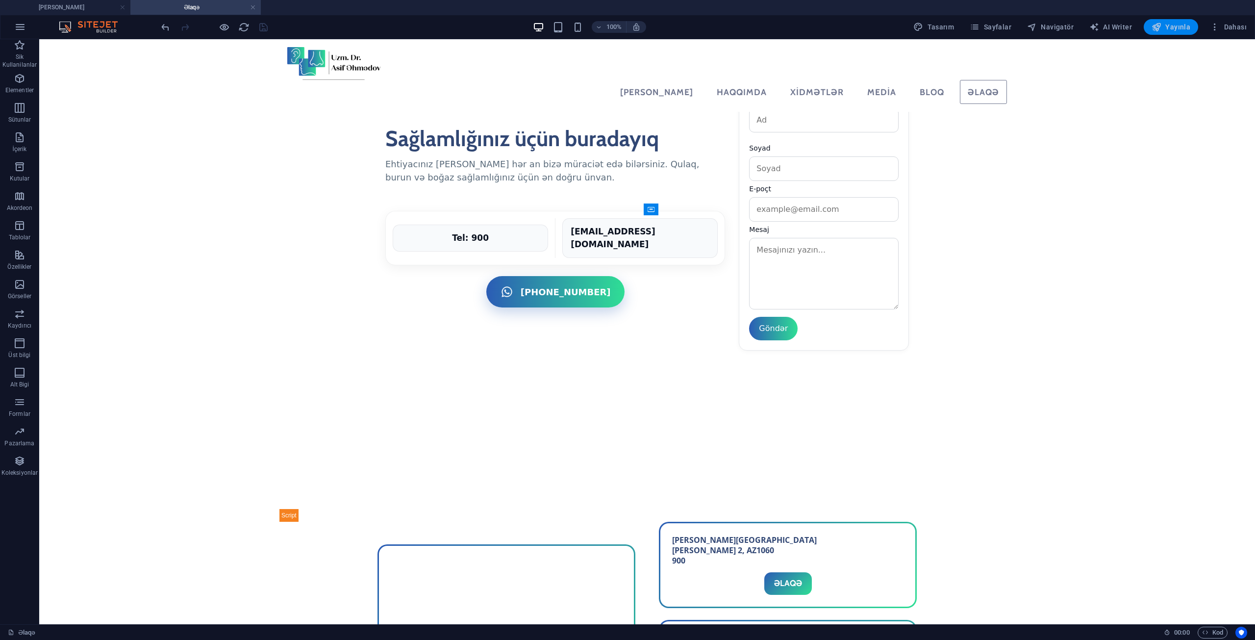
click at [1182, 23] on span "Yayınla" at bounding box center [1171, 27] width 39 height 10
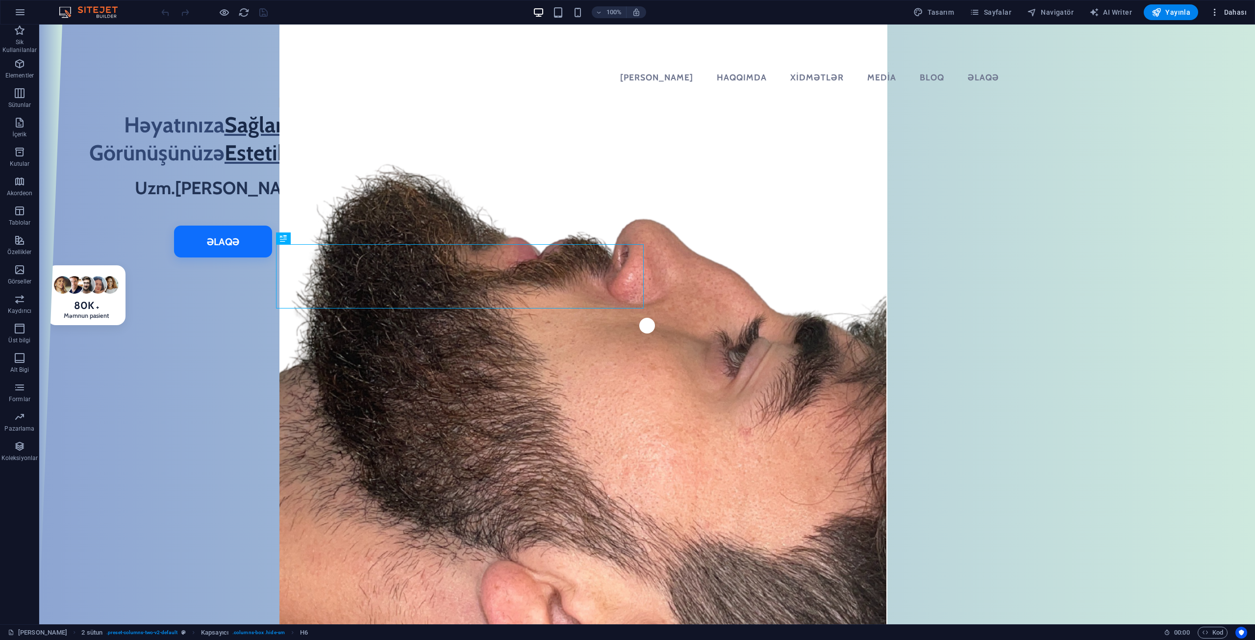
click at [1233, 10] on span "Dahası" at bounding box center [1228, 12] width 37 height 10
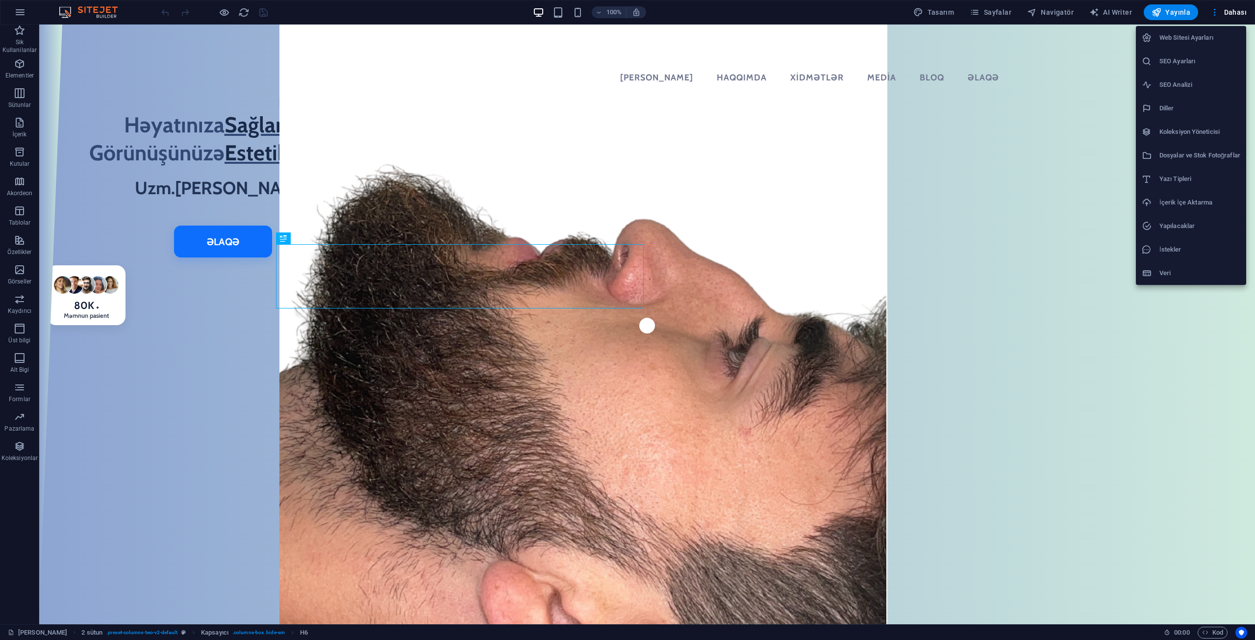
click at [1179, 86] on h6 "SEO Analizi" at bounding box center [1199, 85] width 81 height 12
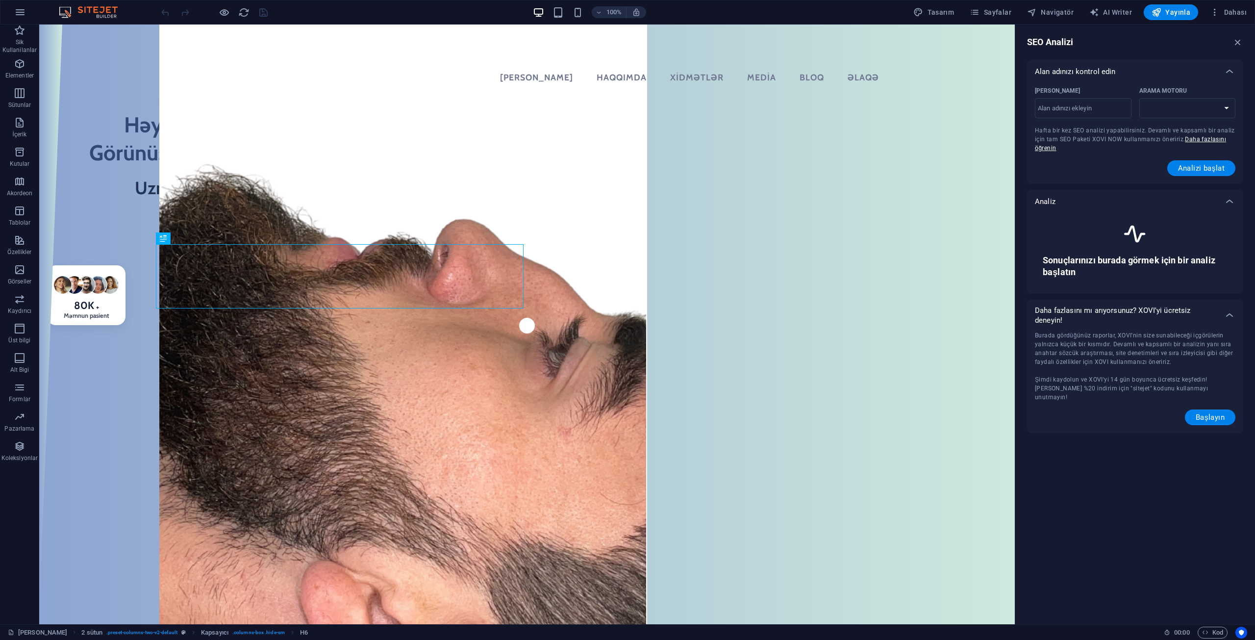
select select "google.com"
click at [1237, 40] on icon "button" at bounding box center [1237, 42] width 11 height 11
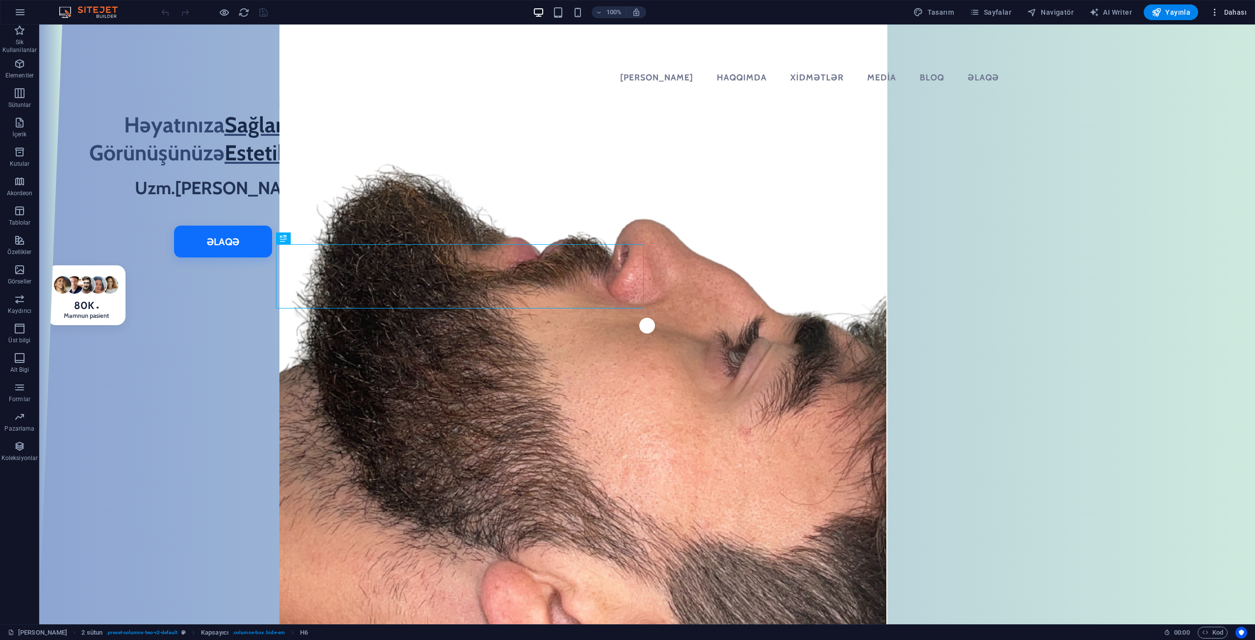
click at [1229, 9] on span "Dahası" at bounding box center [1228, 12] width 37 height 10
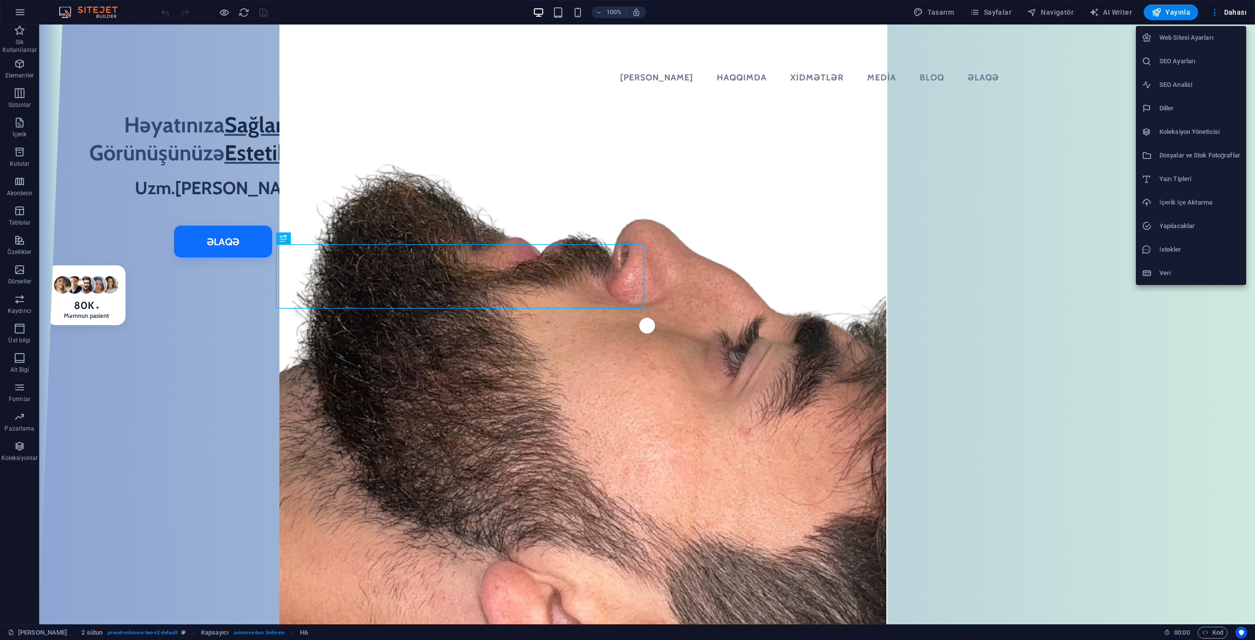
click at [1184, 71] on li "SEO Ayarları" at bounding box center [1191, 62] width 110 height 24
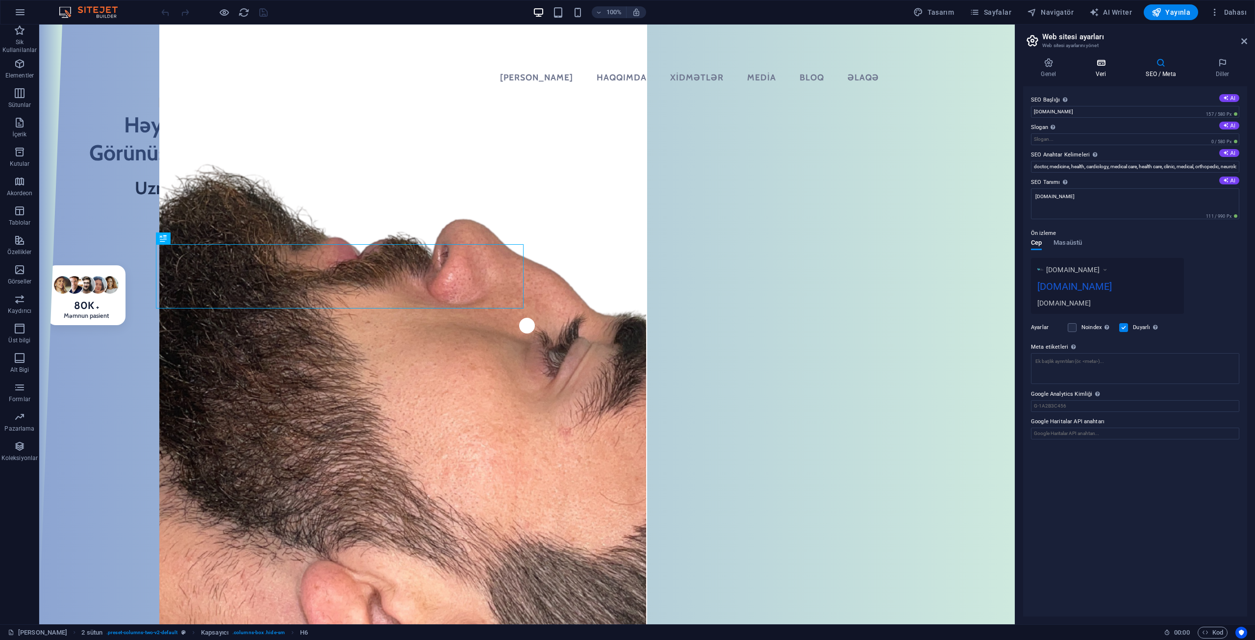
click at [1089, 64] on icon at bounding box center [1101, 63] width 46 height 10
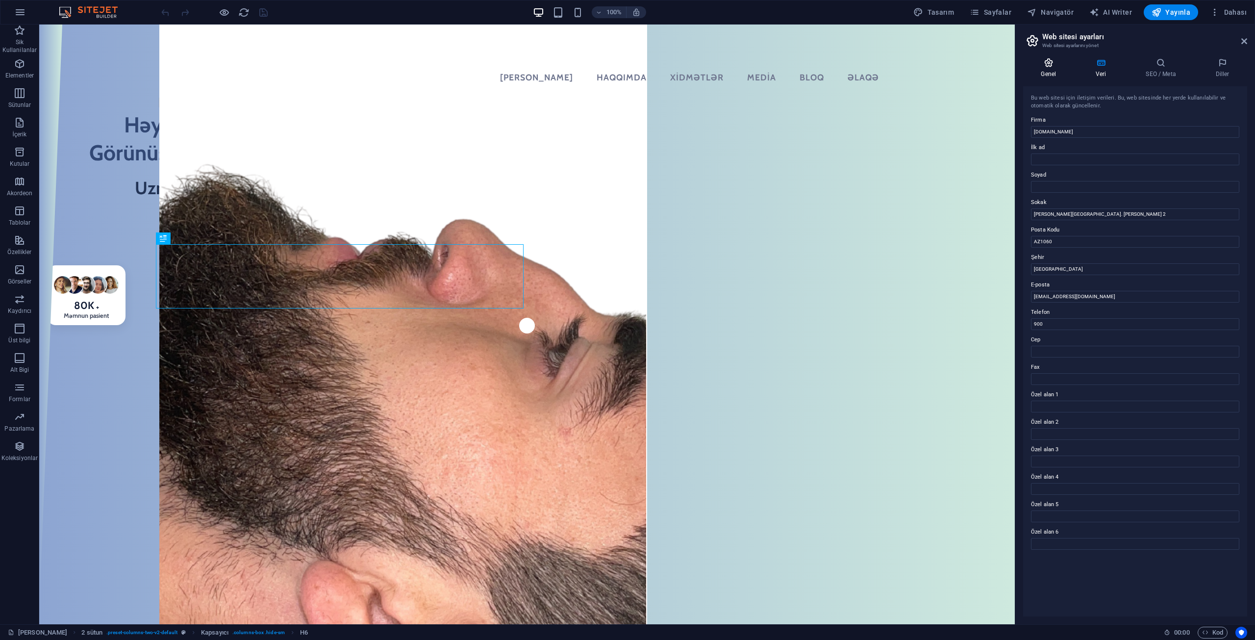
click at [1052, 65] on icon at bounding box center [1048, 63] width 51 height 10
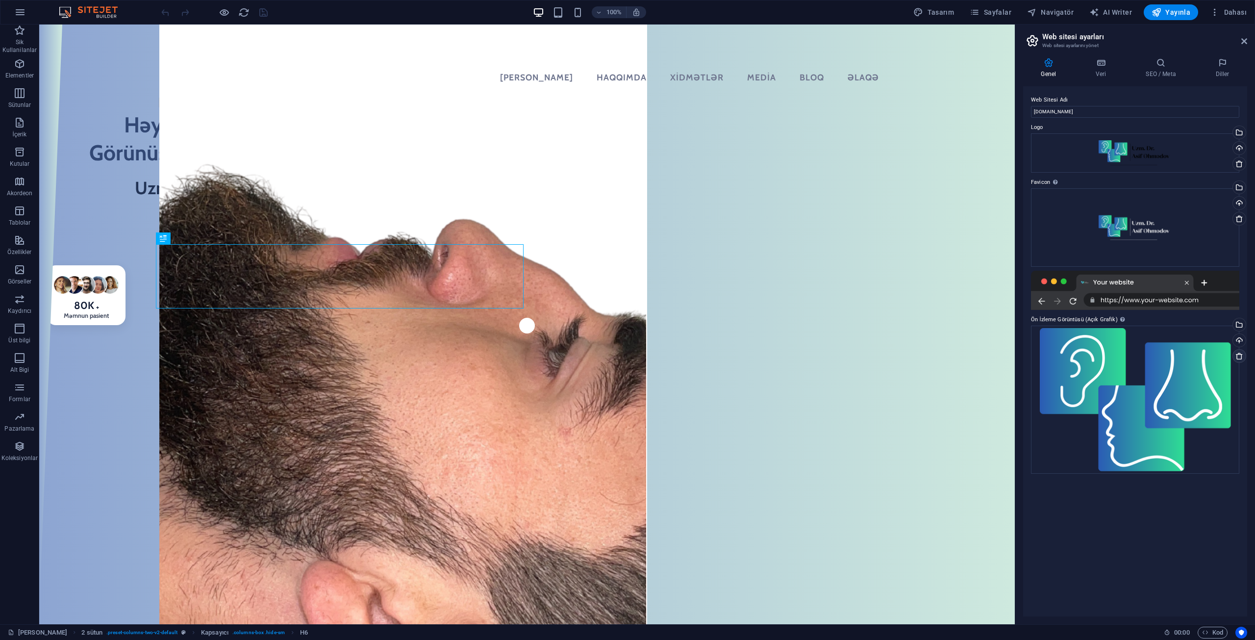
click at [1236, 352] on icon at bounding box center [1239, 356] width 8 height 8
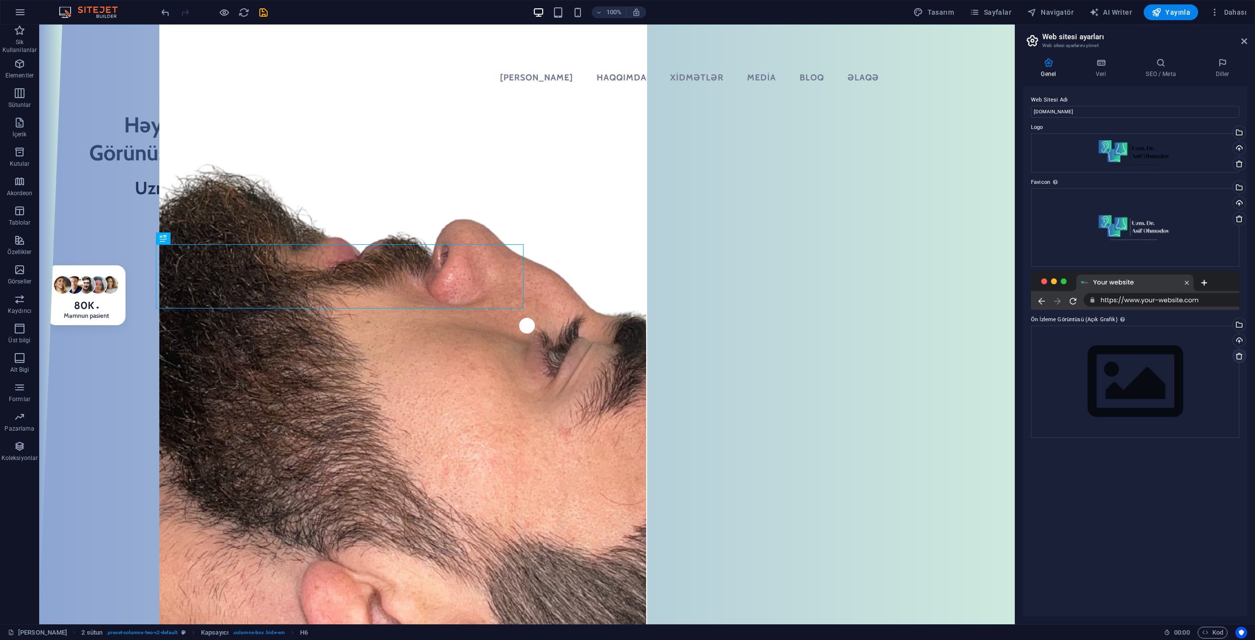
click at [1238, 355] on icon at bounding box center [1239, 356] width 8 height 8
click at [1144, 354] on div "Dosyaları buraya sürükleyin, dosyaları seçmek için tıklayın veya Dosyalardan ya…" at bounding box center [1135, 382] width 208 height 112
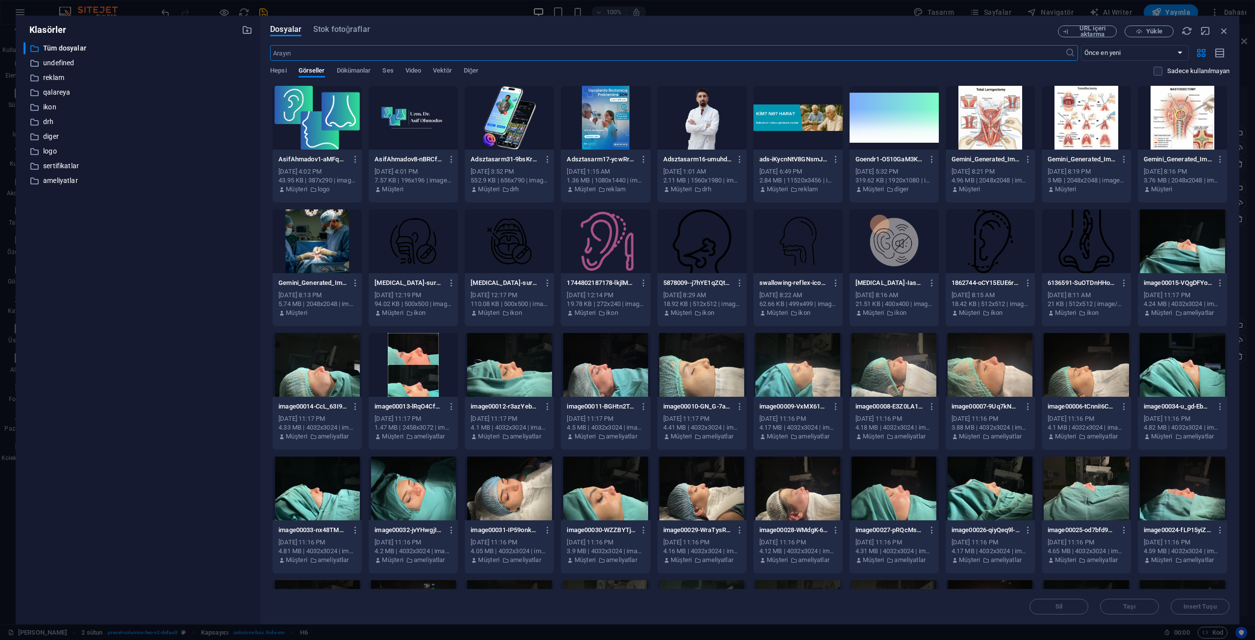
click at [306, 107] on div at bounding box center [317, 118] width 89 height 64
click at [306, 107] on div "1" at bounding box center [317, 118] width 89 height 64
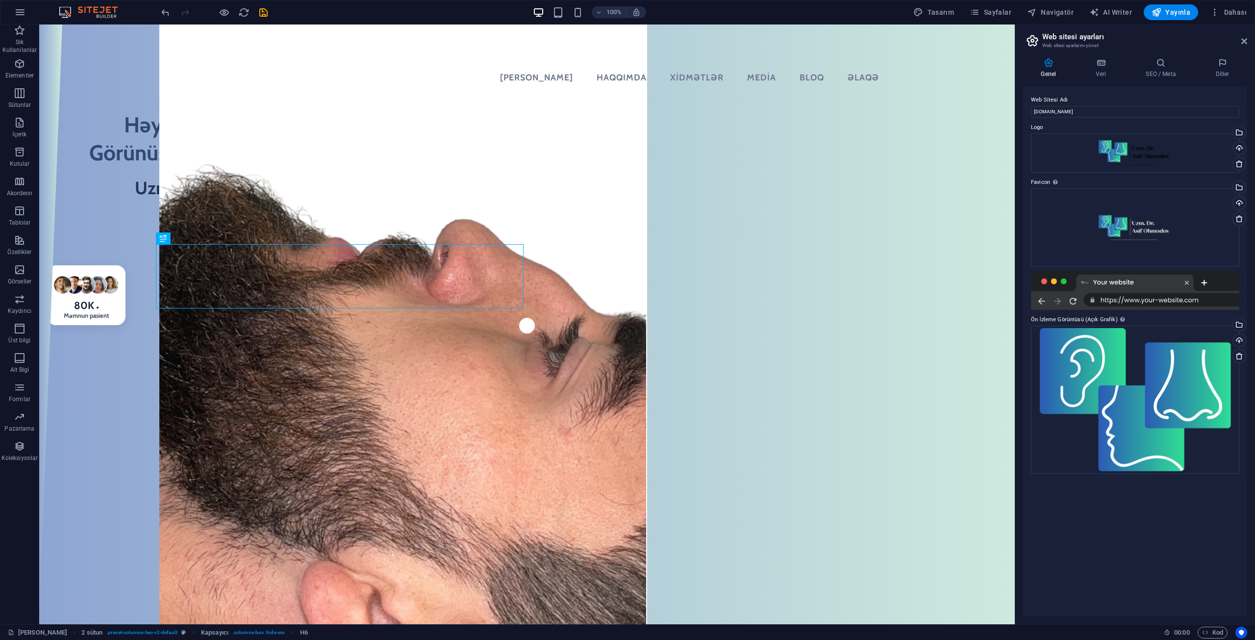
click at [1088, 284] on div at bounding box center [1135, 290] width 208 height 39
drag, startPoint x: 1177, startPoint y: 281, endPoint x: 1189, endPoint y: 305, distance: 26.3
click at [1189, 305] on div at bounding box center [1135, 290] width 208 height 39
click at [1126, 360] on div "Dosyaları buraya sürükleyin, dosyaları seçmek için tıklayın veya Dosyalardan ya…" at bounding box center [1135, 400] width 208 height 148
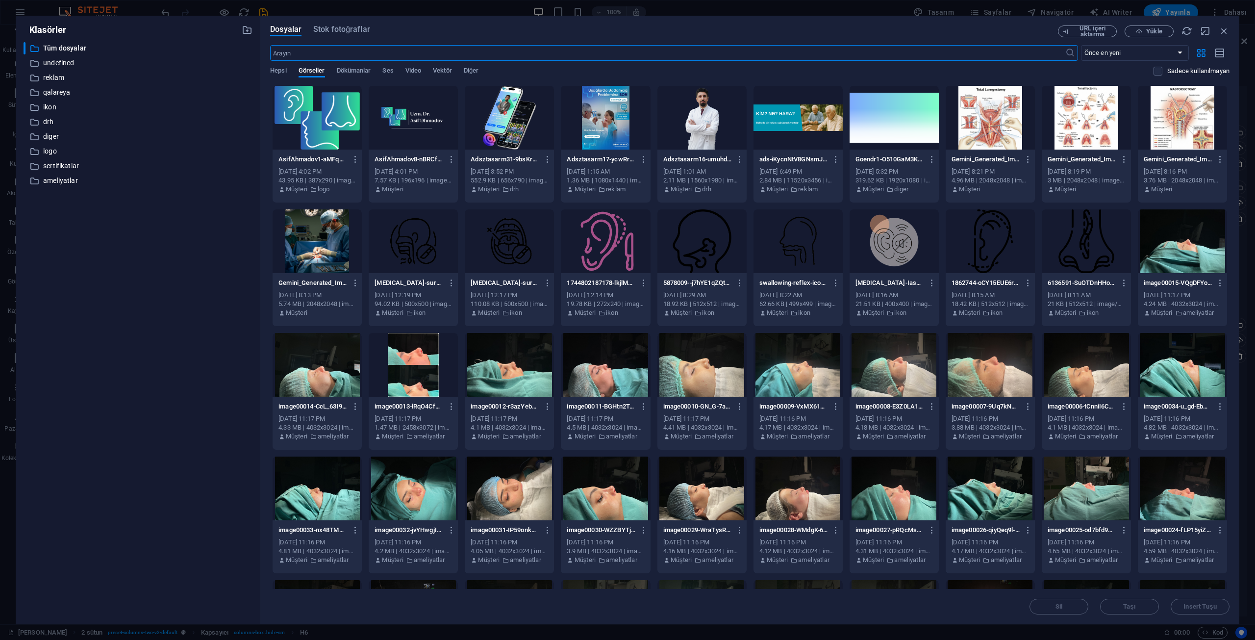
click at [689, 110] on div at bounding box center [701, 118] width 89 height 64
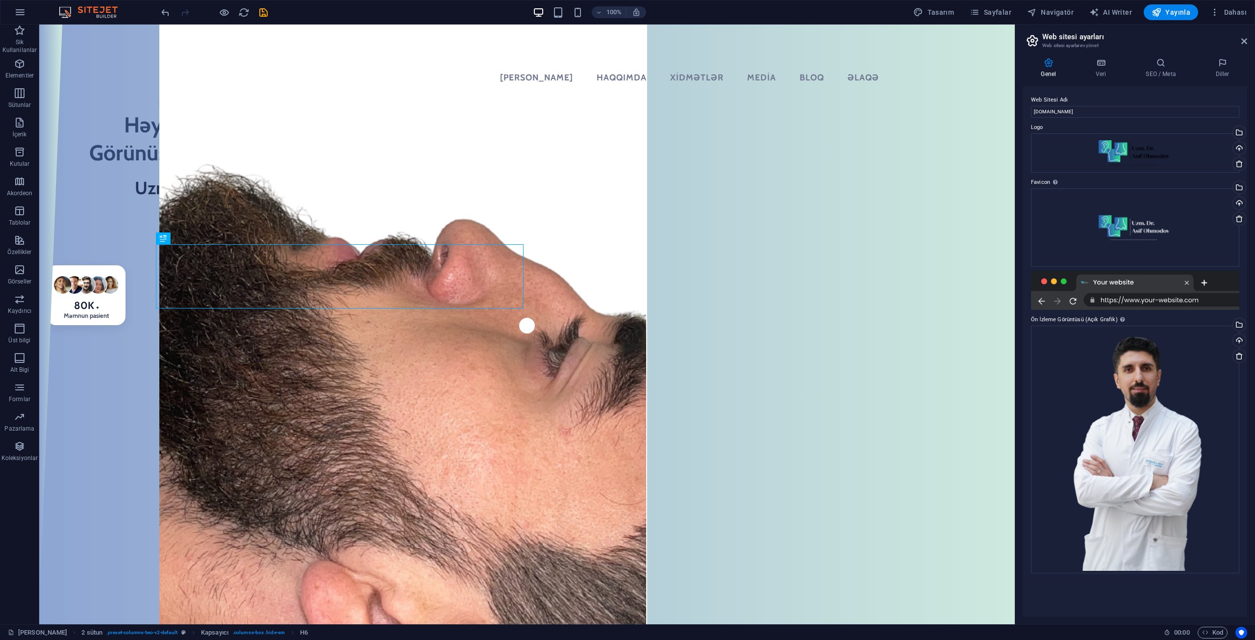
click at [1083, 281] on div at bounding box center [1135, 290] width 208 height 39
click at [1120, 368] on div "Dosyaları buraya sürükleyin, dosyaları seçmek için tıklayın veya Dosyalardan ya…" at bounding box center [1135, 450] width 208 height 248
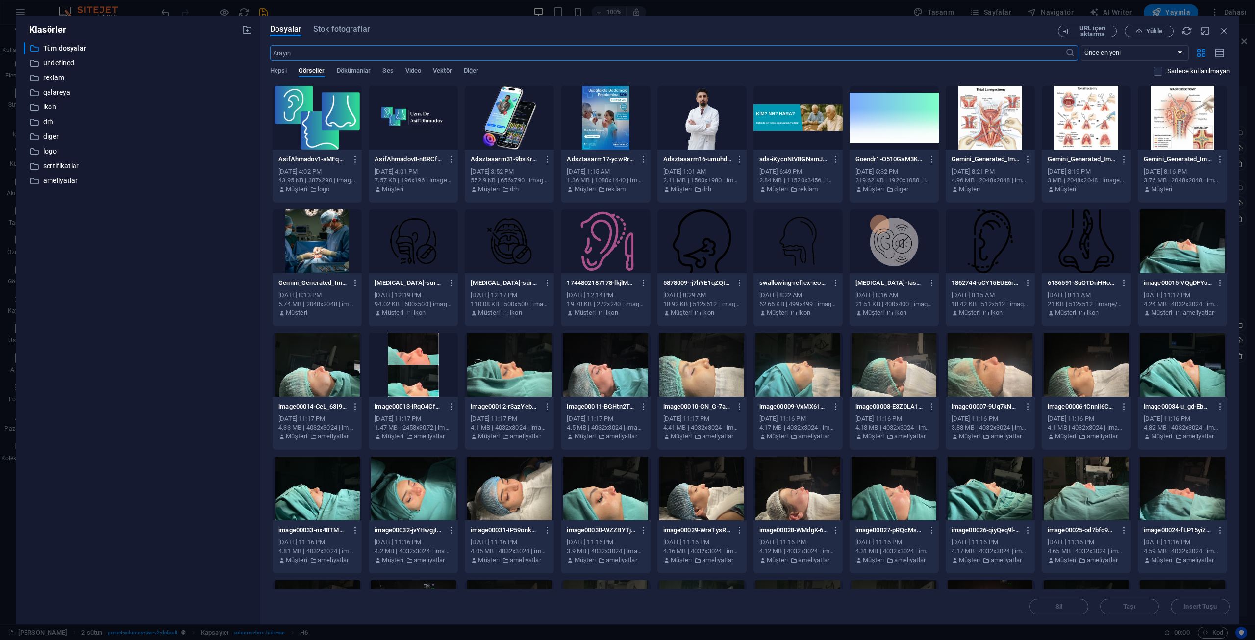
click at [331, 106] on div at bounding box center [317, 118] width 89 height 64
click at [331, 106] on div "1" at bounding box center [317, 118] width 89 height 64
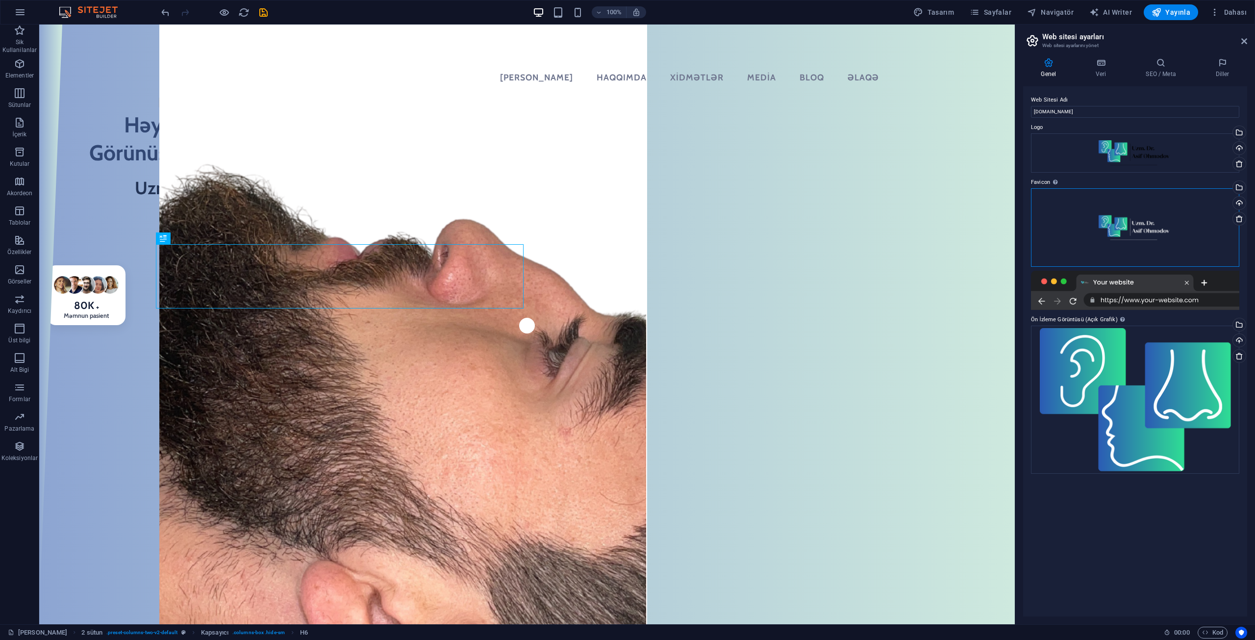
click at [1121, 221] on div "Dosyaları buraya sürükleyin, dosyaları seçmek için tıklayın veya Dosyalardan ya…" at bounding box center [1135, 227] width 208 height 78
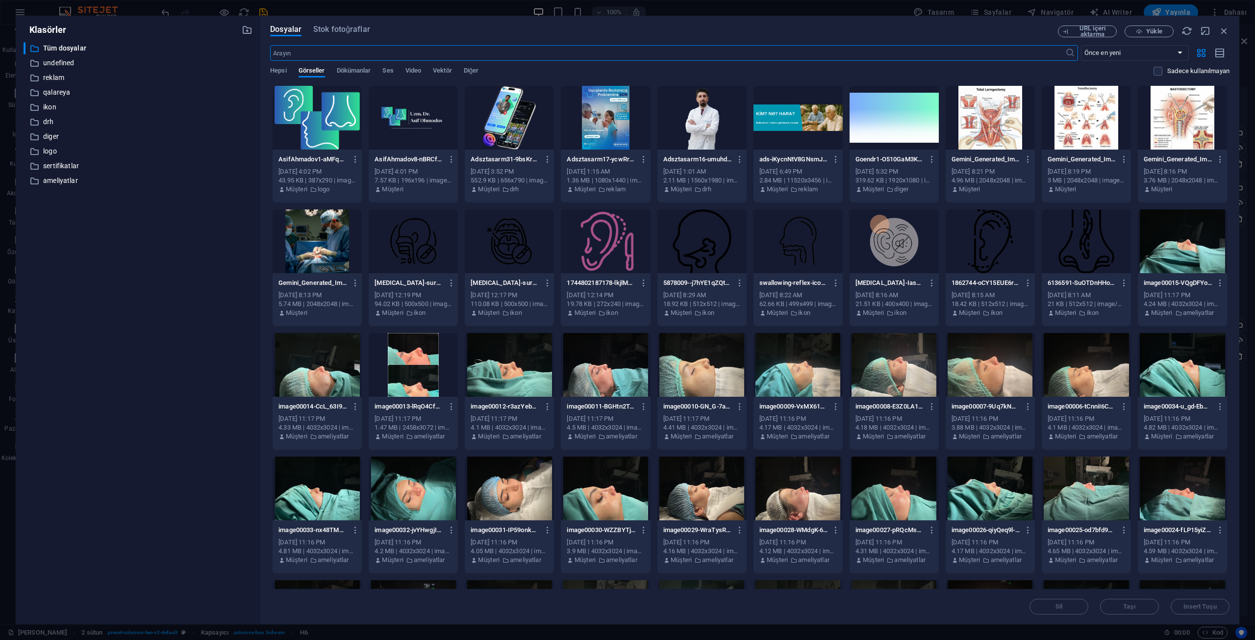
click at [333, 105] on div at bounding box center [317, 118] width 89 height 64
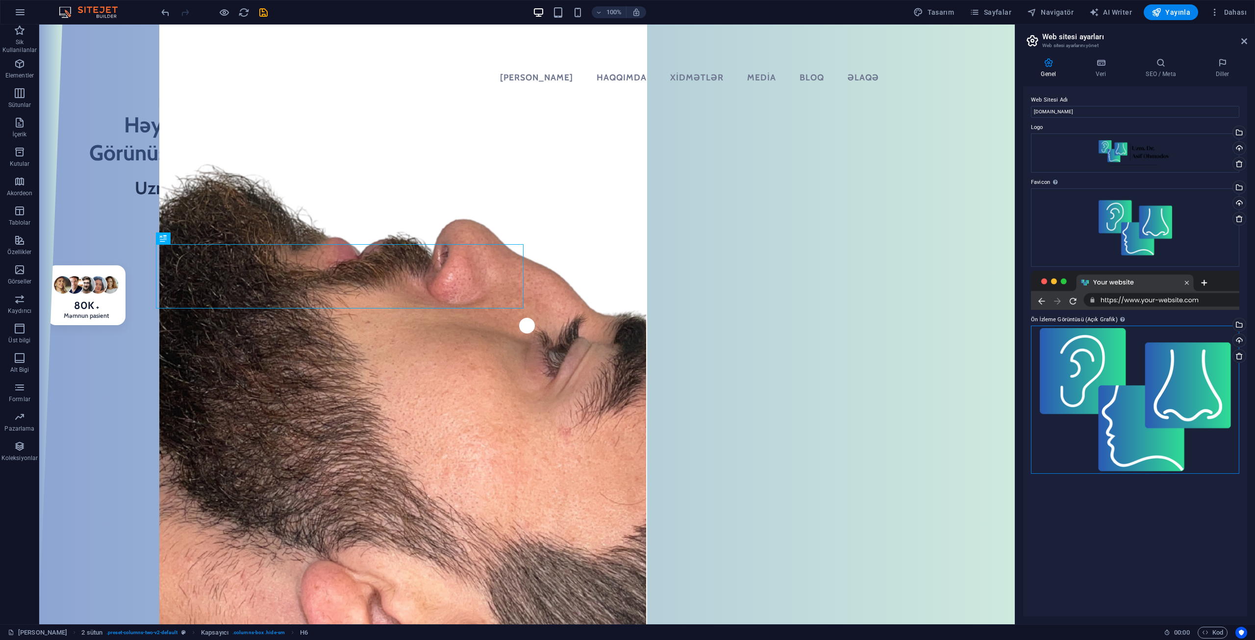
click at [1135, 386] on div "Dosyaları buraya sürükleyin, dosyaları seçmek için tıklayın veya Dosyalardan ya…" at bounding box center [1135, 400] width 208 height 148
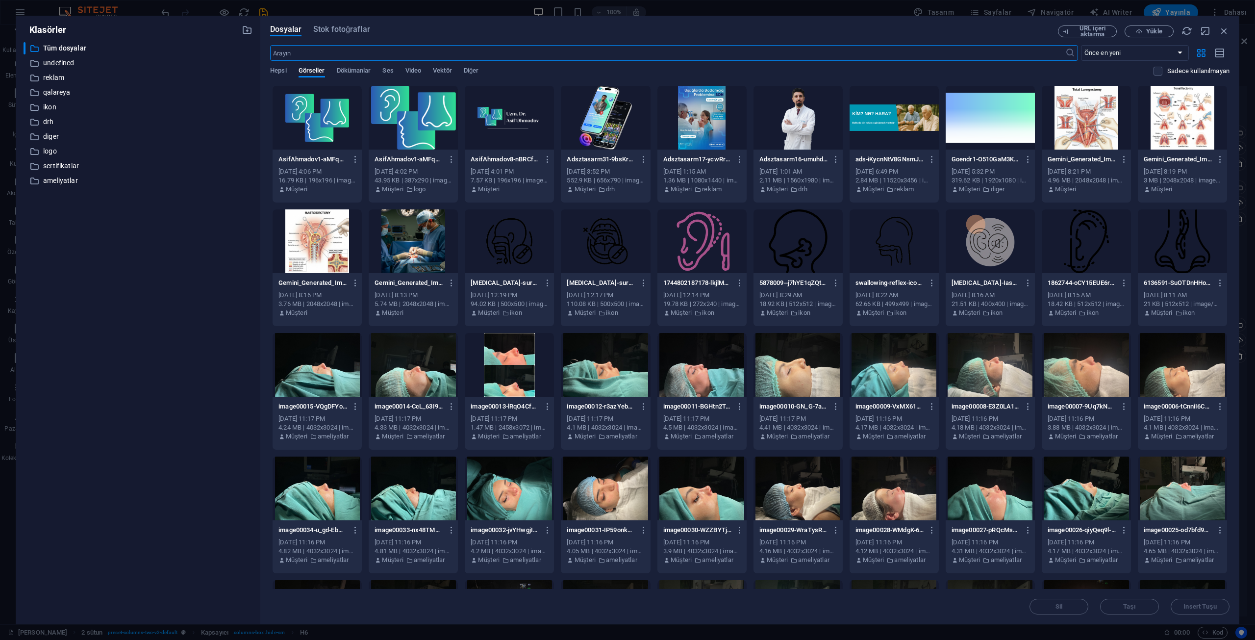
click at [516, 126] on div at bounding box center [509, 118] width 89 height 64
click at [516, 126] on div "1" at bounding box center [509, 118] width 89 height 64
click at [407, 257] on div "80K + Məmnun pasient Randevu Al" at bounding box center [223, 488] width 368 height 463
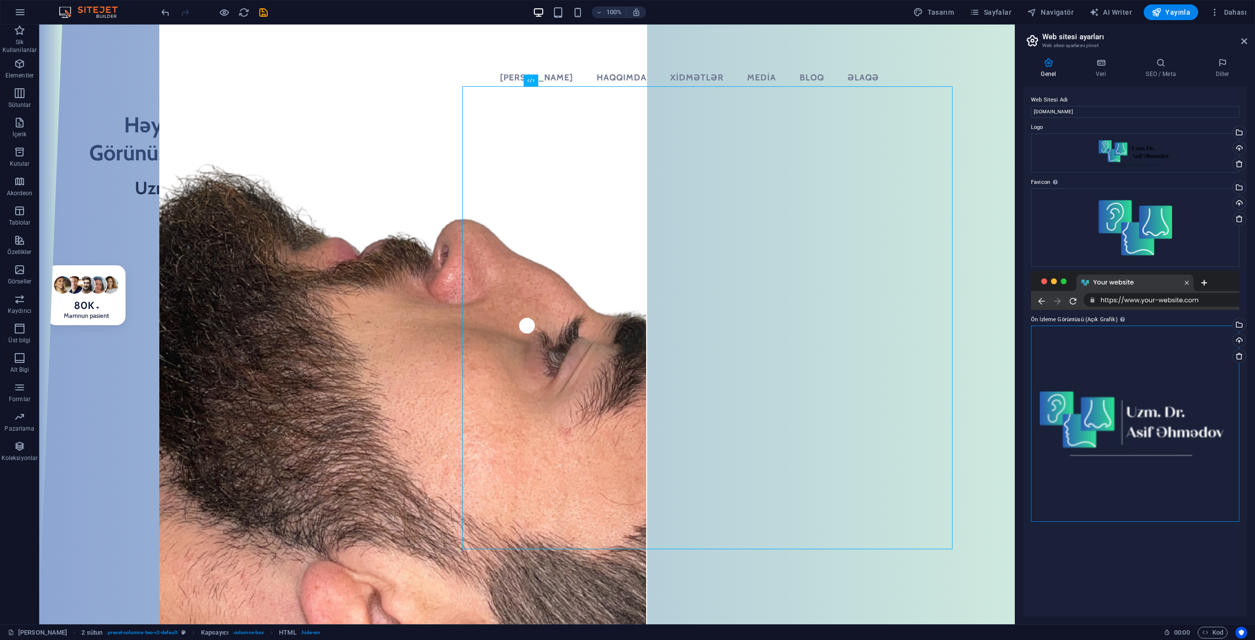
click at [1113, 402] on div "Dosyaları buraya sürükleyin, dosyaları seçmek için tıklayın veya Dosyalardan ya…" at bounding box center [1135, 424] width 208 height 196
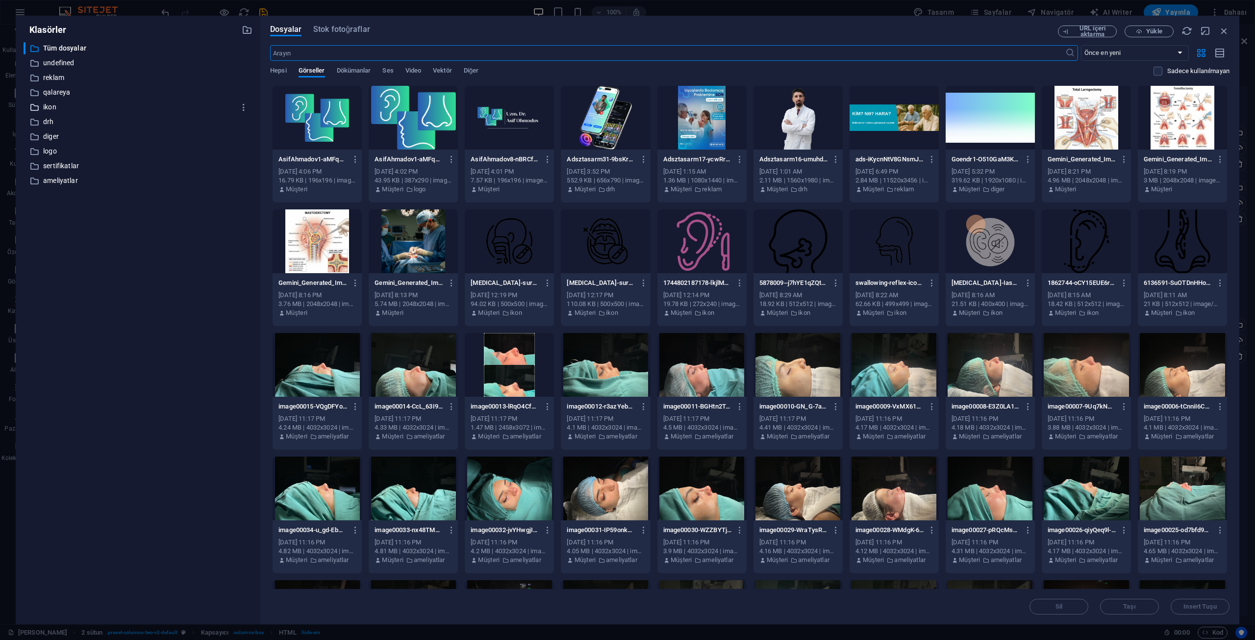
click at [39, 106] on icon at bounding box center [34, 107] width 10 height 10
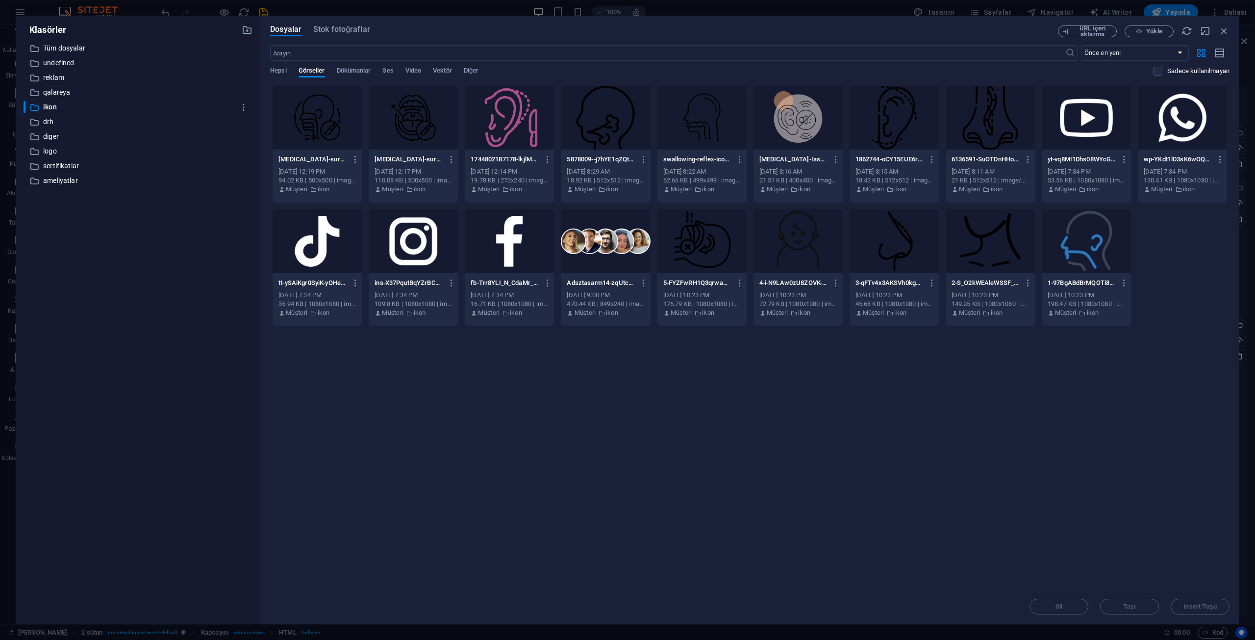
click at [54, 145] on div "​ Tüm dosyalar Tüm dosyalar ​ undefined undefined ​ reklam reklam ​ qalareya qa…" at bounding box center [138, 329] width 229 height 574
click at [55, 150] on p "logo" at bounding box center [138, 151] width 191 height 11
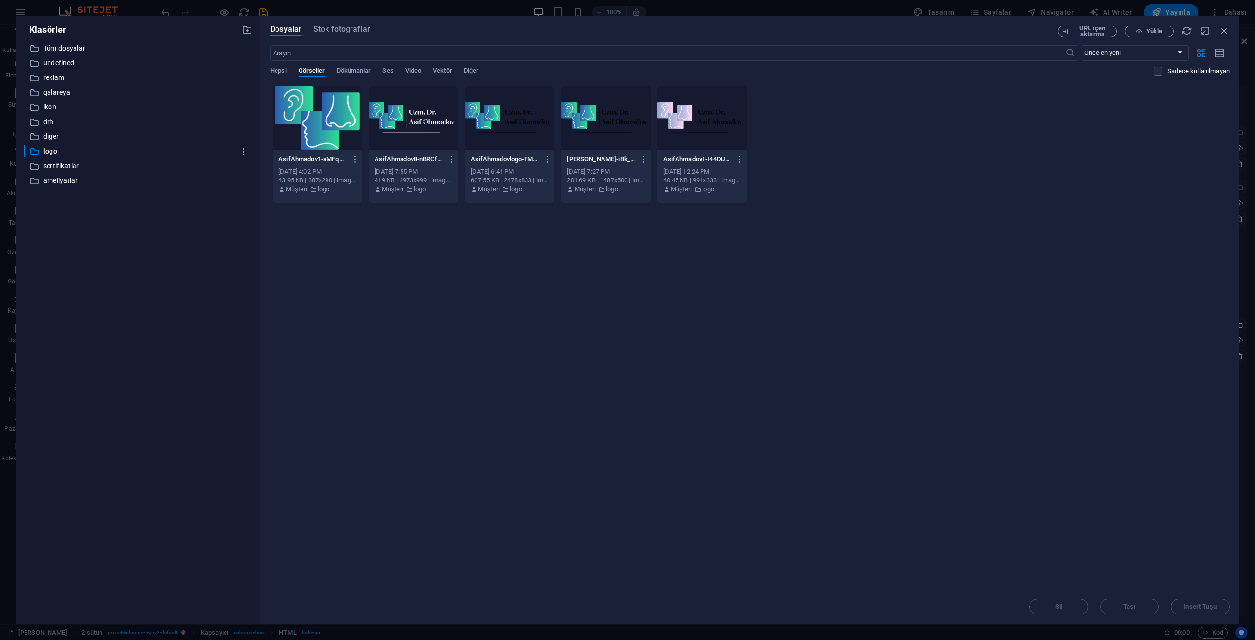
click at [403, 119] on div at bounding box center [413, 118] width 89 height 64
click at [403, 119] on div "1" at bounding box center [413, 118] width 89 height 64
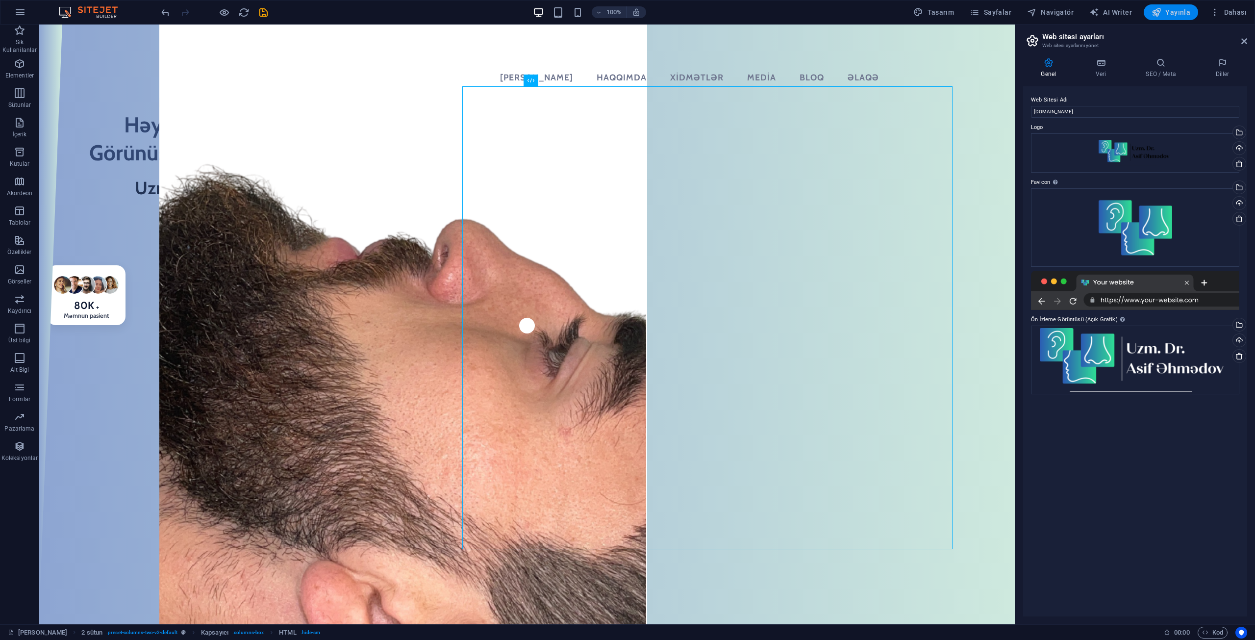
click at [1169, 10] on span "Yayınla" at bounding box center [1171, 12] width 39 height 10
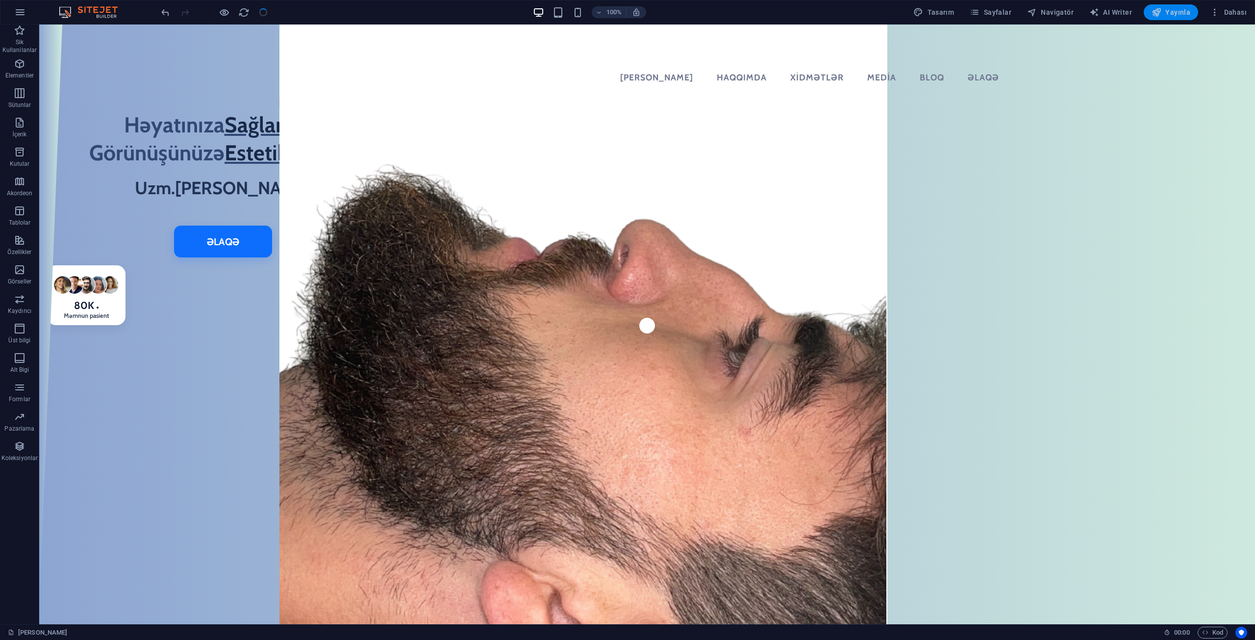
click at [1174, 9] on span "Yayınla" at bounding box center [1171, 12] width 39 height 10
